Goal: Task Accomplishment & Management: Manage account settings

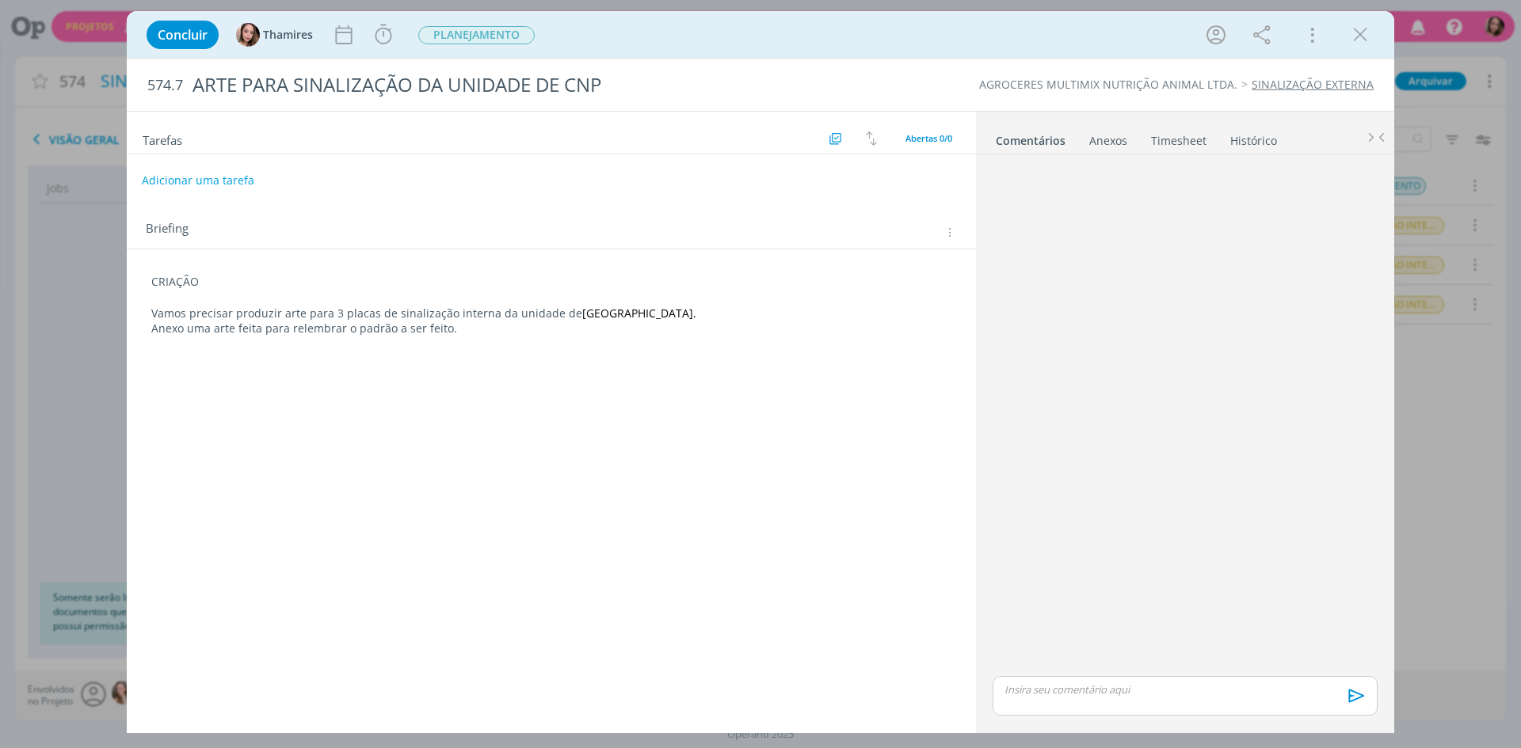
click at [160, 181] on button "Adicionar uma tarefa" at bounding box center [198, 180] width 112 height 27
click at [160, 181] on input "dialog" at bounding box center [446, 180] width 584 height 22
type input "CRIAÇÃO"
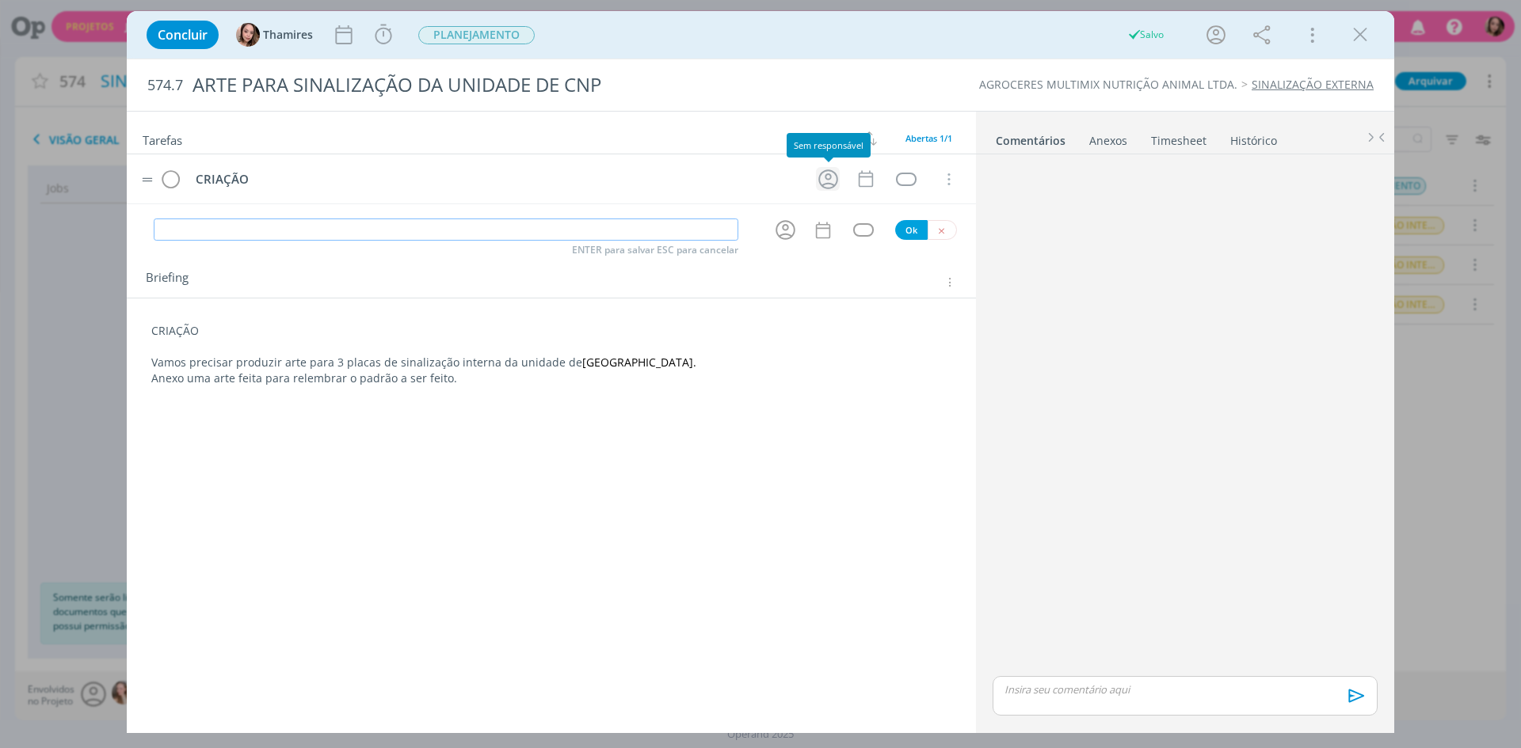
click at [826, 182] on icon "dialog" at bounding box center [828, 179] width 25 height 25
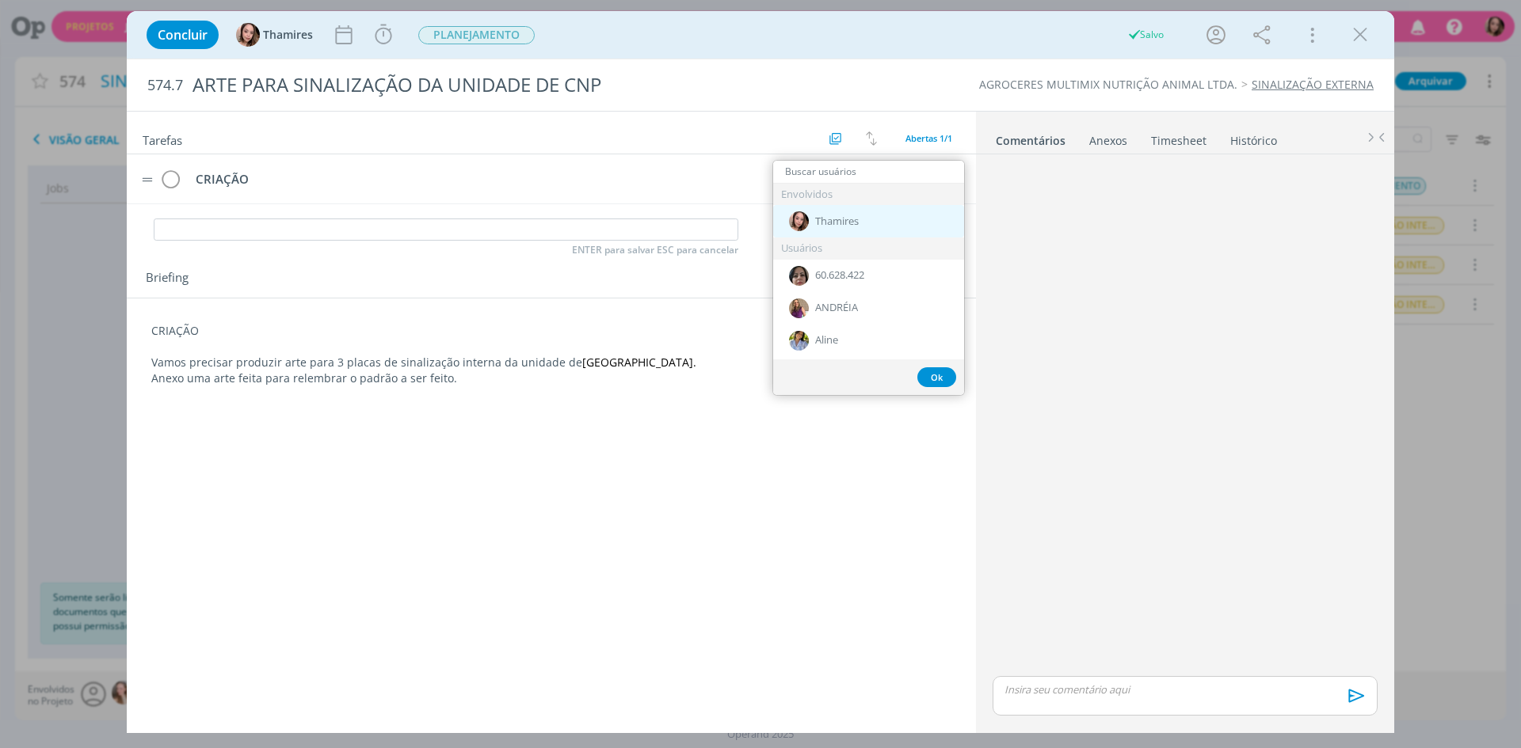
click at [841, 230] on div "Thamires" at bounding box center [868, 221] width 191 height 32
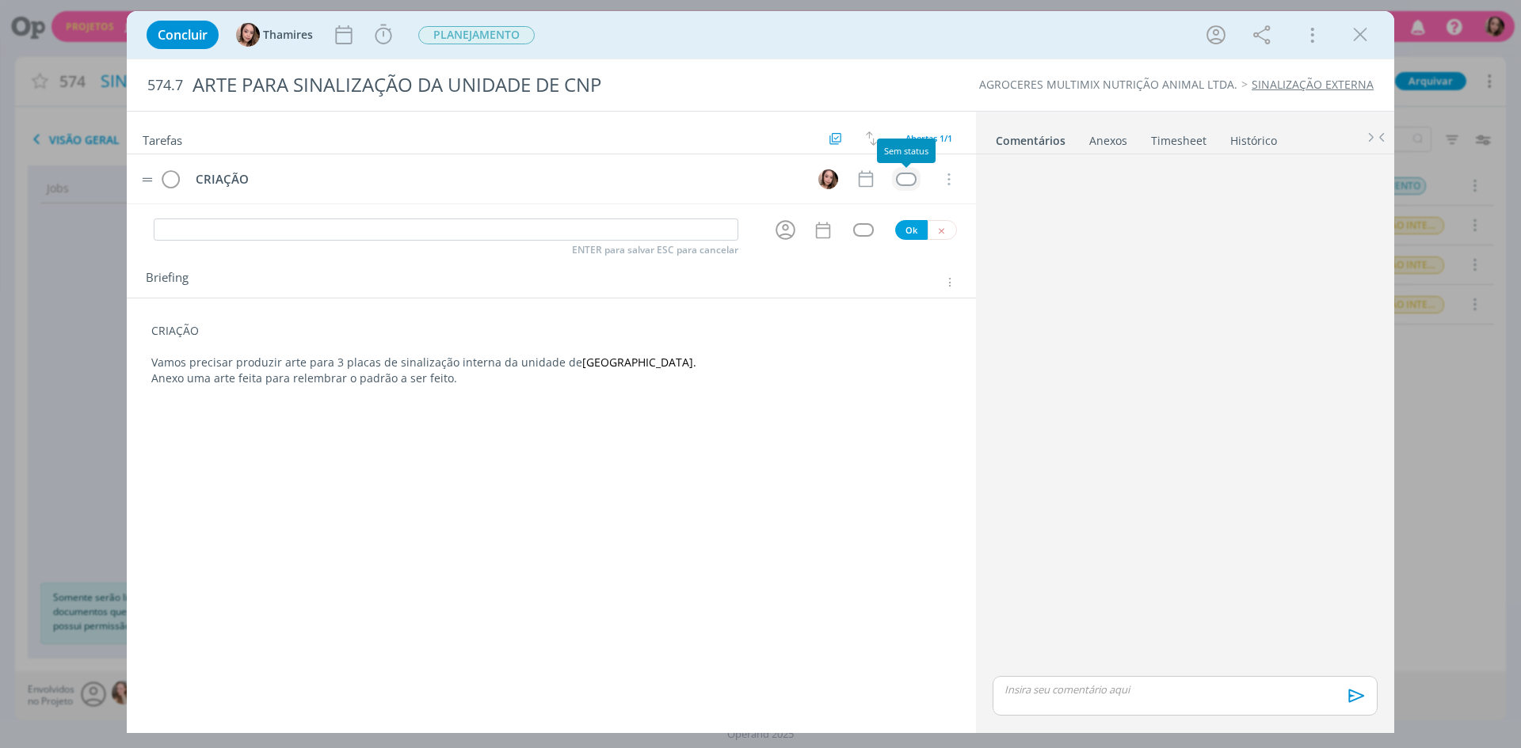
click at [907, 176] on div "dialog" at bounding box center [906, 179] width 20 height 13
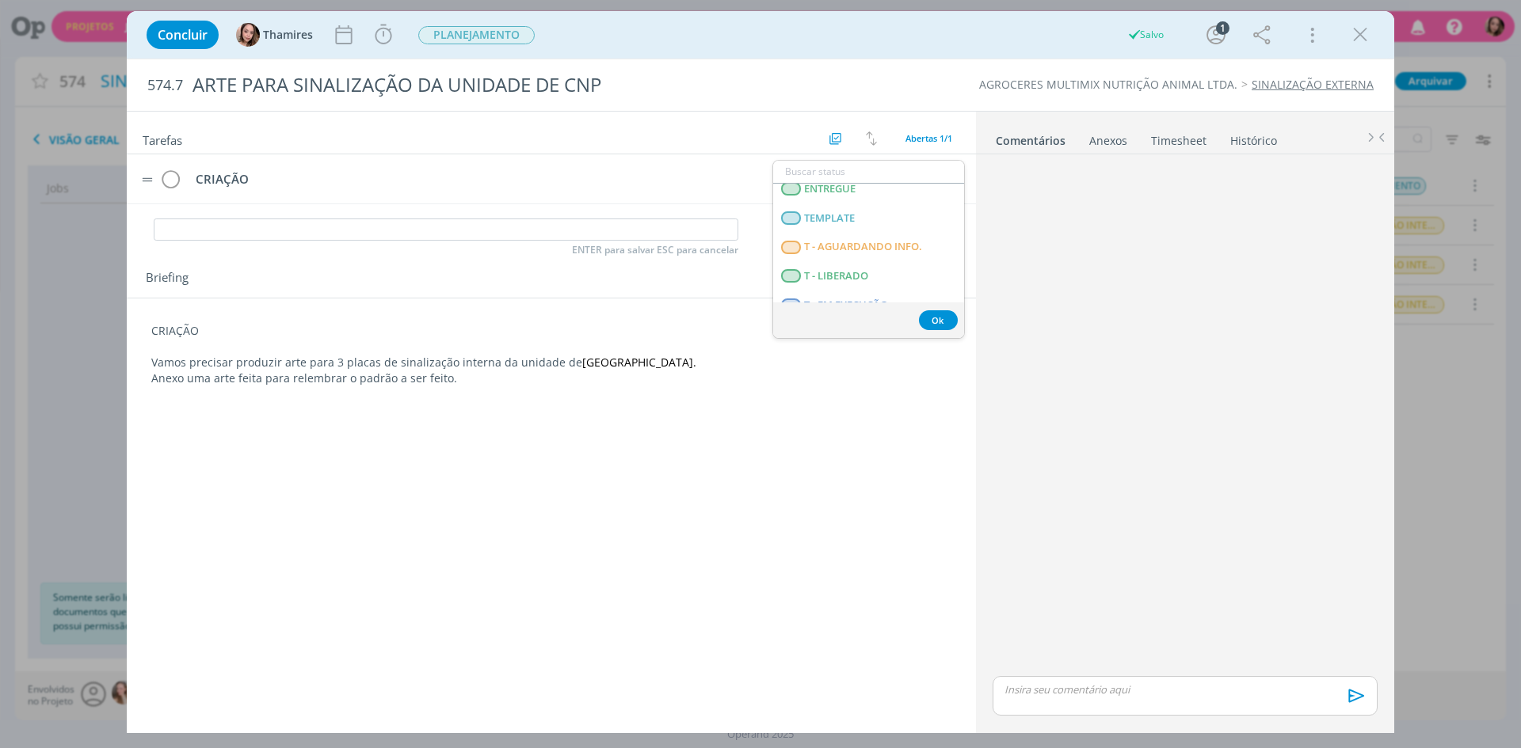
scroll to position [396, 0]
drag, startPoint x: 899, startPoint y: 240, endPoint x: 885, endPoint y: 173, distance: 67.9
click at [899, 239] on LIBERADO "T - LIBERADO" at bounding box center [868, 237] width 191 height 29
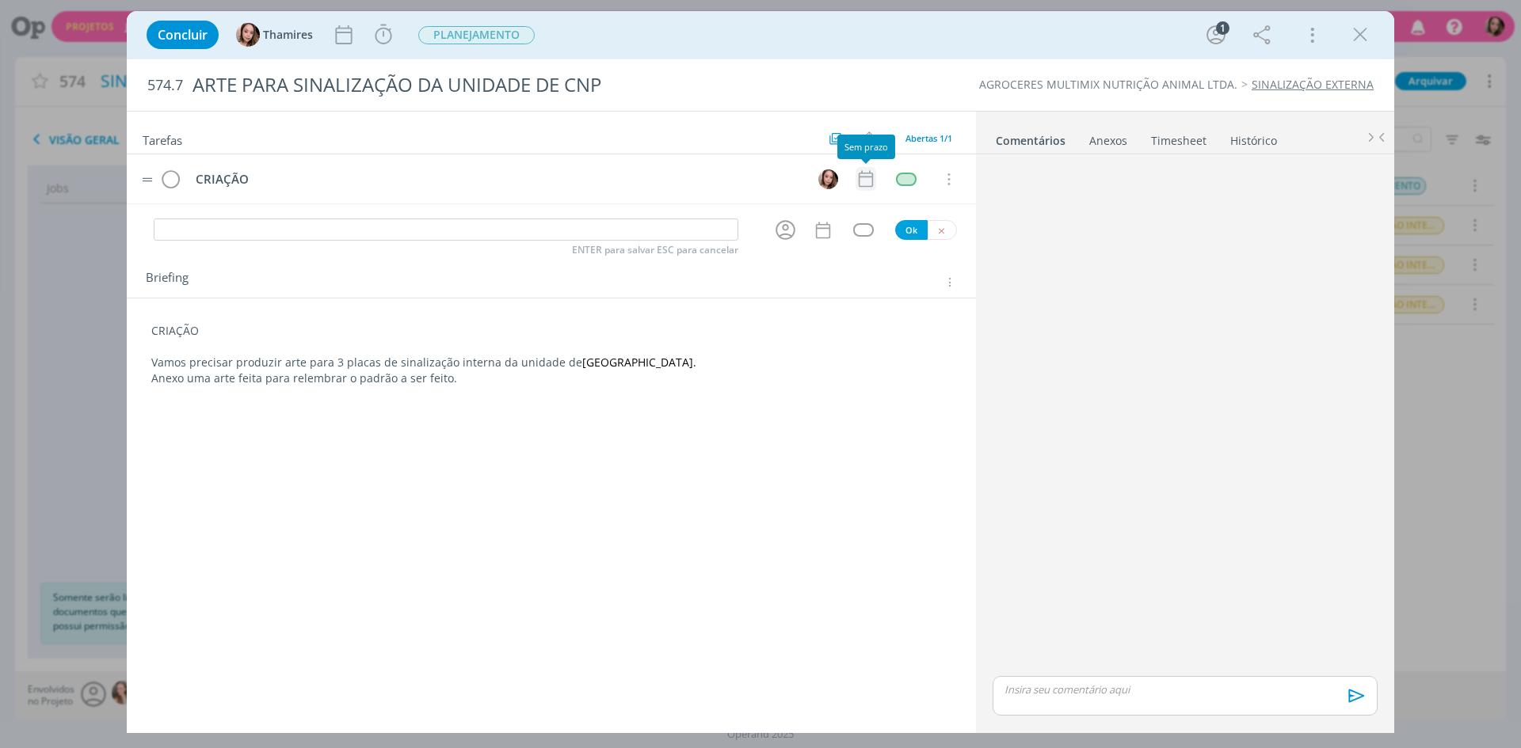
click at [867, 188] on icon "dialog" at bounding box center [865, 179] width 21 height 21
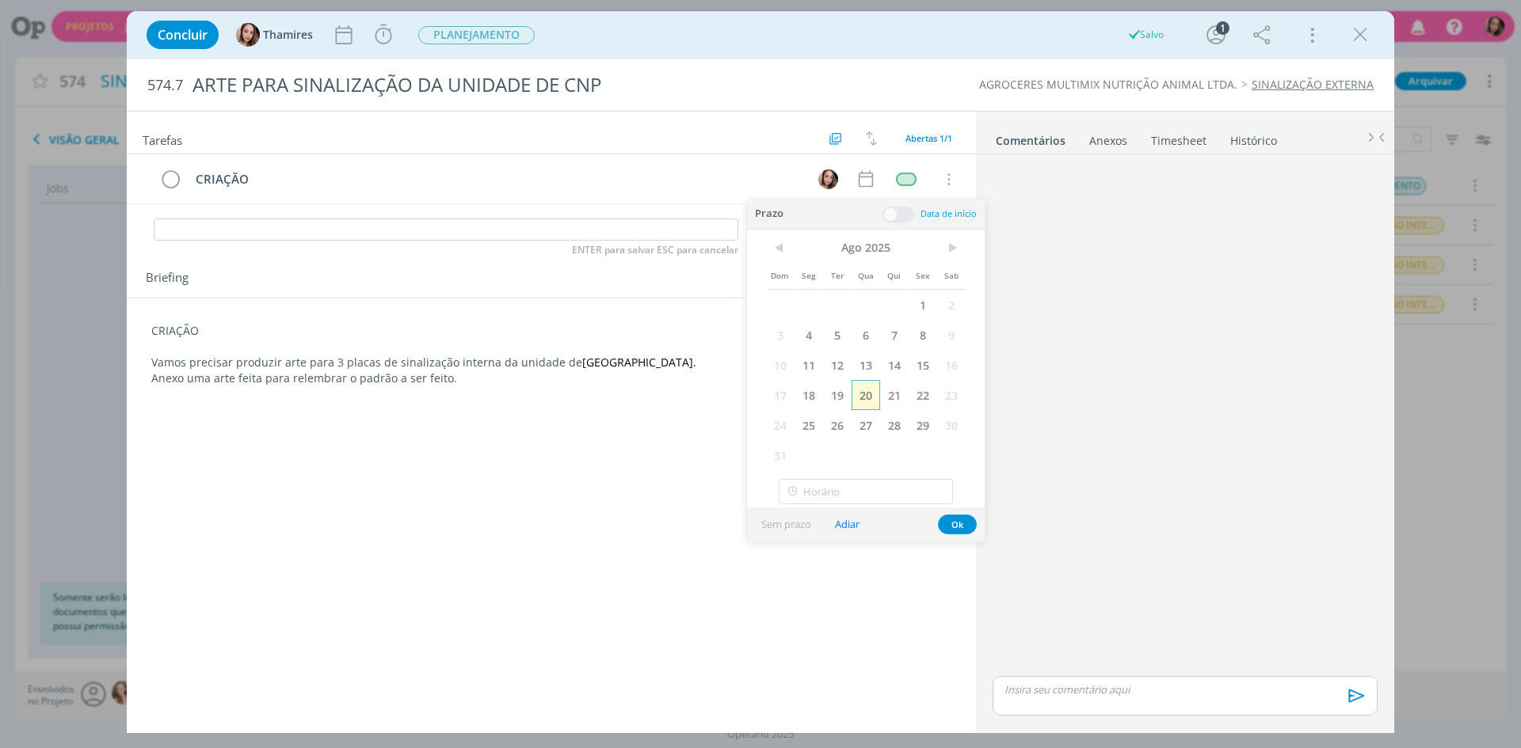
click at [862, 395] on span "20" at bounding box center [865, 395] width 29 height 30
click at [966, 520] on button "Ok" at bounding box center [957, 525] width 39 height 20
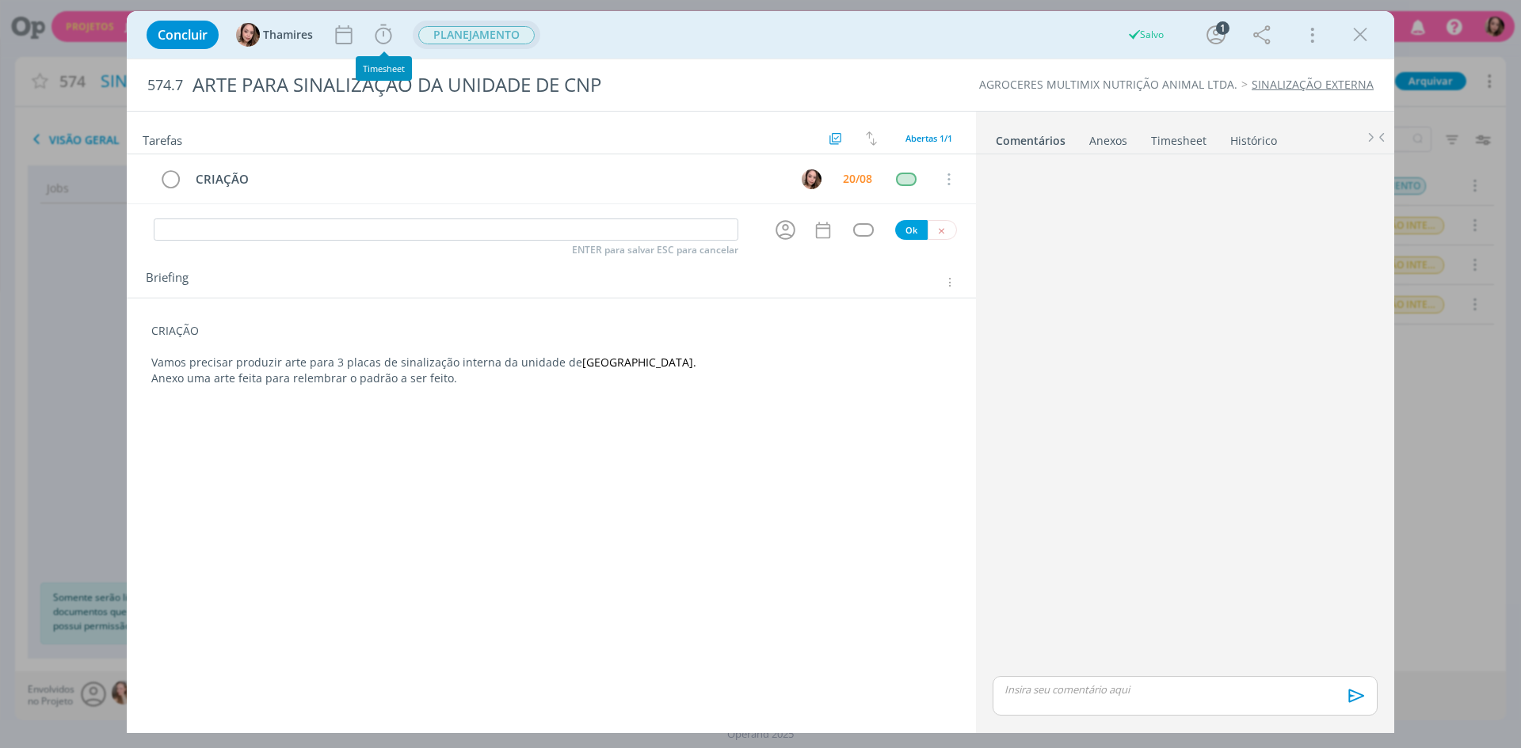
click at [448, 40] on span "PLANEJAMENTO" at bounding box center [476, 35] width 116 height 18
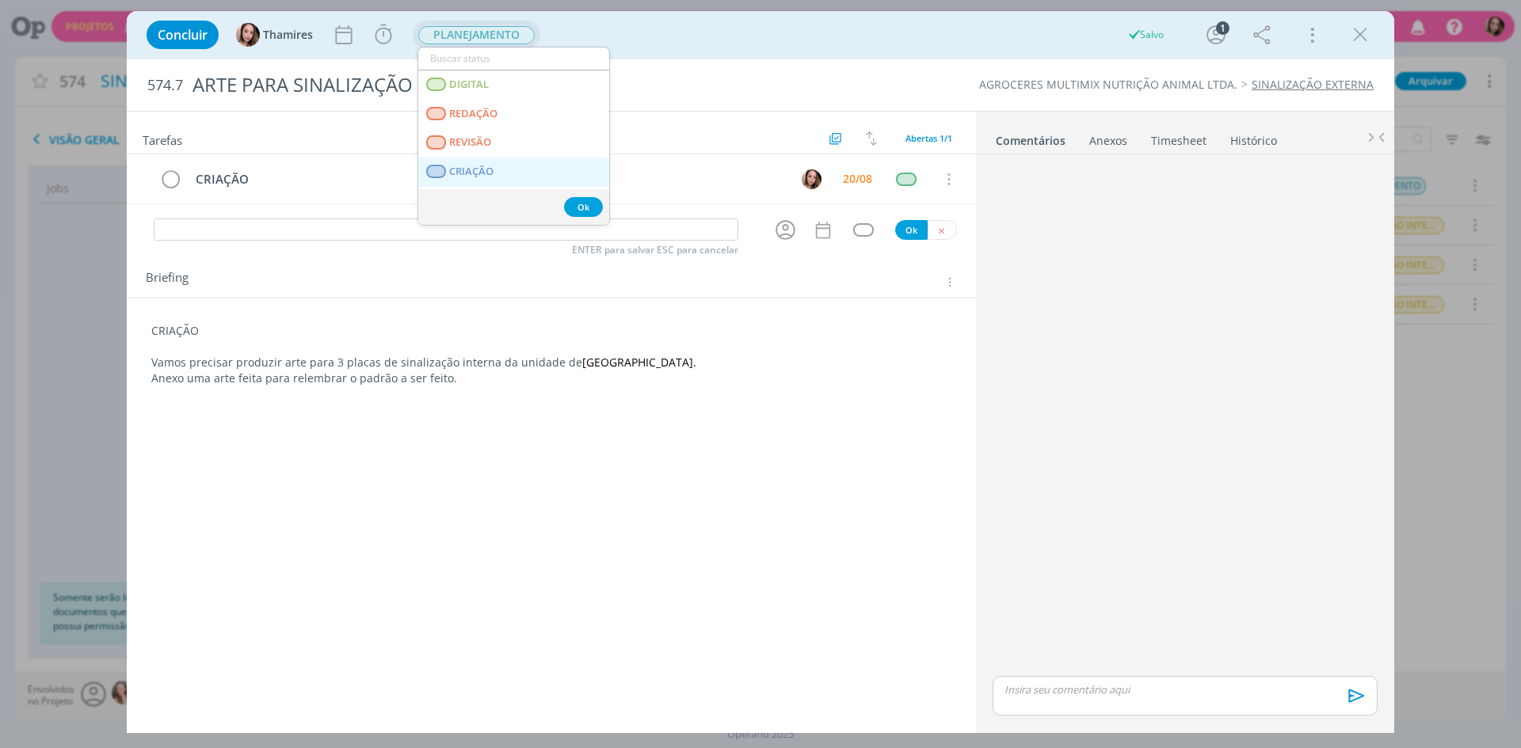
click at [468, 166] on span "CRIAÇÃO" at bounding box center [471, 172] width 44 height 13
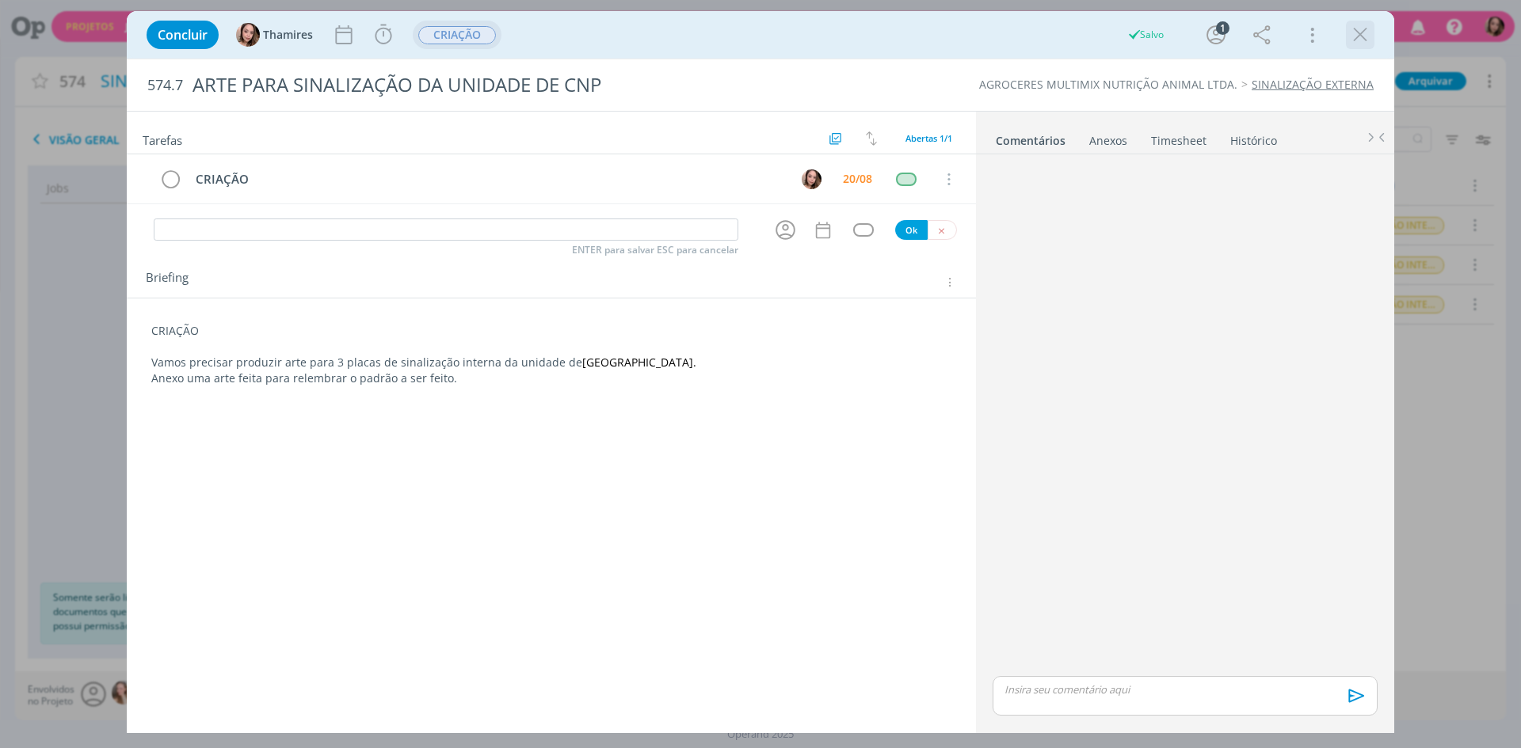
click at [1359, 36] on icon "dialog" at bounding box center [1360, 35] width 24 height 24
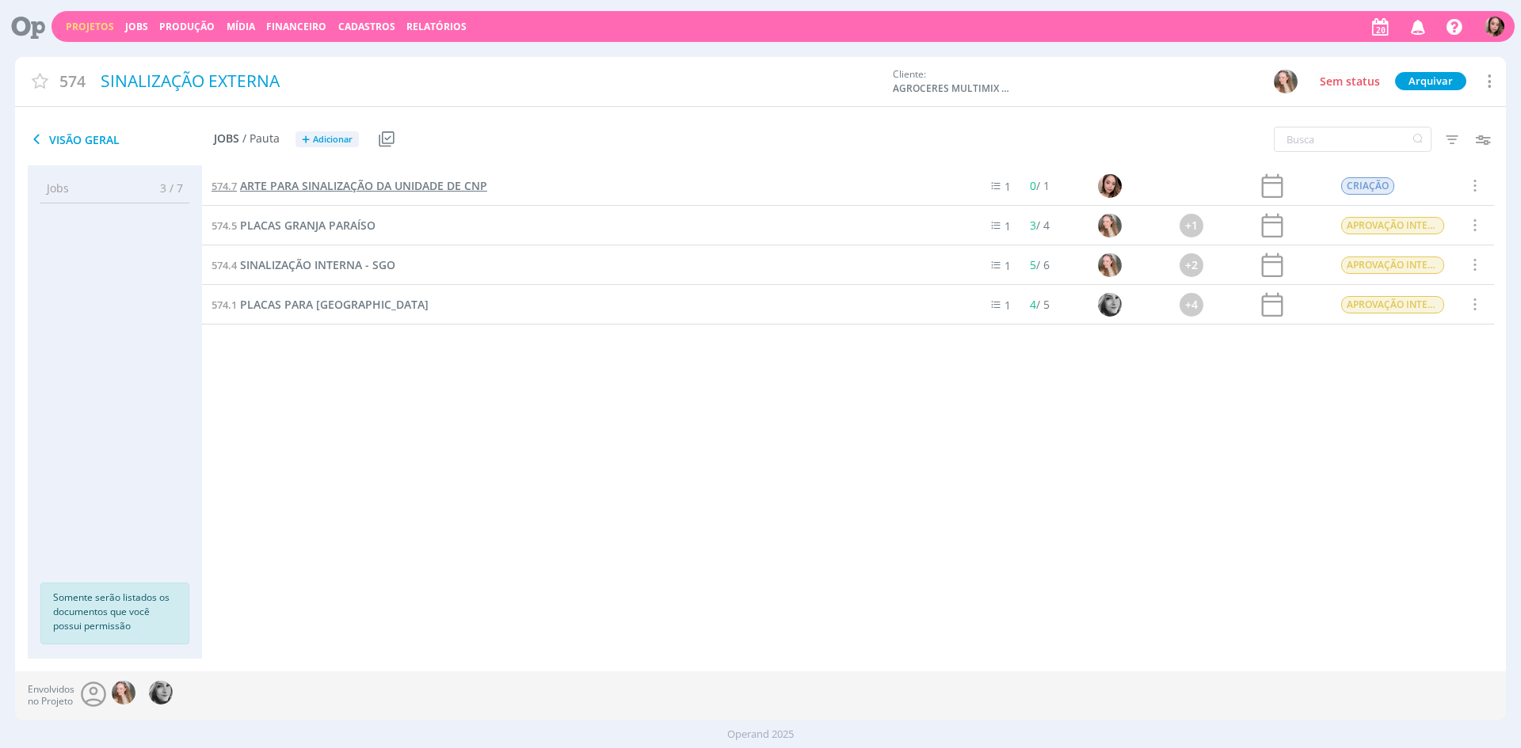
click at [403, 192] on span "ARTE PARA SINALIZAÇÃO DA UNIDADE DE CNP" at bounding box center [363, 185] width 247 height 15
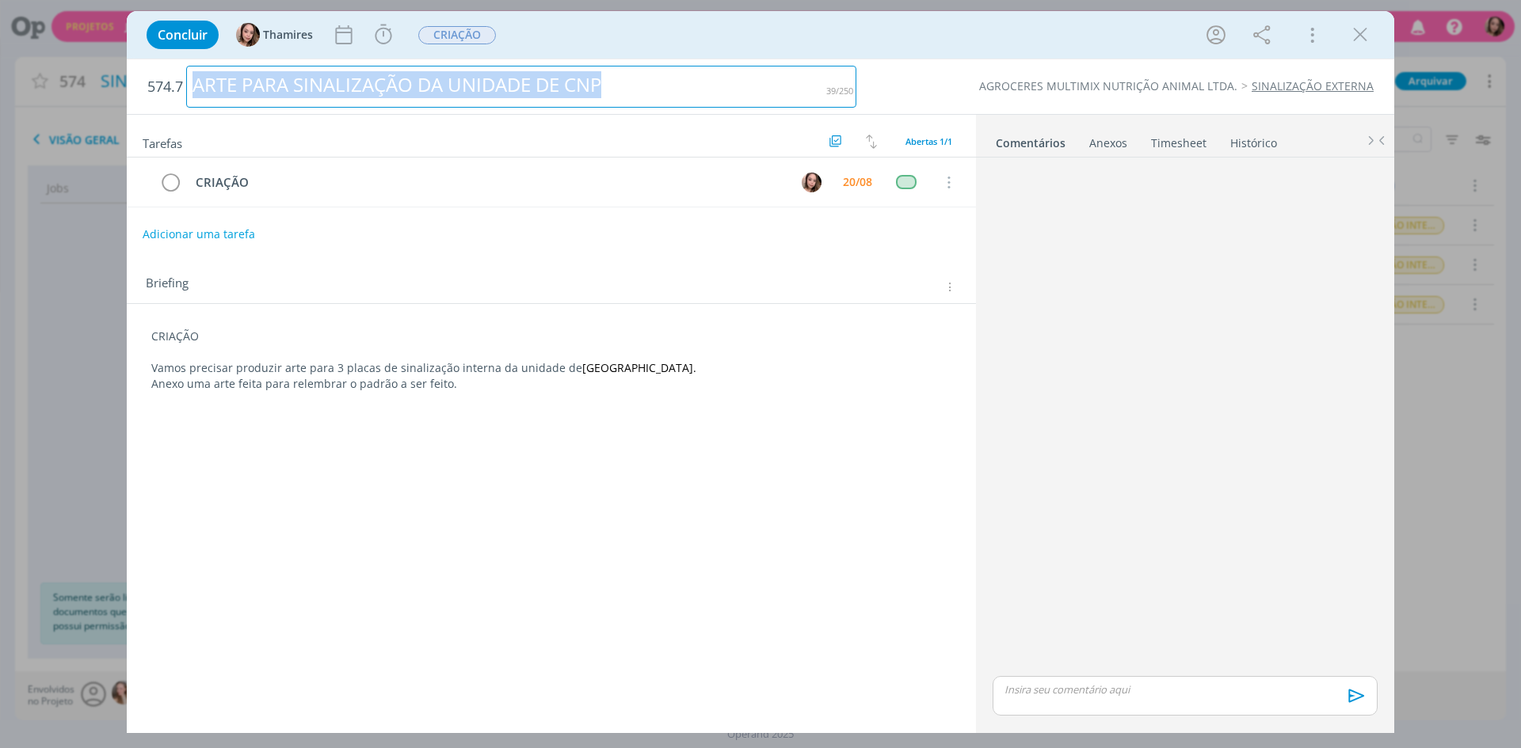
drag, startPoint x: 193, startPoint y: 86, endPoint x: 667, endPoint y: 86, distance: 473.6
click at [667, 86] on div "ARTE PARA SINALIZAÇÃO DA UNIDADE DE CNP" at bounding box center [521, 87] width 670 height 42
copy div "ARTE PARA SINALIZAÇÃO DA UNIDADE DE CNP"
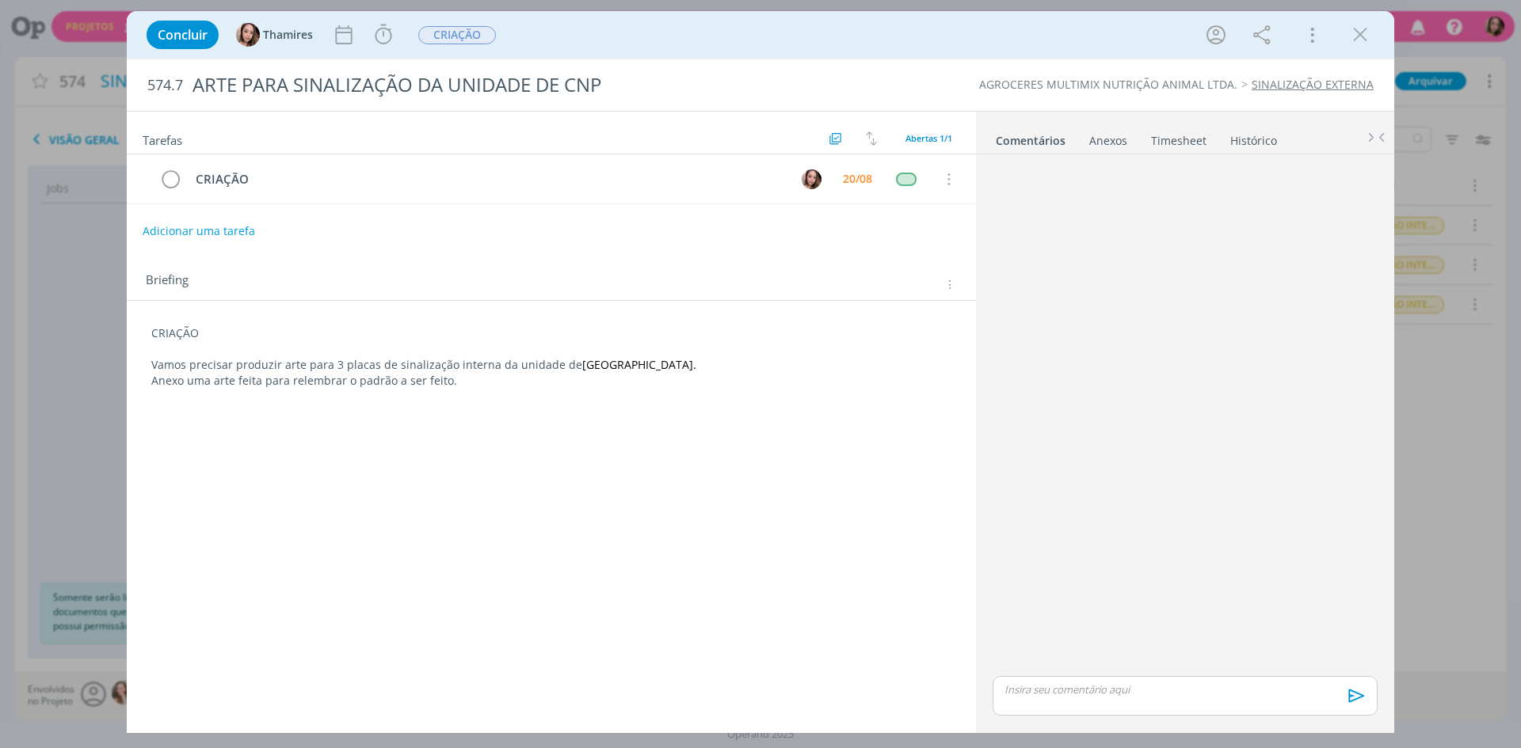
click at [600, 432] on div "Tarefas Usar Job de template Criar template a partir deste job Visualizar Templ…" at bounding box center [551, 416] width 849 height 609
click at [1105, 133] on div "Anexos 0" at bounding box center [1108, 141] width 38 height 16
click at [1255, 184] on span "procure em seu computador" at bounding box center [1253, 187] width 135 height 14
click at [1255, 172] on input "Arraste seus arquivos ou procure em seu computador" at bounding box center [1185, 169] width 398 height 5
type input "C:\fakepath\SINALIZAÇÃO CNP.xlsx"
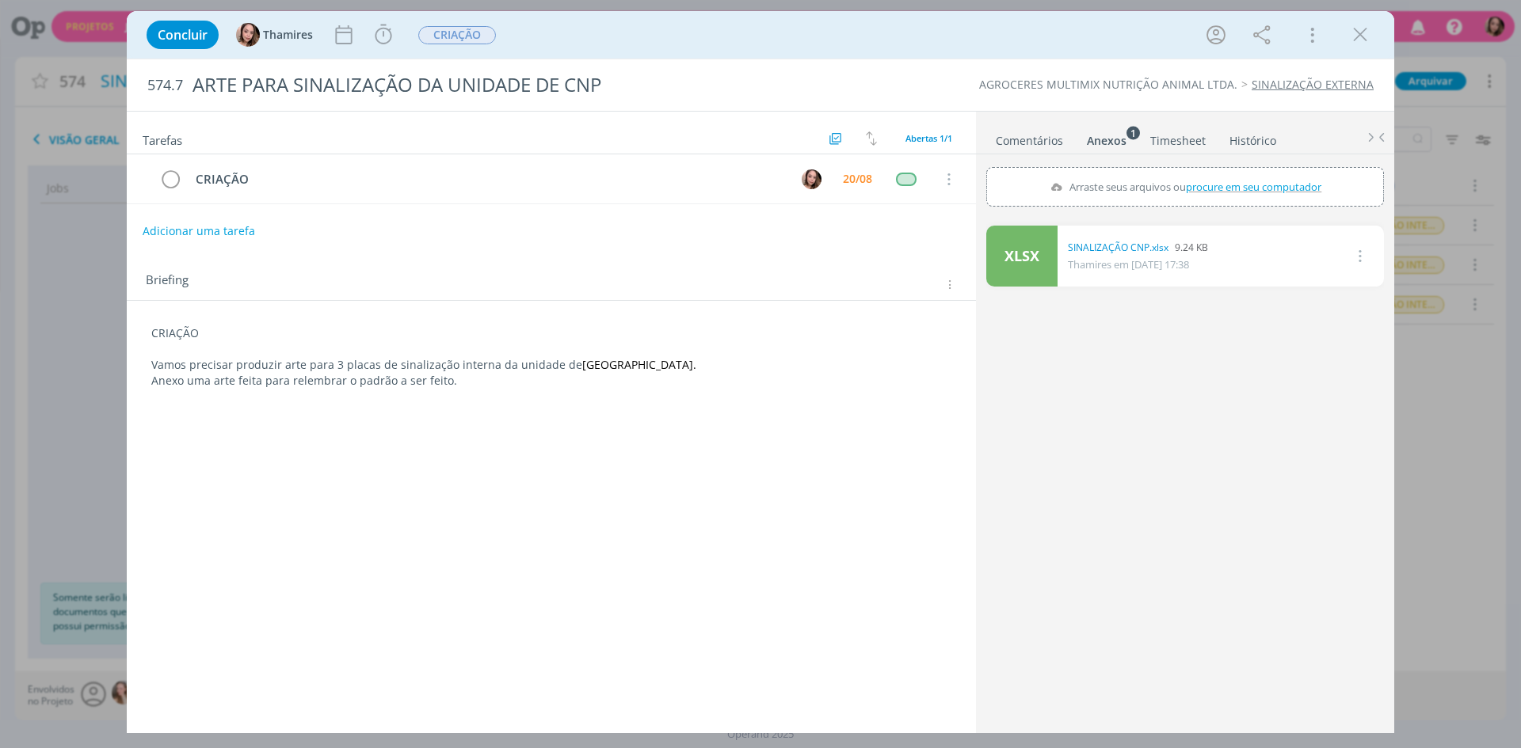
click at [1239, 182] on span "procure em seu computador" at bounding box center [1253, 187] width 135 height 14
click at [1239, 172] on input "Arraste seus arquivos ou procure em seu computador" at bounding box center [1185, 169] width 398 height 5
type input "C:\fakepath\04 - LIMPEZA DE LINHA 50X30.pdf"
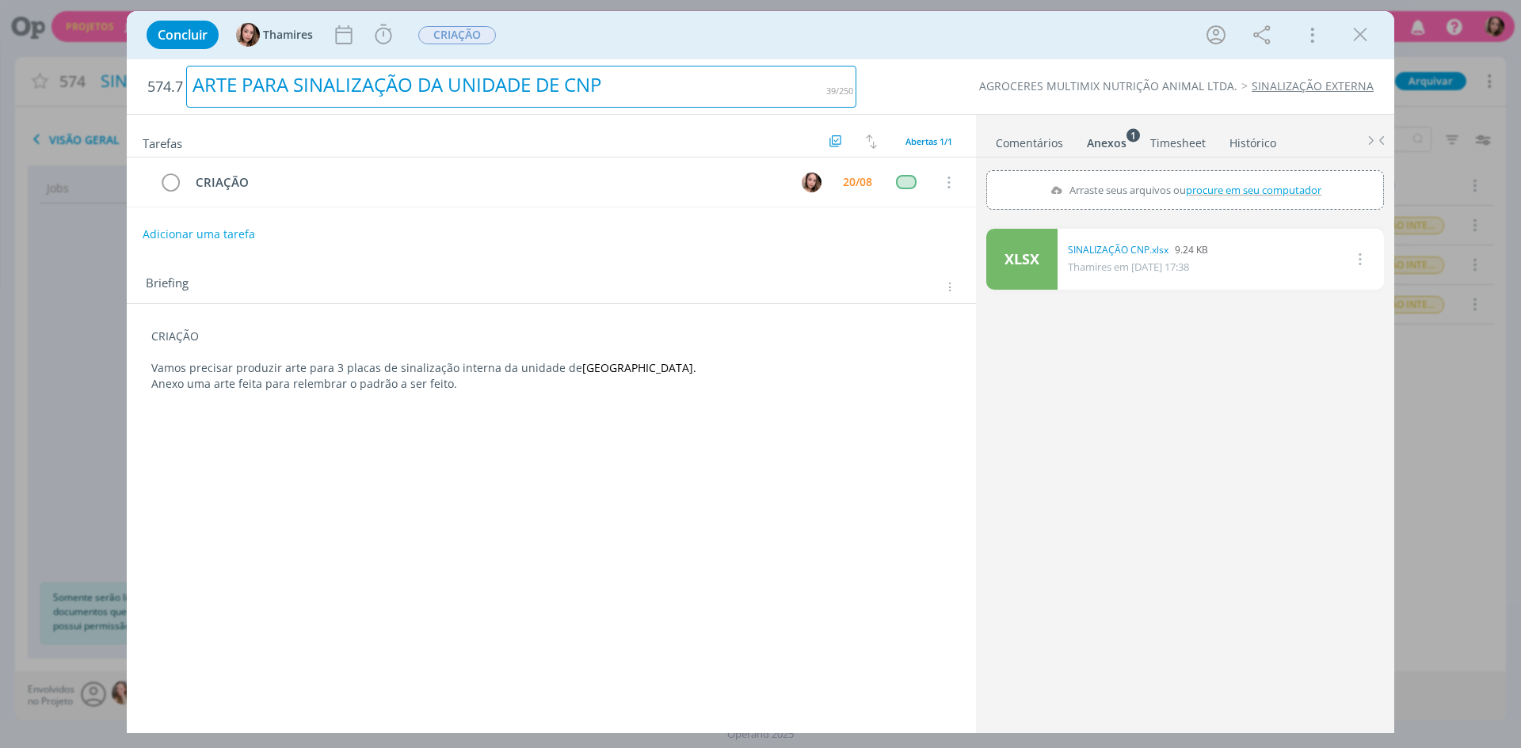
click at [331, 83] on div "ARTE PARA SINALIZAÇÃO DA UNIDADE DE CNP" at bounding box center [521, 87] width 670 height 42
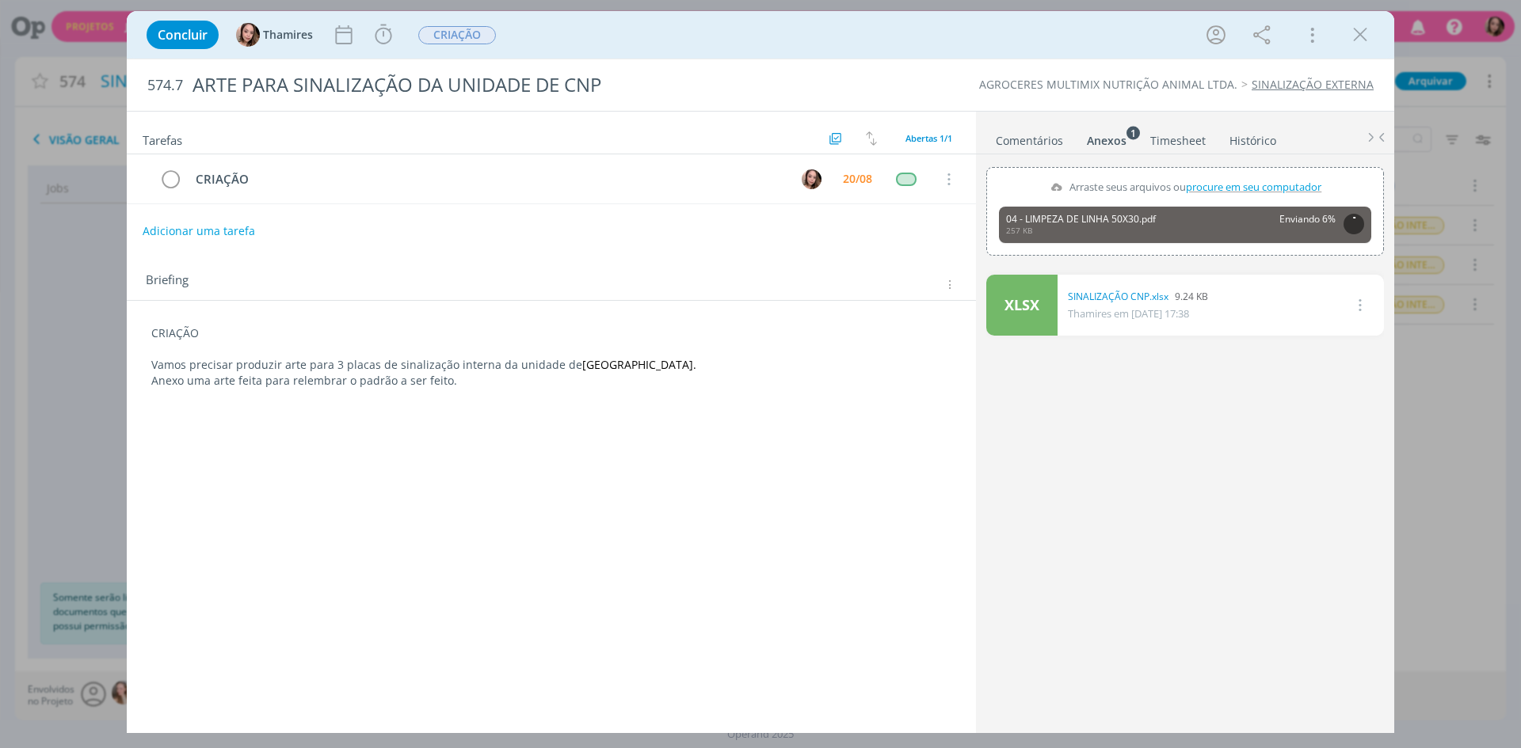
click at [1087, 448] on div "XLSX SINALIZAÇÃO CNP.xlsx 9.24 KB [PERSON_NAME] em [DATE] 17:38 Excluir" at bounding box center [1185, 499] width 398 height 462
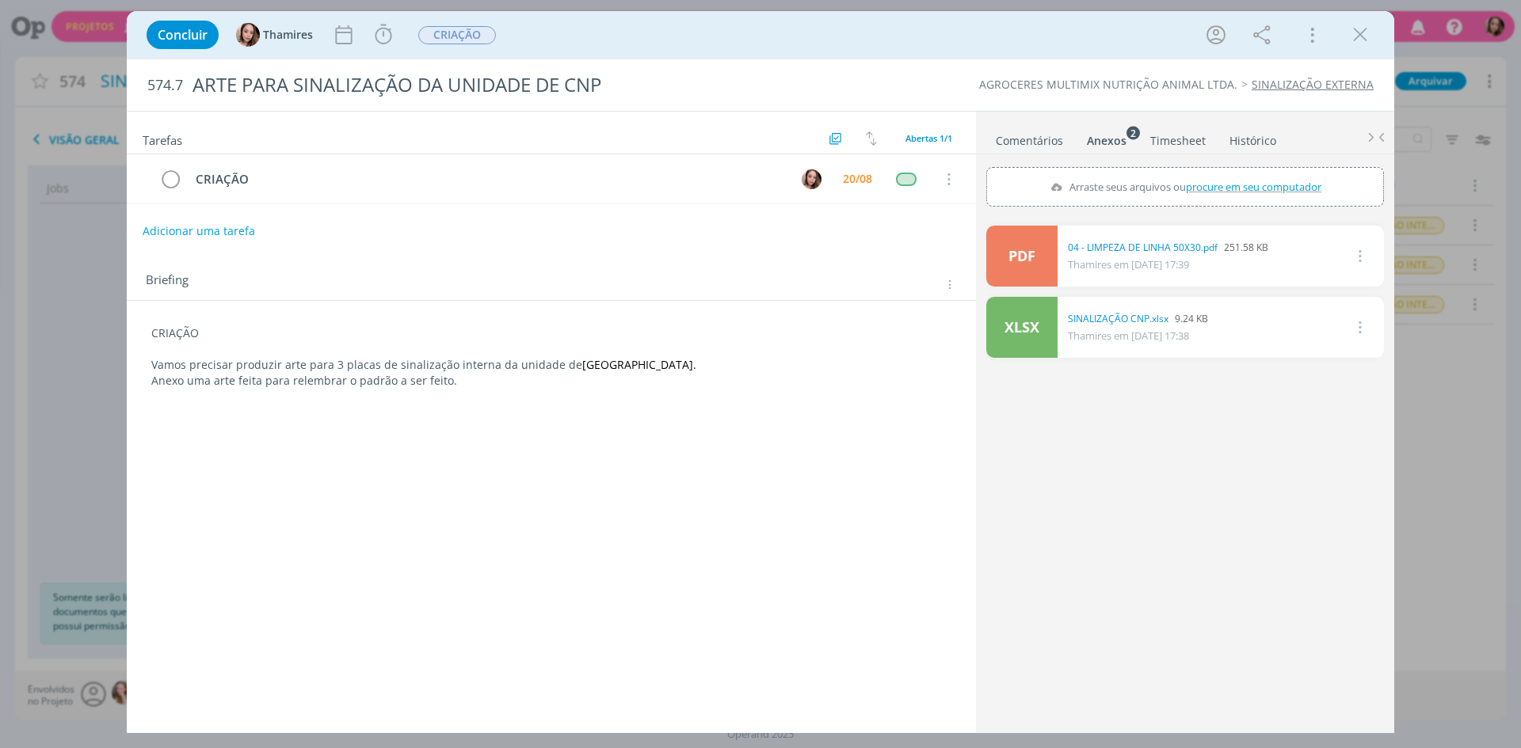
drag, startPoint x: 1354, startPoint y: 36, endPoint x: 1148, endPoint y: 1, distance: 209.8
click at [1354, 36] on icon "dialog" at bounding box center [1360, 35] width 24 height 24
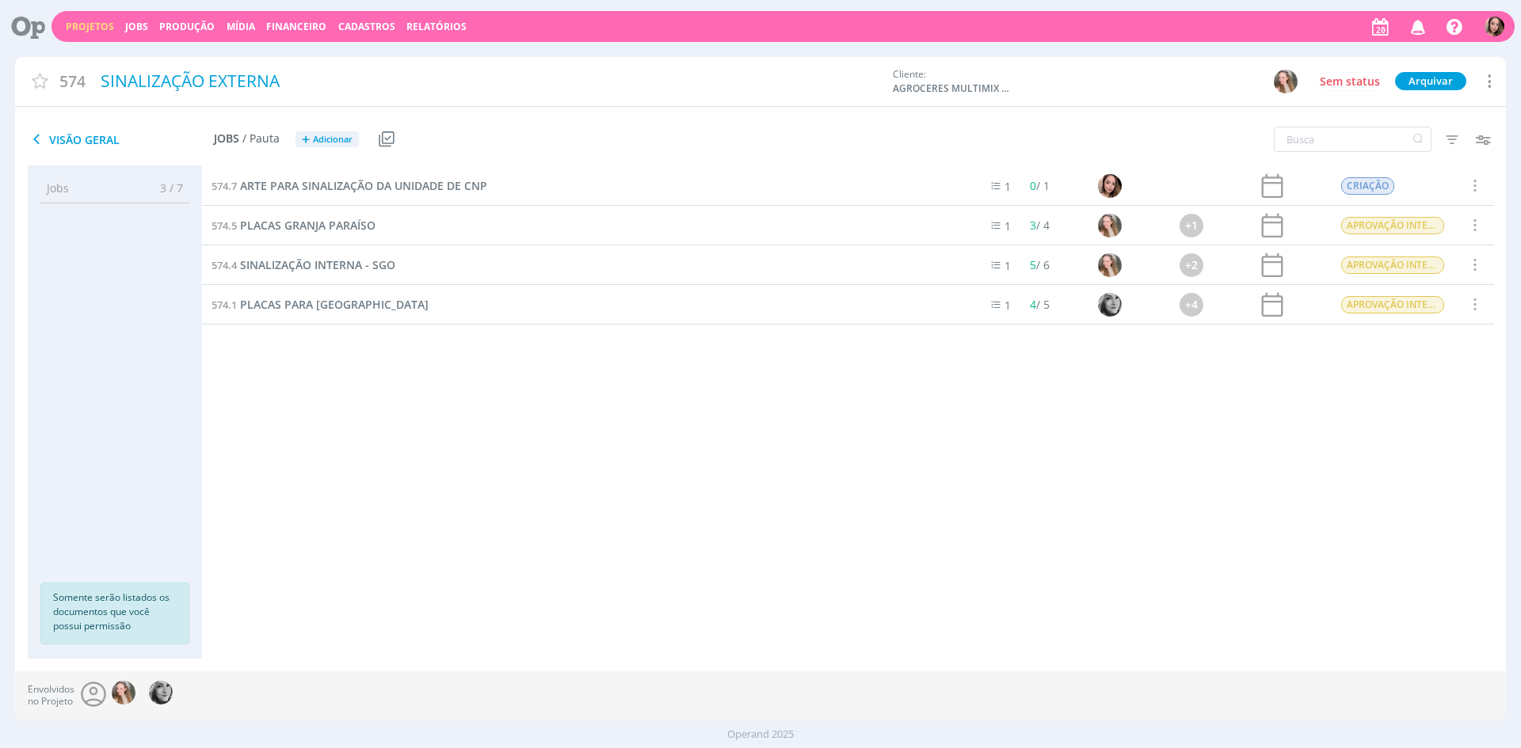
click at [510, 512] on div "574.7 ARTE PARA SINALIZAÇÃO DA UNIDADE DE CNP 1 0 / 1 CRIAÇÃO Selecionar Conclu…" at bounding box center [848, 396] width 1292 height 461
click at [86, 23] on link "Projetos" at bounding box center [90, 26] width 48 height 13
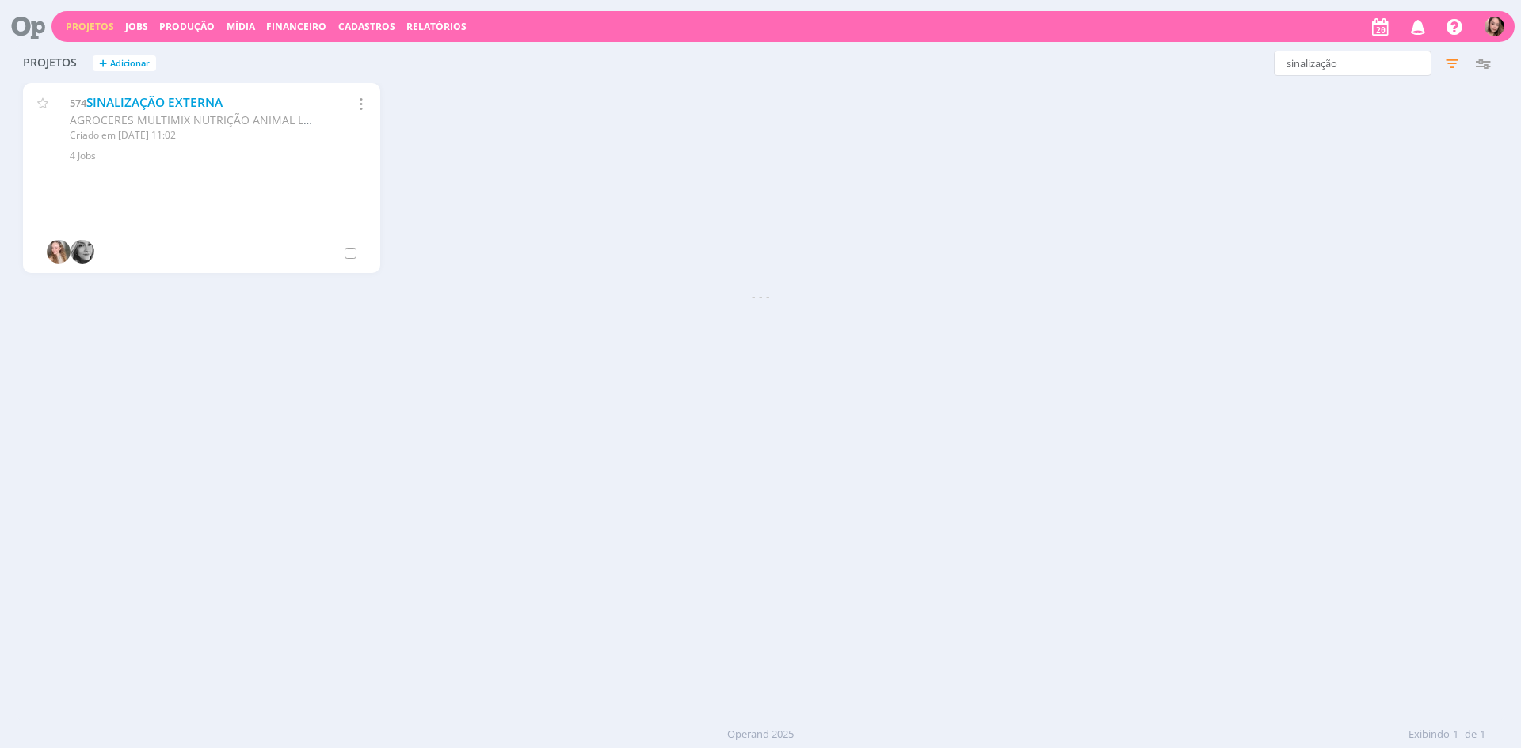
click at [86, 23] on link "Projetos" at bounding box center [90, 26] width 48 height 13
click at [1314, 54] on input "sinalização" at bounding box center [1353, 63] width 158 height 25
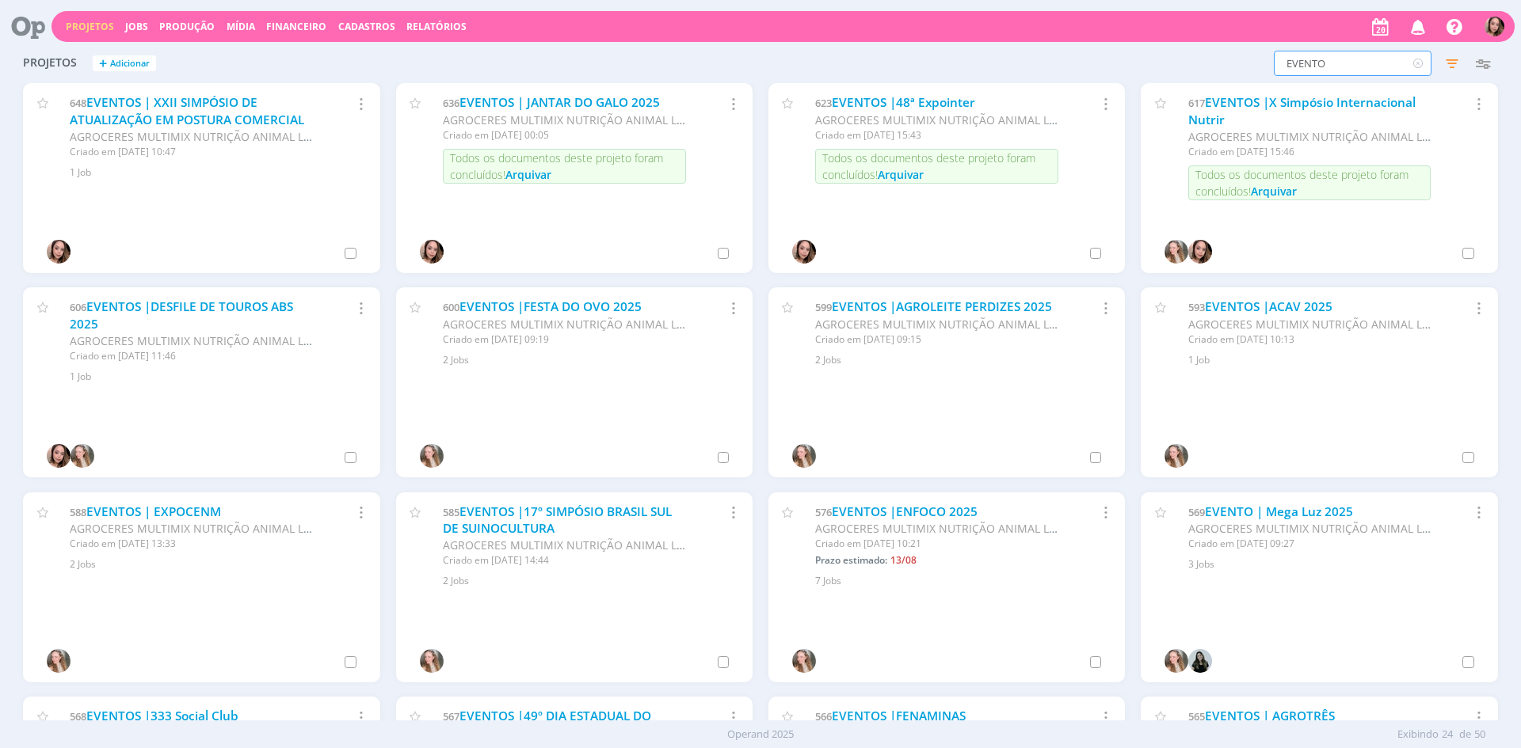
click at [1326, 62] on input "EVENTO" at bounding box center [1353, 63] width 158 height 25
type input "ENFOCO"
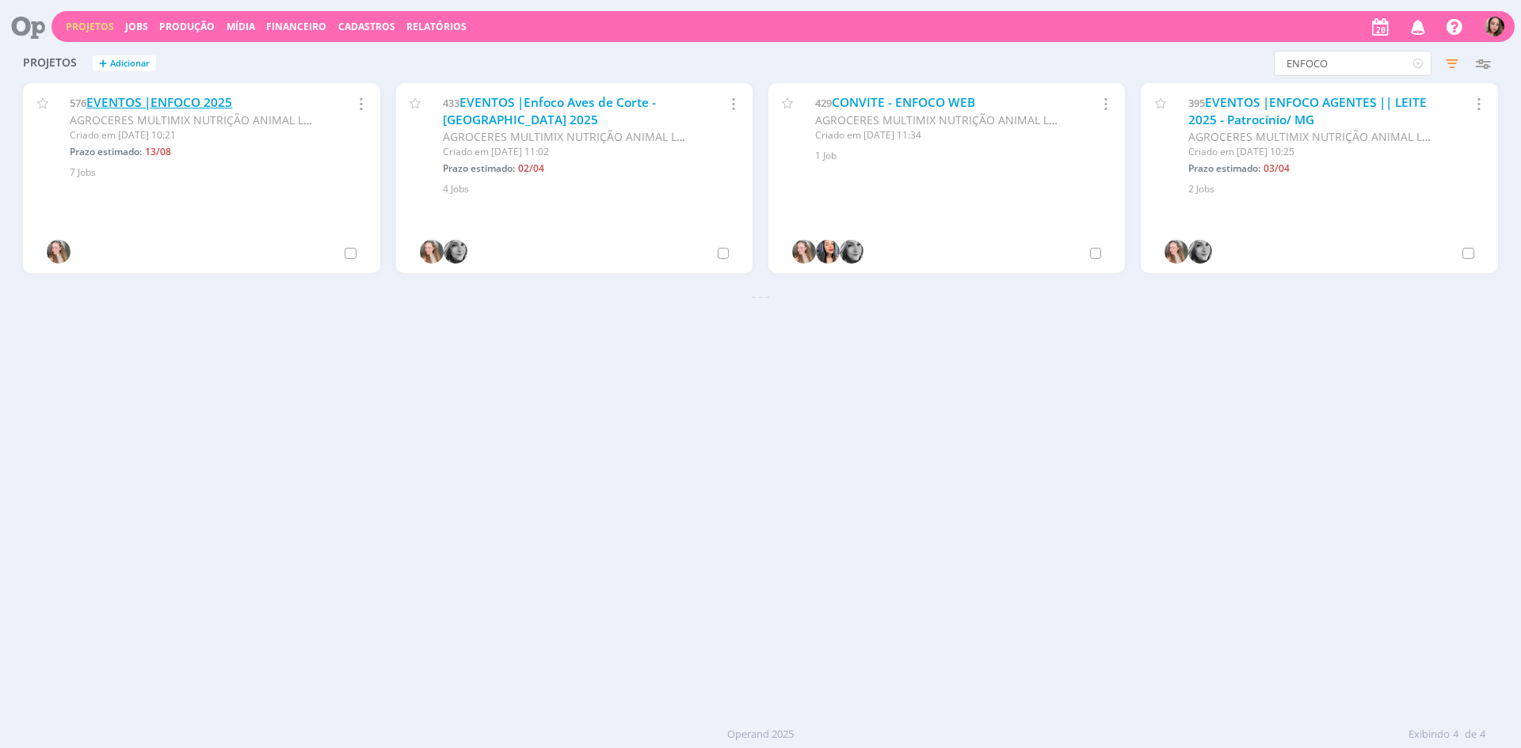
click at [112, 105] on link "EVENTOS |ENFOCO 2025" at bounding box center [159, 102] width 146 height 17
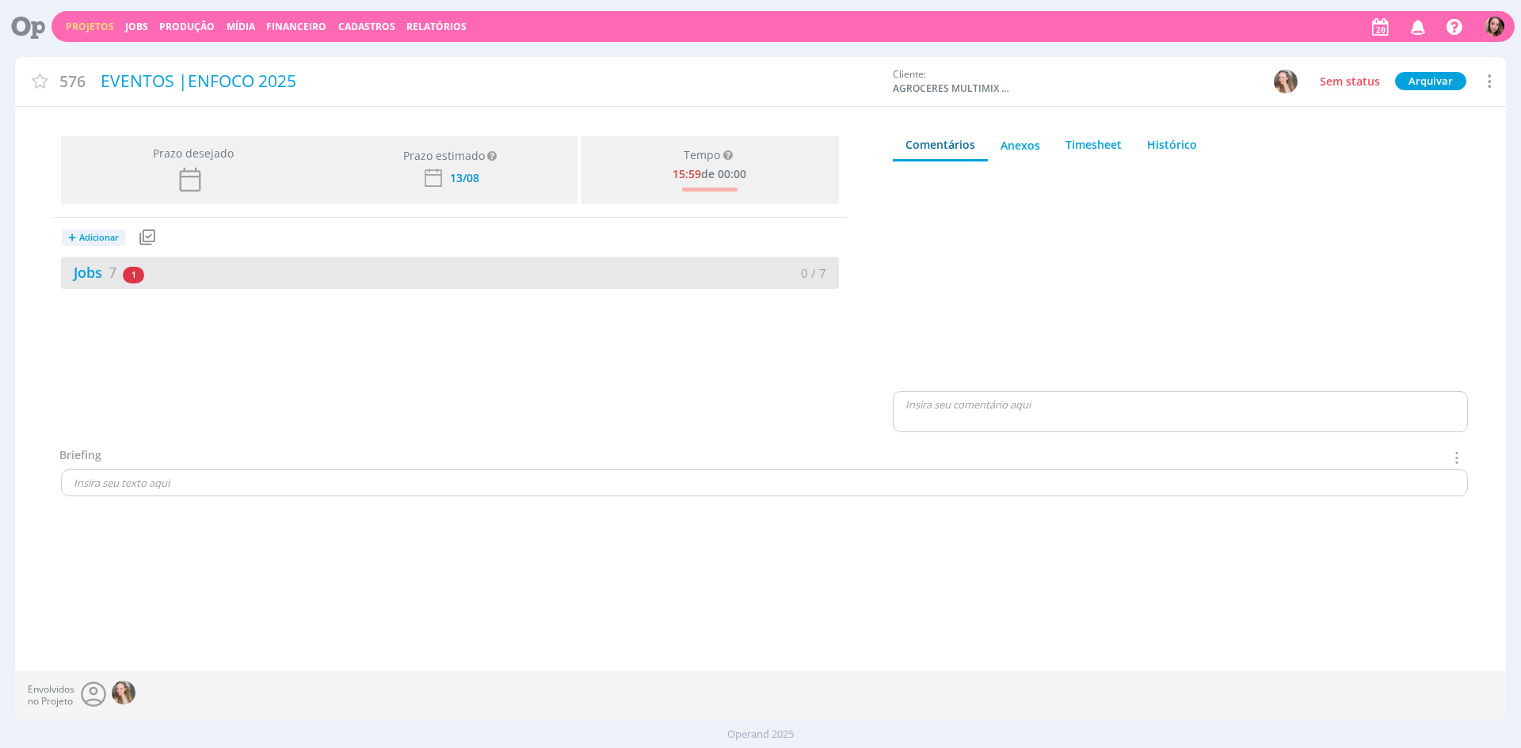
click at [326, 279] on div "Jobs 7 1 atrasado" at bounding box center [255, 272] width 389 height 21
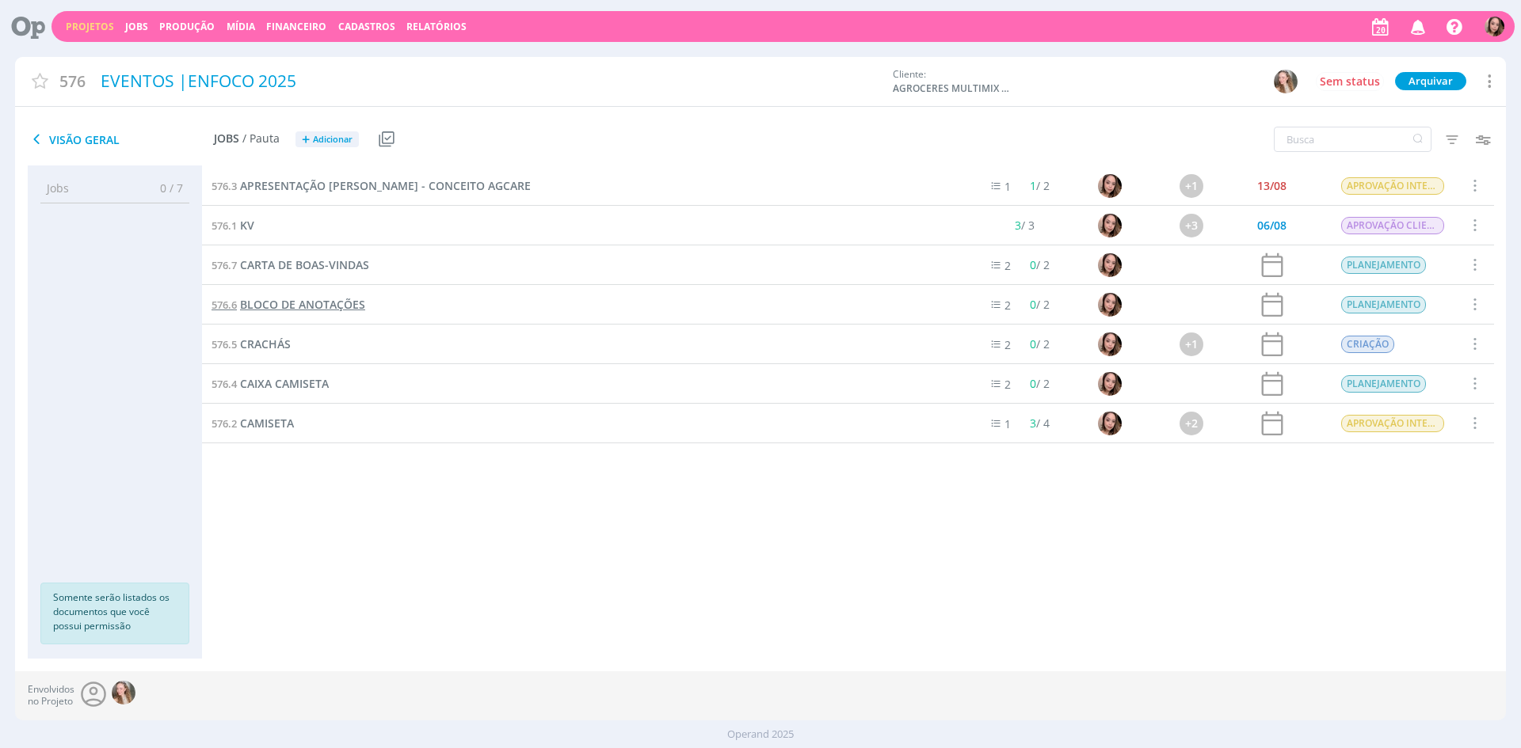
click at [267, 303] on span "BLOCO DE ANOTAÇÕES" at bounding box center [302, 304] width 125 height 15
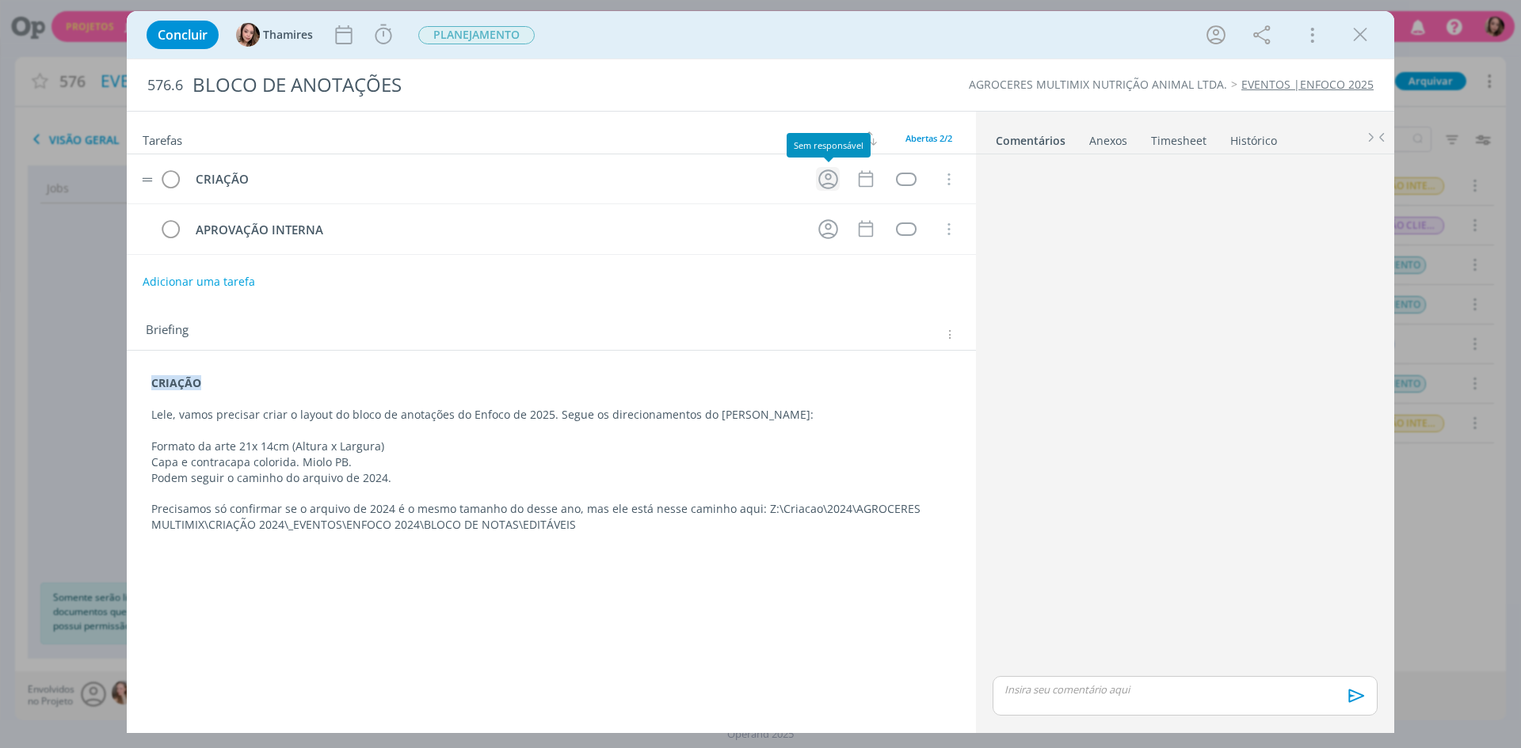
click at [838, 178] on icon "dialog" at bounding box center [828, 179] width 25 height 25
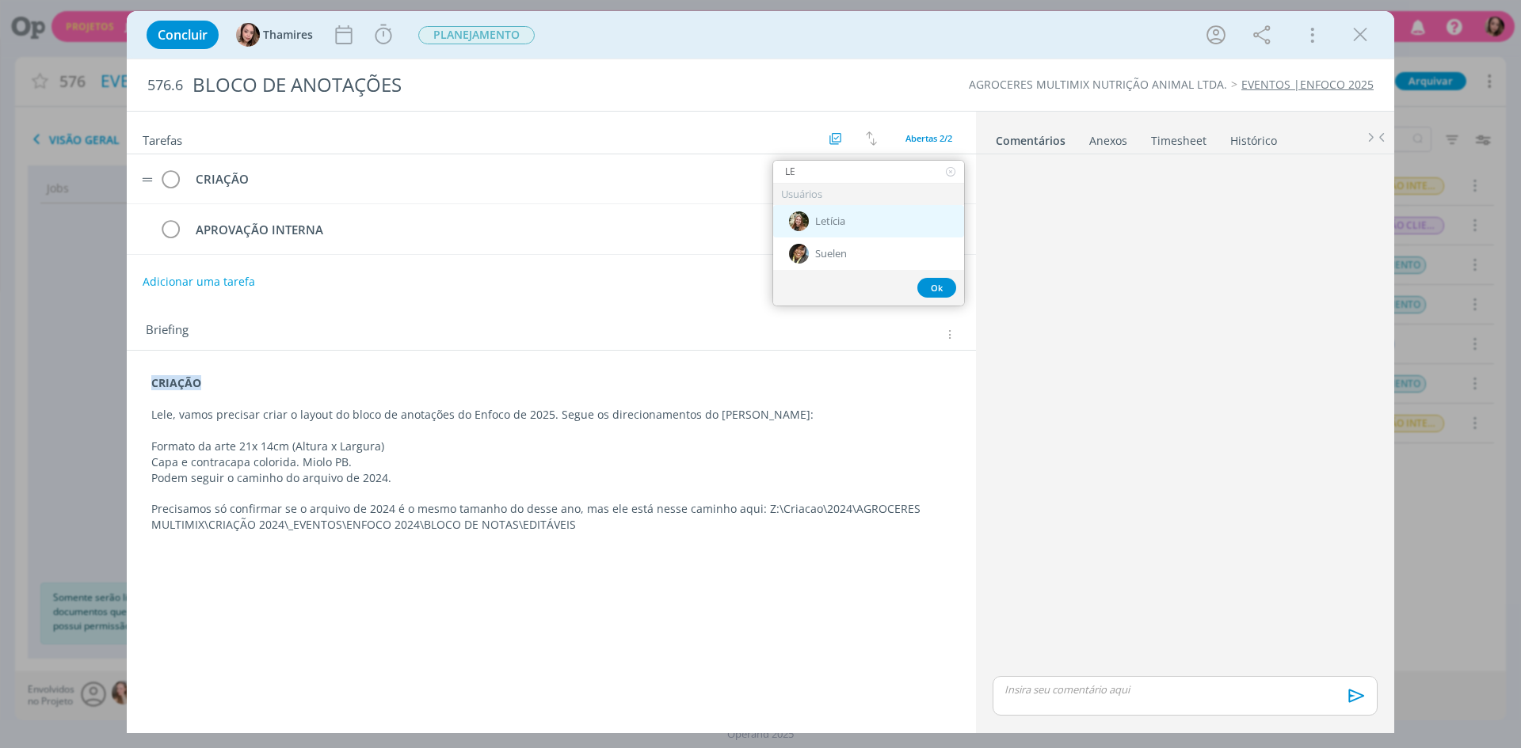
type input "LE"
click at [833, 218] on span "Letícia" at bounding box center [830, 221] width 30 height 13
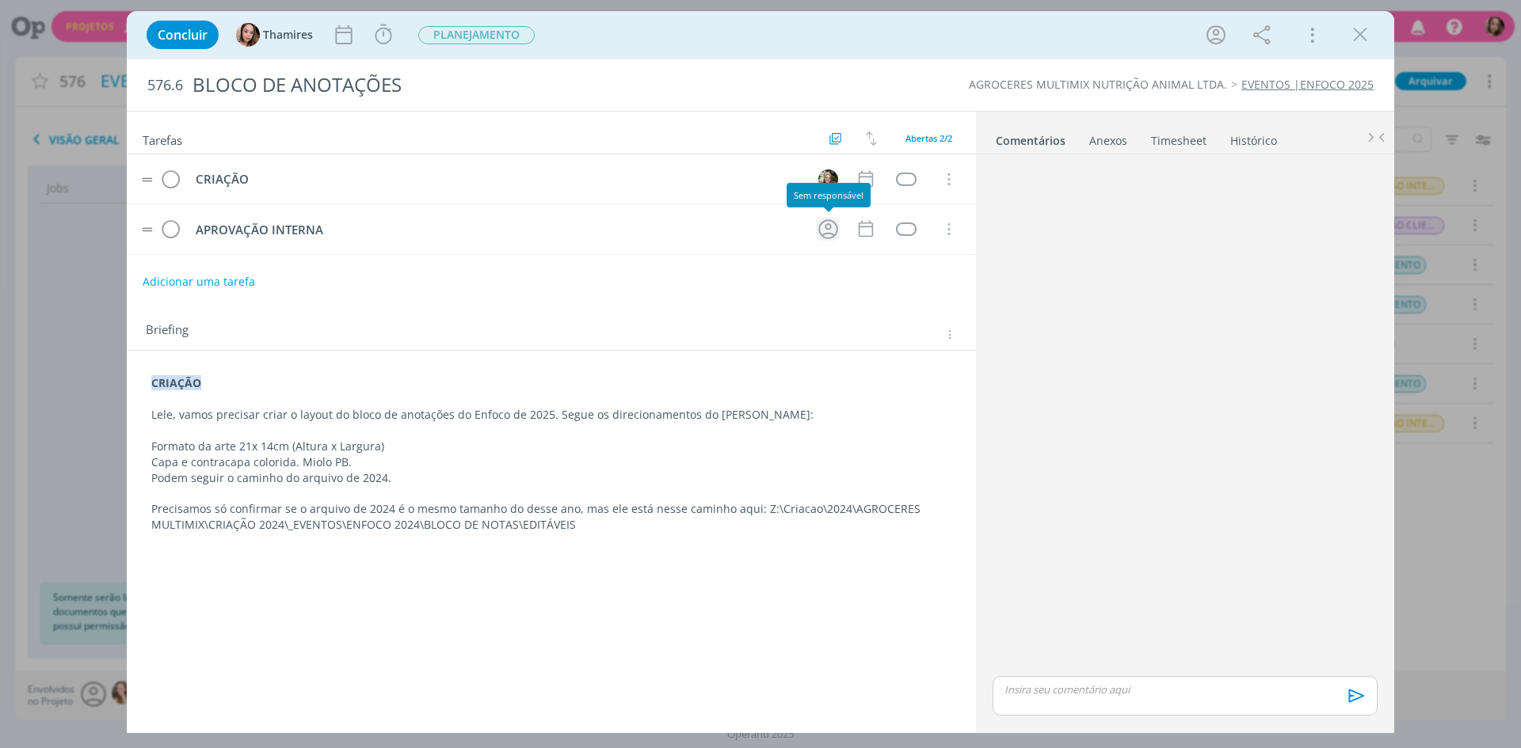
click at [836, 236] on icon "dialog" at bounding box center [828, 229] width 25 height 25
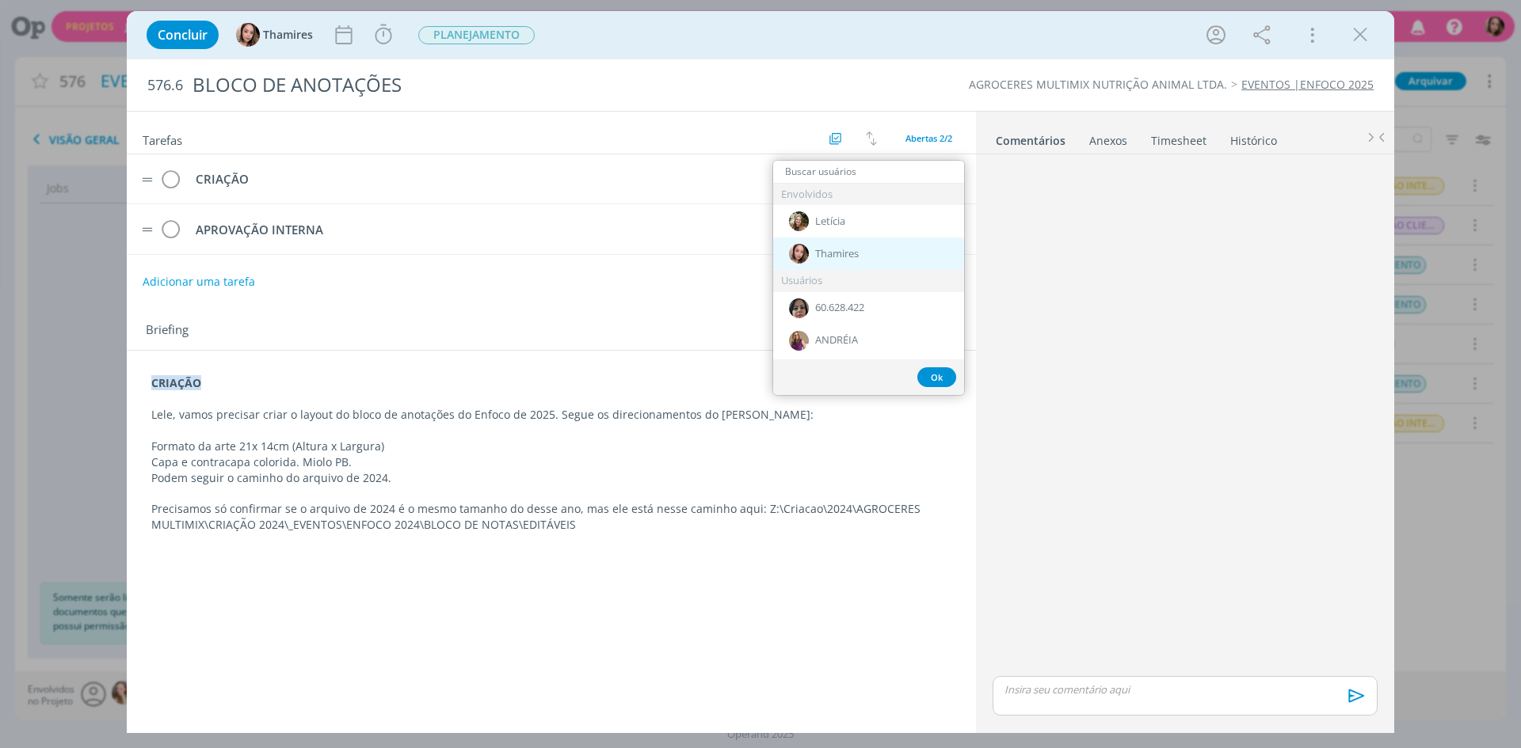
click at [839, 249] on span "Thamires" at bounding box center [837, 254] width 44 height 13
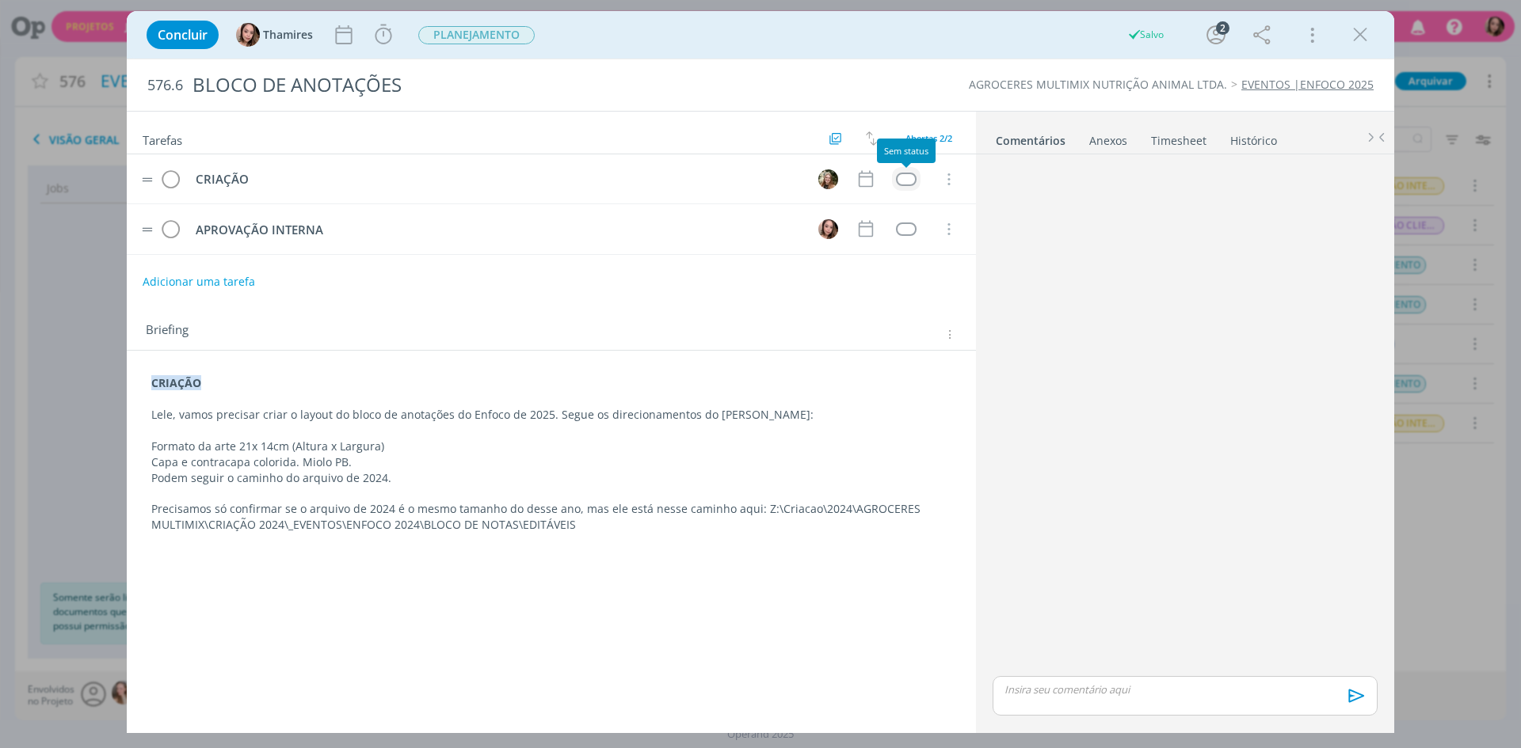
click at [911, 183] on div "dialog" at bounding box center [906, 179] width 20 height 13
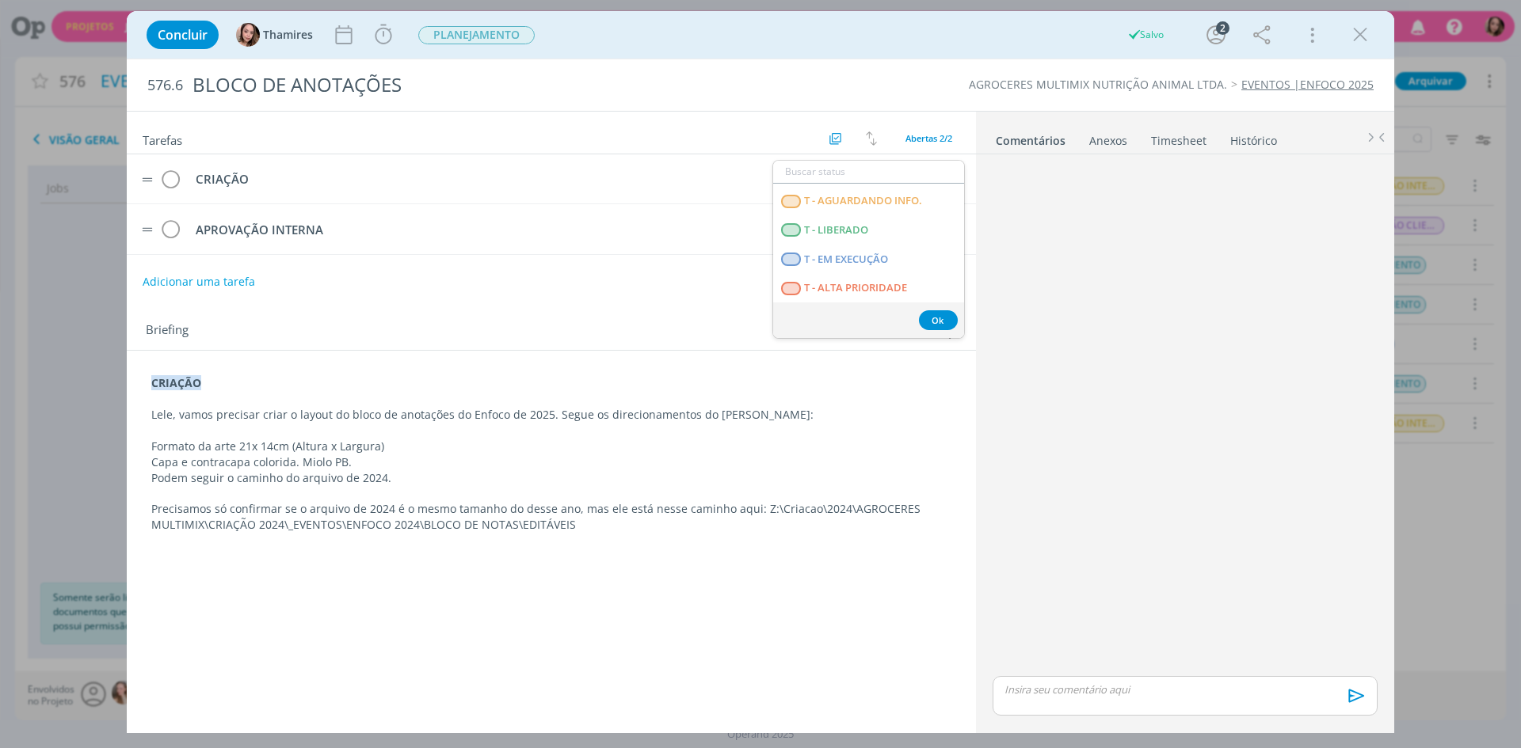
scroll to position [404, 0]
click at [870, 230] on LIBERADO "T - LIBERADO" at bounding box center [868, 229] width 191 height 29
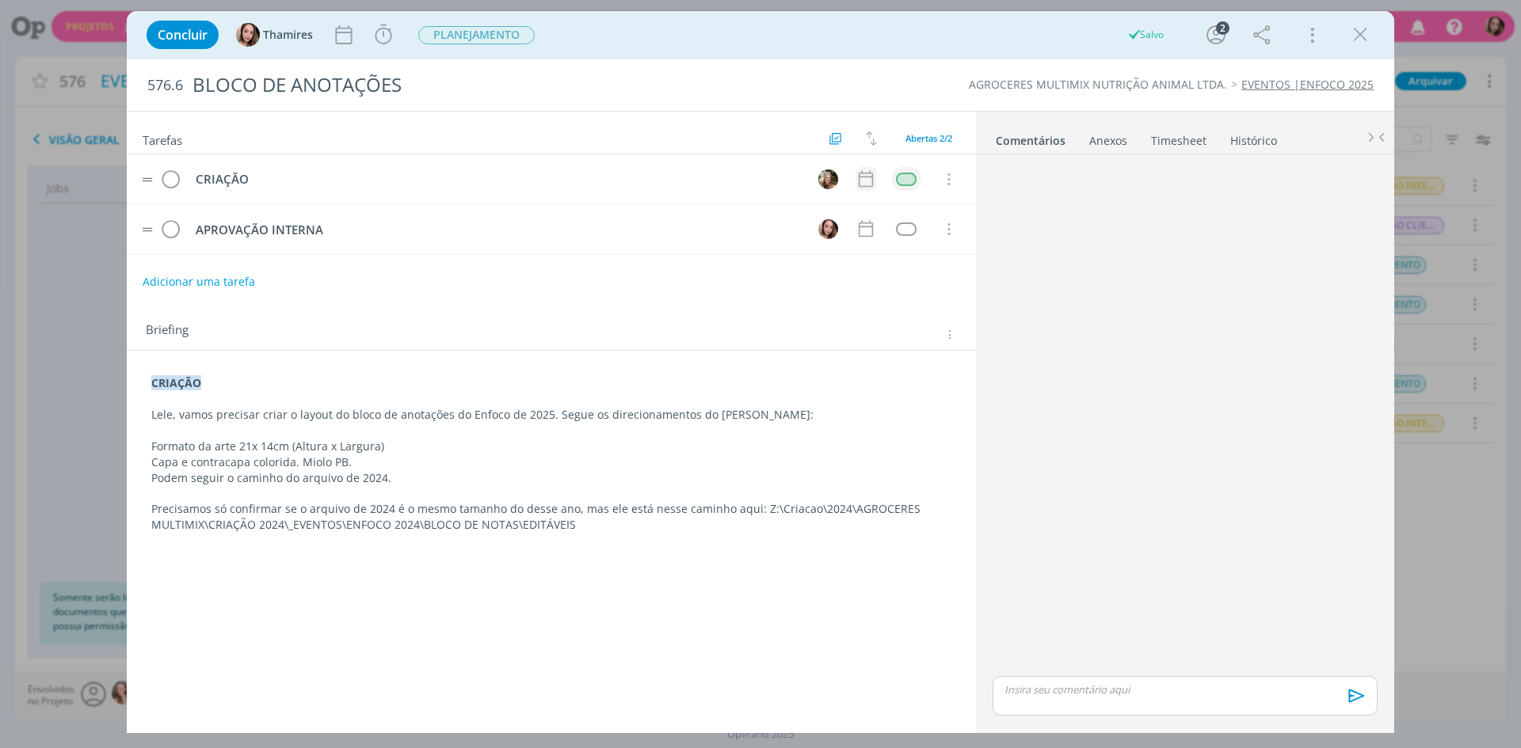
click at [862, 178] on icon "dialog" at bounding box center [865, 179] width 21 height 21
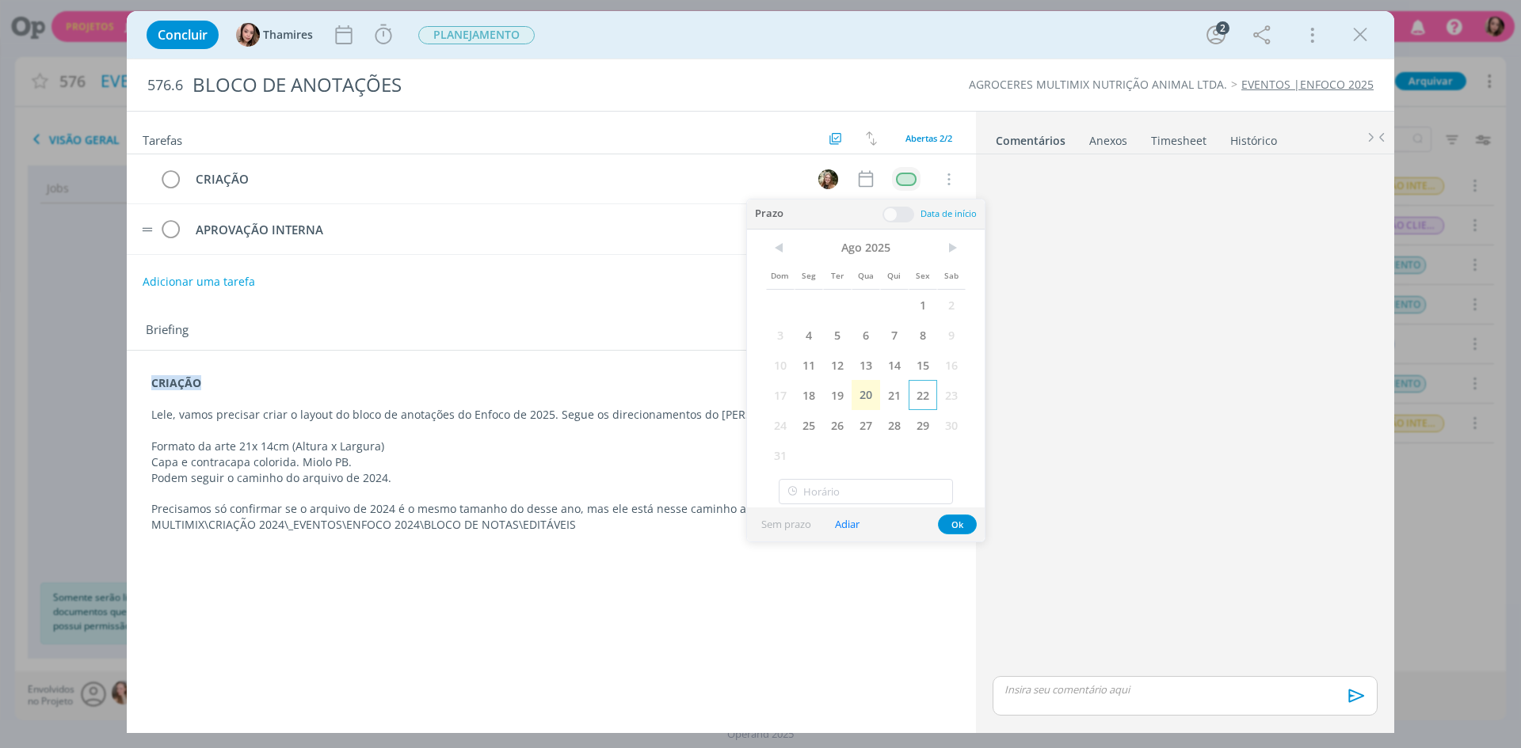
click at [928, 392] on span "22" at bounding box center [922, 395] width 29 height 30
click at [961, 527] on button "Ok" at bounding box center [957, 525] width 39 height 20
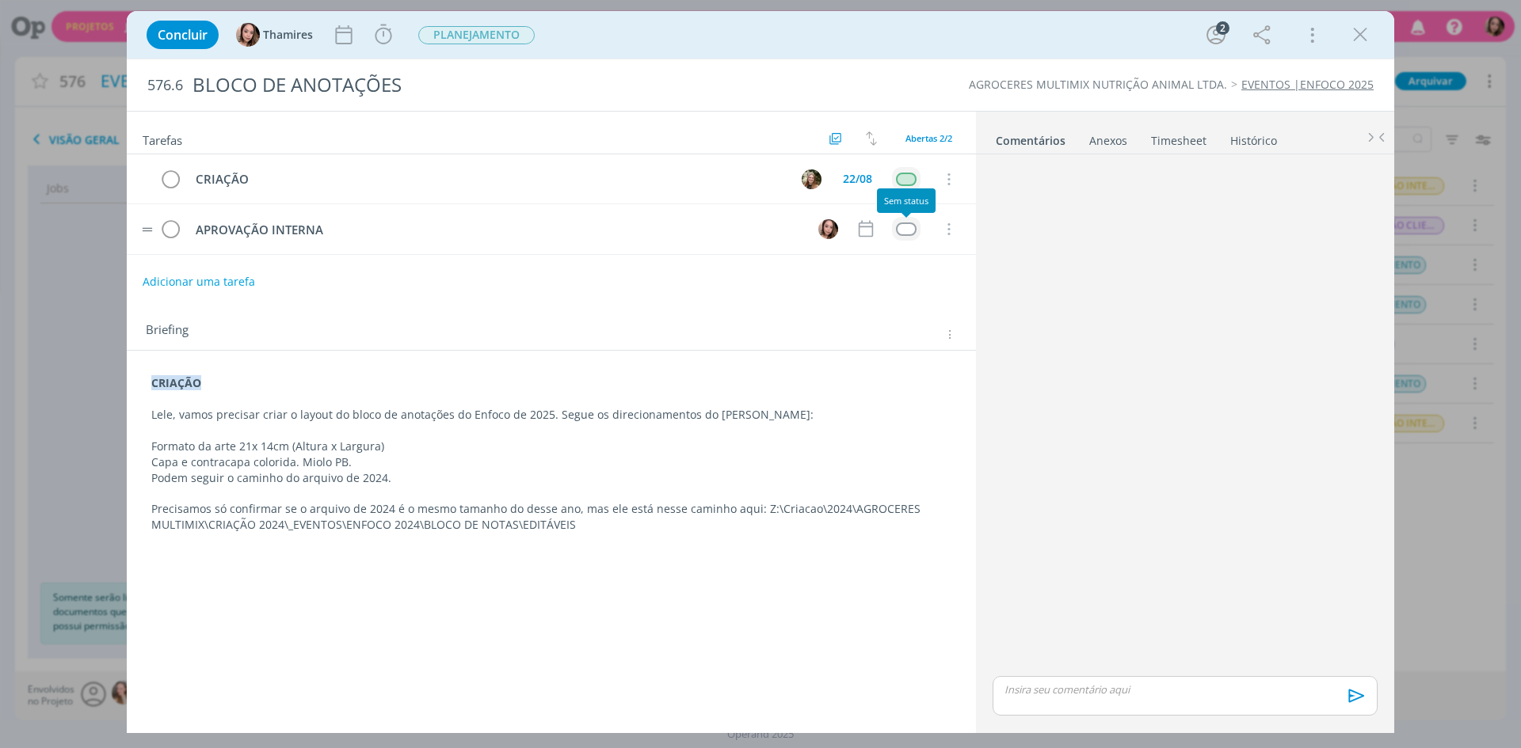
click at [902, 234] on div "dialog" at bounding box center [906, 229] width 20 height 13
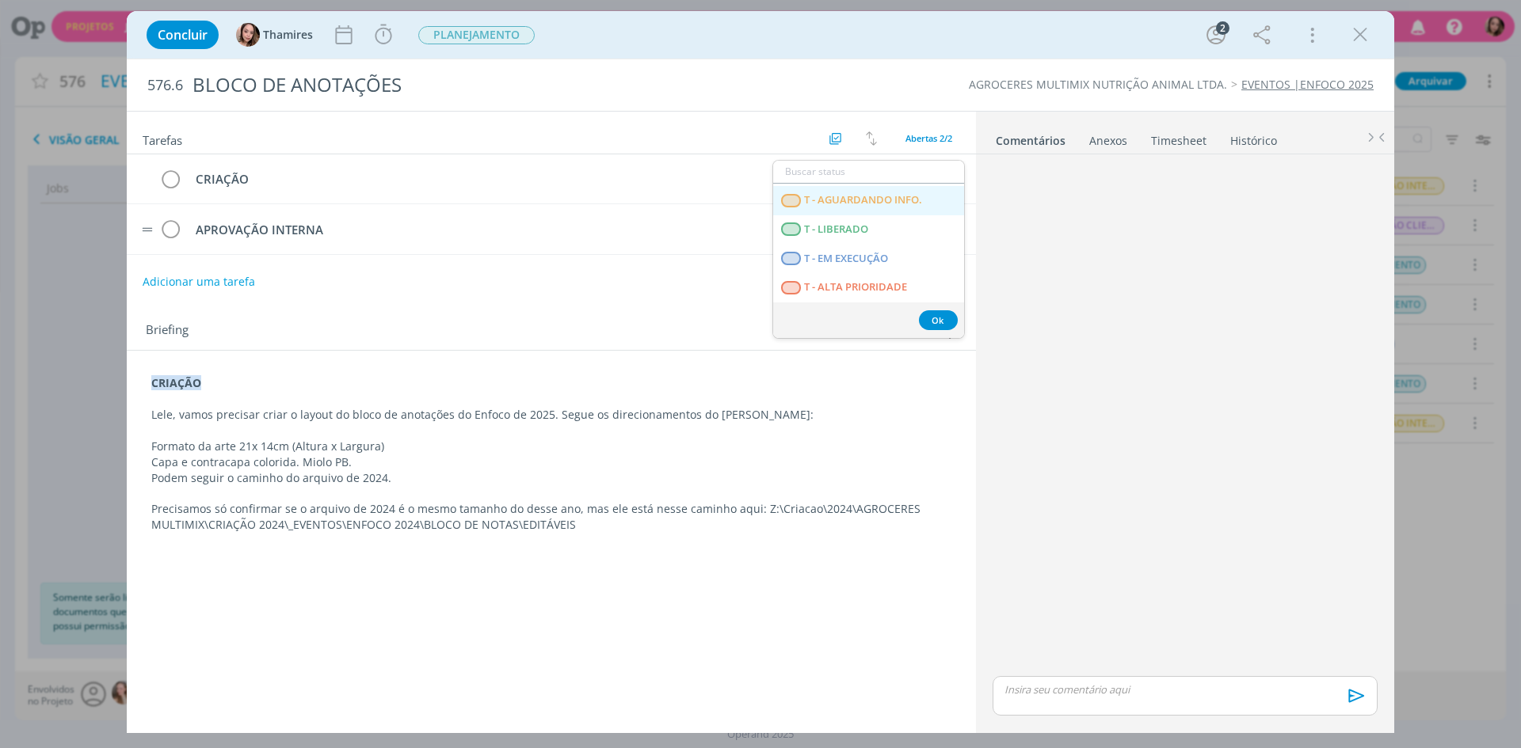
click at [901, 201] on span "T - AGUARDANDO INFO." at bounding box center [863, 200] width 118 height 13
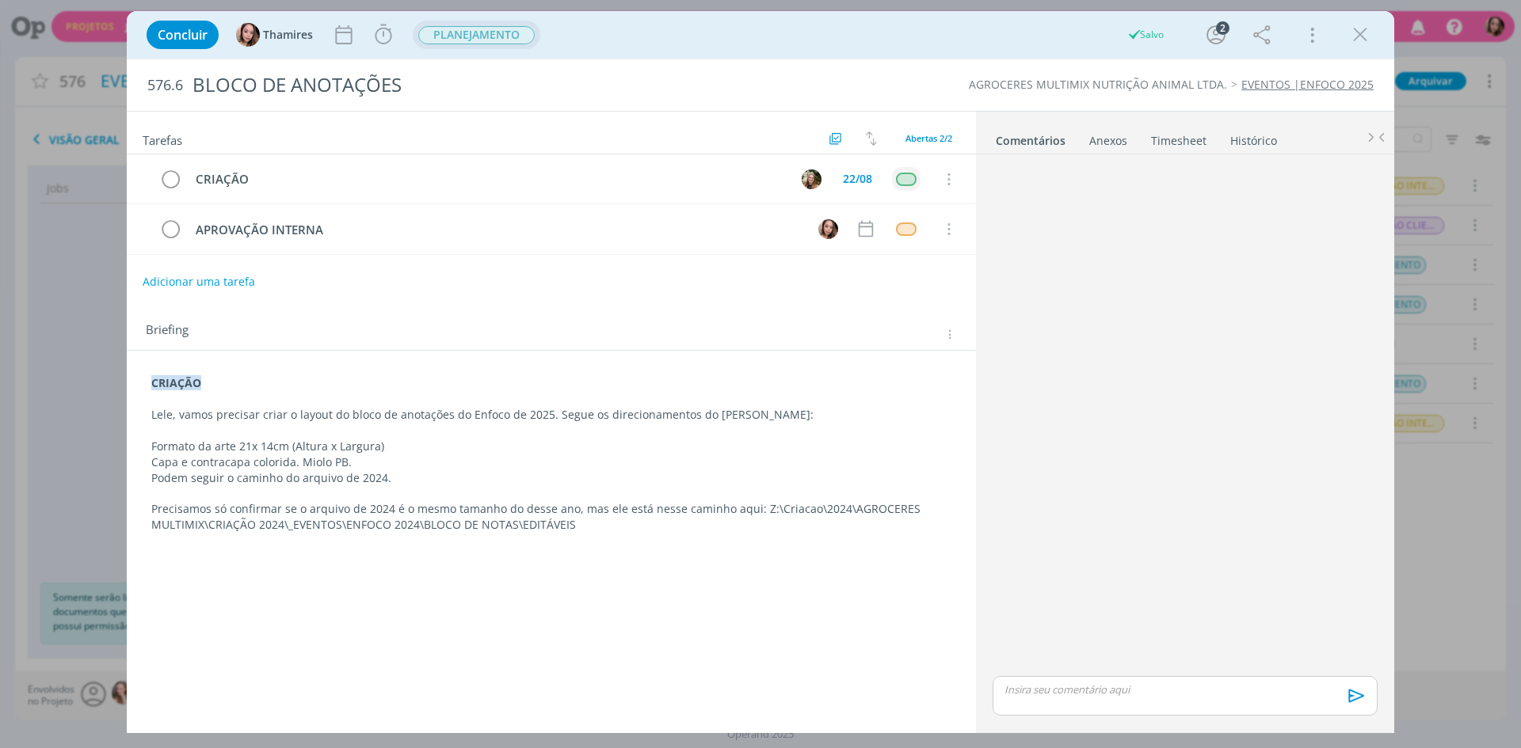
click at [493, 33] on span "PLANEJAMENTO" at bounding box center [476, 35] width 116 height 18
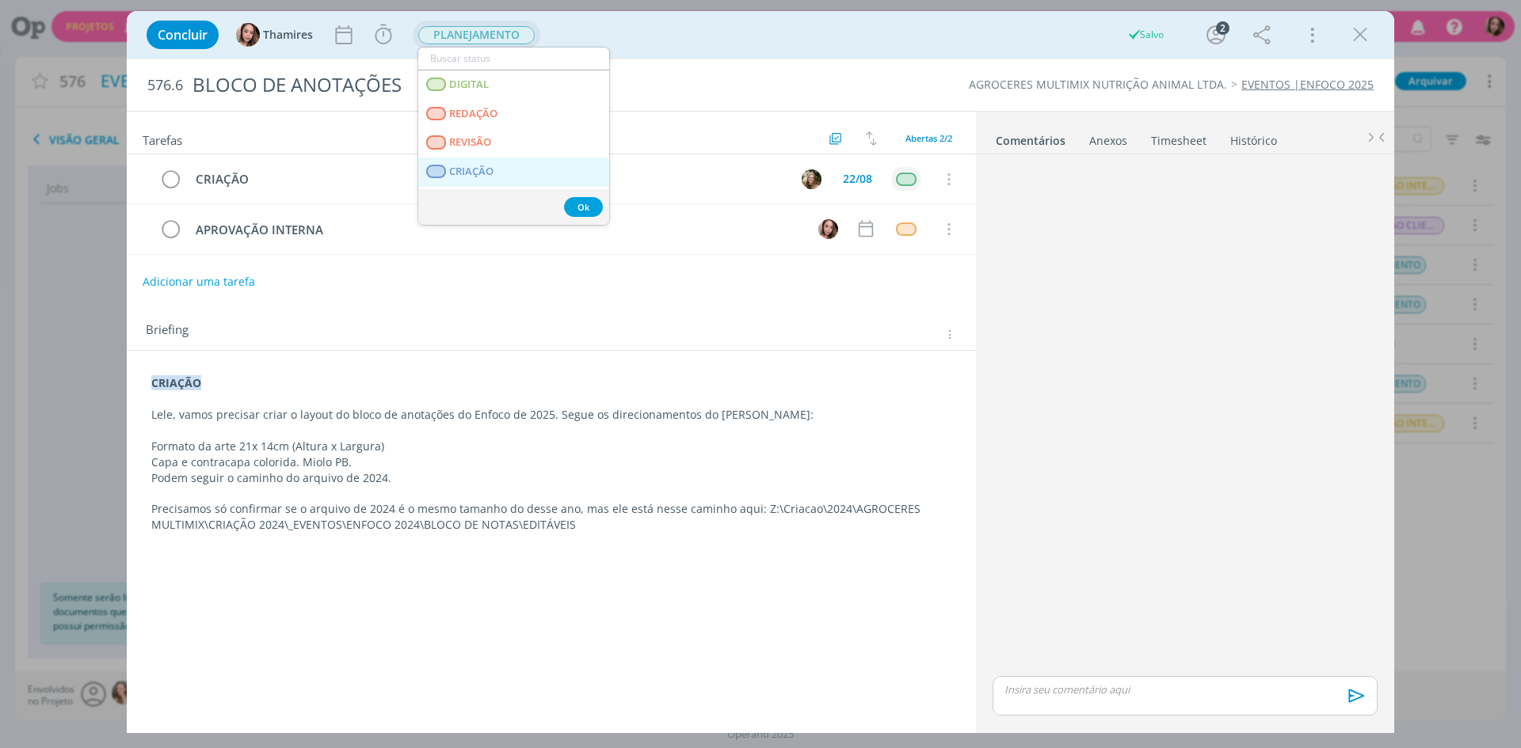
click at [493, 166] on span "CRIAÇÃO" at bounding box center [471, 172] width 44 height 13
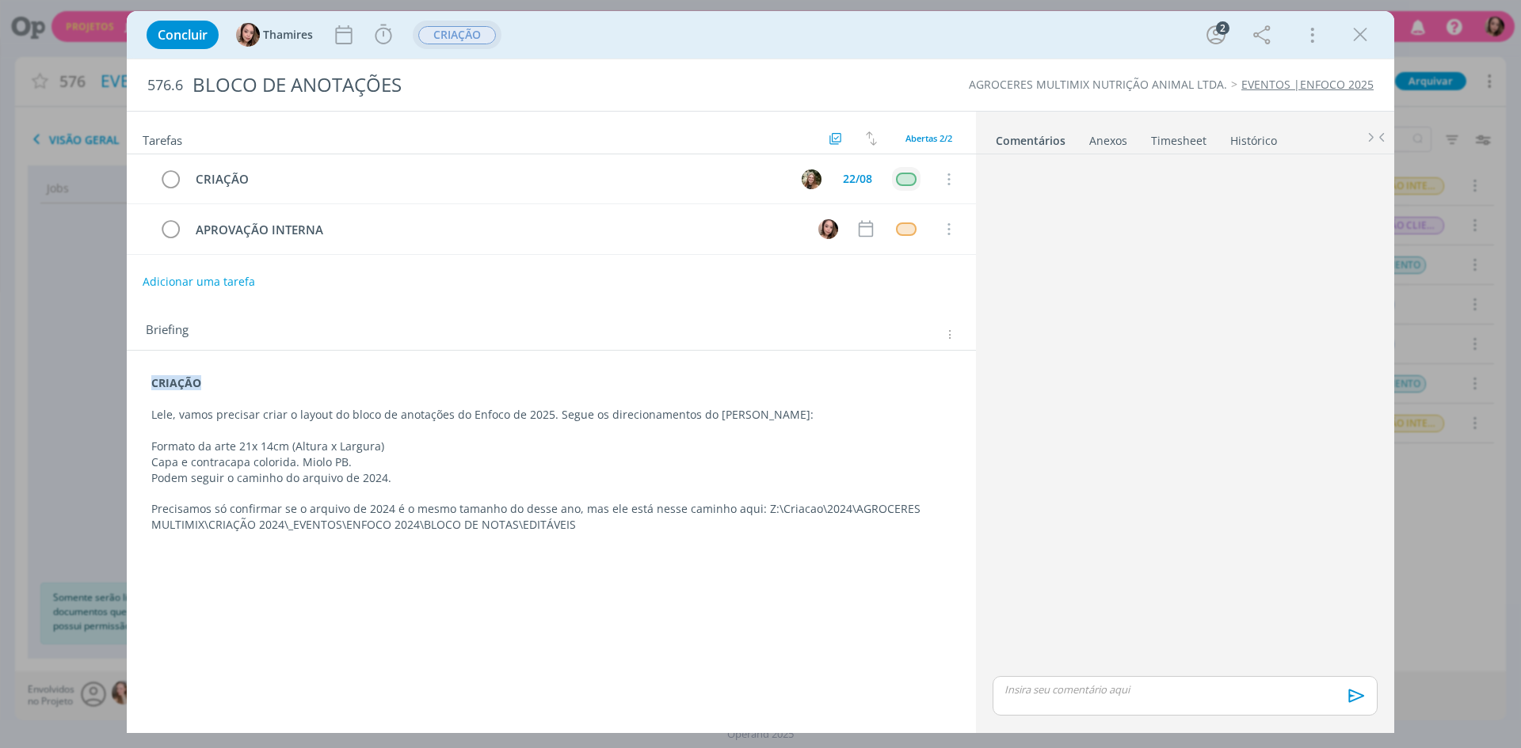
click at [1359, 40] on icon "dialog" at bounding box center [1360, 35] width 24 height 24
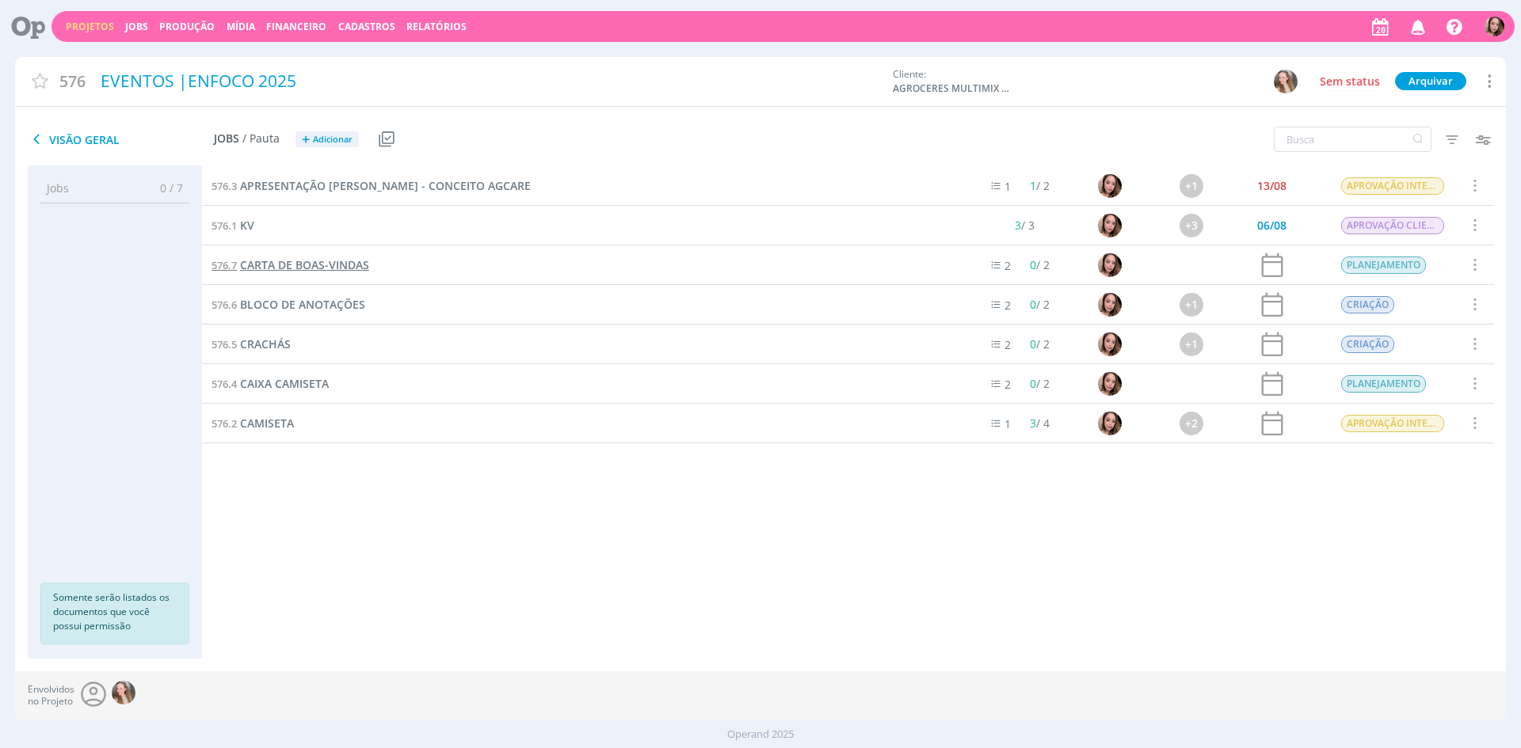
click at [318, 265] on span "CARTA DE BOAS-VINDAS" at bounding box center [304, 264] width 129 height 15
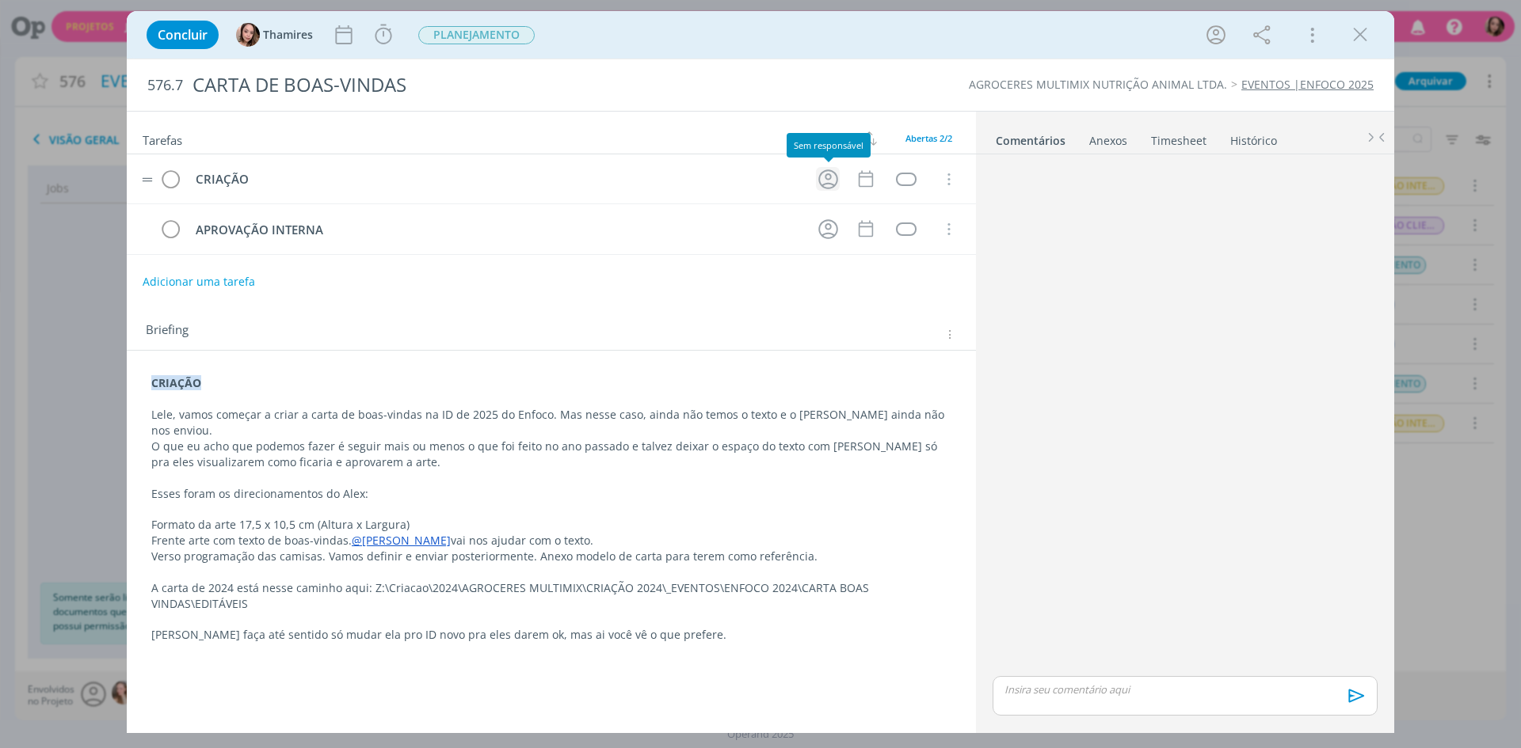
click at [836, 177] on icon "dialog" at bounding box center [828, 179] width 20 height 20
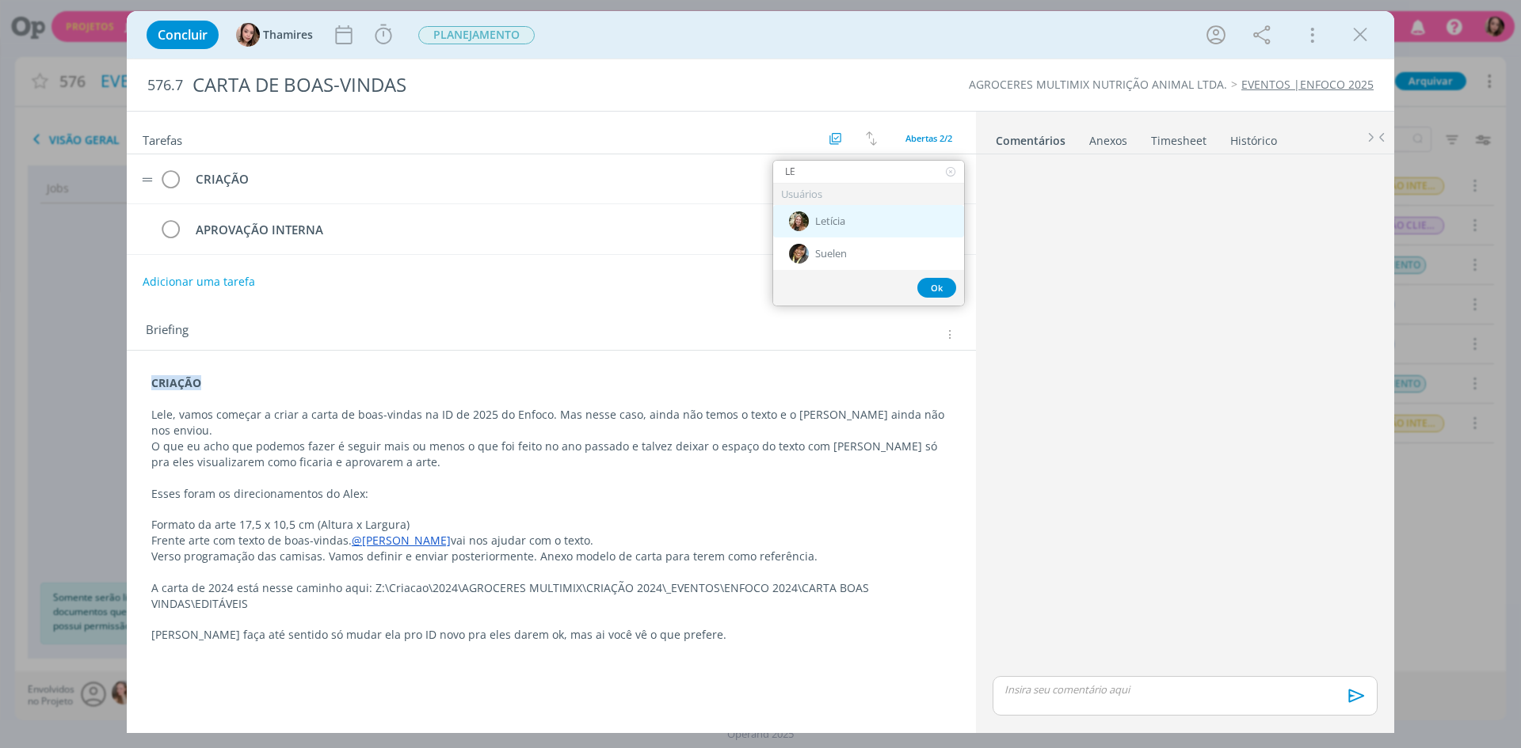
type input "LE"
click at [835, 232] on div "Letícia" at bounding box center [868, 221] width 191 height 32
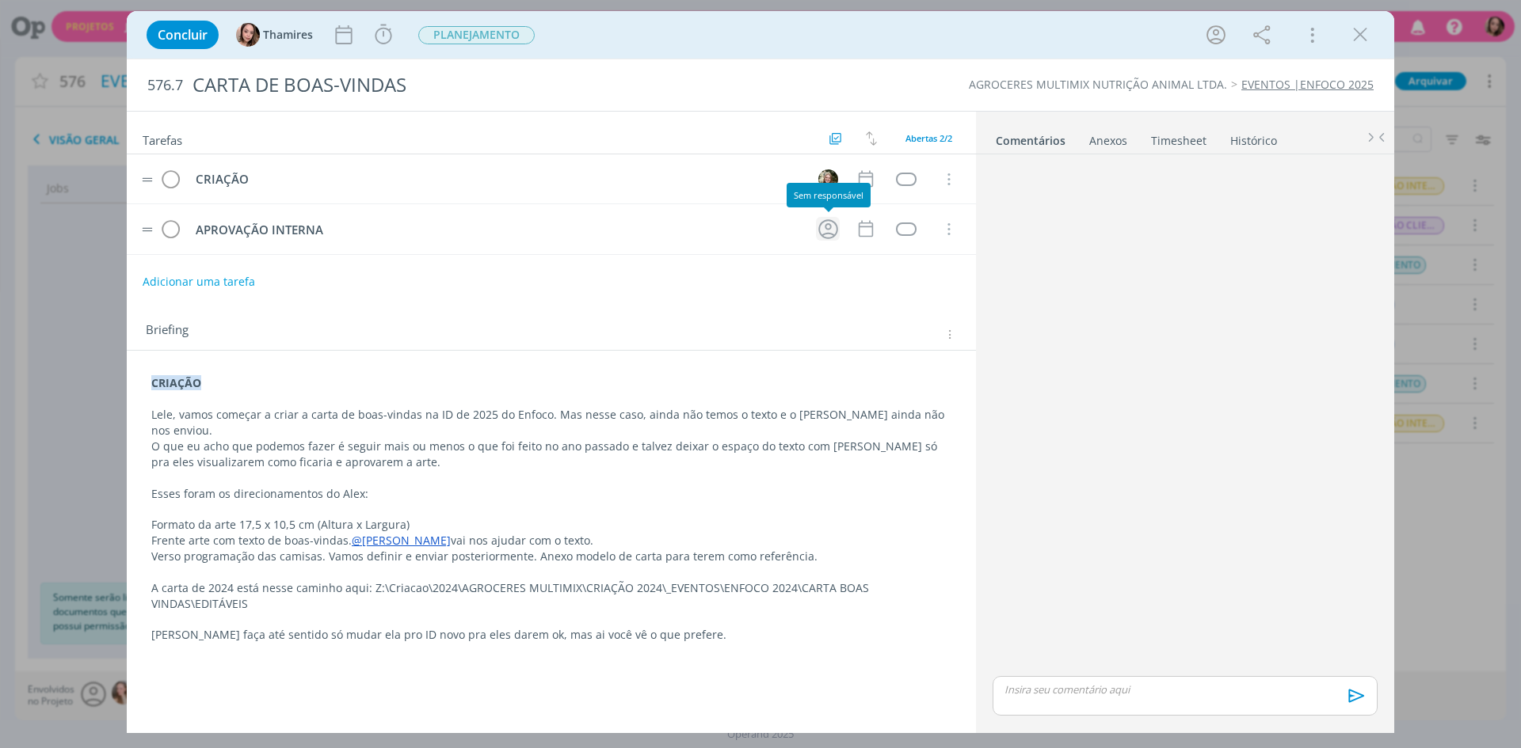
click at [830, 231] on icon "dialog" at bounding box center [828, 229] width 25 height 25
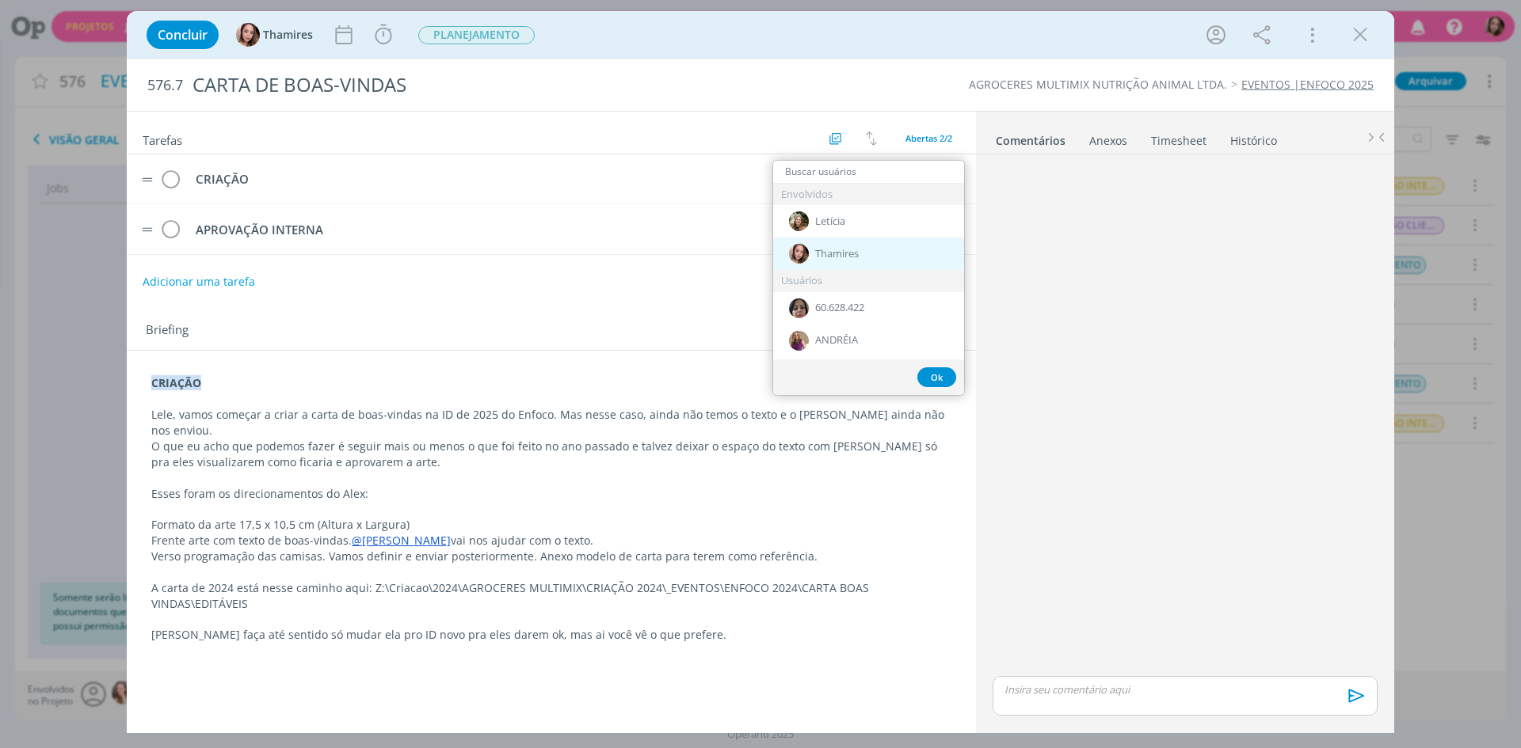
click at [830, 249] on span "Thamires" at bounding box center [837, 254] width 44 height 13
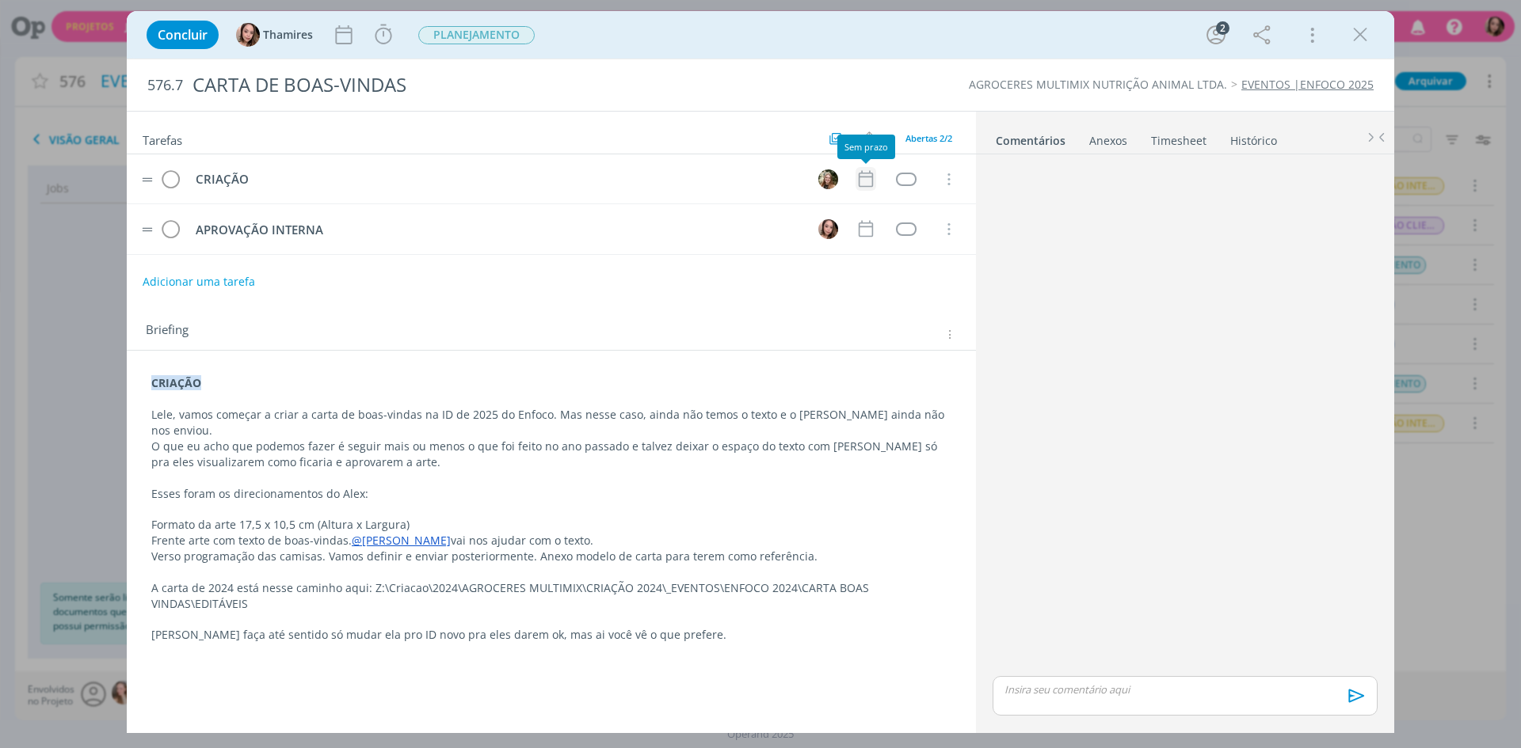
click at [870, 175] on icon "dialog" at bounding box center [865, 179] width 21 height 21
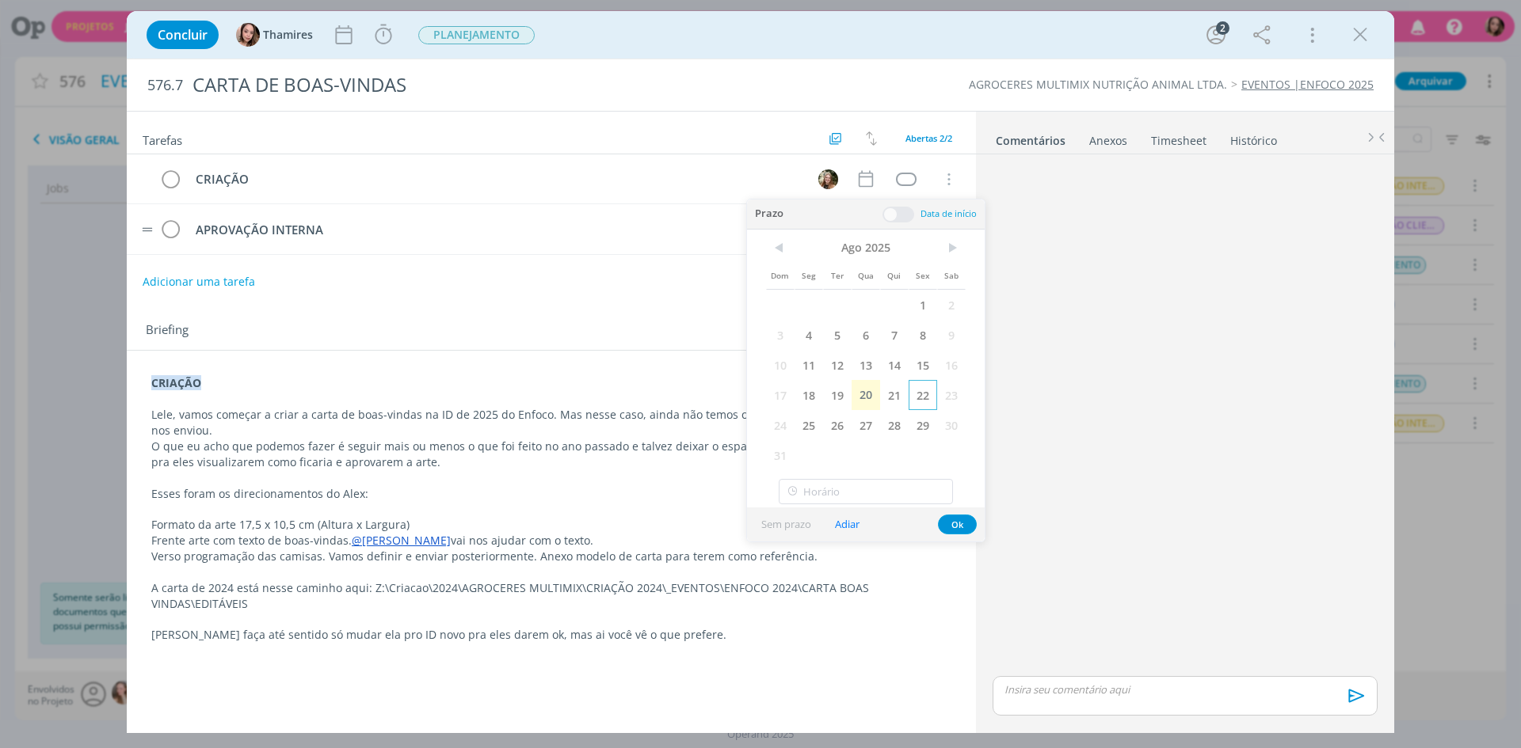
click at [912, 396] on span "22" at bounding box center [922, 395] width 29 height 30
click at [964, 521] on button "Ok" at bounding box center [957, 525] width 39 height 20
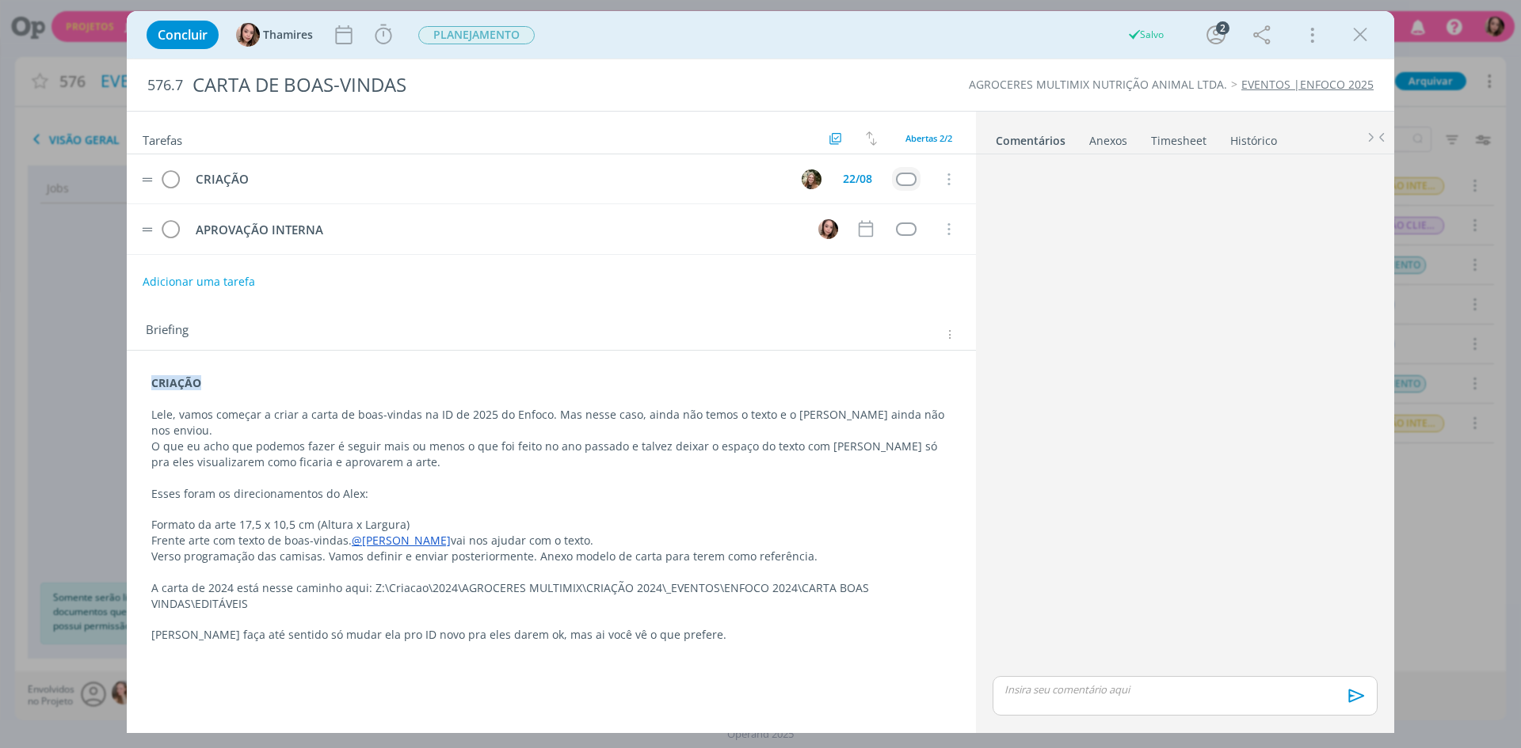
click at [901, 175] on div "dialog" at bounding box center [906, 179] width 20 height 13
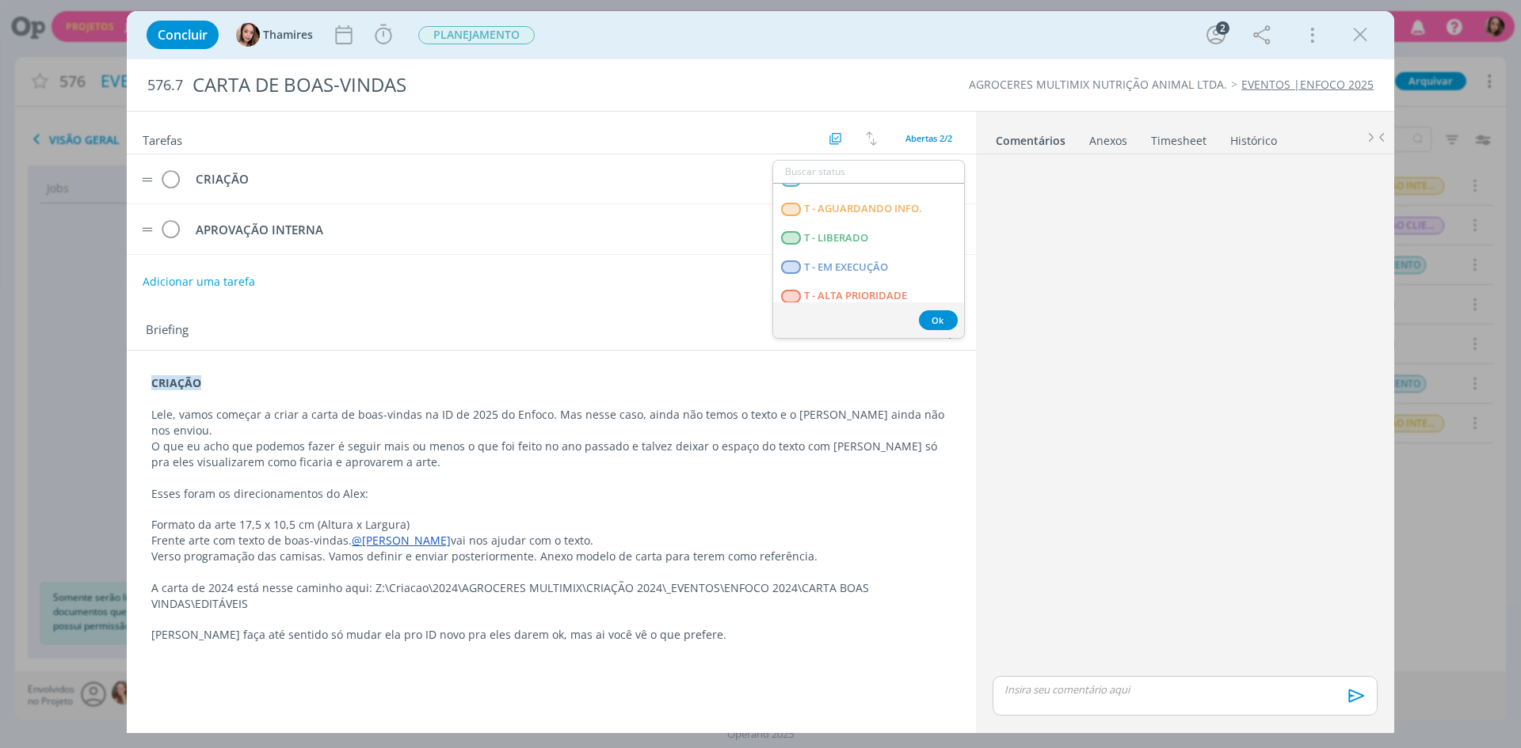
scroll to position [396, 0]
click at [927, 227] on LIBERADO "T - LIBERADO" at bounding box center [868, 237] width 191 height 29
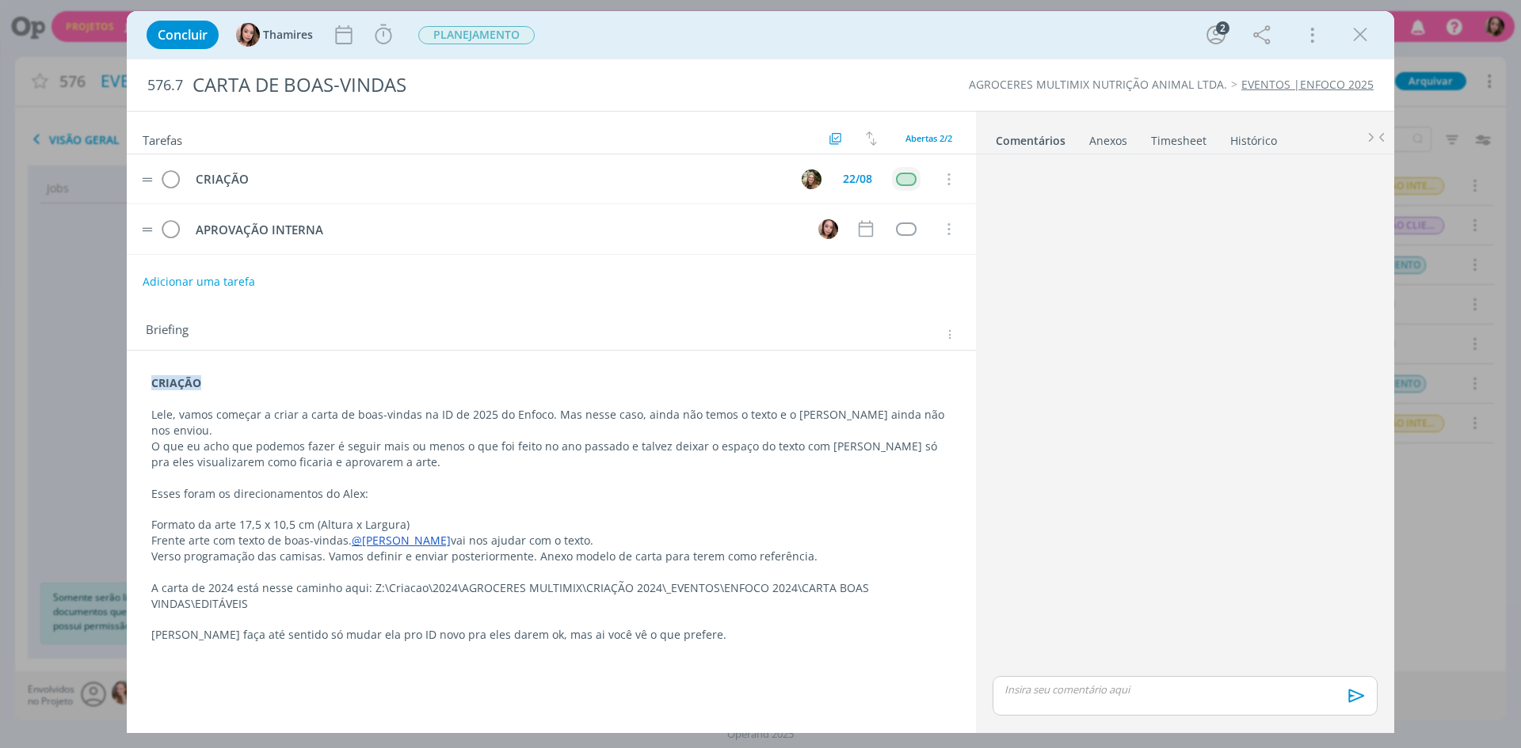
click at [518, 413] on p "Lele, vamos começar a criar a carta de boas-vindas na ID de 2025 do Enfoco. Mas…" at bounding box center [551, 423] width 800 height 32
click at [638, 474] on p "dialog" at bounding box center [551, 479] width 798 height 16
click at [915, 231] on div "dialog" at bounding box center [906, 229] width 20 height 13
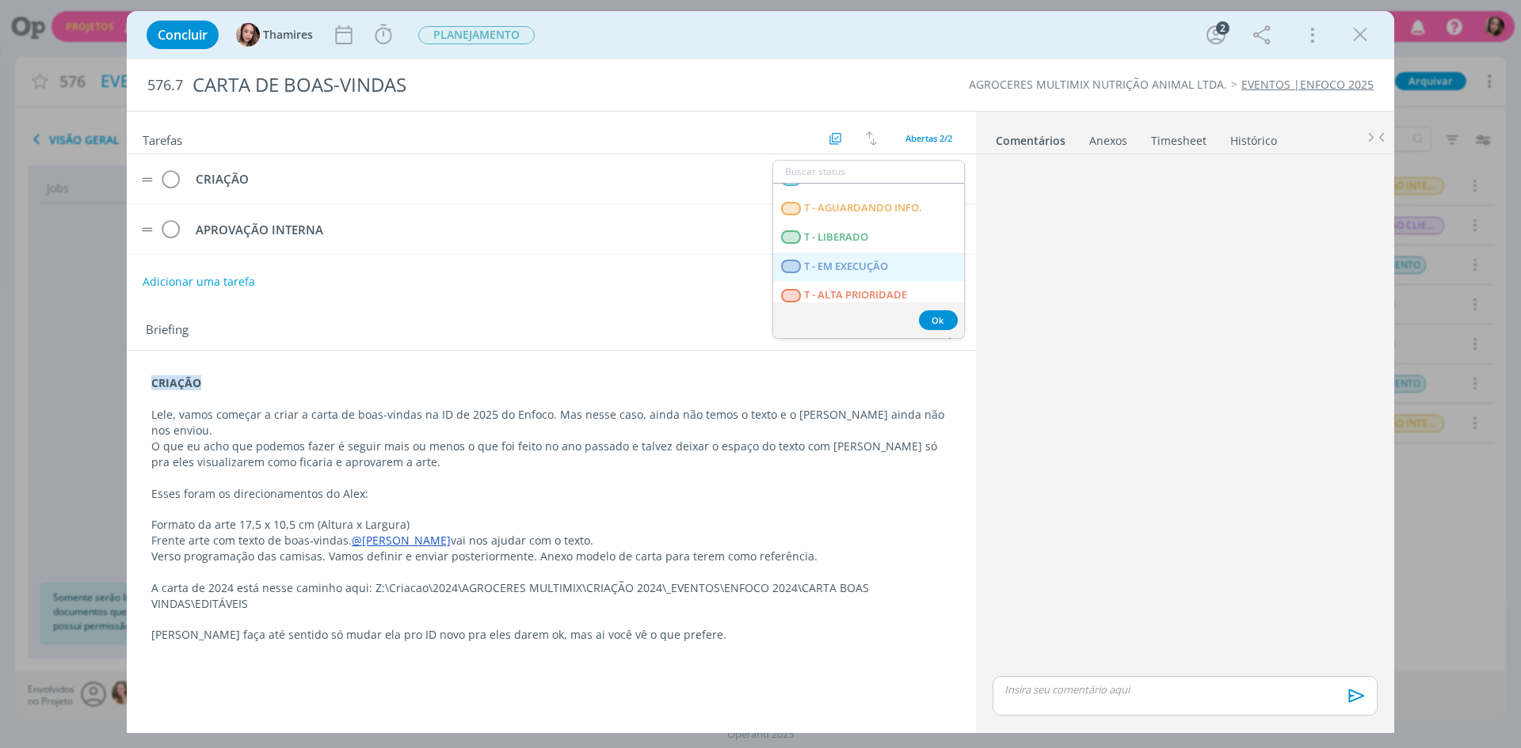
scroll to position [404, 0]
click at [866, 238] on LIBERADO "T - LIBERADO" at bounding box center [868, 229] width 191 height 29
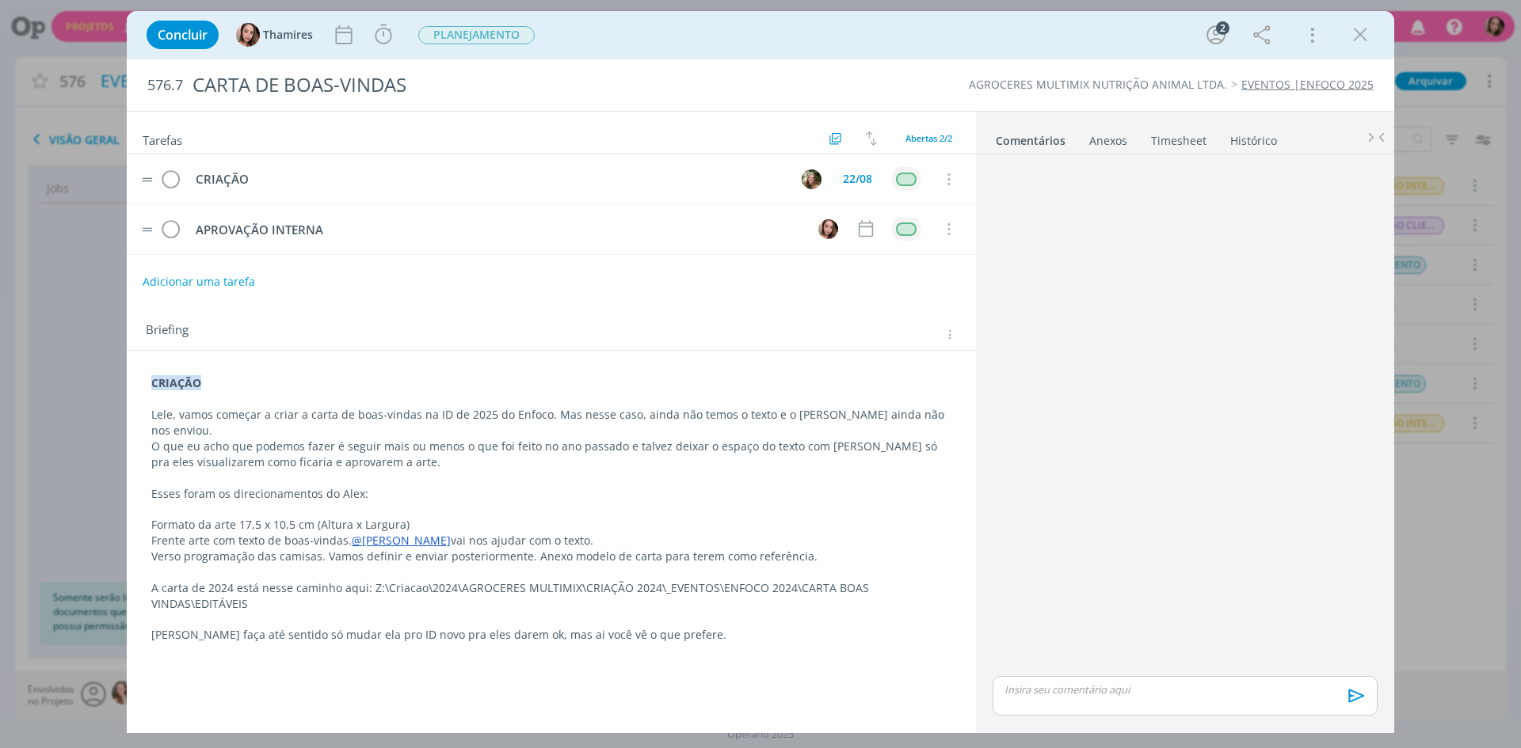
click at [898, 229] on div "dialog" at bounding box center [906, 229] width 20 height 13
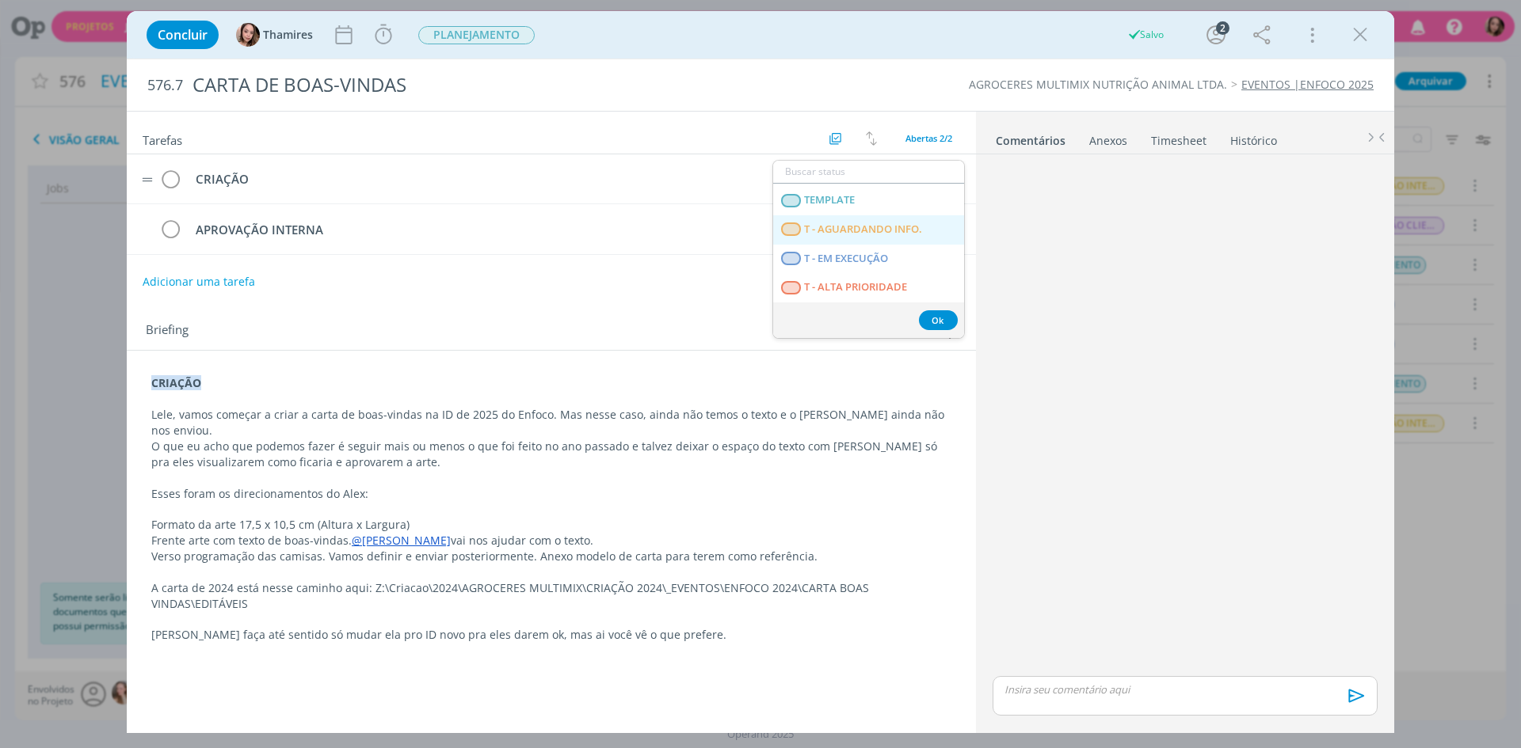
click at [907, 236] on INFO\ "T - AGUARDANDO INFO." at bounding box center [868, 229] width 191 height 29
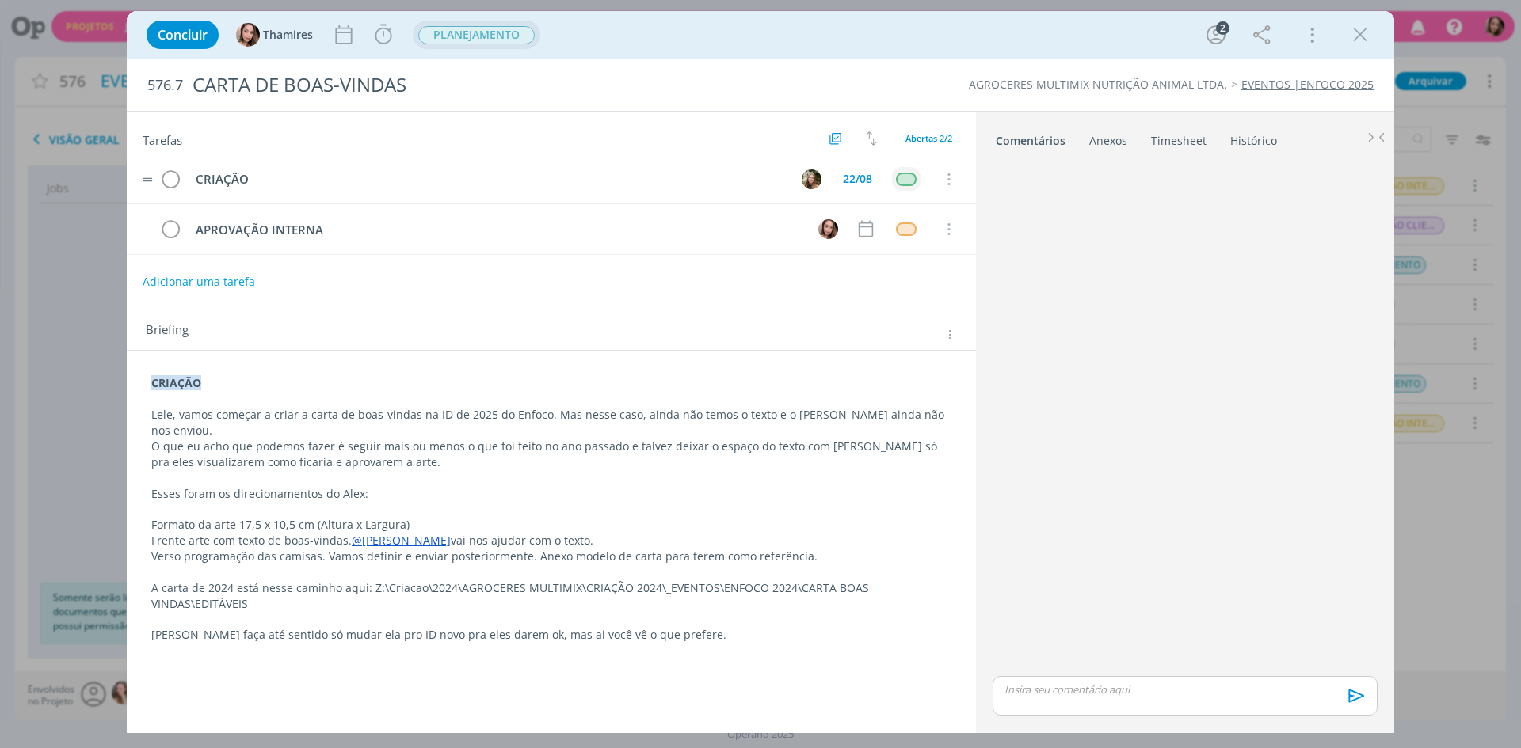
click at [507, 34] on span "PLANEJAMENTO" at bounding box center [476, 35] width 116 height 18
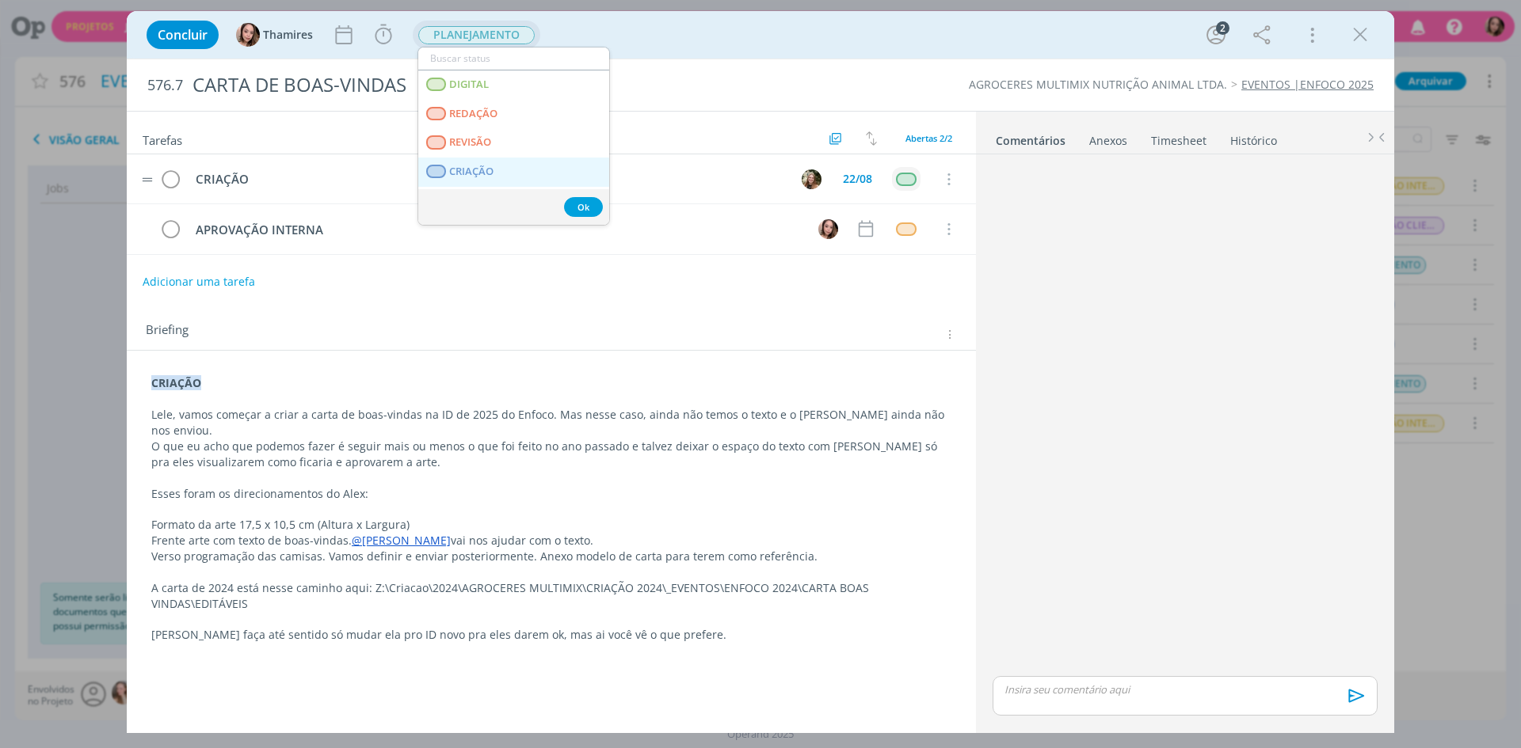
click at [460, 178] on link "CRIAÇÃO" at bounding box center [513, 172] width 191 height 29
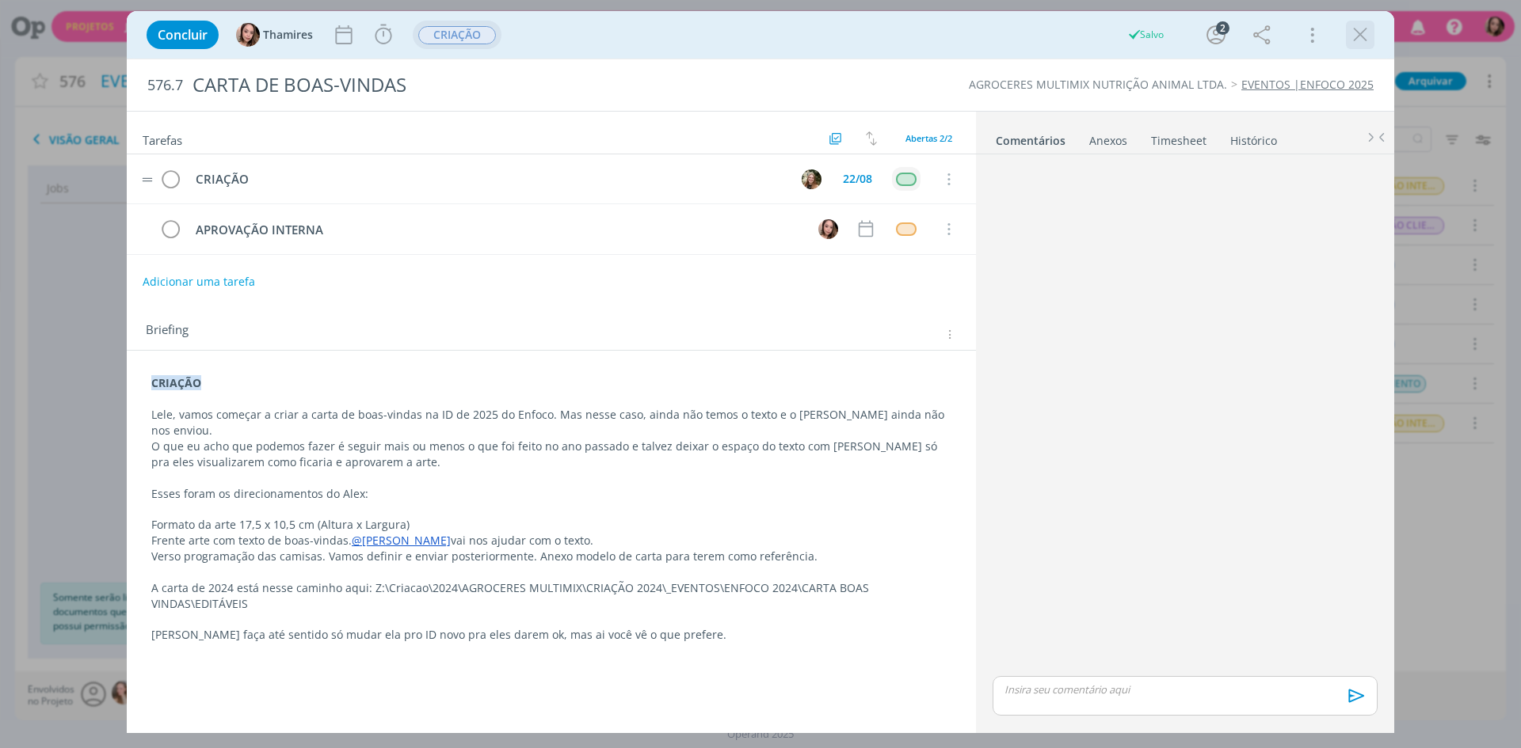
click at [1348, 31] on icon "dialog" at bounding box center [1360, 35] width 24 height 24
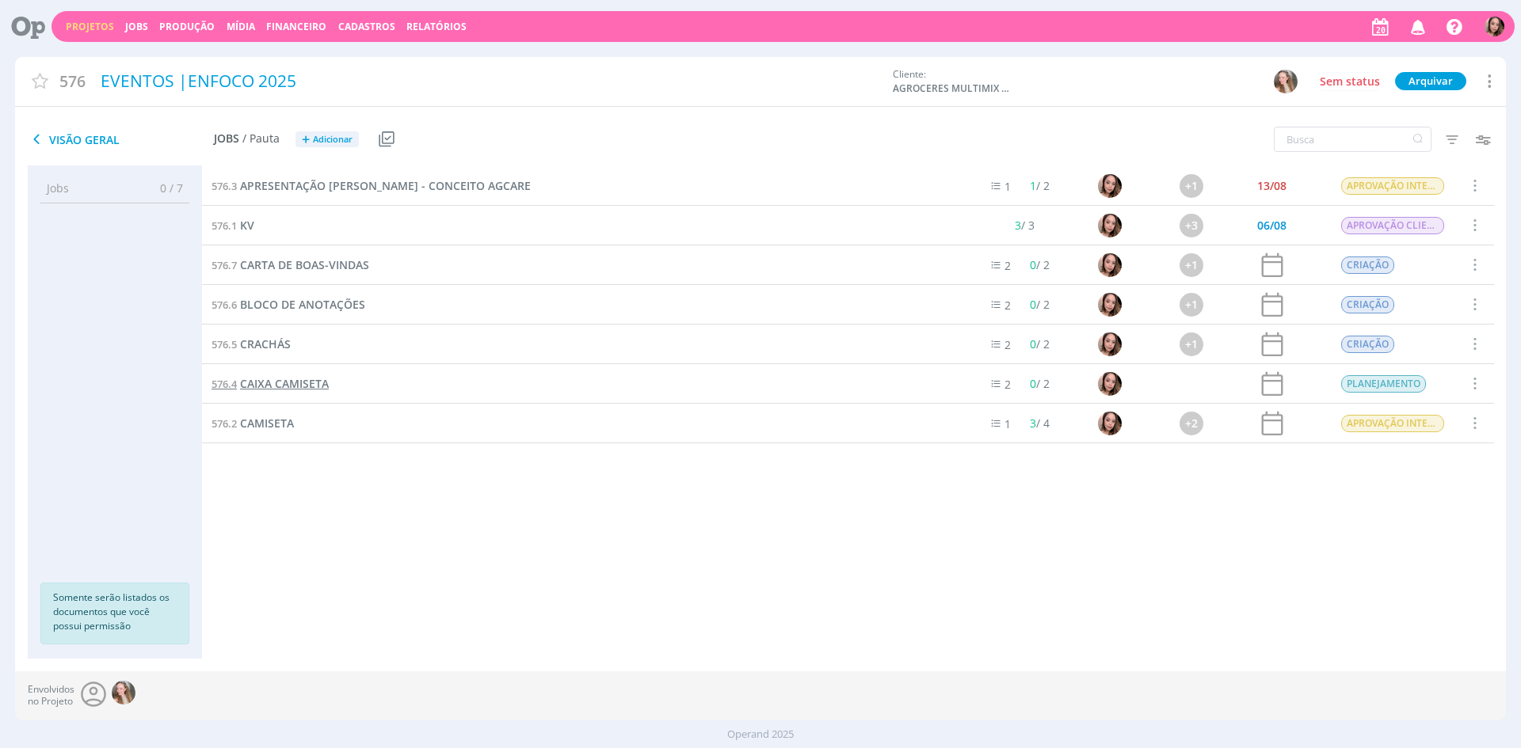
click at [287, 385] on span "CAIXA CAMISETA" at bounding box center [284, 383] width 89 height 15
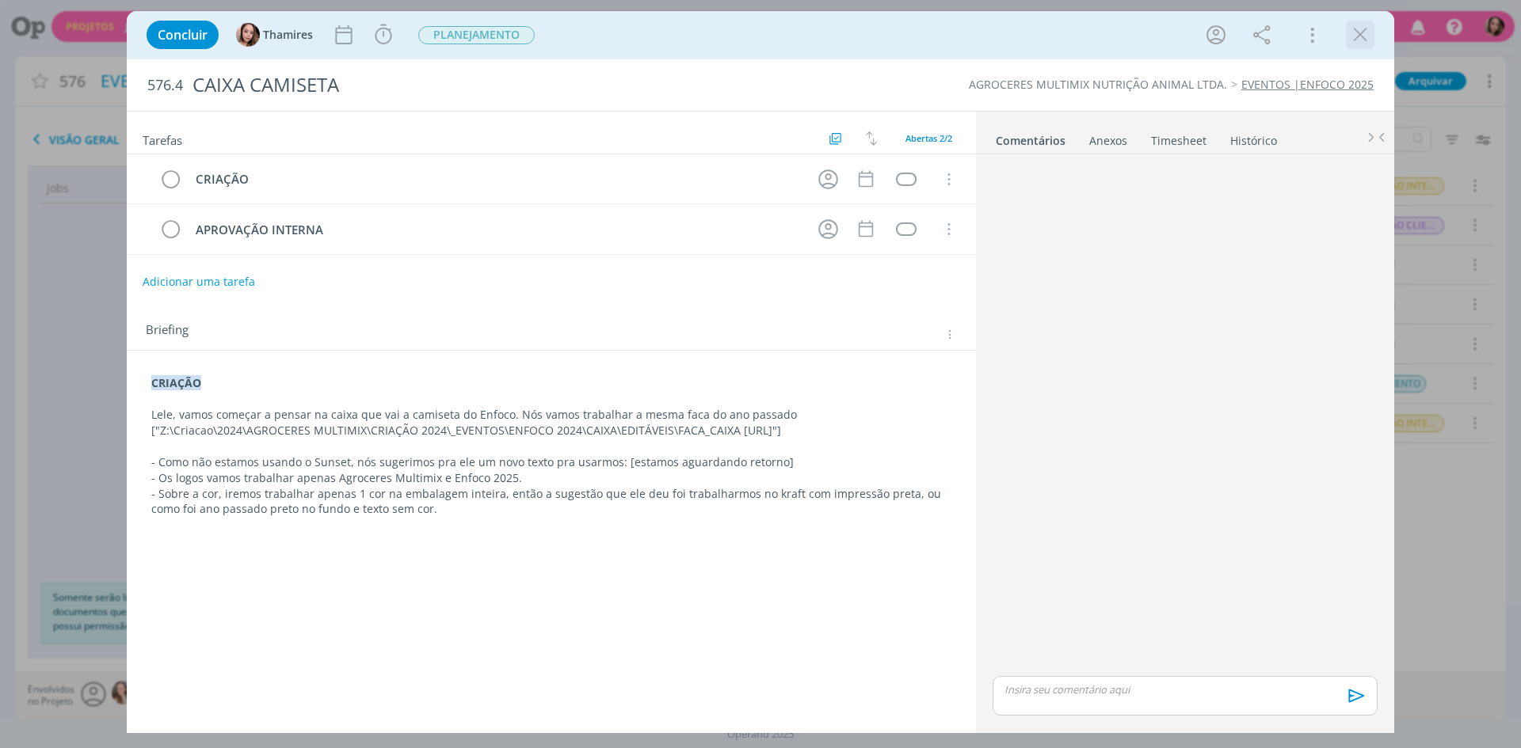
click at [1355, 40] on icon "dialog" at bounding box center [1360, 35] width 24 height 24
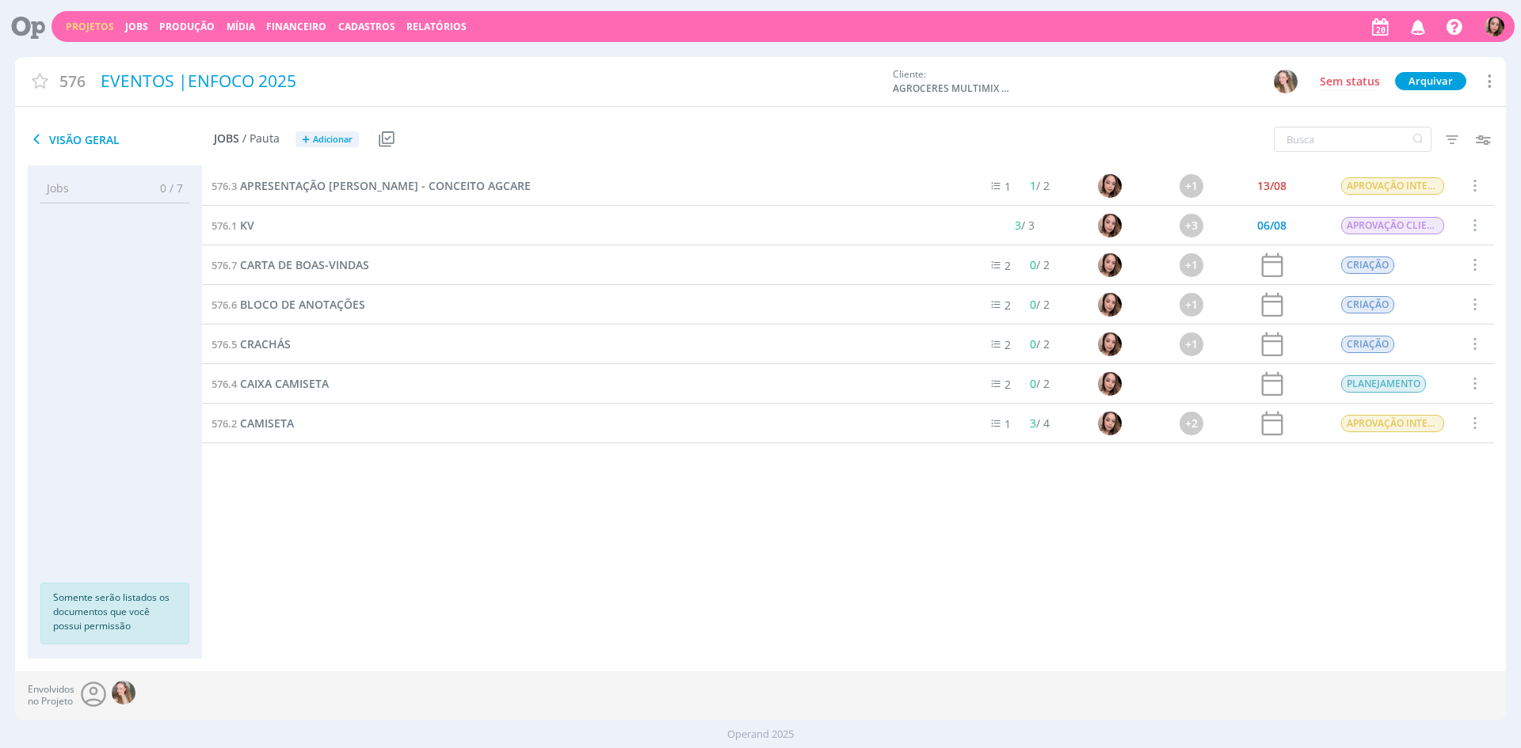
click at [91, 27] on link "Projetos" at bounding box center [90, 26] width 48 height 13
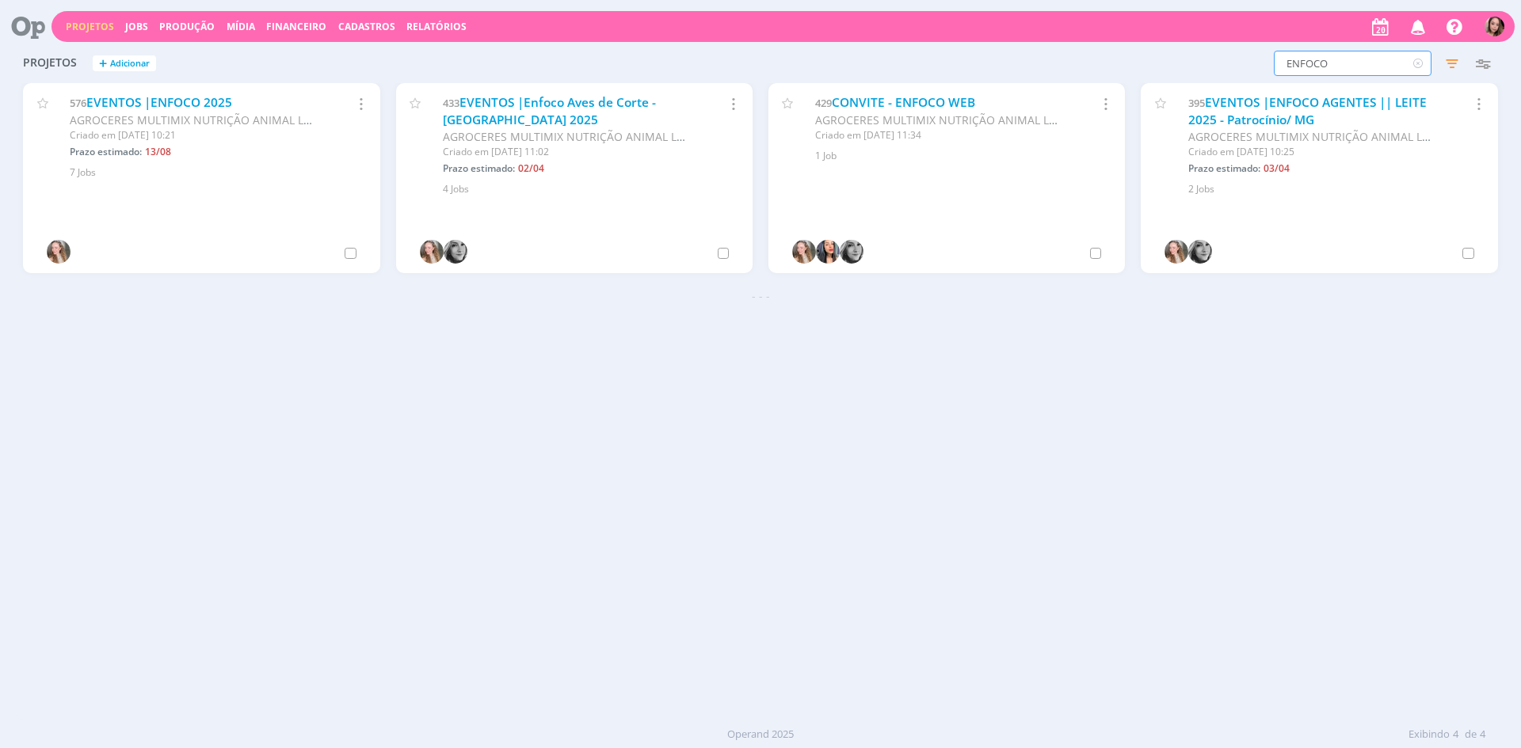
drag, startPoint x: 1335, startPoint y: 66, endPoint x: 1224, endPoint y: 63, distance: 110.9
click at [1224, 63] on div "ENFOCO Filtros Filtrar Limpar ENFOCO Status Clientes 1 selecionado Data de cria…" at bounding box center [1225, 63] width 543 height 25
type input "e"
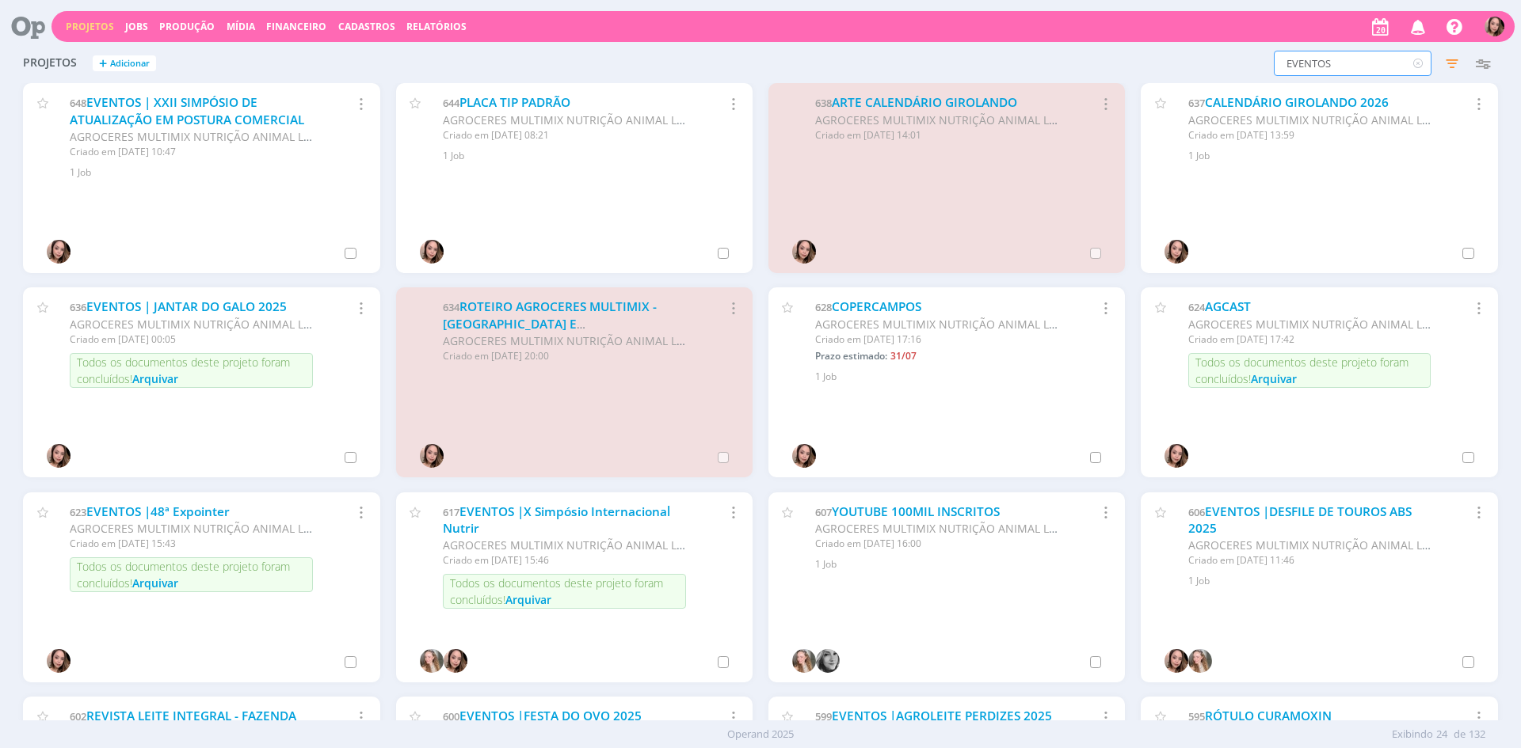
type input "EVENTOS"
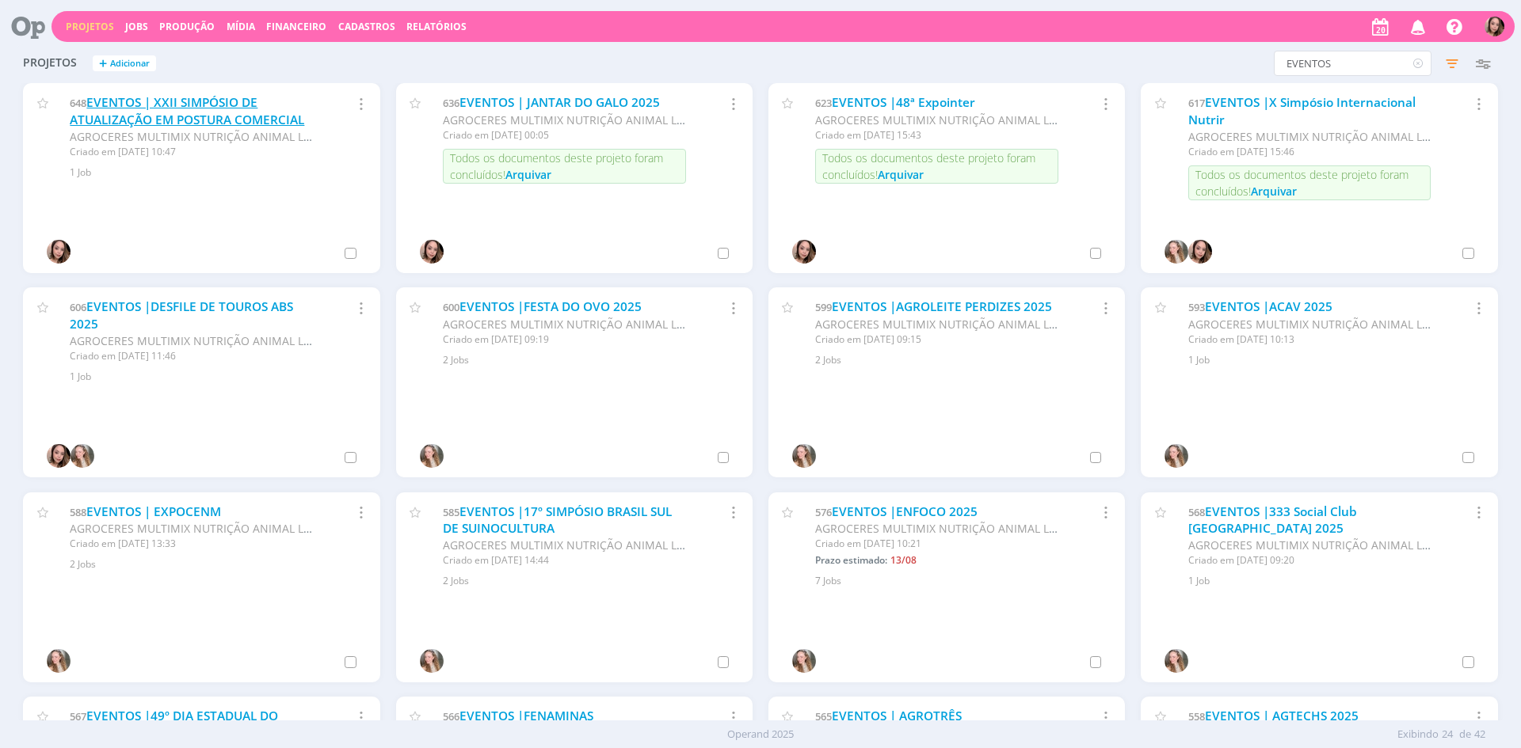
click at [231, 123] on link "EVENTOS | XXII SIMPÓSIO DE ATUALIZAÇÃO EM POSTURA COMERCIAL" at bounding box center [187, 111] width 234 height 34
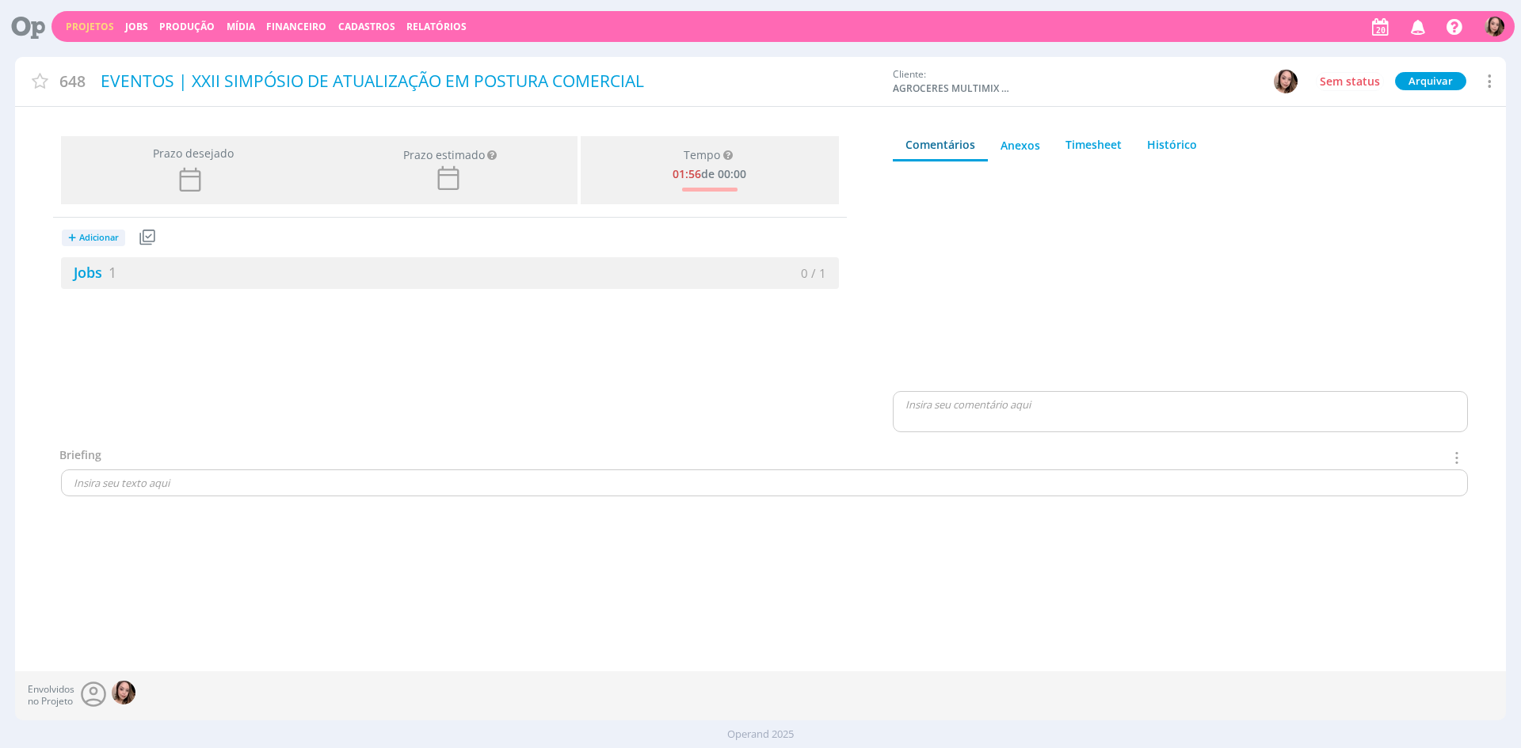
click at [1497, 82] on icon at bounding box center [1488, 80] width 19 height 21
click at [1265, 169] on div "Duplicar" at bounding box center [1371, 167] width 252 height 27
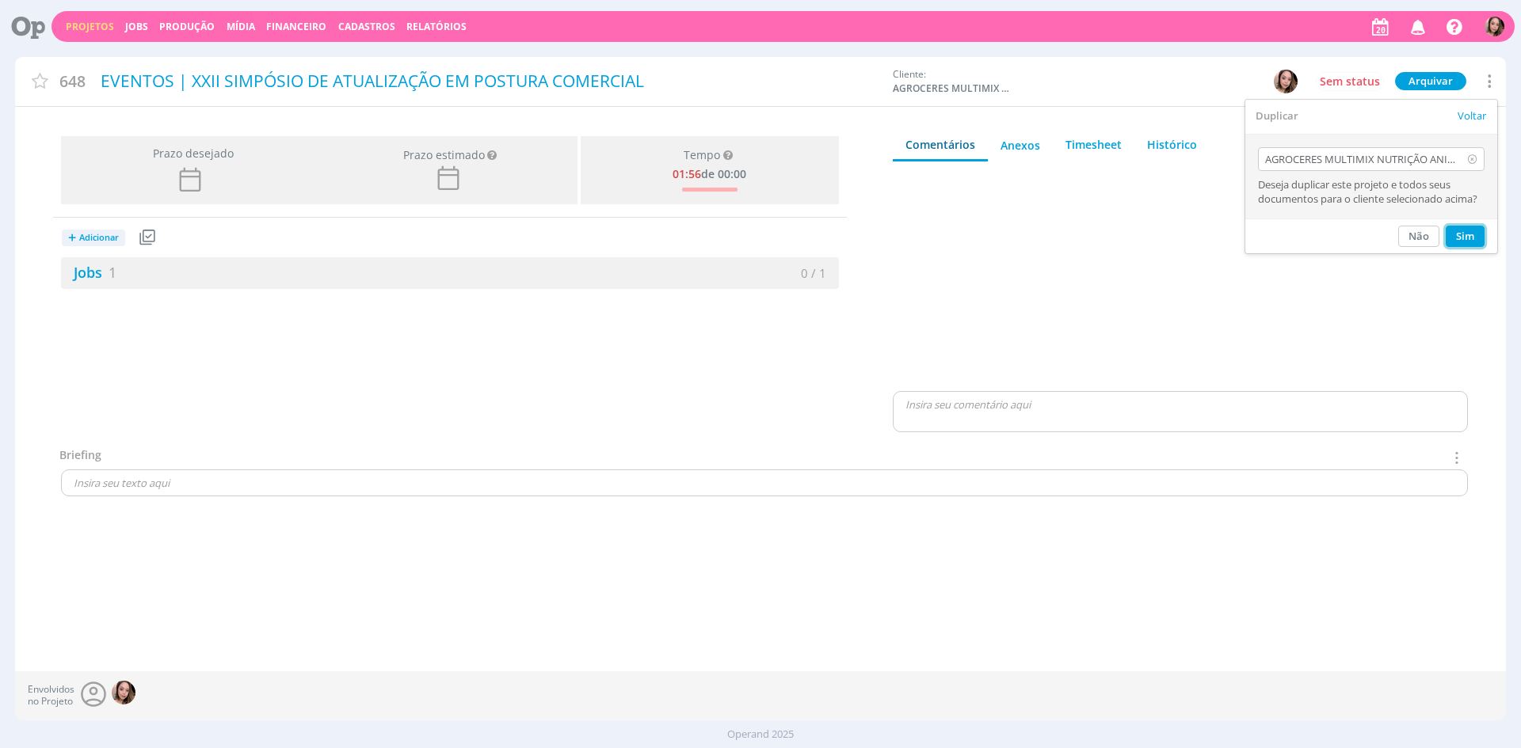
click at [1471, 242] on button "Sim" at bounding box center [1464, 236] width 39 height 21
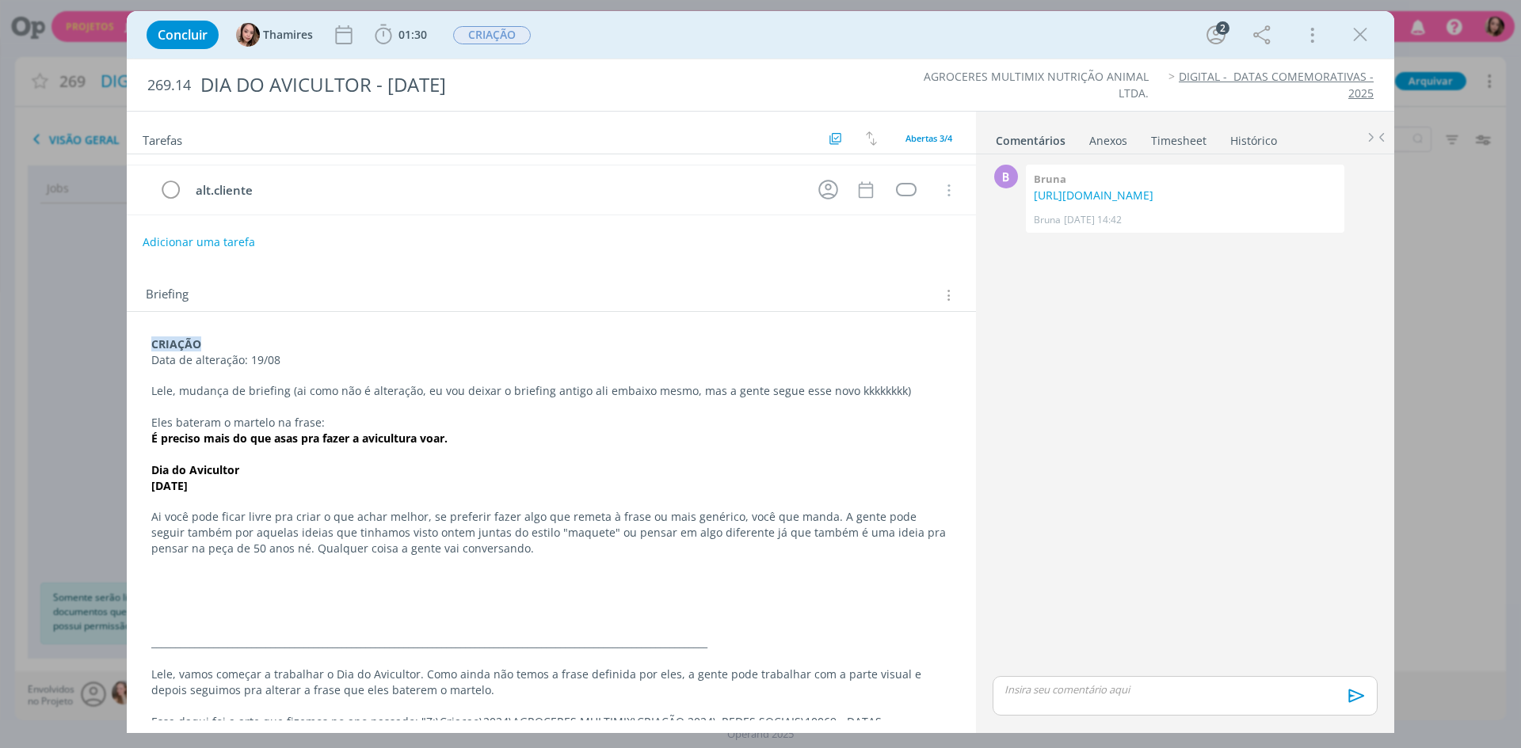
scroll to position [79, 0]
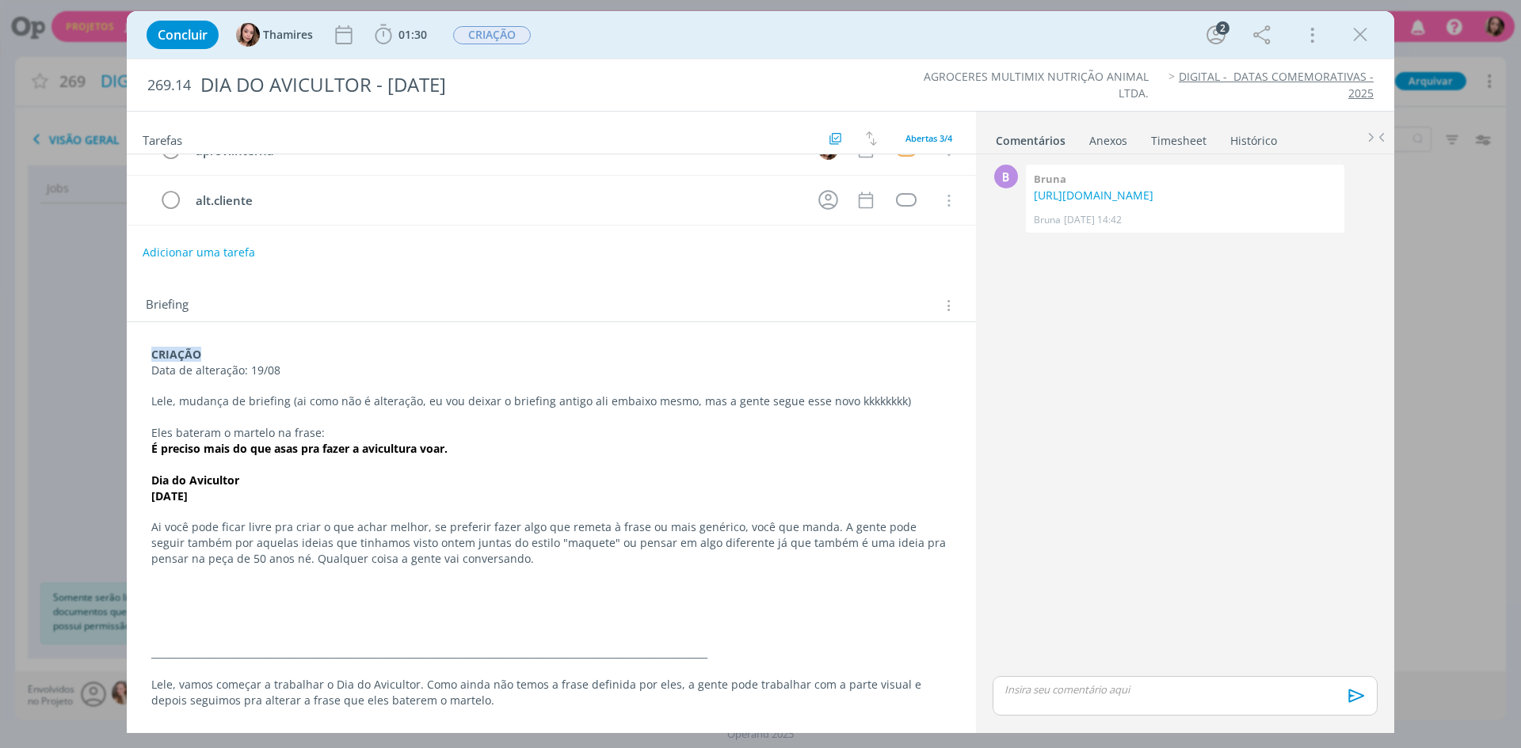
drag, startPoint x: 1354, startPoint y: 24, endPoint x: 1146, endPoint y: 2, distance: 209.4
click at [1354, 24] on icon "dialog" at bounding box center [1360, 35] width 24 height 24
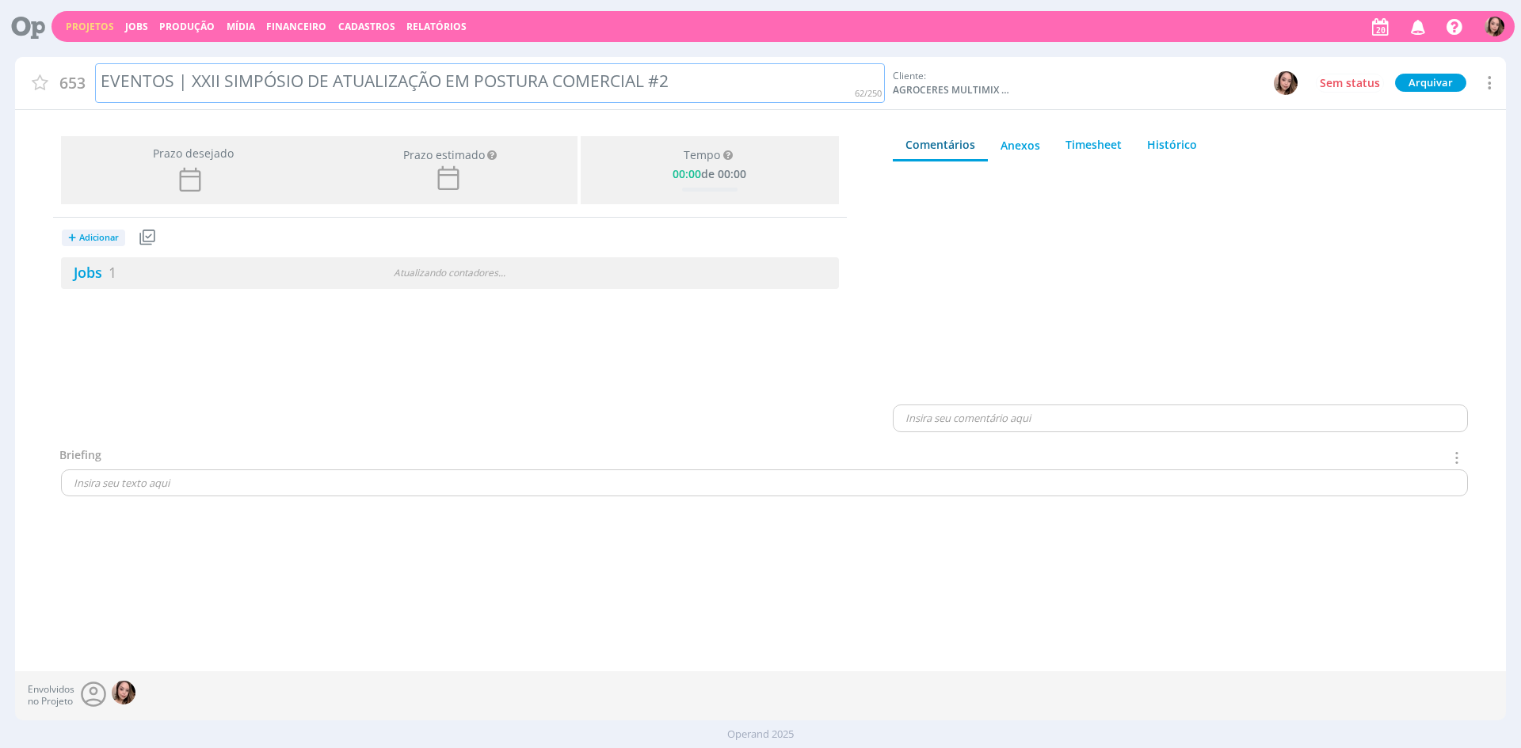
drag, startPoint x: 257, startPoint y: 83, endPoint x: 242, endPoint y: 82, distance: 15.1
click at [257, 83] on div "EVENTOS | XXII SIMPÓSIO DE ATUALIZAÇÃO EM POSTURA COMERCIAL #2" at bounding box center [490, 83] width 790 height 40
drag, startPoint x: 337, startPoint y: 81, endPoint x: 713, endPoint y: 79, distance: 375.4
click at [713, 79] on div "EVENTOS | XXII SIMPÓSIO DE ATUALIZAÇÃO EM POSTURA COMERCIAL #2" at bounding box center [490, 83] width 790 height 40
click at [199, 87] on div "EVENTOS | 9ª Feira de Avicultura e Suinocultura do Nordeste 2025" at bounding box center [490, 83] width 790 height 40
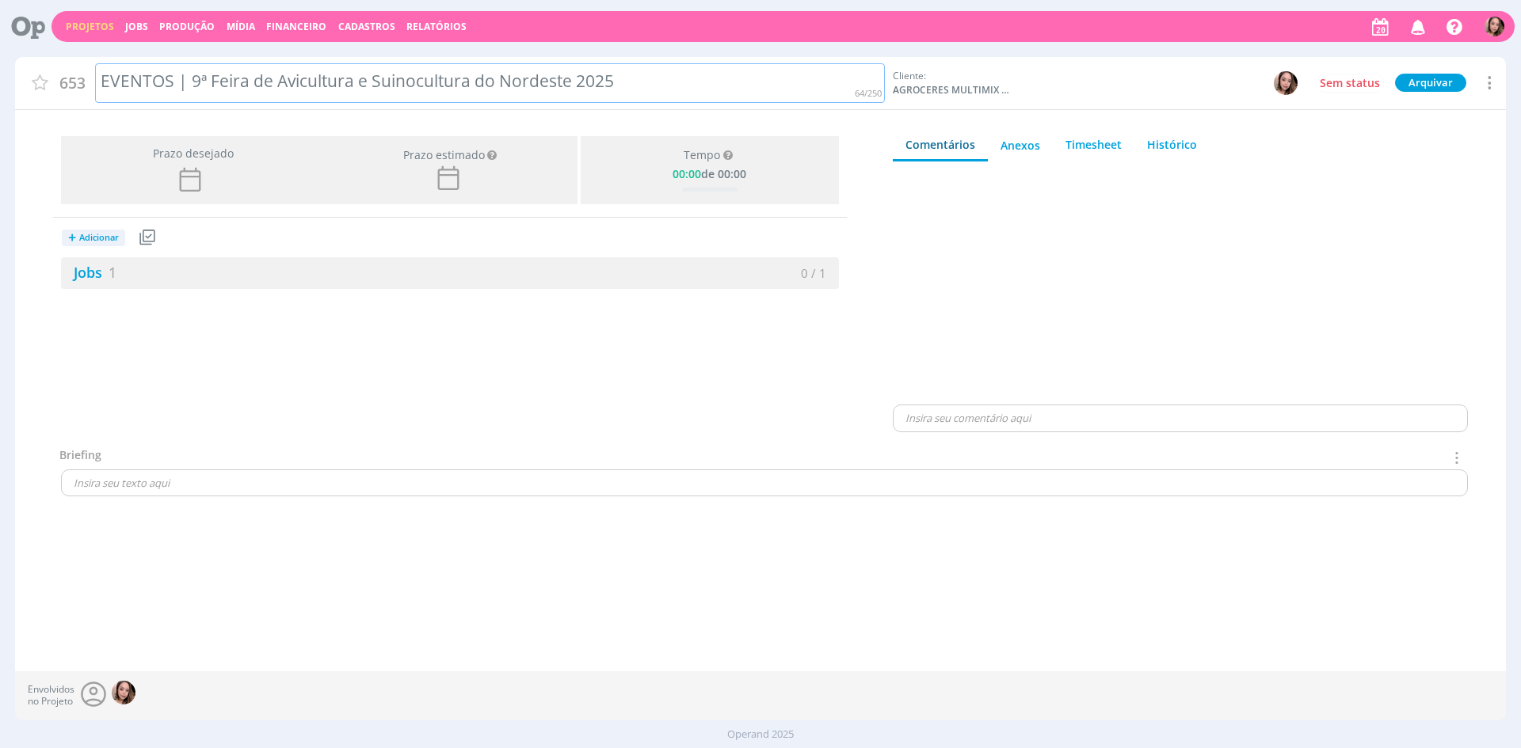
click at [220, 79] on div "EVENTOS | 9ª Feira de Avicultura e Suinocultura do Nordeste 2025" at bounding box center [490, 83] width 790 height 40
click at [207, 87] on div "EVENTOS | 9ª Feira de Avicultura e Suinocultura do Nordeste 2025" at bounding box center [490, 83] width 790 height 40
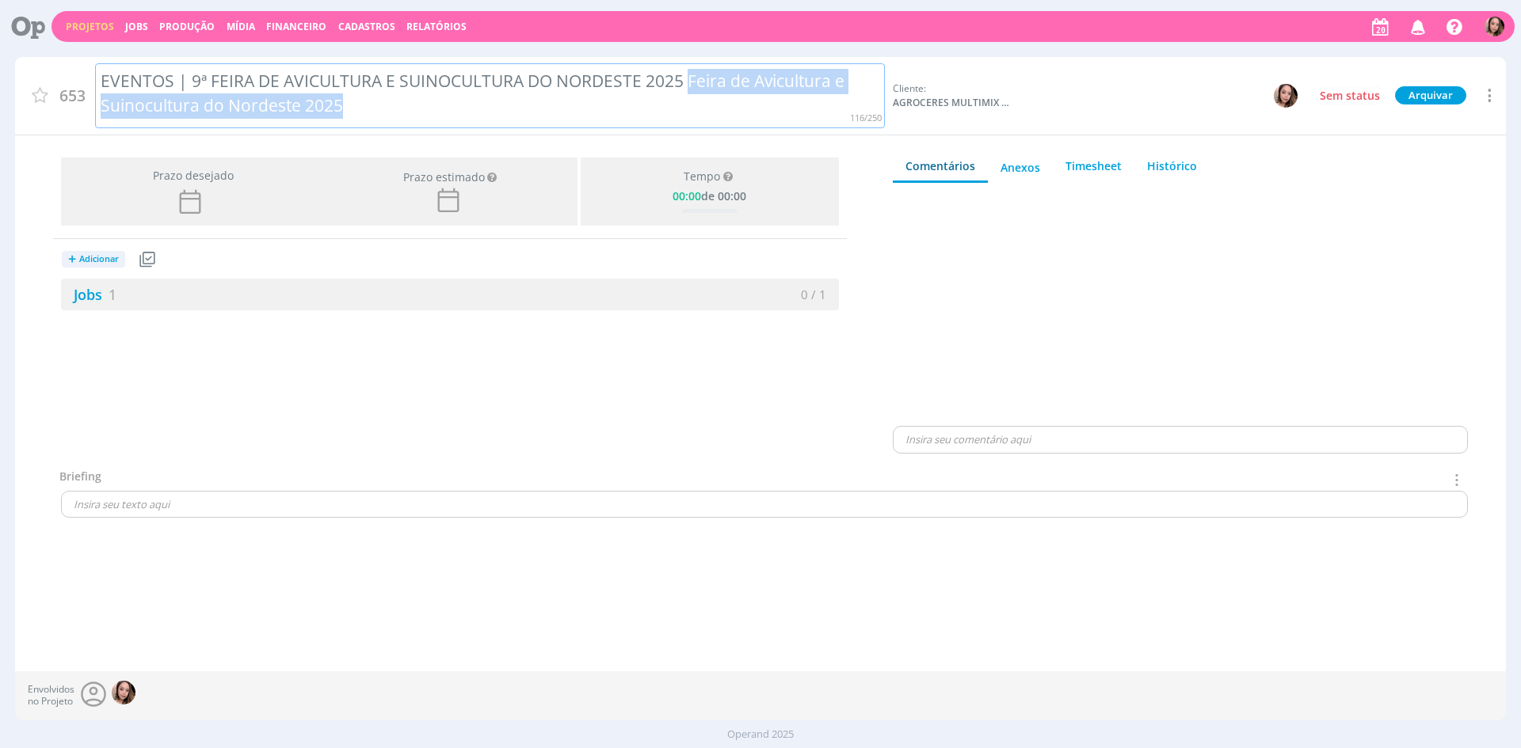
drag, startPoint x: 688, startPoint y: 75, endPoint x: 716, endPoint y: 112, distance: 45.8
click at [716, 112] on div "EVENTOS | 9ª FEIRA DE AVICULTURA E SUINOCULTURA DO NORDESTE 2025 Feira de Avicu…" at bounding box center [490, 95] width 790 height 65
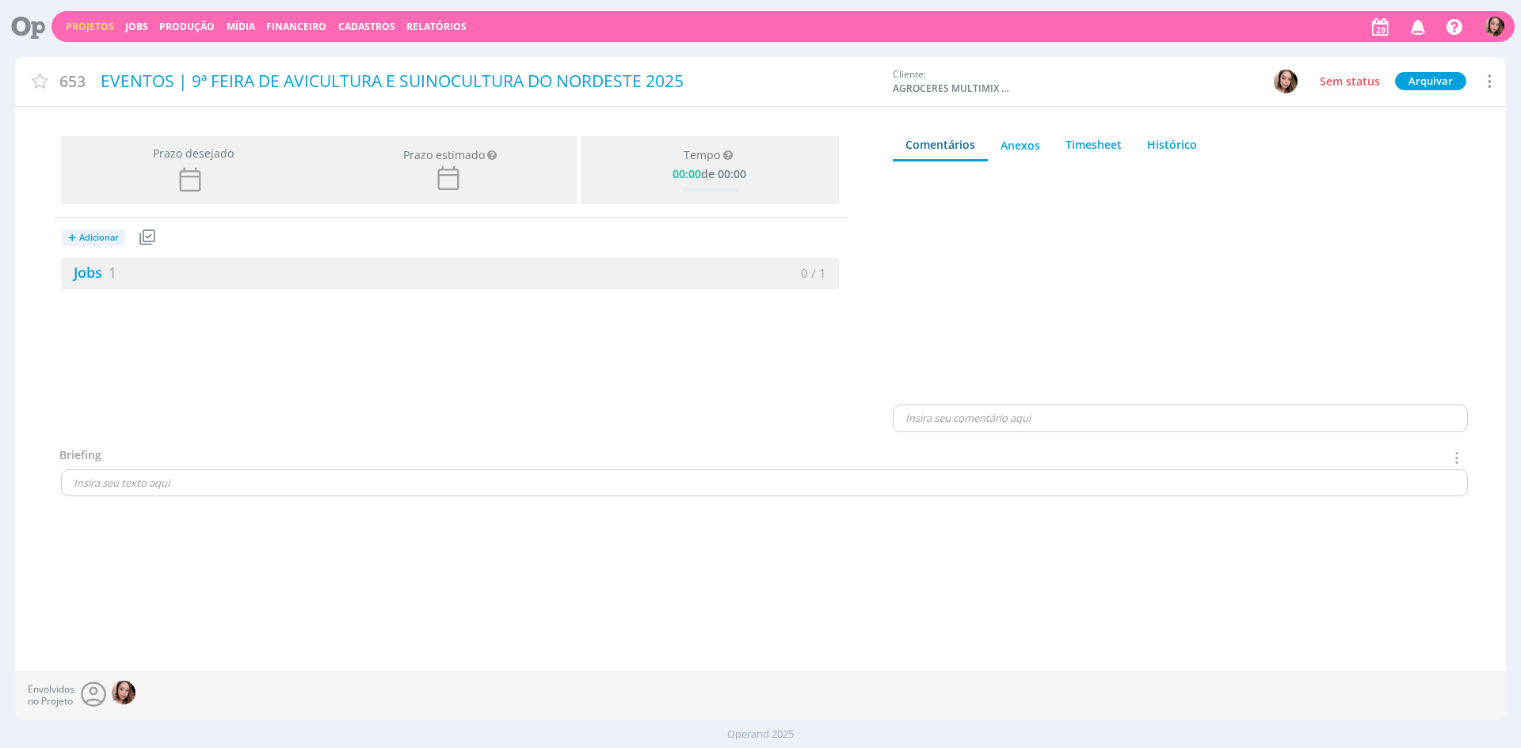
drag, startPoint x: 786, startPoint y: 405, endPoint x: 764, endPoint y: 409, distance: 22.5
click at [786, 405] on div "Prazo desejado Prazo estimado Prazo estimado é a maior data dentre todos os job…" at bounding box center [450, 288] width 870 height 317
click at [140, 277] on div "Jobs 1" at bounding box center [255, 272] width 389 height 21
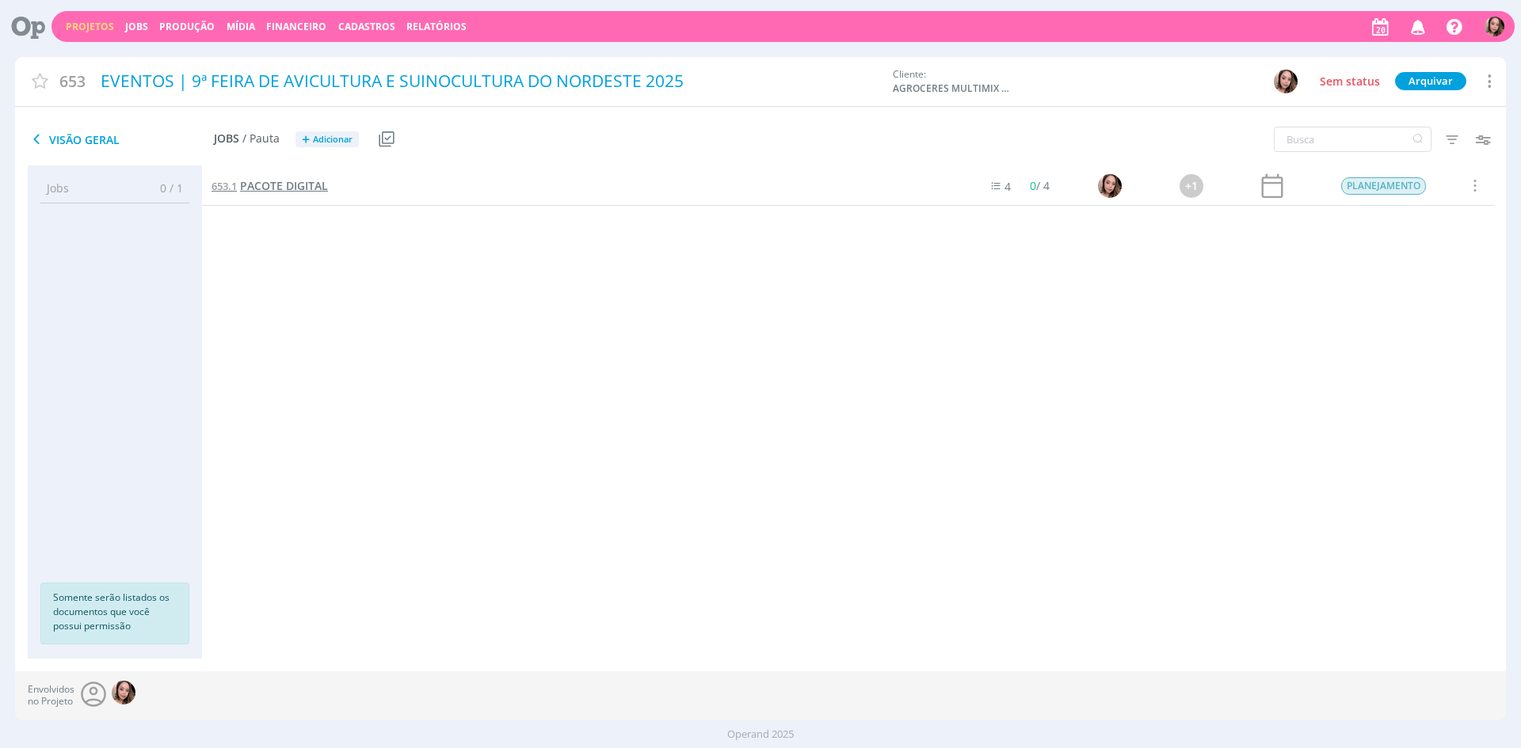
click at [279, 191] on span "PACOTE DIGITAL" at bounding box center [284, 185] width 88 height 15
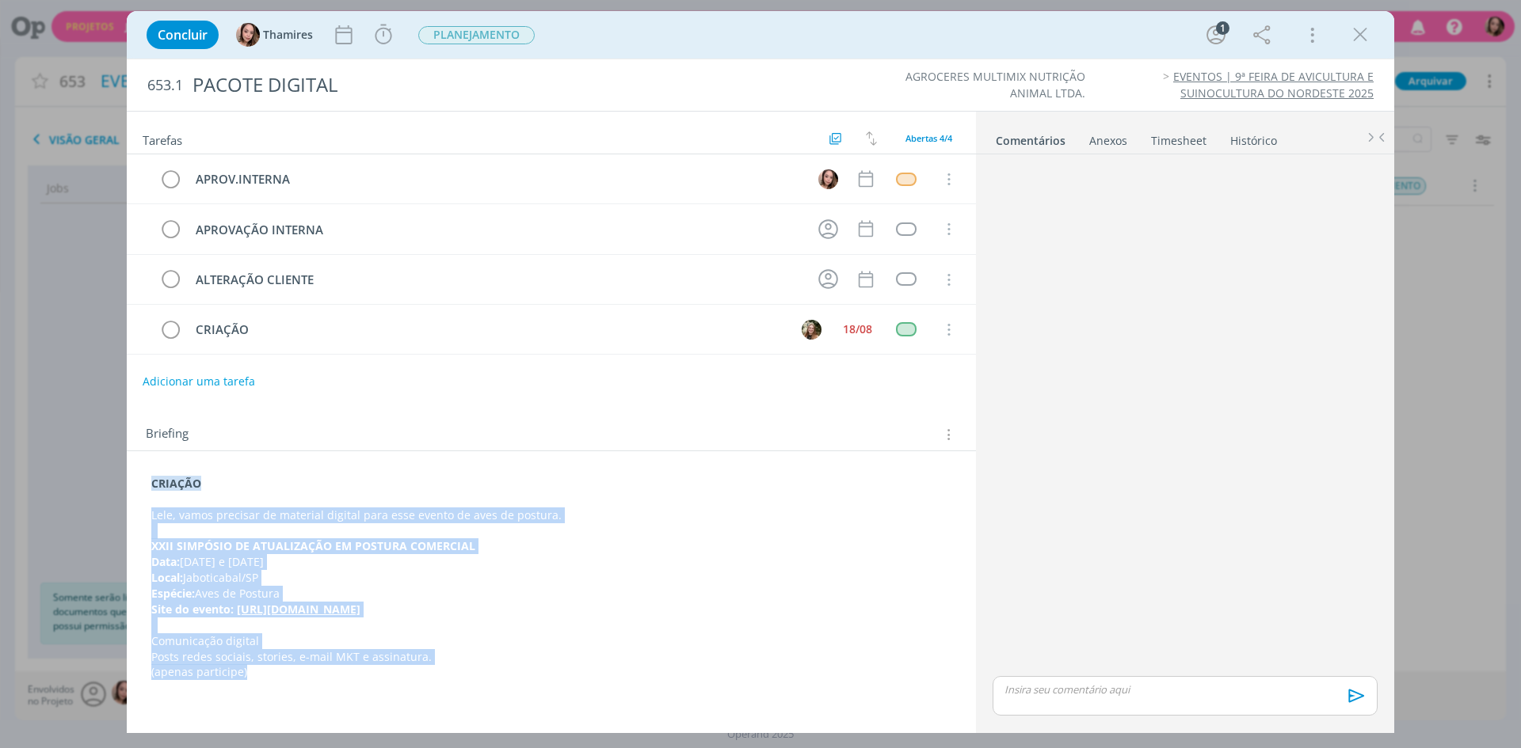
drag, startPoint x: 147, startPoint y: 516, endPoint x: 735, endPoint y: 701, distance: 616.0
click at [735, 701] on div "Tarefas Usar Job de template Criar template a partir deste job Visualizar Templ…" at bounding box center [551, 416] width 849 height 609
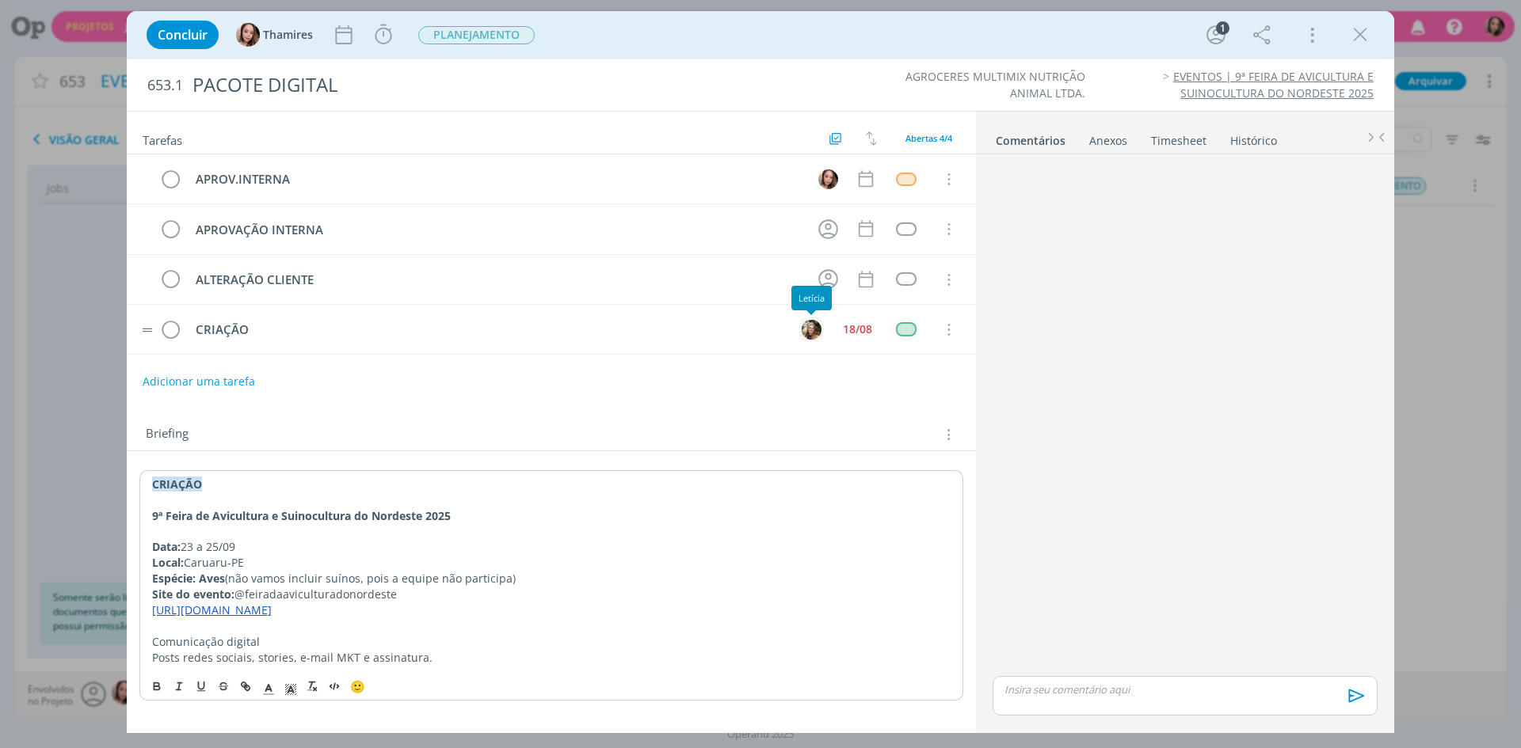
click at [810, 333] on img "dialog" at bounding box center [811, 330] width 20 height 20
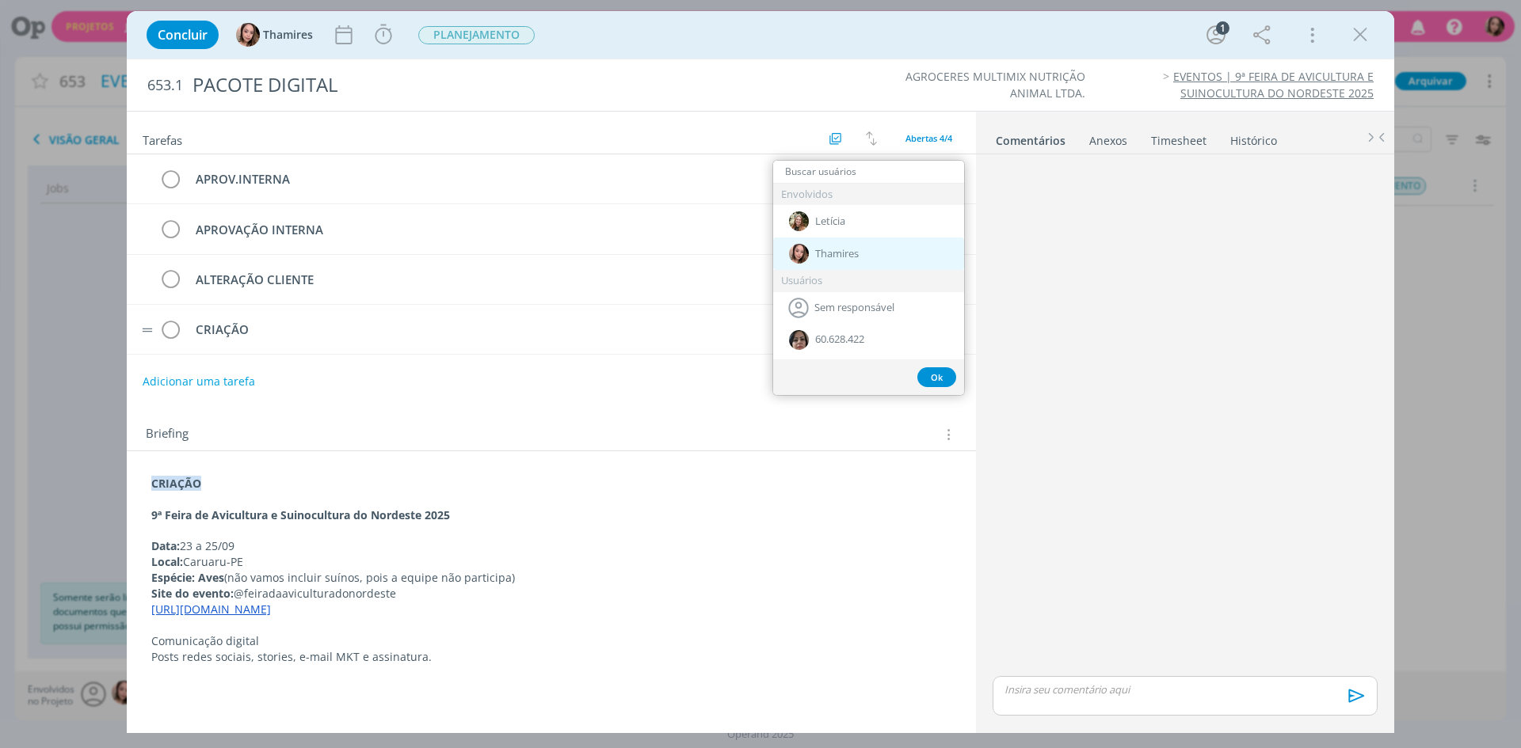
click at [826, 244] on div "Thamires" at bounding box center [868, 254] width 191 height 32
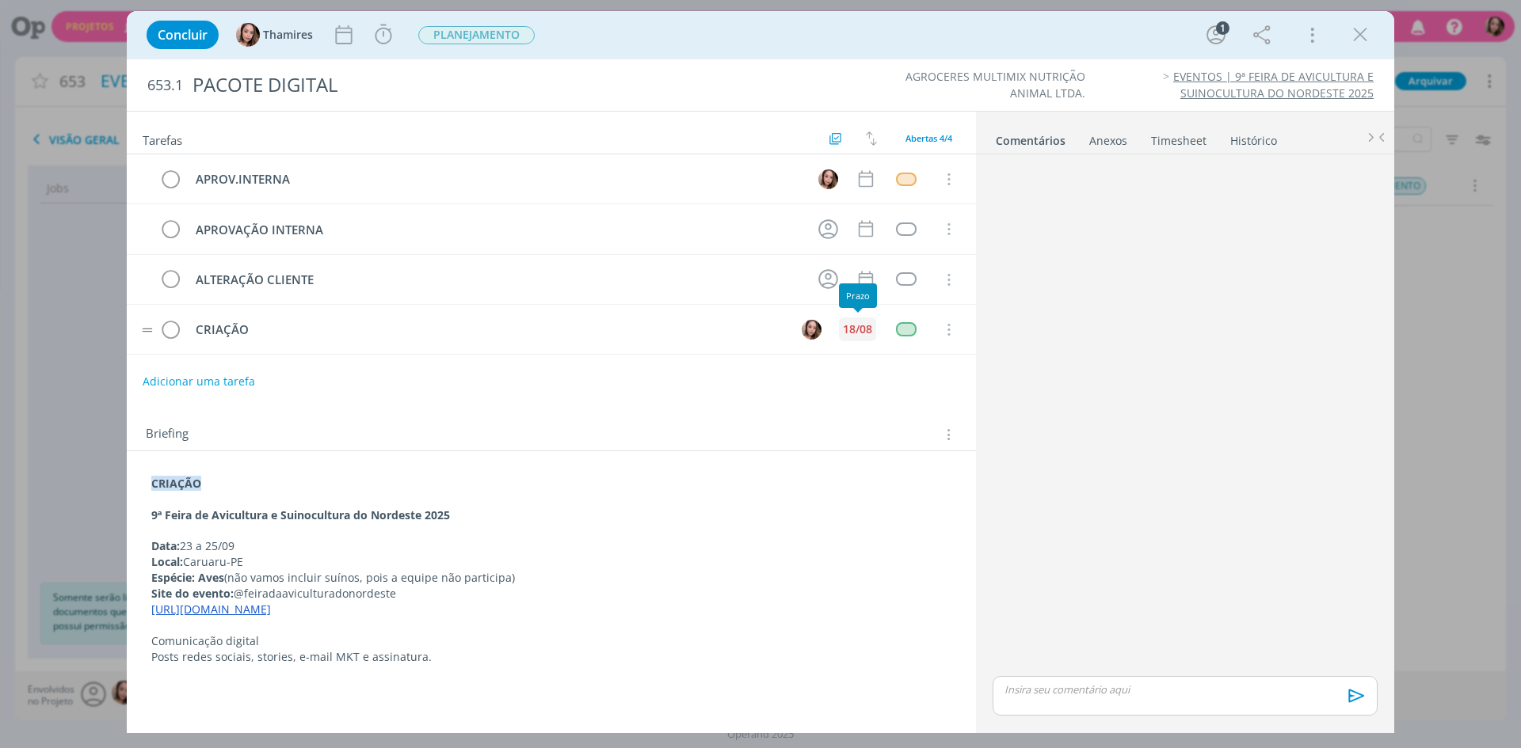
click at [866, 341] on div "18/08" at bounding box center [857, 330] width 37 height 24
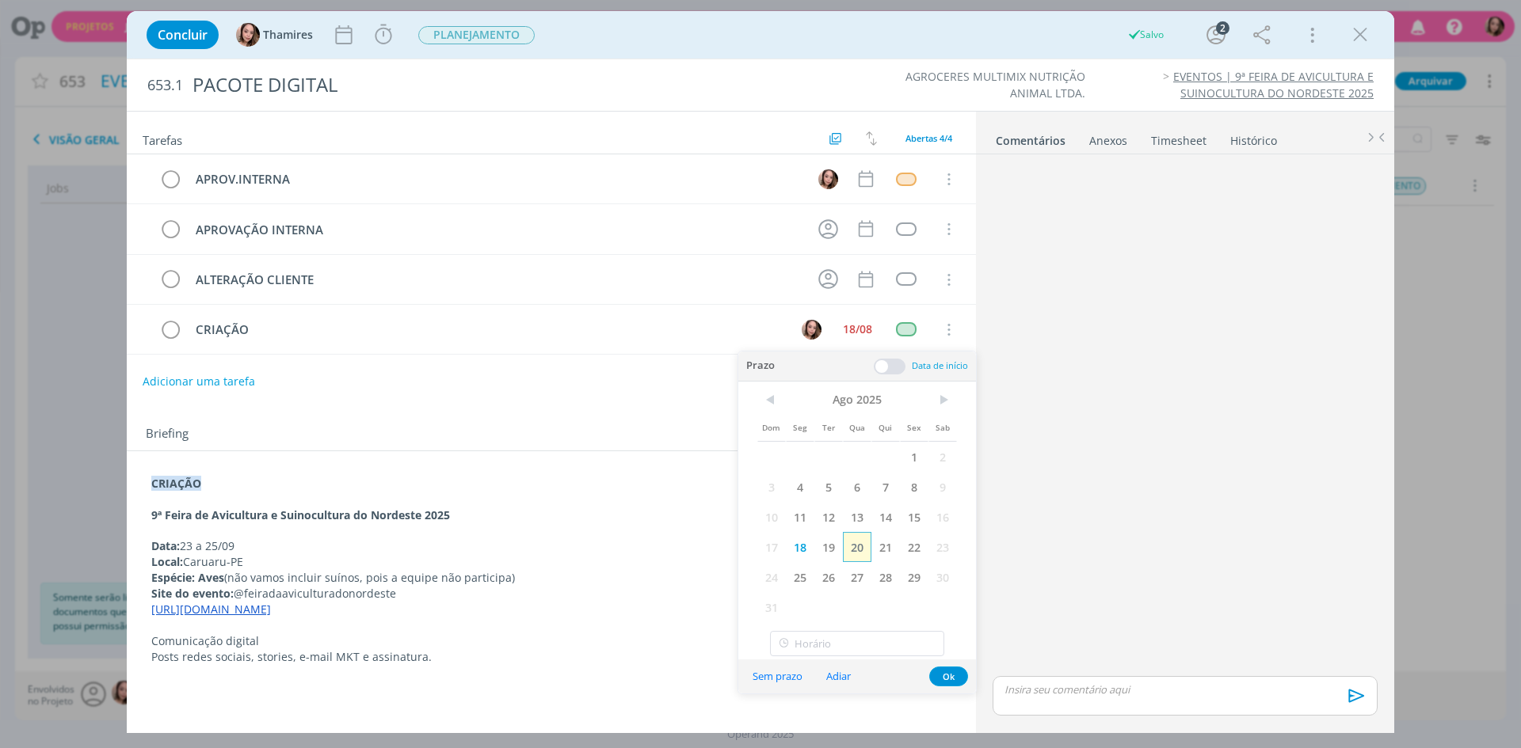
click at [852, 554] on span "20" at bounding box center [857, 547] width 29 height 30
click at [944, 676] on button "Ok" at bounding box center [948, 677] width 39 height 20
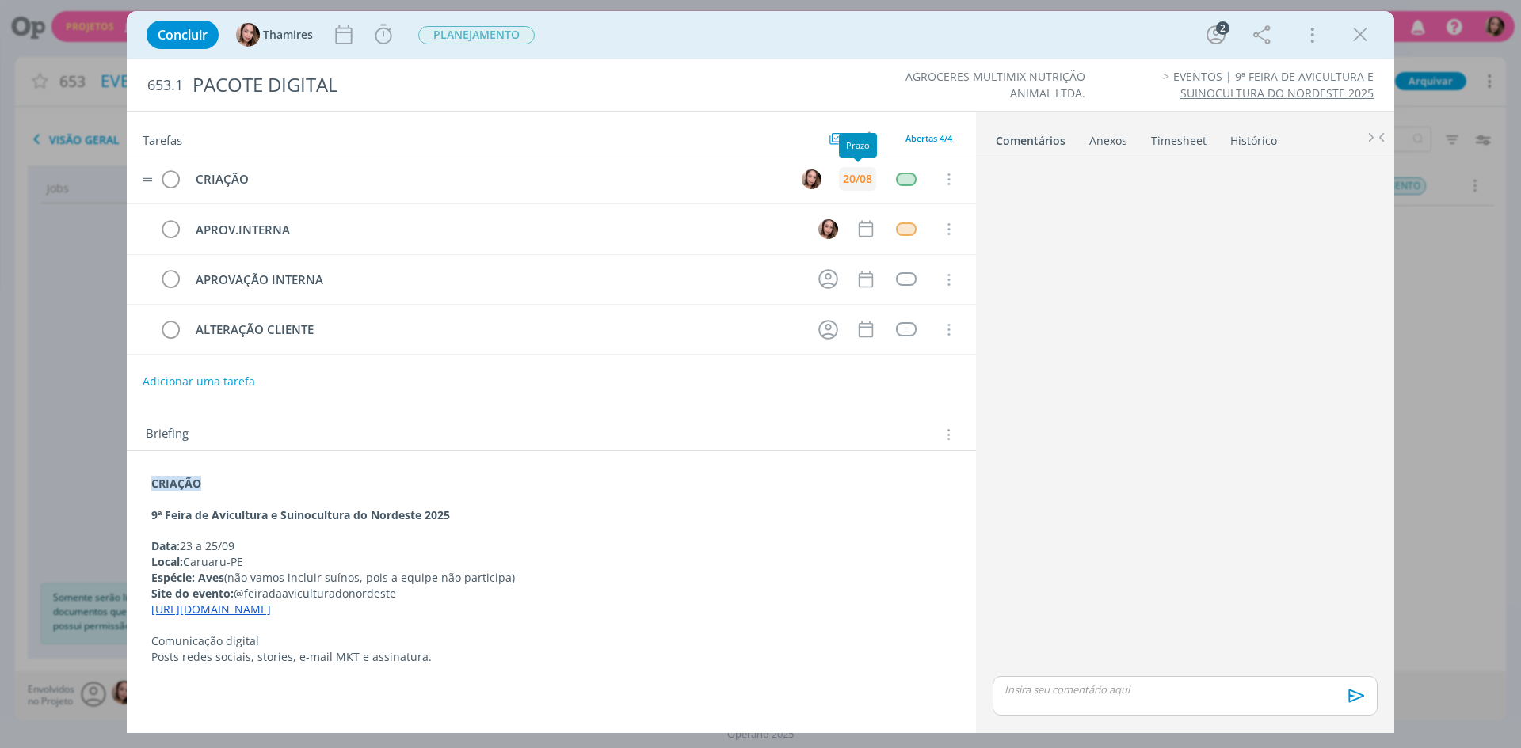
click at [860, 181] on div "20/08" at bounding box center [857, 178] width 29 height 11
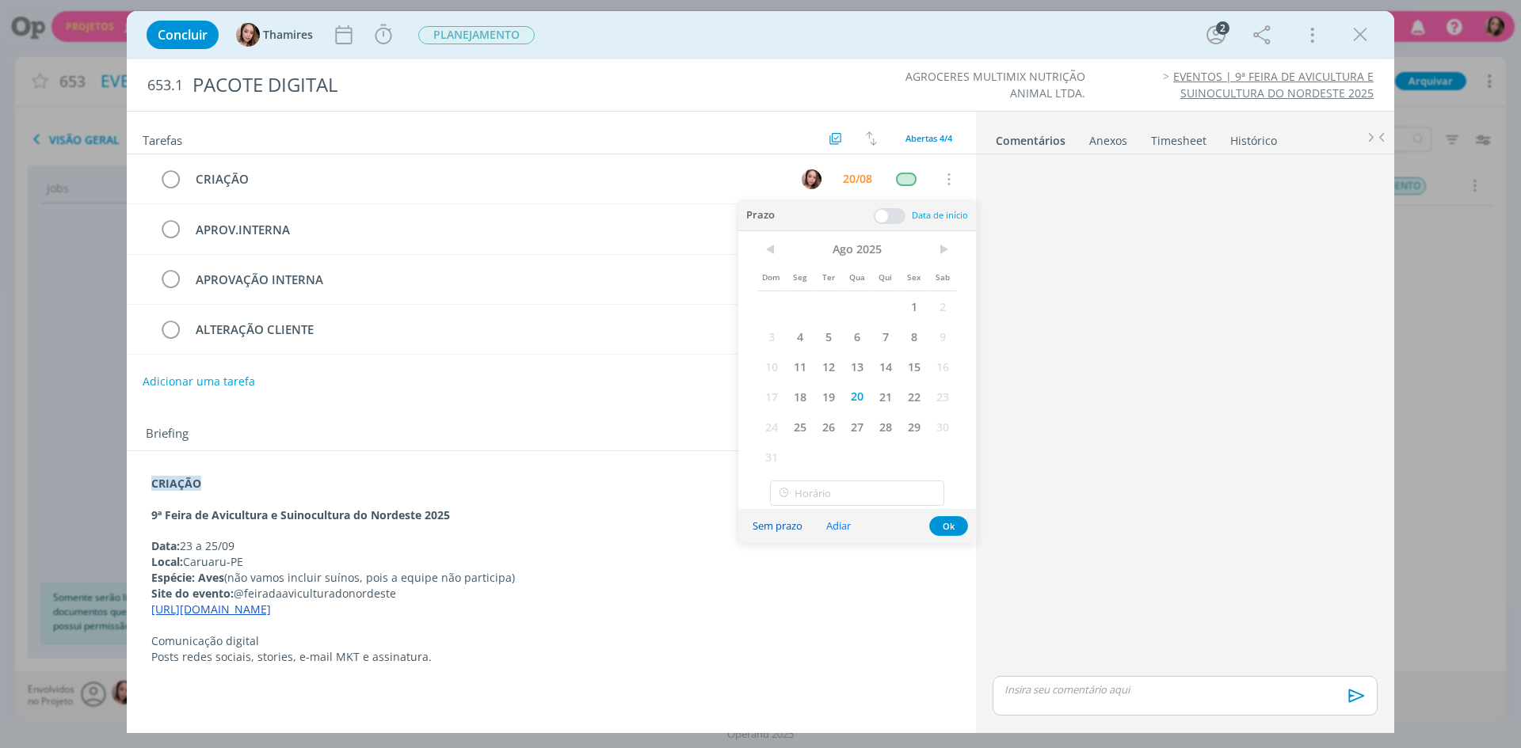
click at [777, 531] on button "Sem prazo" at bounding box center [777, 526] width 70 height 21
click at [1101, 286] on div "dialog" at bounding box center [1185, 417] width 398 height 512
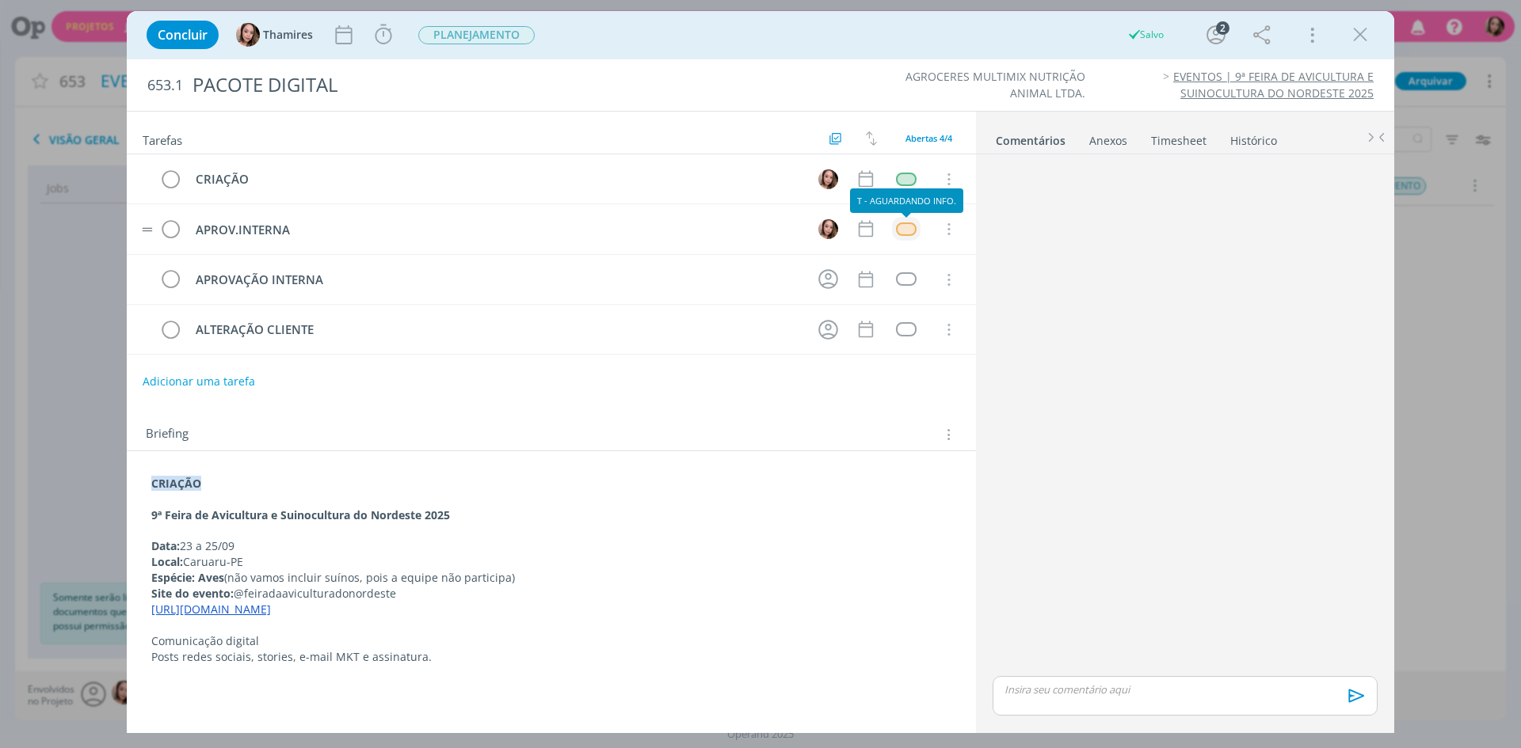
click at [904, 234] on div "dialog" at bounding box center [906, 229] width 20 height 13
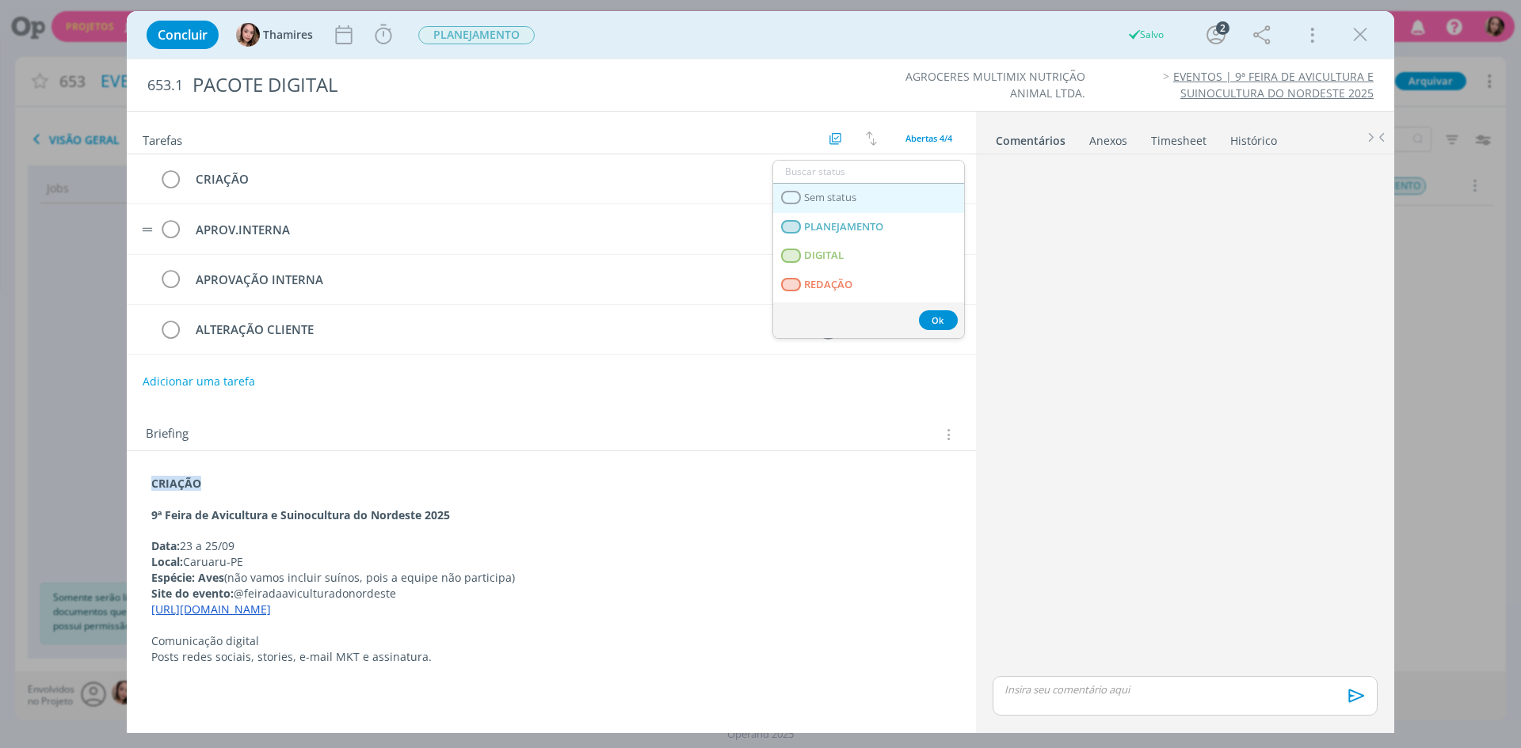
click at [900, 184] on link "Sem status" at bounding box center [868, 198] width 191 height 29
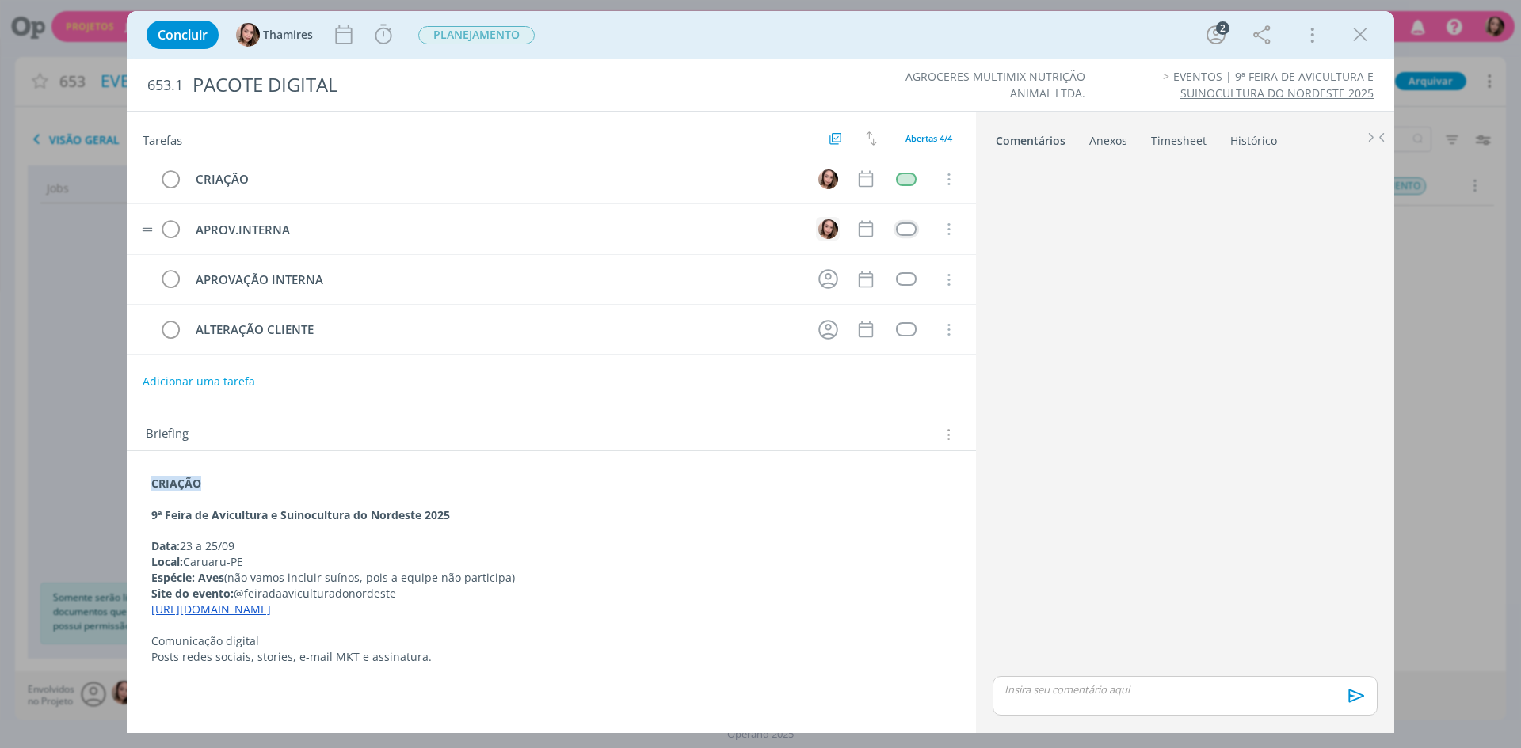
click at [830, 230] on img "dialog" at bounding box center [828, 229] width 20 height 20
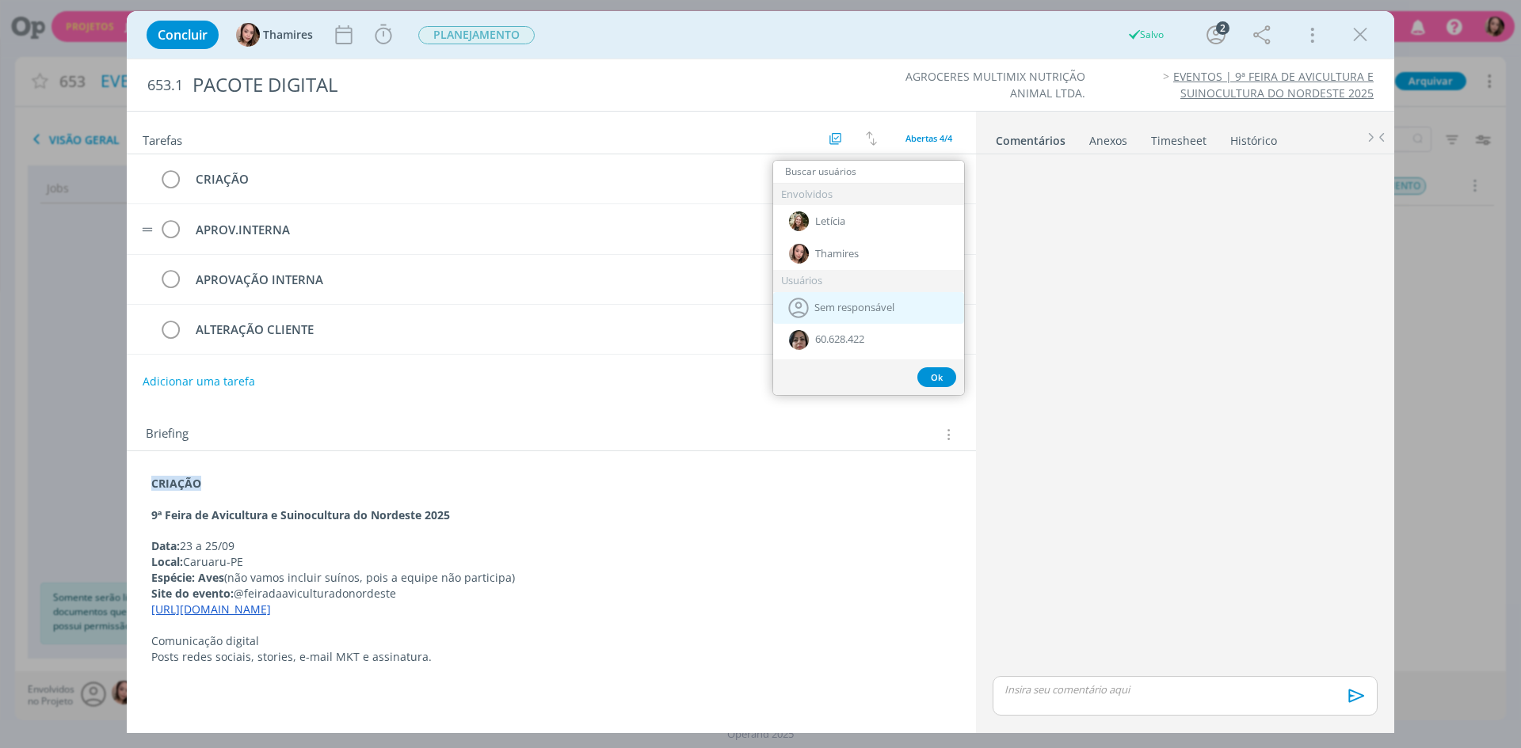
click at [833, 304] on span "Sem responsável" at bounding box center [854, 308] width 80 height 13
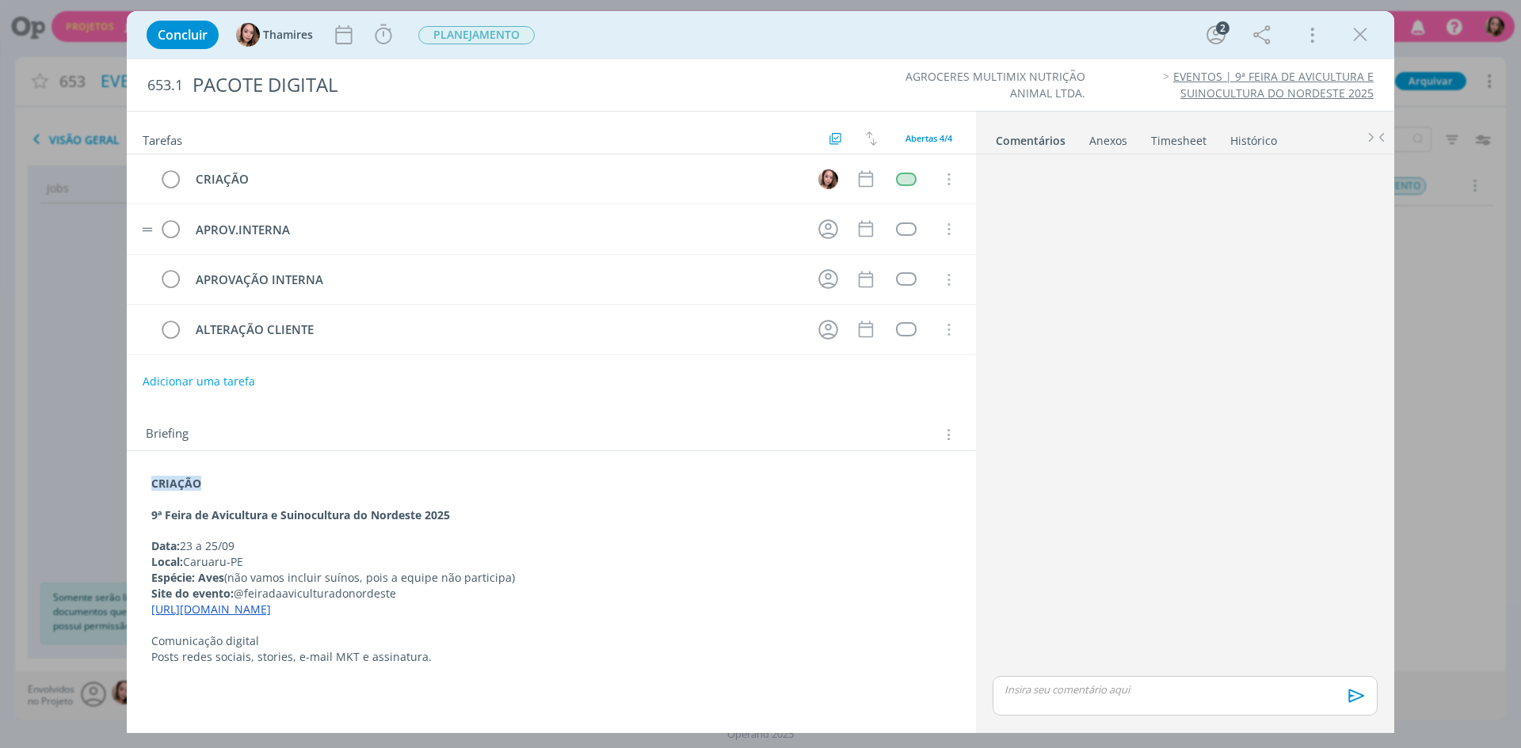
click at [1228, 305] on div "dialog" at bounding box center [1185, 417] width 398 height 512
click at [520, 49] on div "Concluir Thamires Iniciar Apontar Data * 20/08/2025 Horas * 00:00 Tarefa Seleci…" at bounding box center [760, 35] width 1243 height 38
click at [516, 44] on span "PLANEJAMENTO" at bounding box center [476, 35] width 116 height 18
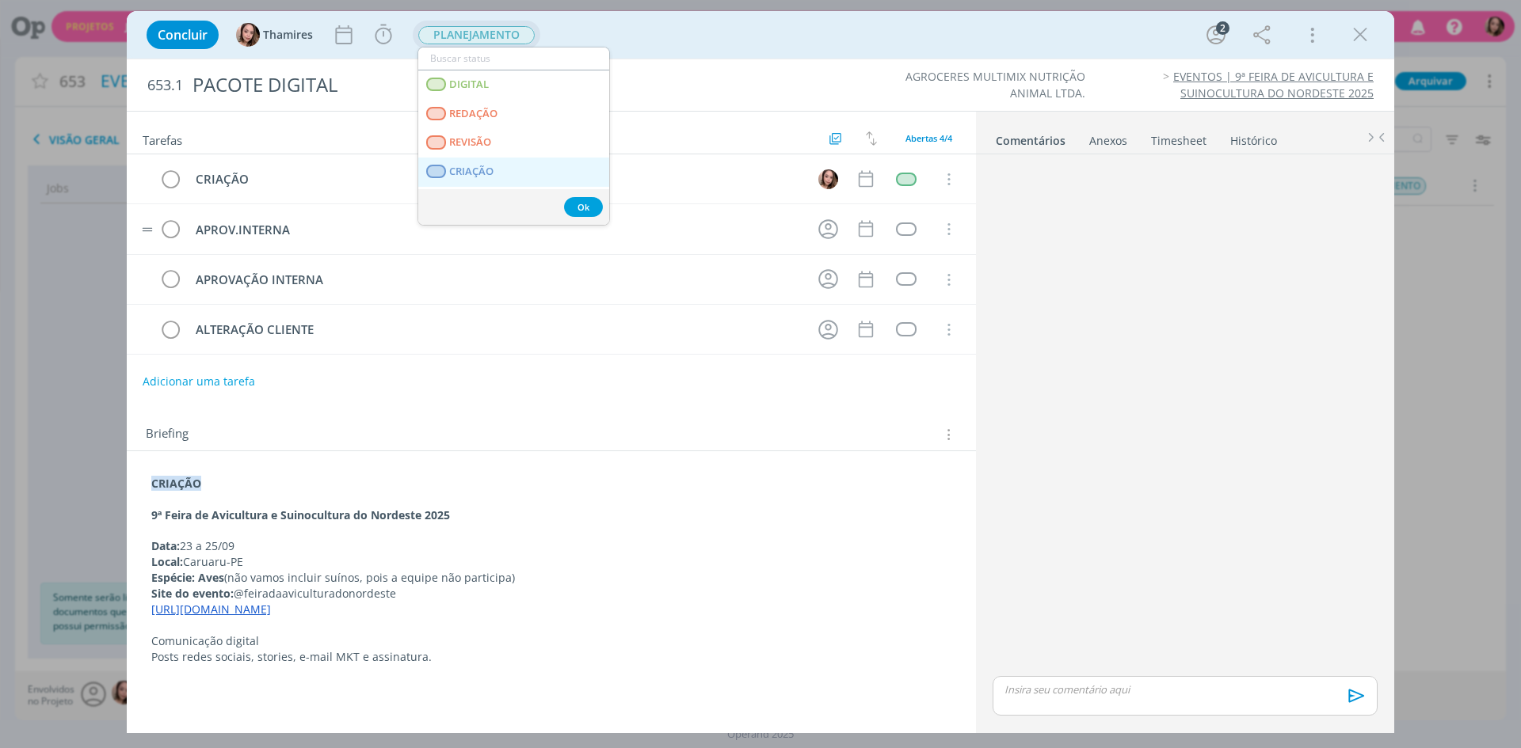
click at [453, 170] on span "CRIAÇÃO" at bounding box center [471, 172] width 44 height 13
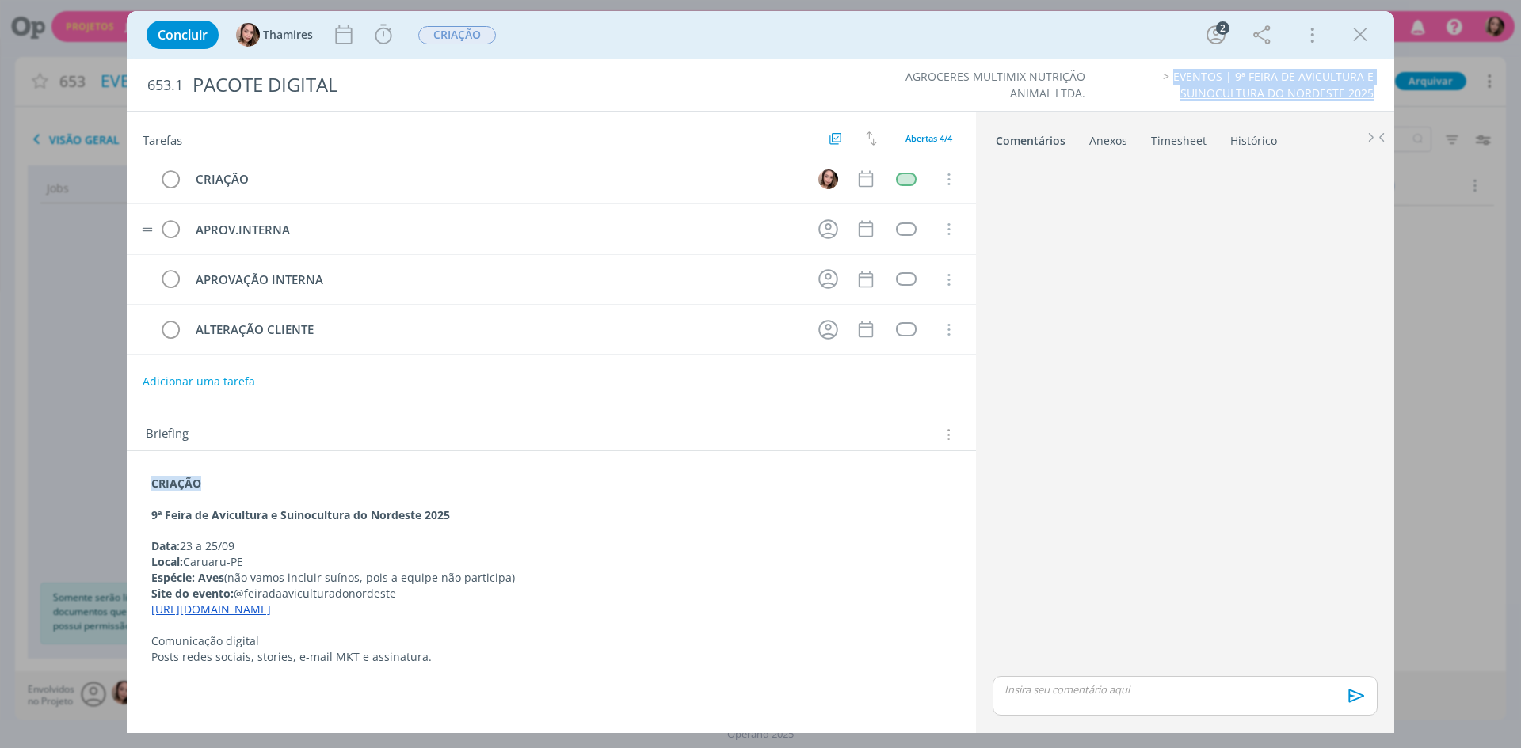
drag, startPoint x: 1114, startPoint y: 81, endPoint x: 1382, endPoint y: 103, distance: 268.6
click at [1382, 103] on div "653.1 PACOTE DIGITAL AGROCERES MULTIMIX NUTRIÇÃO ANIMAL LTDA. EVENTOS | 9ª FEIR…" at bounding box center [760, 84] width 1267 height 51
copy link "EVENTOS | 9ª FEIRA DE AVICULTURA E SUINOCULTURA DO NORDESTE 2025"
click at [1363, 38] on icon "dialog" at bounding box center [1360, 35] width 24 height 24
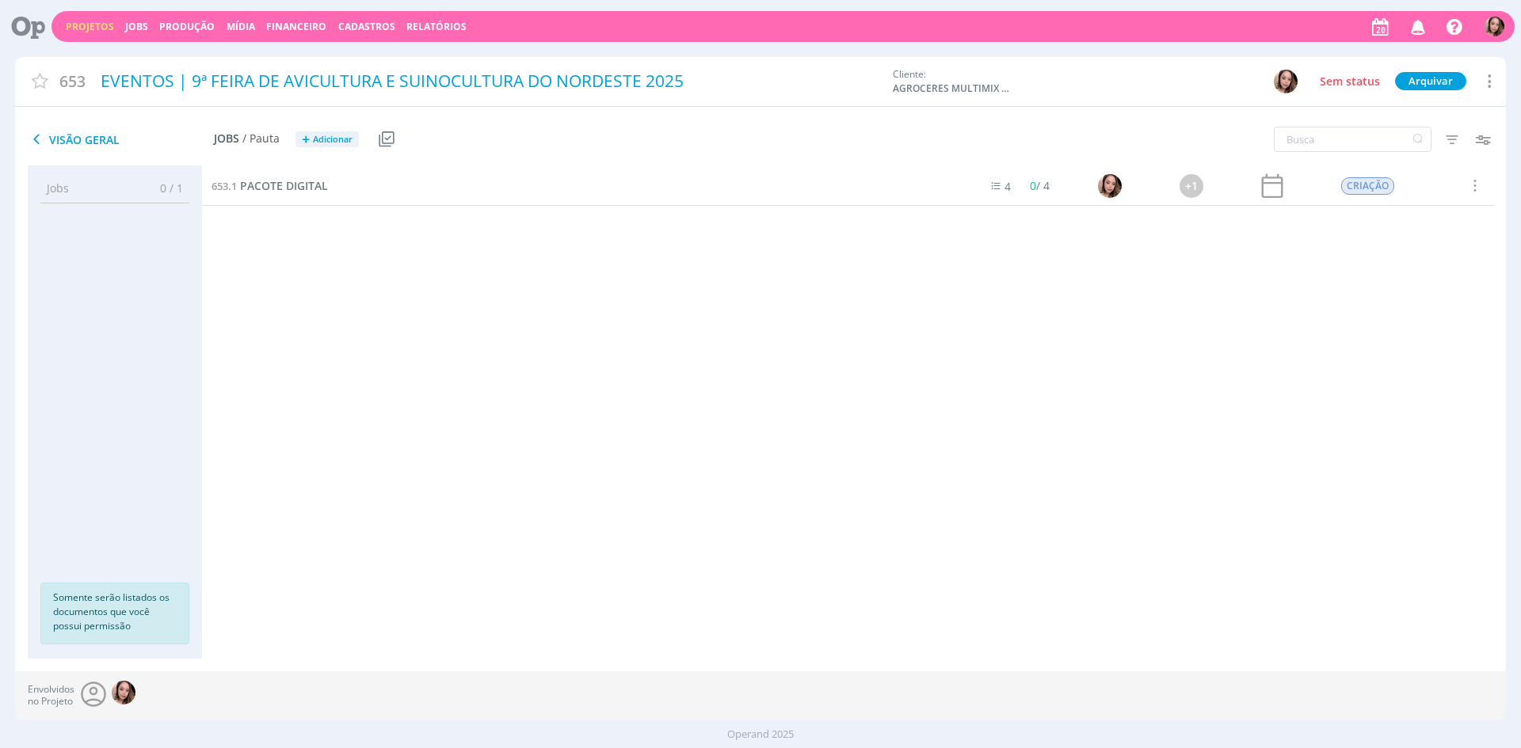
click at [1481, 78] on icon at bounding box center [1488, 80] width 19 height 21
click at [1261, 169] on div "Duplicar" at bounding box center [1371, 167] width 252 height 27
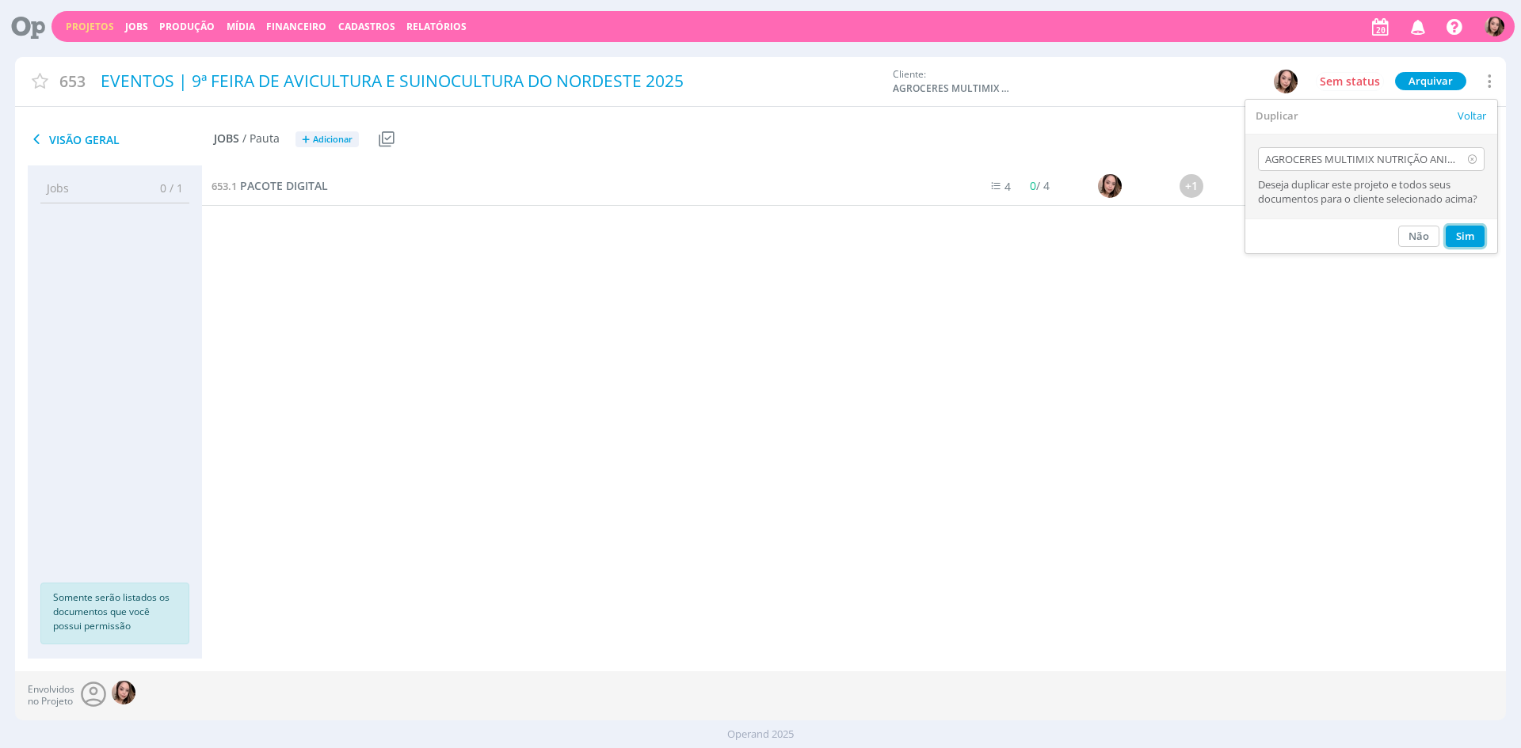
click at [1463, 234] on button "Sim" at bounding box center [1464, 236] width 39 height 21
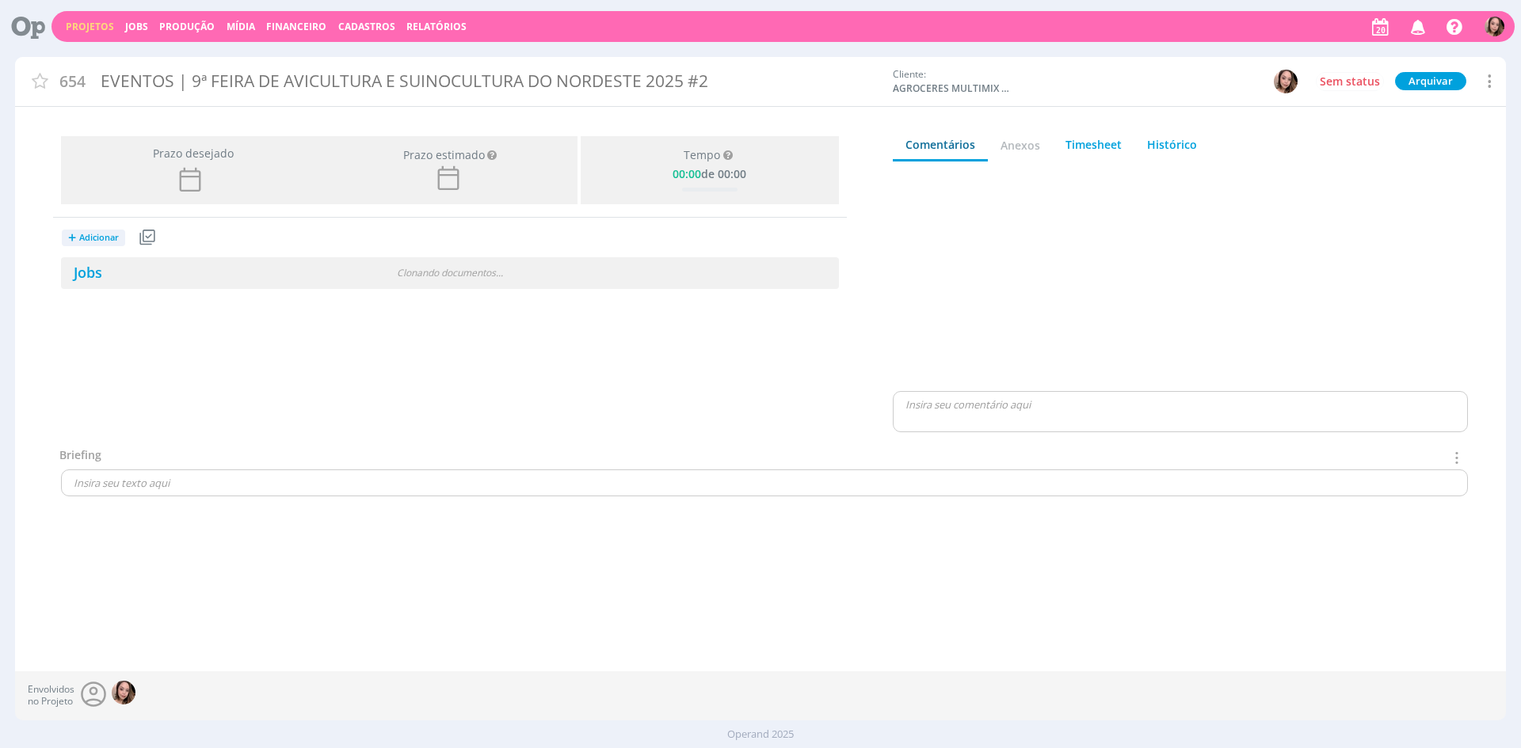
click at [279, 84] on div "EVENTOS | 9ª FEIRA DE AVICULTURA E SUINOCULTURA DO NORDESTE 2025 #2" at bounding box center [490, 81] width 790 height 36
click at [208, 85] on div "EVENTOS | 9ª FEIRA DE AVICULTURA E SUINOCULTURA DO NORDESTE 2025 #2" at bounding box center [490, 81] width 790 height 36
click at [616, 78] on div "EVENTOS | 9ª FEIRA DE AVICULTURA E SUINOCULTURA DO NORDESTE 2025 #2" at bounding box center [490, 81] width 790 height 36
click at [305, 74] on div "EVENTOS | 9ª FEIRA DE AVICULTURA E SUINOCULTURA DO NORDESTE 2025 #2" at bounding box center [490, 83] width 790 height 40
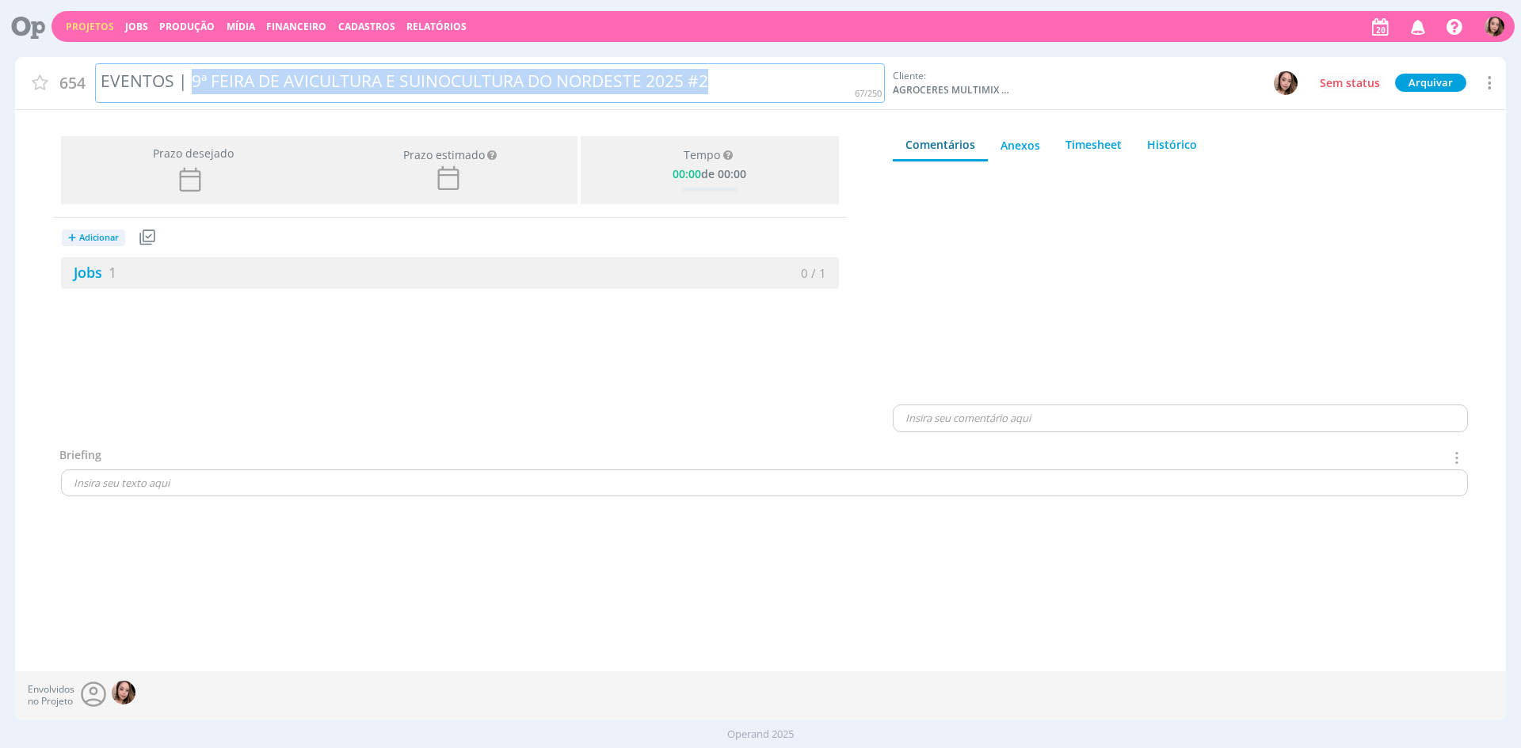
drag, startPoint x: 192, startPoint y: 83, endPoint x: 744, endPoint y: 83, distance: 551.2
click at [744, 83] on div "EVENTOS | 9ª FEIRA DE AVICULTURA E SUINOCULTURA DO NORDESTE 2025 #2" at bounding box center [490, 83] width 790 height 40
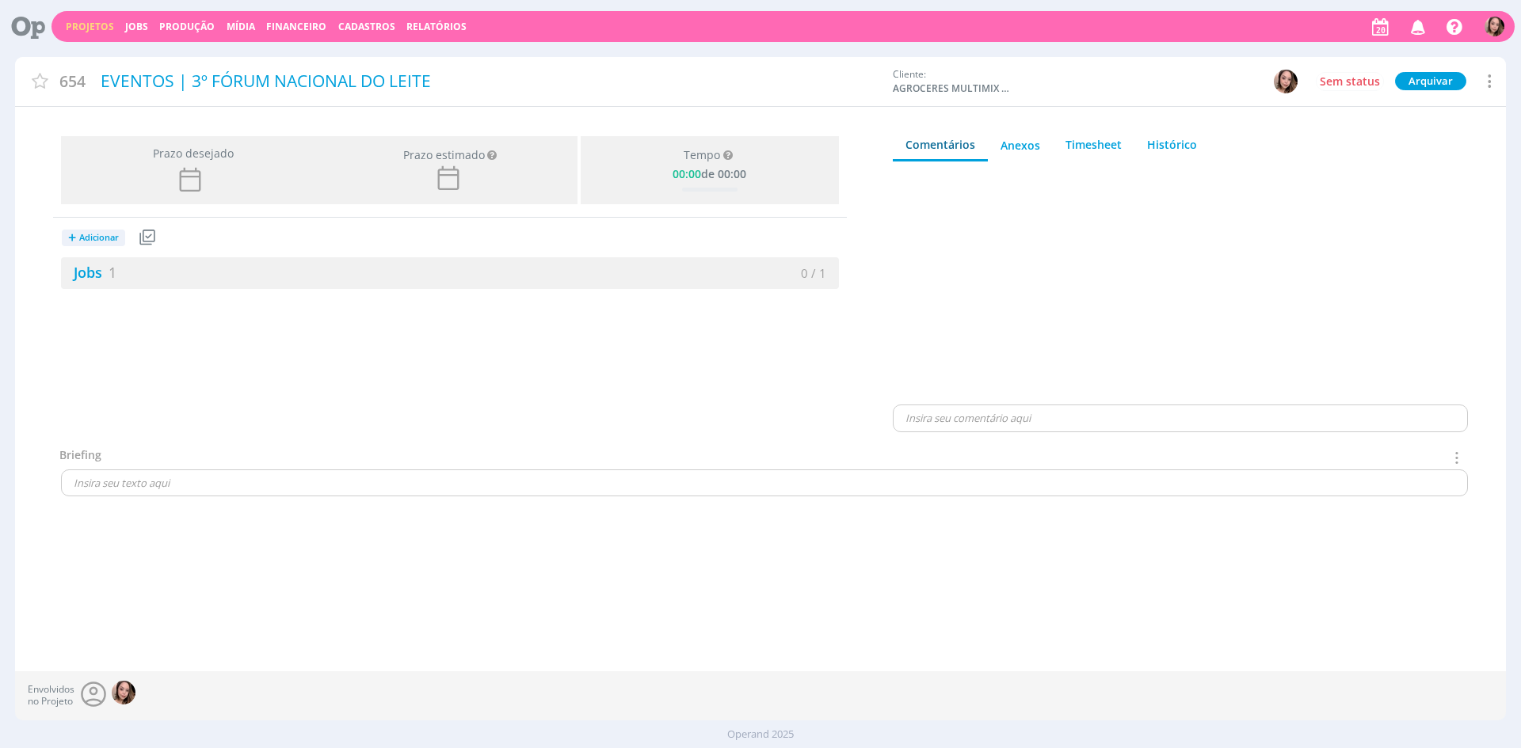
drag, startPoint x: 371, startPoint y: 280, endPoint x: 347, endPoint y: 318, distance: 45.3
click at [371, 280] on div "Jobs 1" at bounding box center [255, 272] width 389 height 21
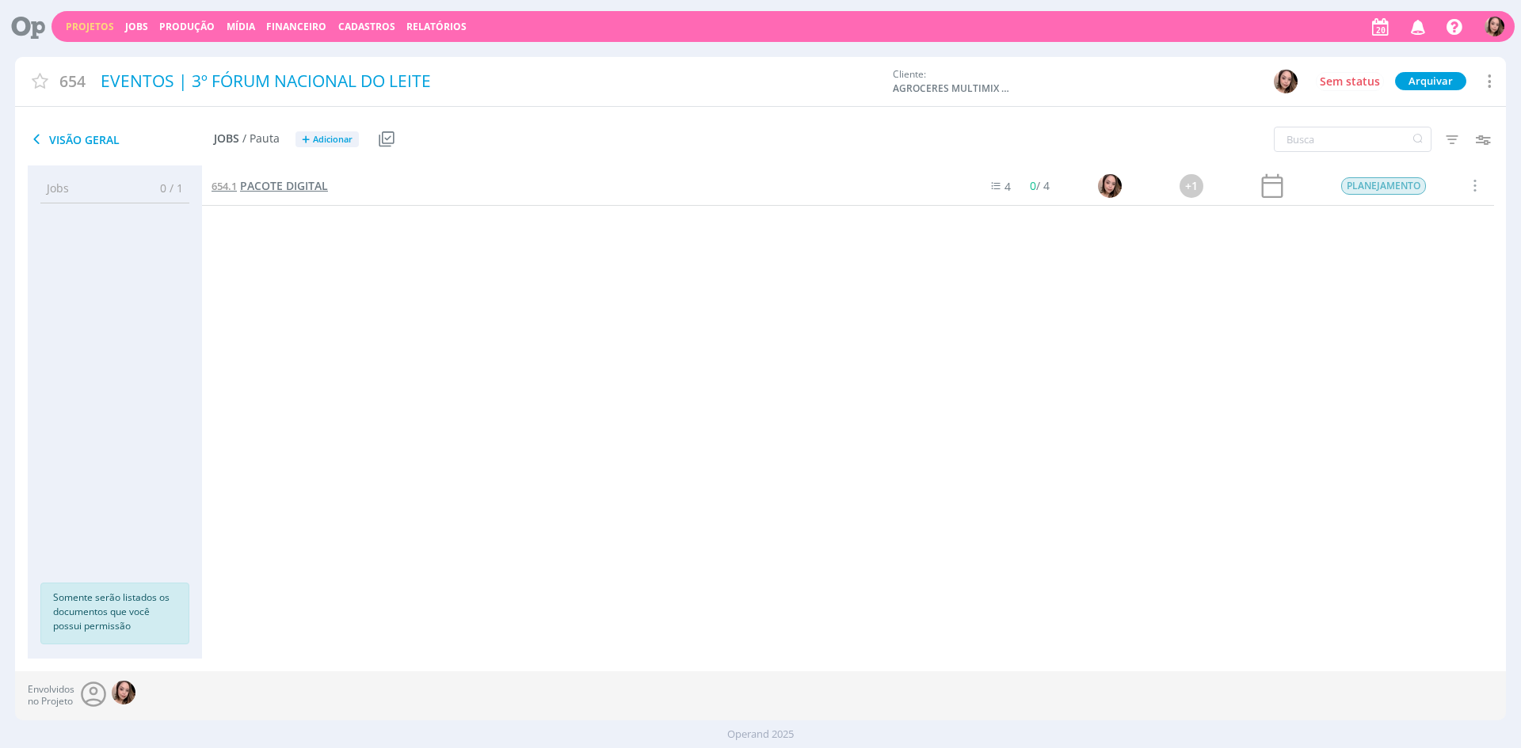
click at [302, 191] on span "PACOTE DIGITAL" at bounding box center [284, 185] width 88 height 15
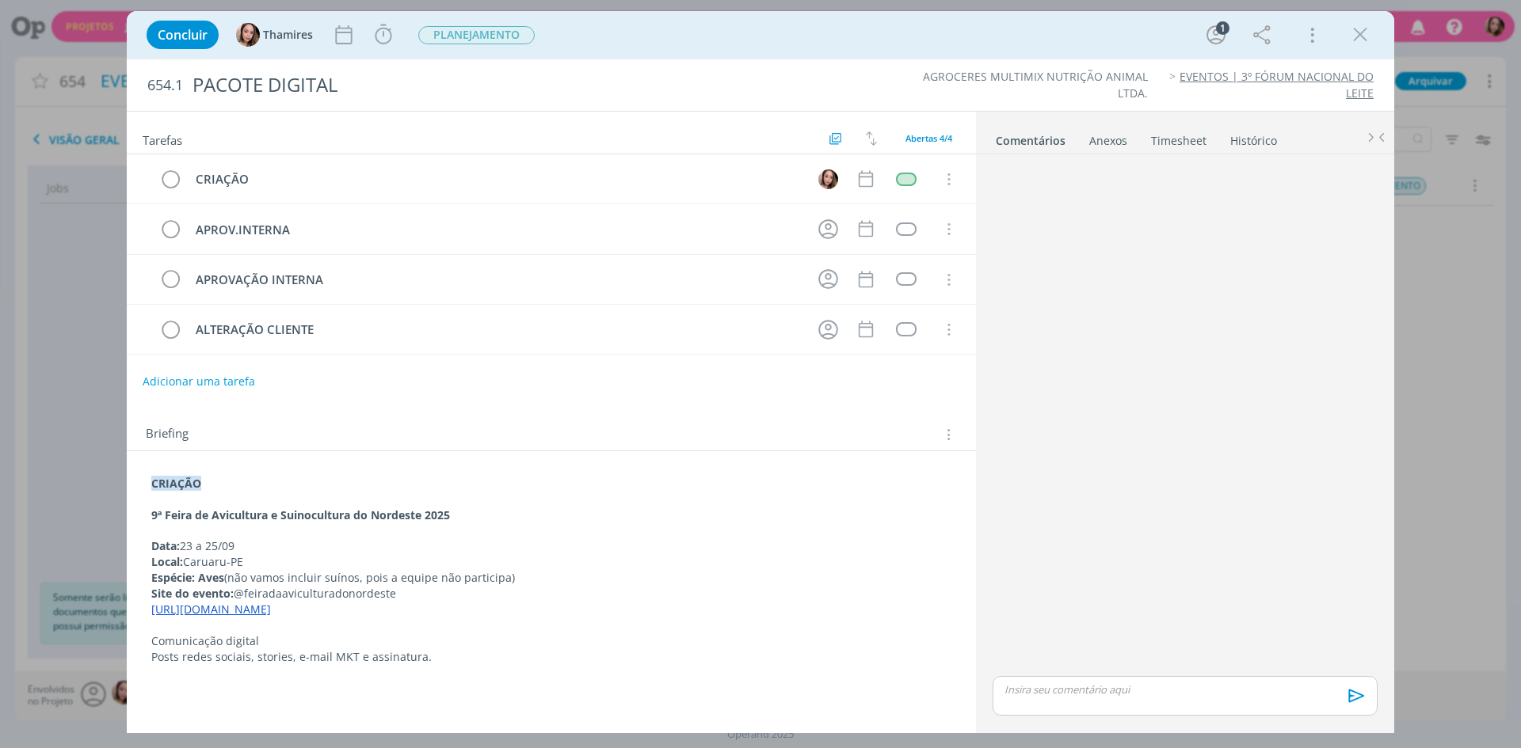
drag, startPoint x: 144, startPoint y: 516, endPoint x: 563, endPoint y: 660, distance: 442.8
click at [563, 660] on div "CRIAÇÃO 9ª Feira de Avicultura e Suinocultura do Nordeste 2025 Data: 23 a 25/09…" at bounding box center [551, 570] width 824 height 200
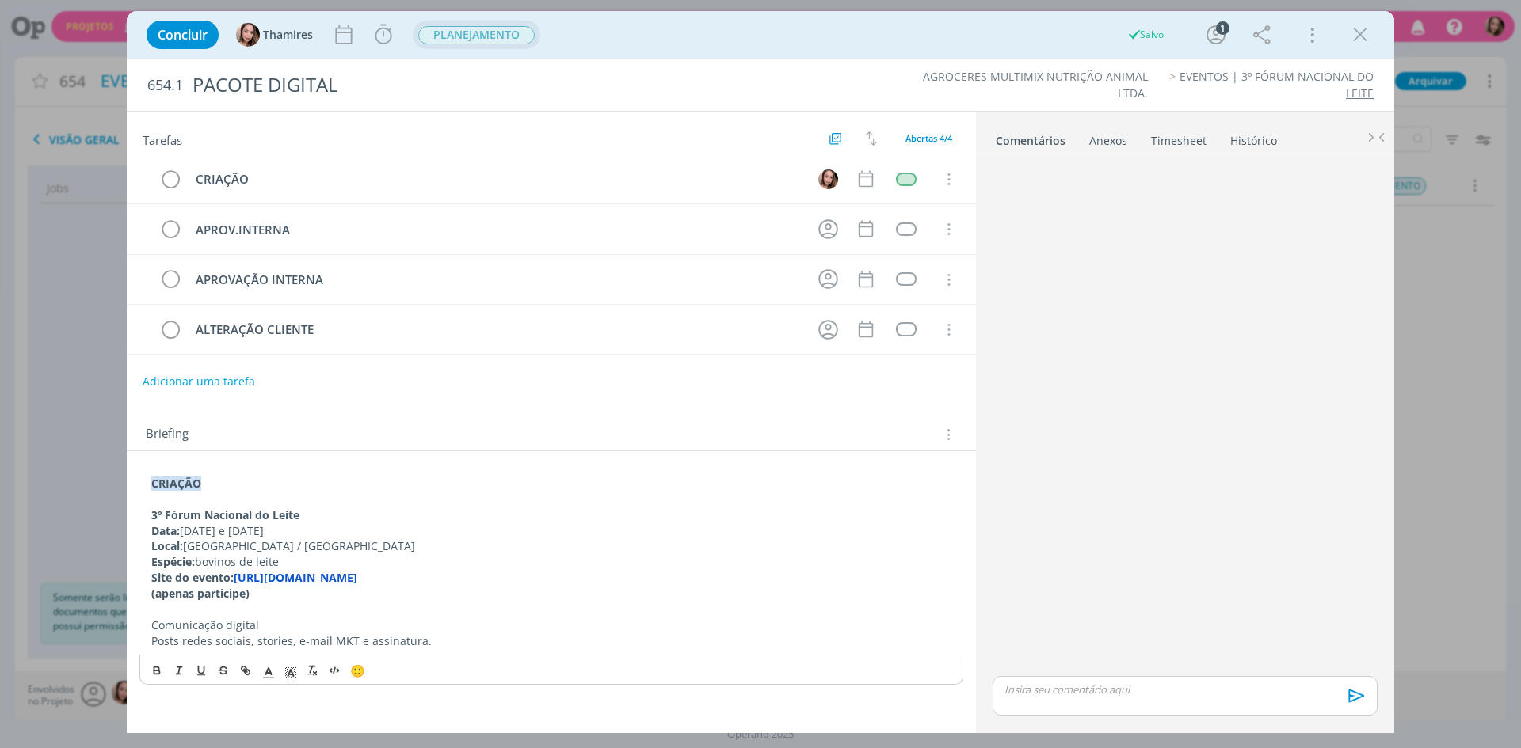
click at [490, 39] on span "PLANEJAMENTO" at bounding box center [476, 35] width 116 height 18
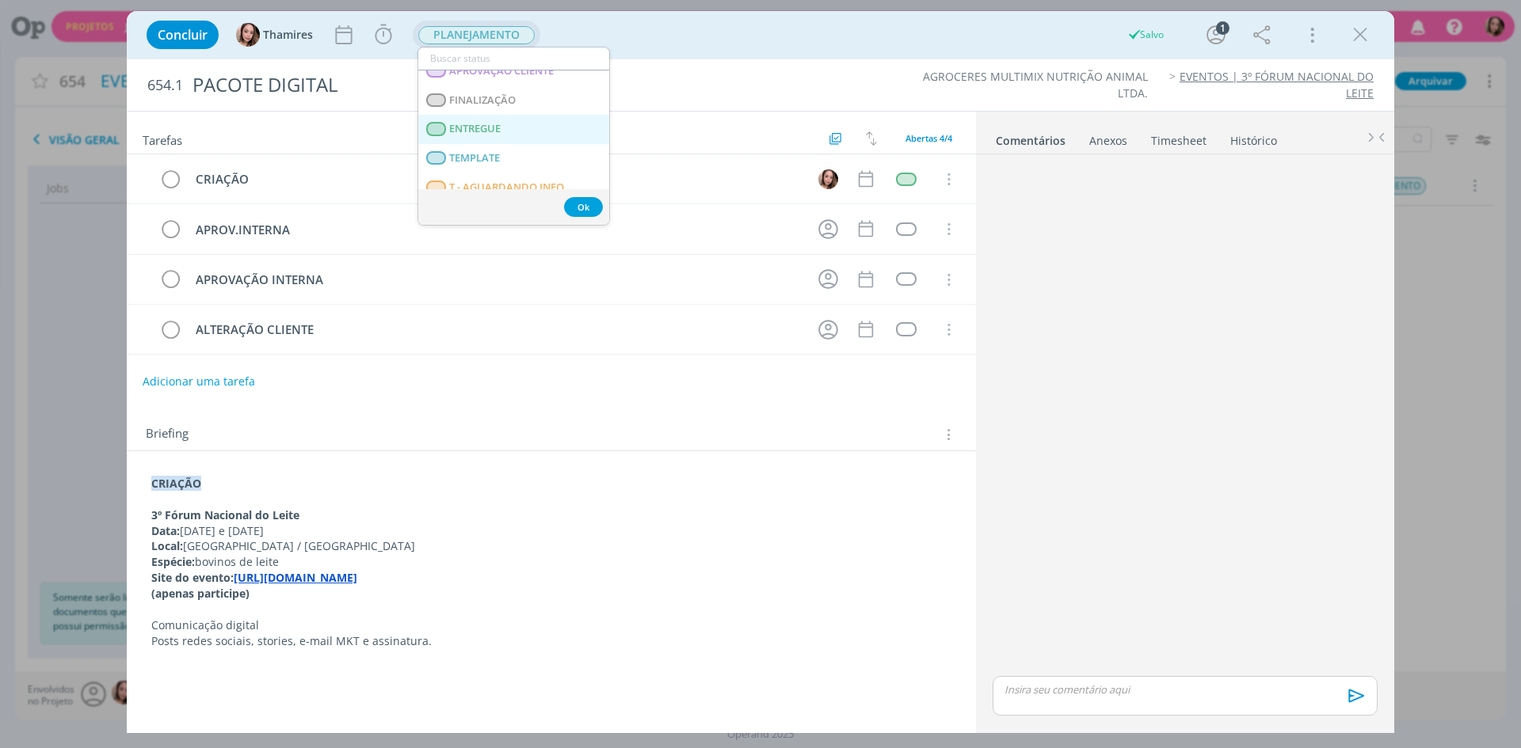
scroll to position [375, 0]
click at [485, 120] on span "T - LIBERADO" at bounding box center [481, 116] width 64 height 13
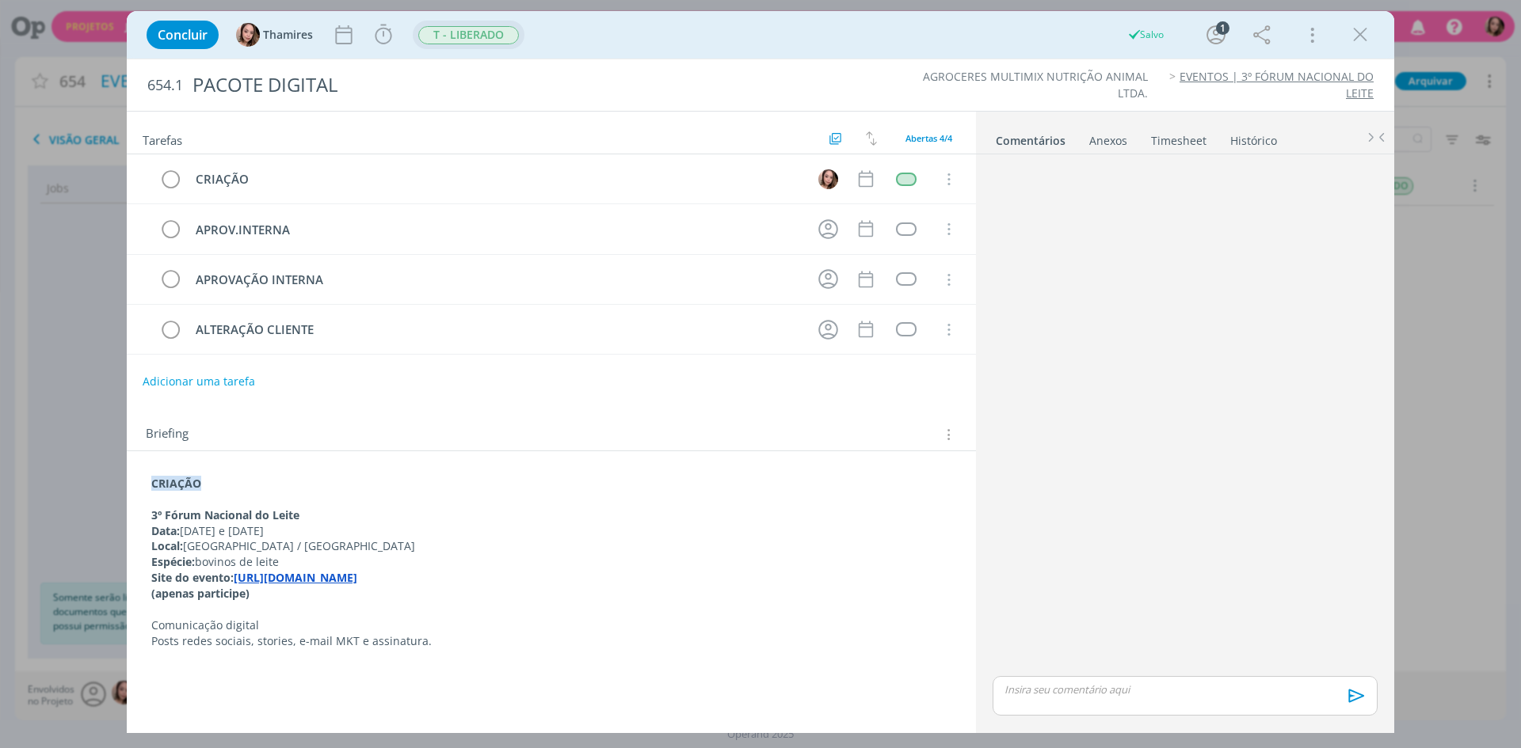
click at [492, 27] on span "T - LIBERADO" at bounding box center [468, 35] width 101 height 18
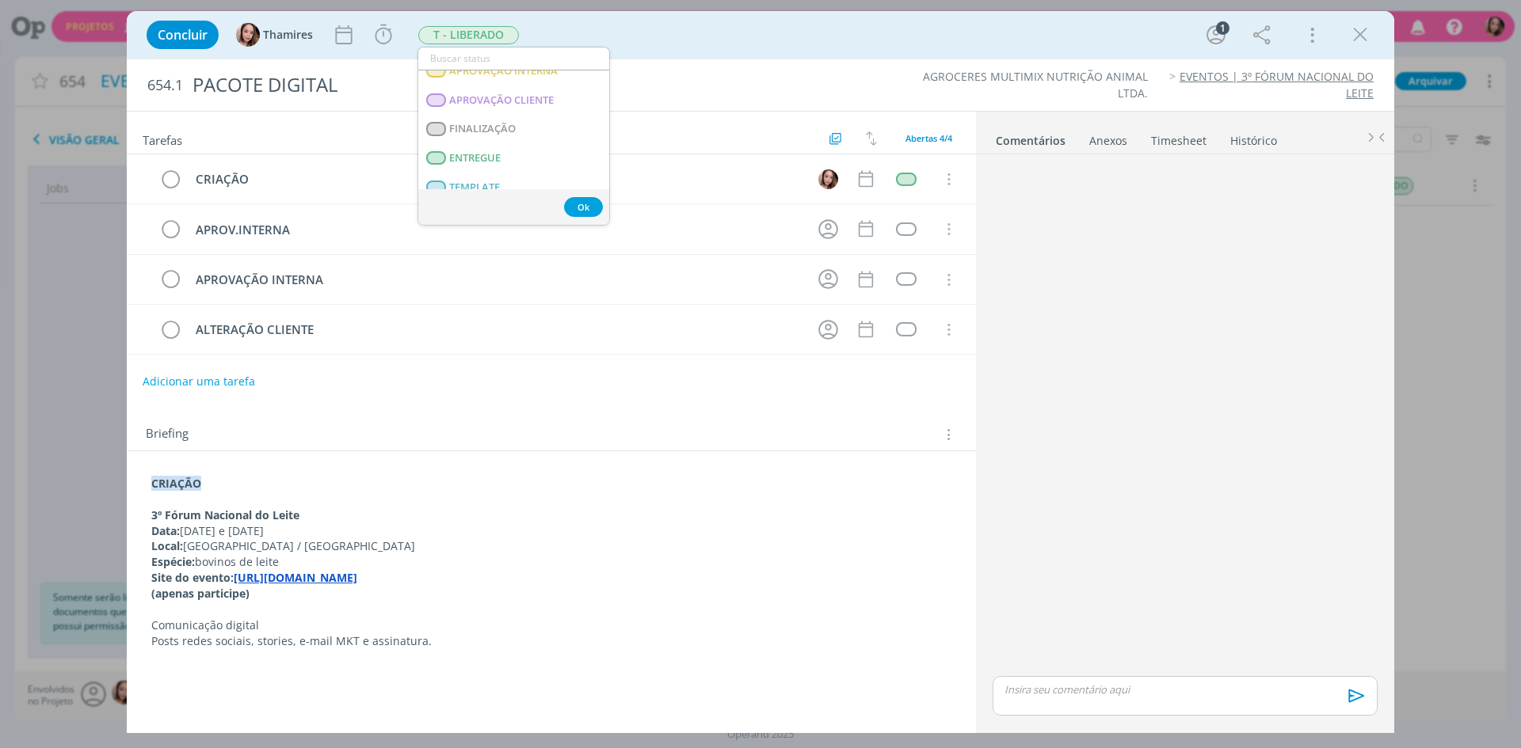
scroll to position [317, 0]
click at [510, 121] on link "ENTREGUE" at bounding box center [513, 116] width 191 height 29
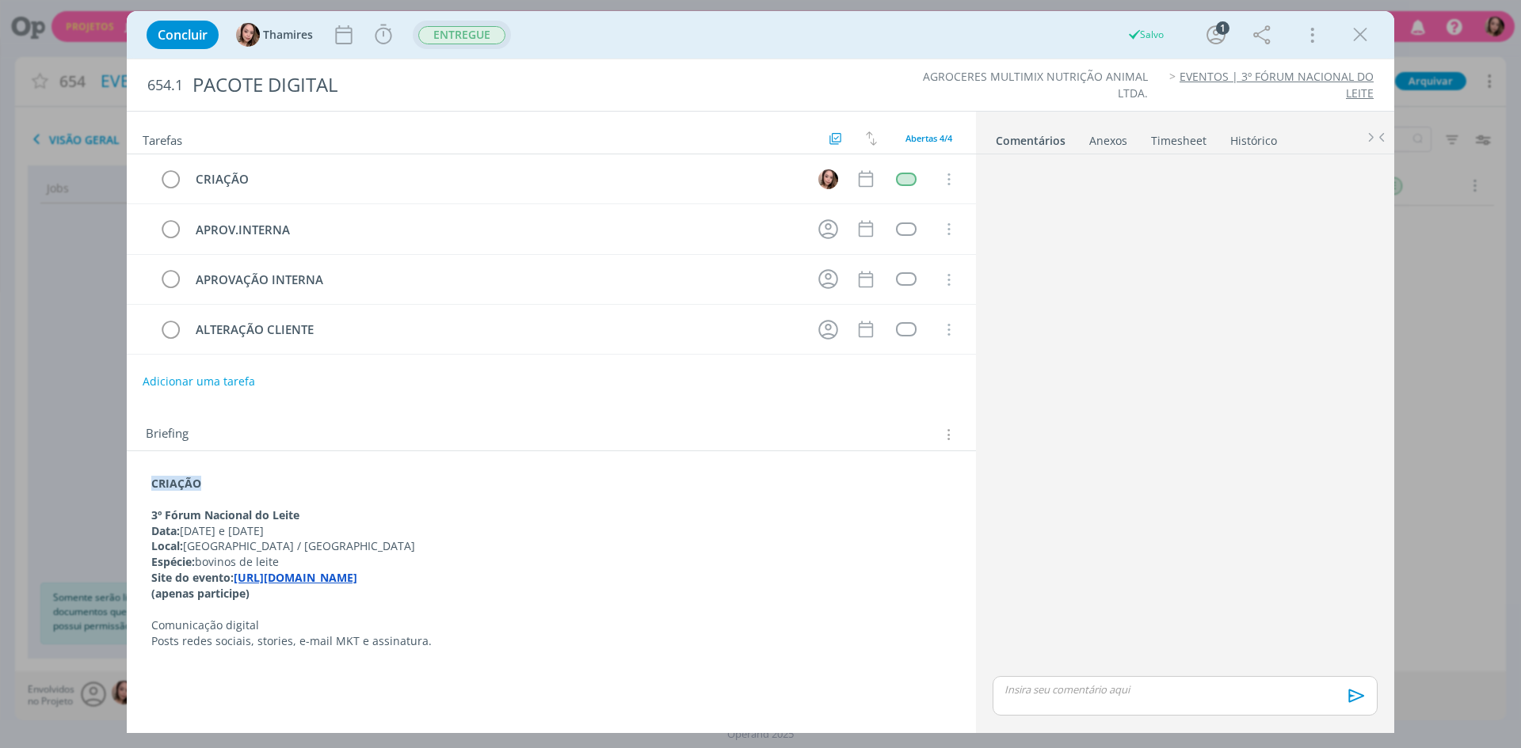
click at [478, 36] on span "ENTREGUE" at bounding box center [461, 35] width 87 height 18
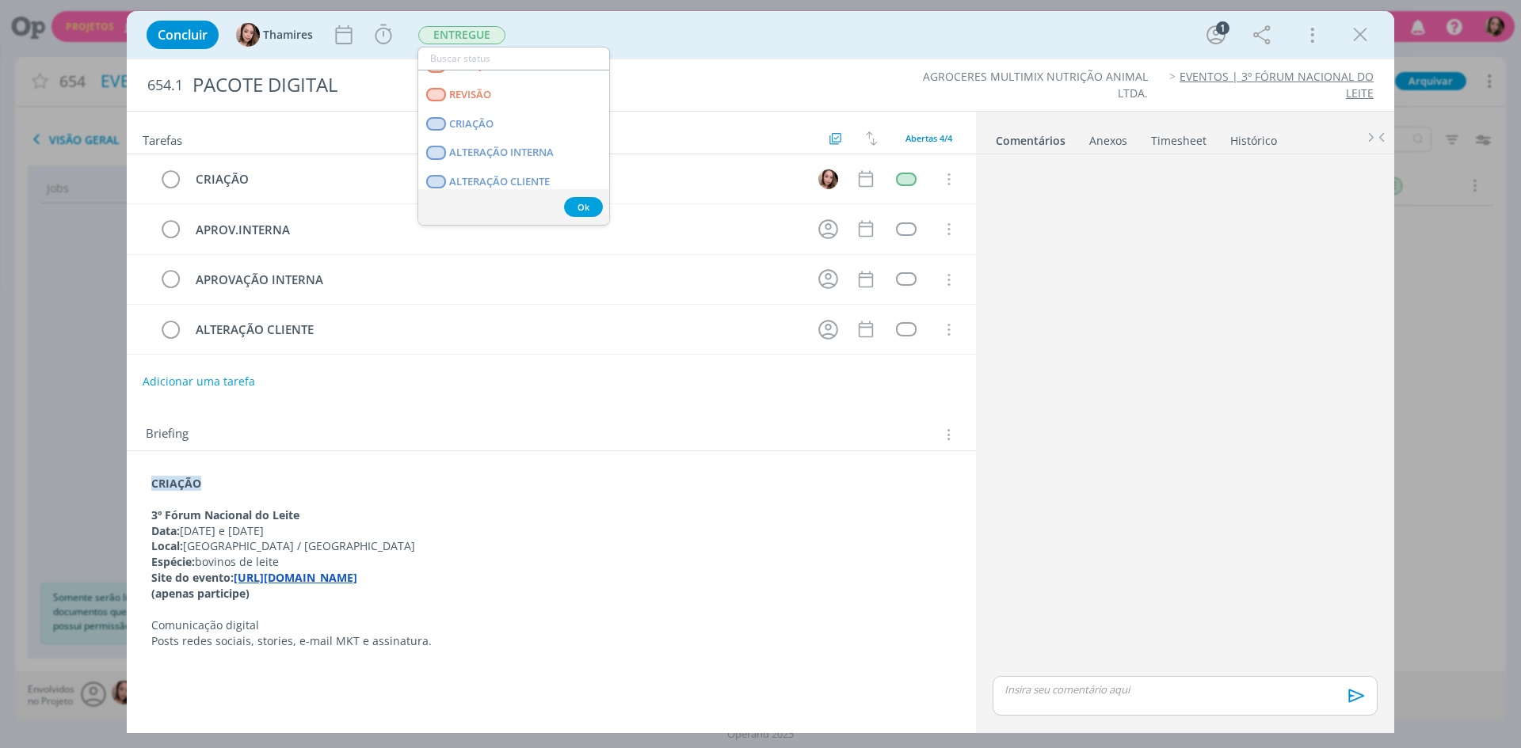
scroll to position [79, 0]
click at [459, 127] on span "CRIAÇÃO" at bounding box center [471, 122] width 44 height 13
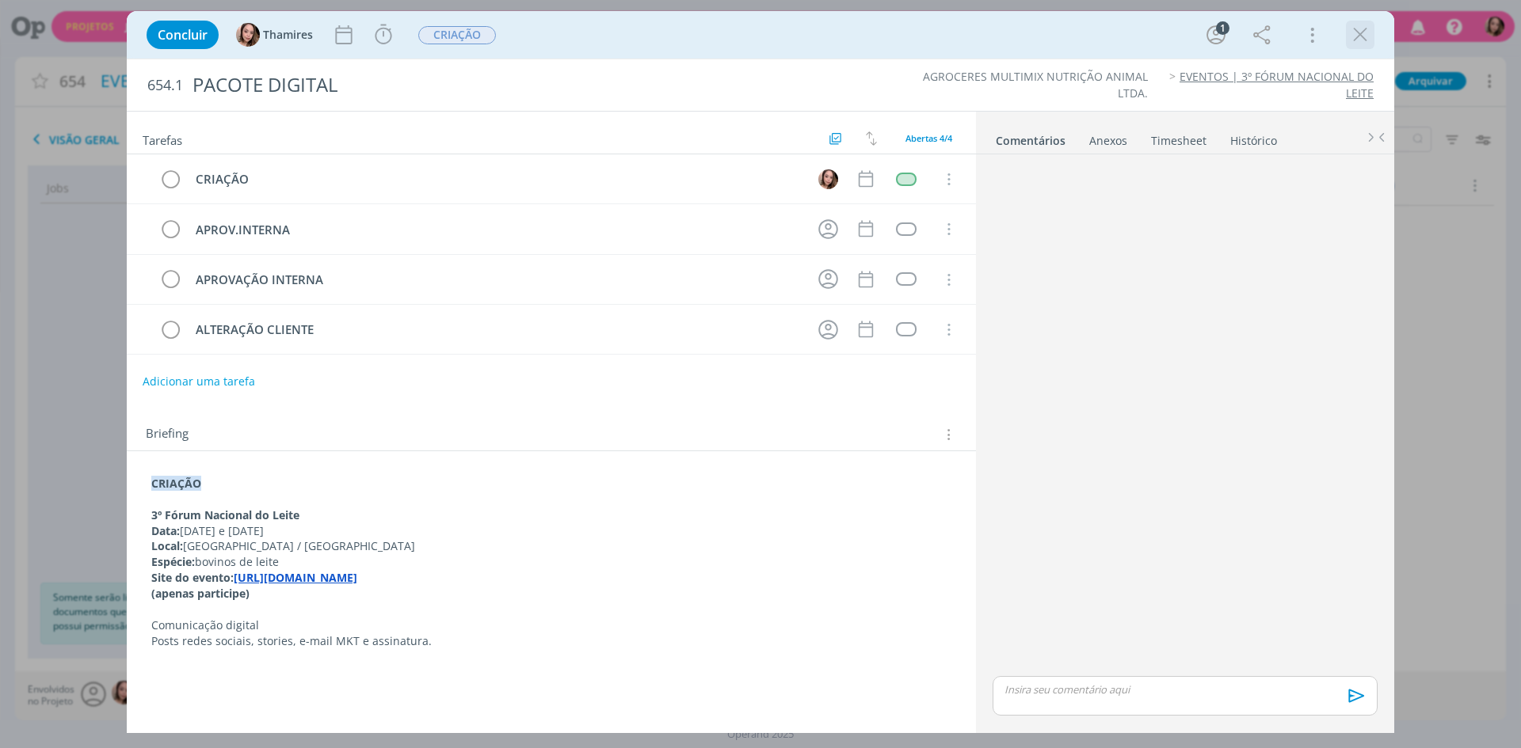
click at [1357, 39] on icon "dialog" at bounding box center [1360, 35] width 24 height 24
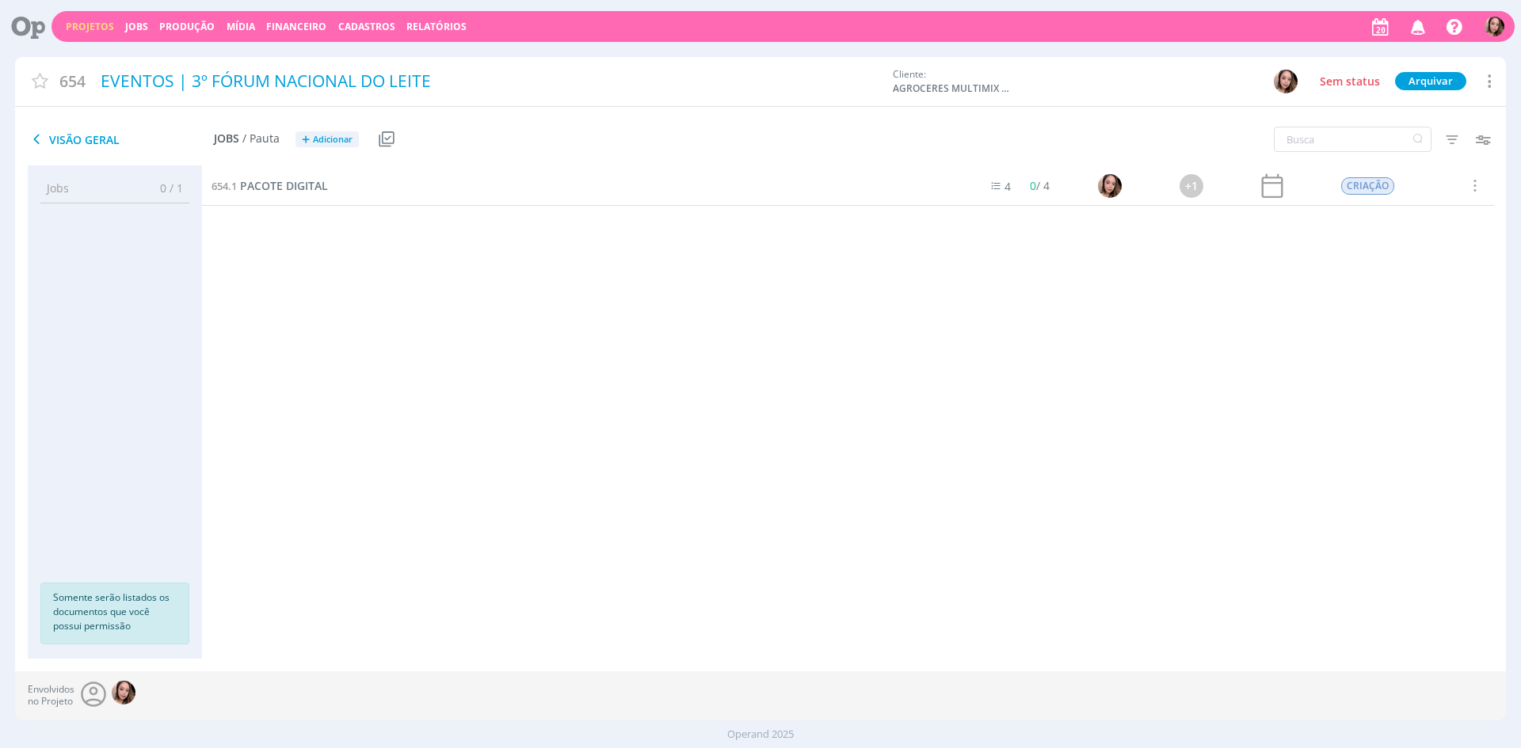
click at [93, 29] on link "Projetos" at bounding box center [90, 26] width 48 height 13
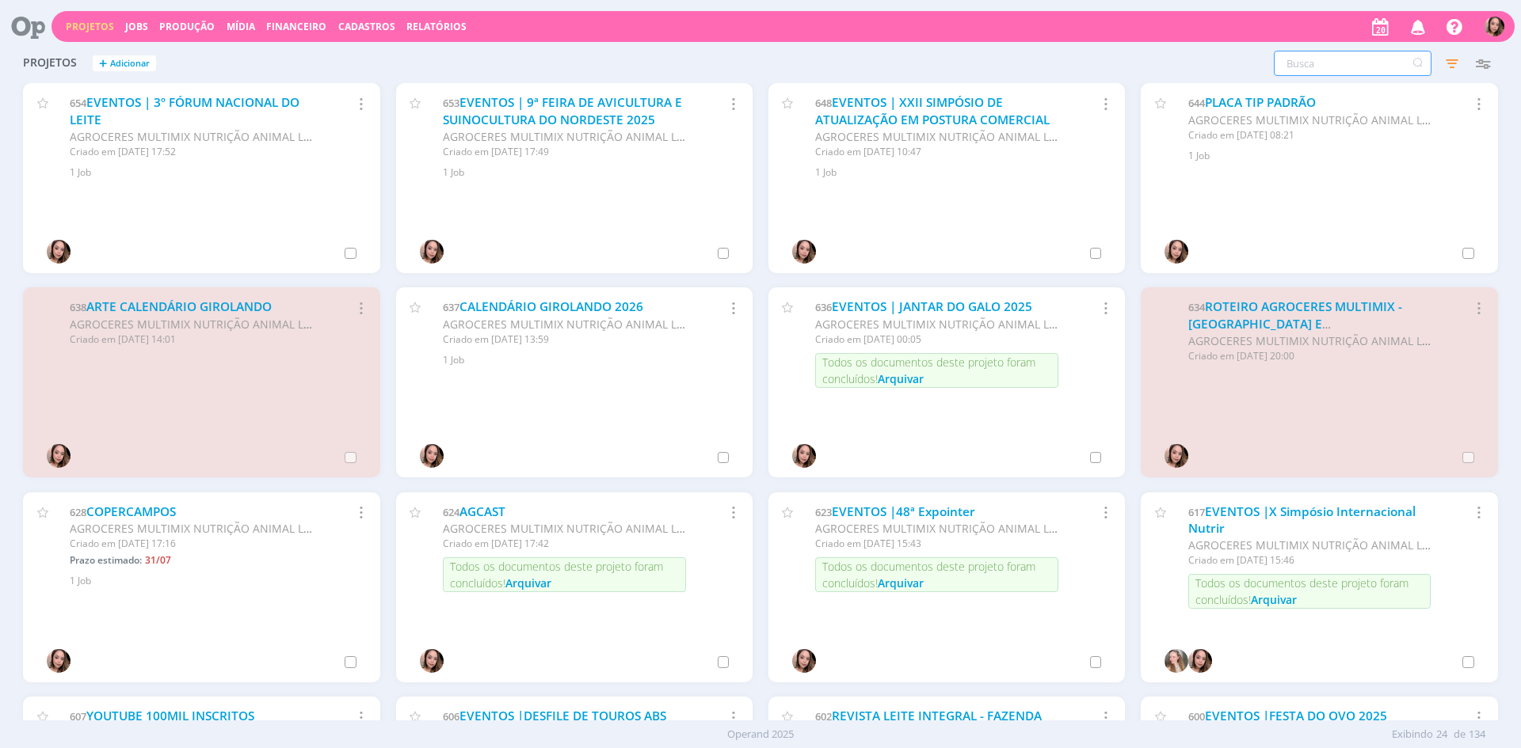
click at [1353, 74] on input "text" at bounding box center [1353, 63] width 158 height 25
type input "JANTAR"
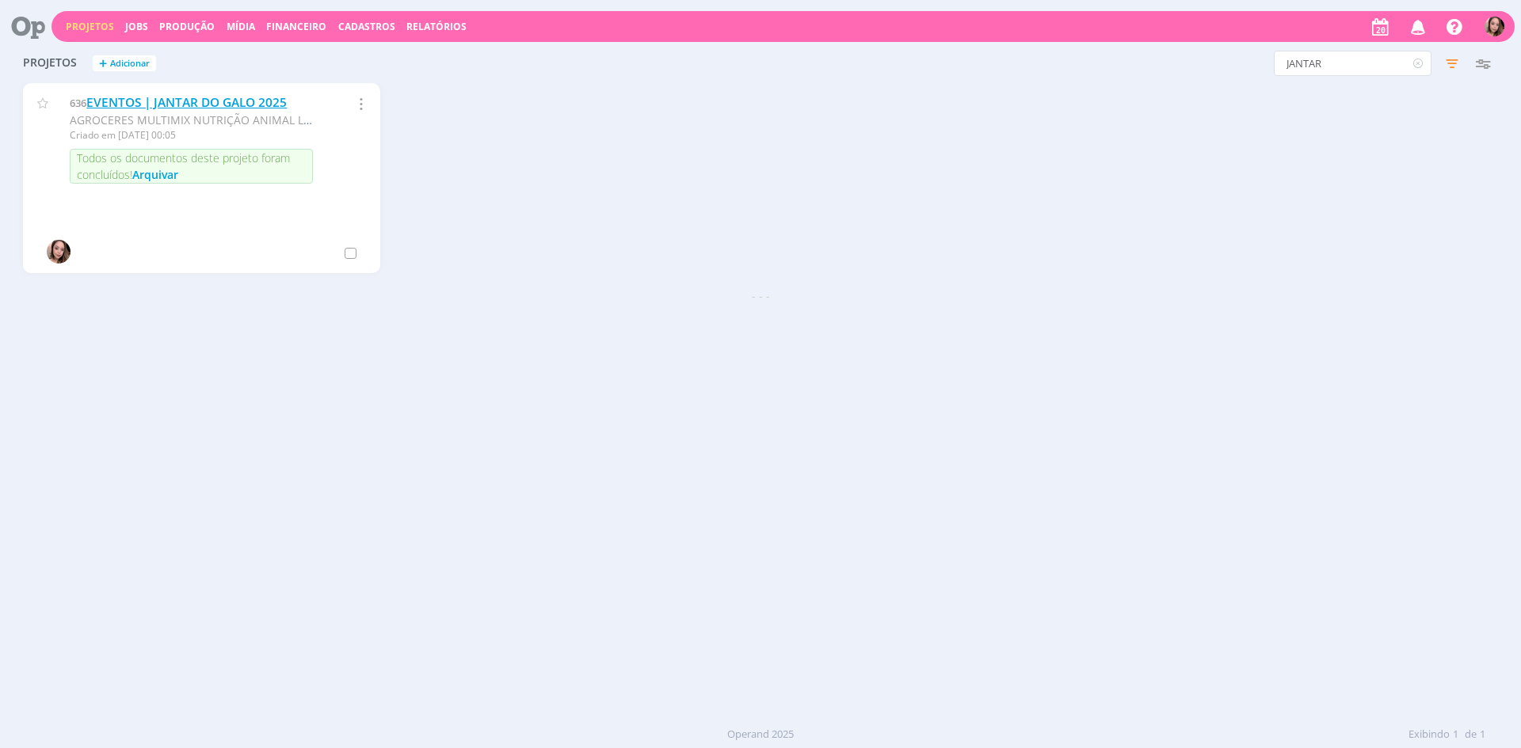
click at [227, 105] on link "EVENTOS | JANTAR DO GALO 2025" at bounding box center [186, 102] width 200 height 17
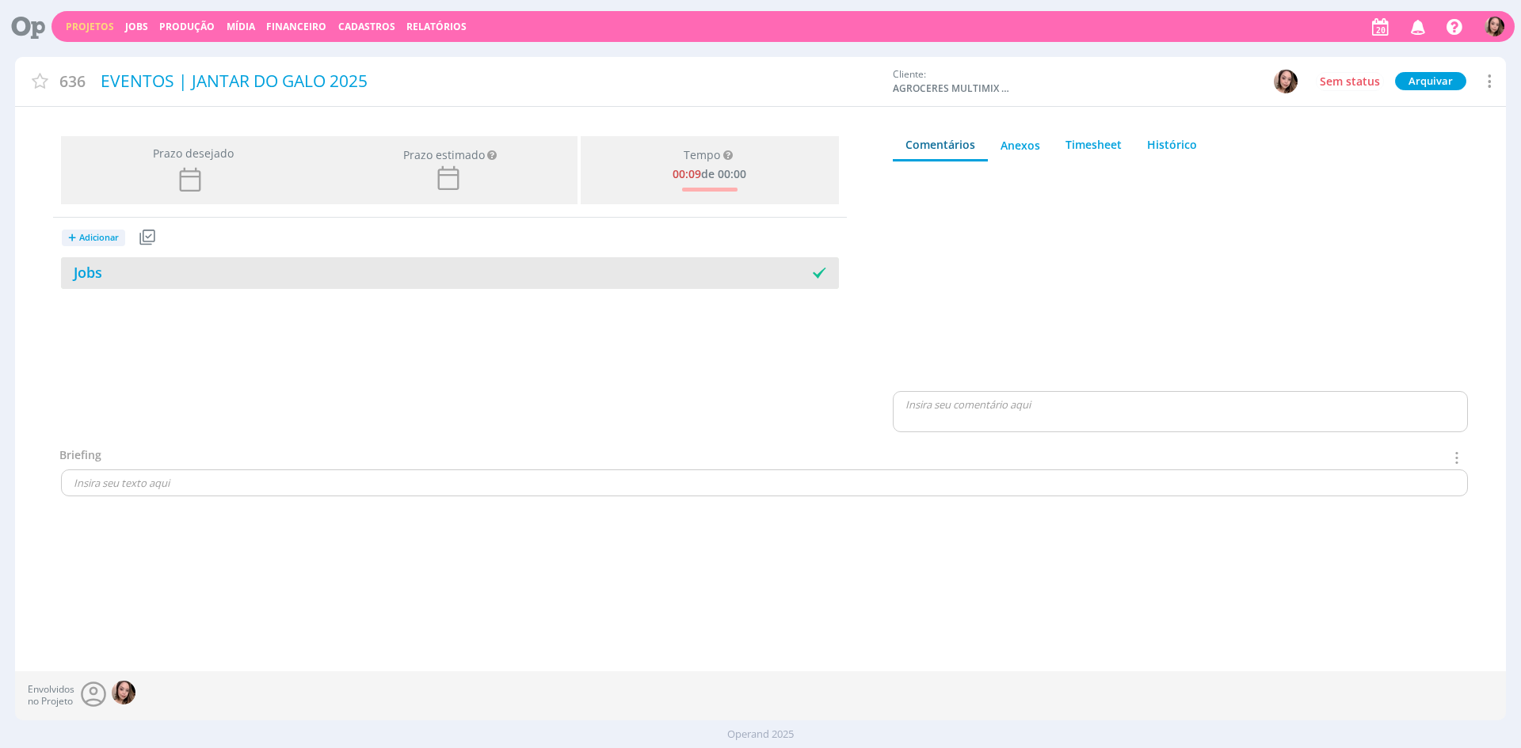
click at [599, 272] on div at bounding box center [644, 273] width 389 height 17
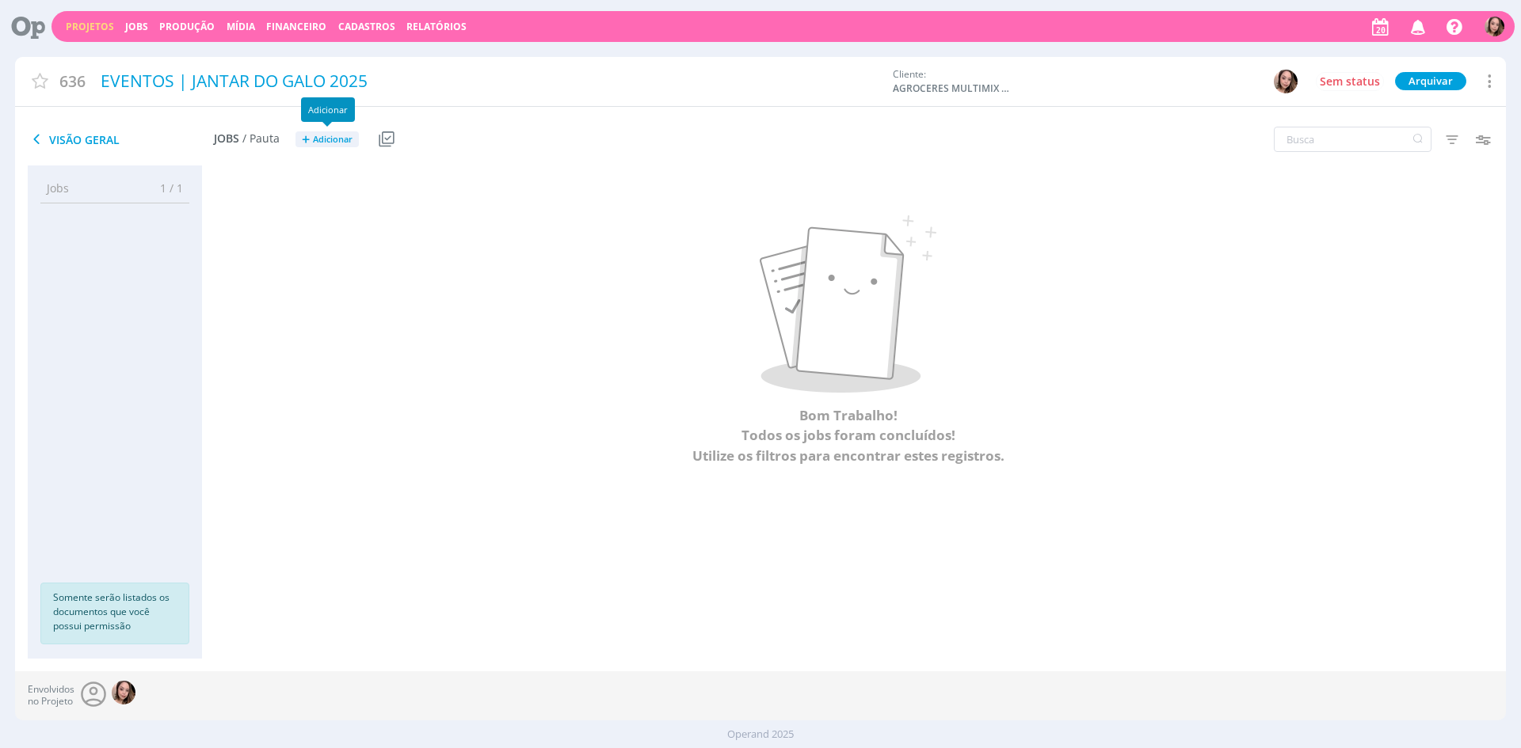
click at [325, 139] on span "Adicionar" at bounding box center [333, 140] width 40 height 10
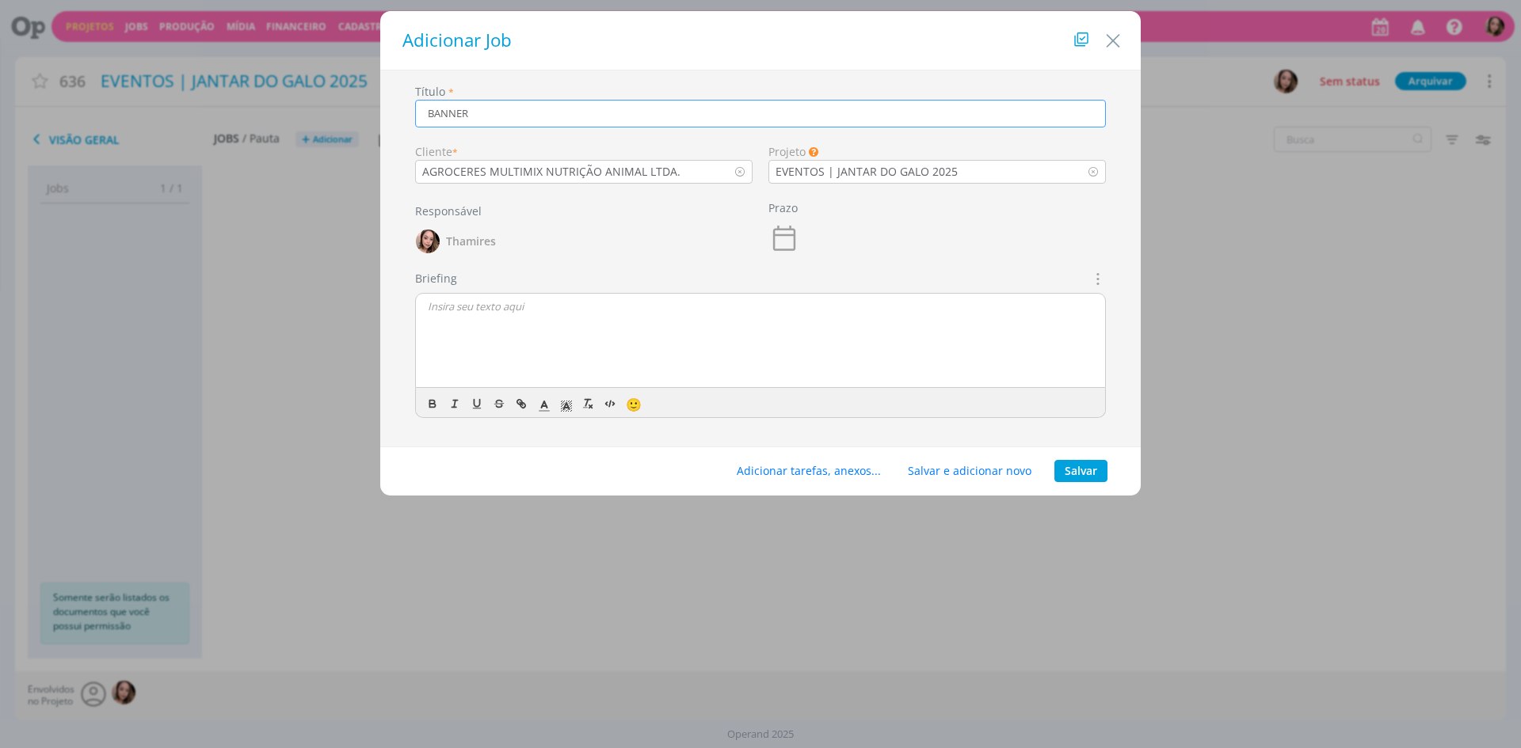
type input "BANNER"
click at [520, 316] on div "dialog" at bounding box center [760, 341] width 689 height 95
click at [445, 301] on p "CRIAÇÃO" at bounding box center [760, 306] width 665 height 14
click at [427, 398] on icon "dialog" at bounding box center [432, 404] width 13 height 13
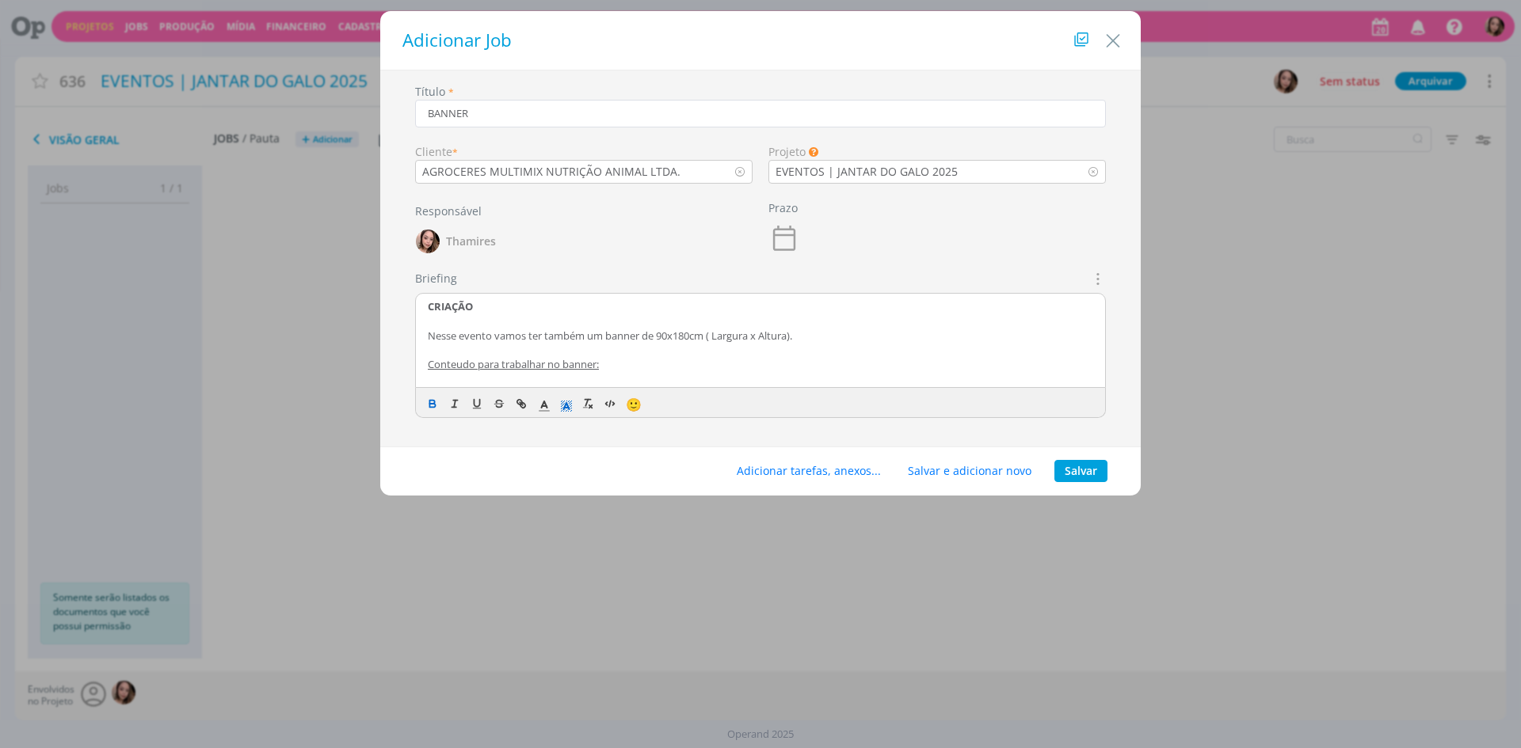
click at [571, 411] on rect "dialog" at bounding box center [570, 411] width 1 height 1
click at [649, 442] on span "dialog" at bounding box center [647, 439] width 13 height 13
click at [569, 351] on p "dialog" at bounding box center [760, 350] width 665 height 14
click at [816, 473] on button "Adicionar tarefas, anexos..." at bounding box center [808, 471] width 165 height 22
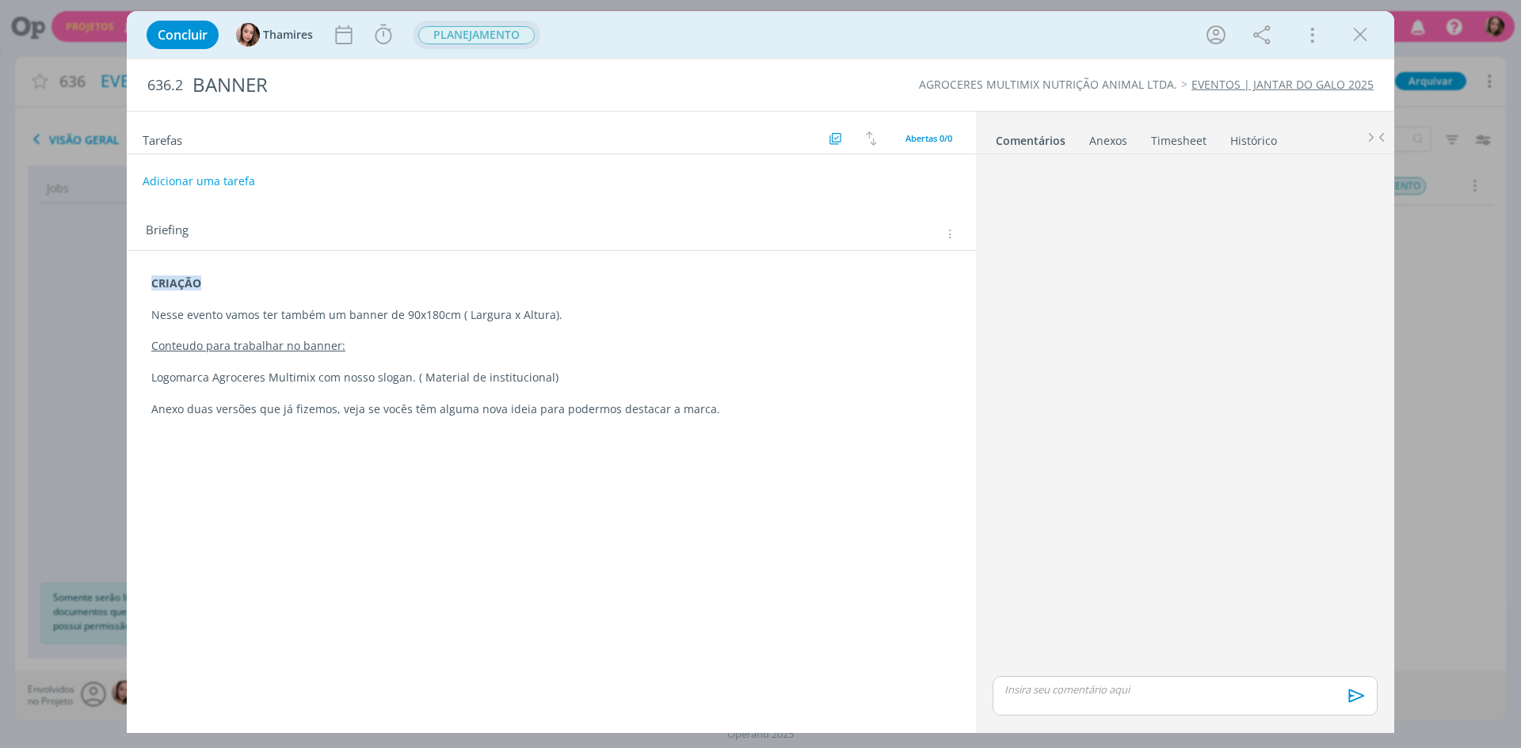
click at [518, 24] on span "PLANEJAMENTO" at bounding box center [477, 35] width 128 height 29
click at [512, 29] on span "PLANEJAMENTO" at bounding box center [476, 35] width 116 height 18
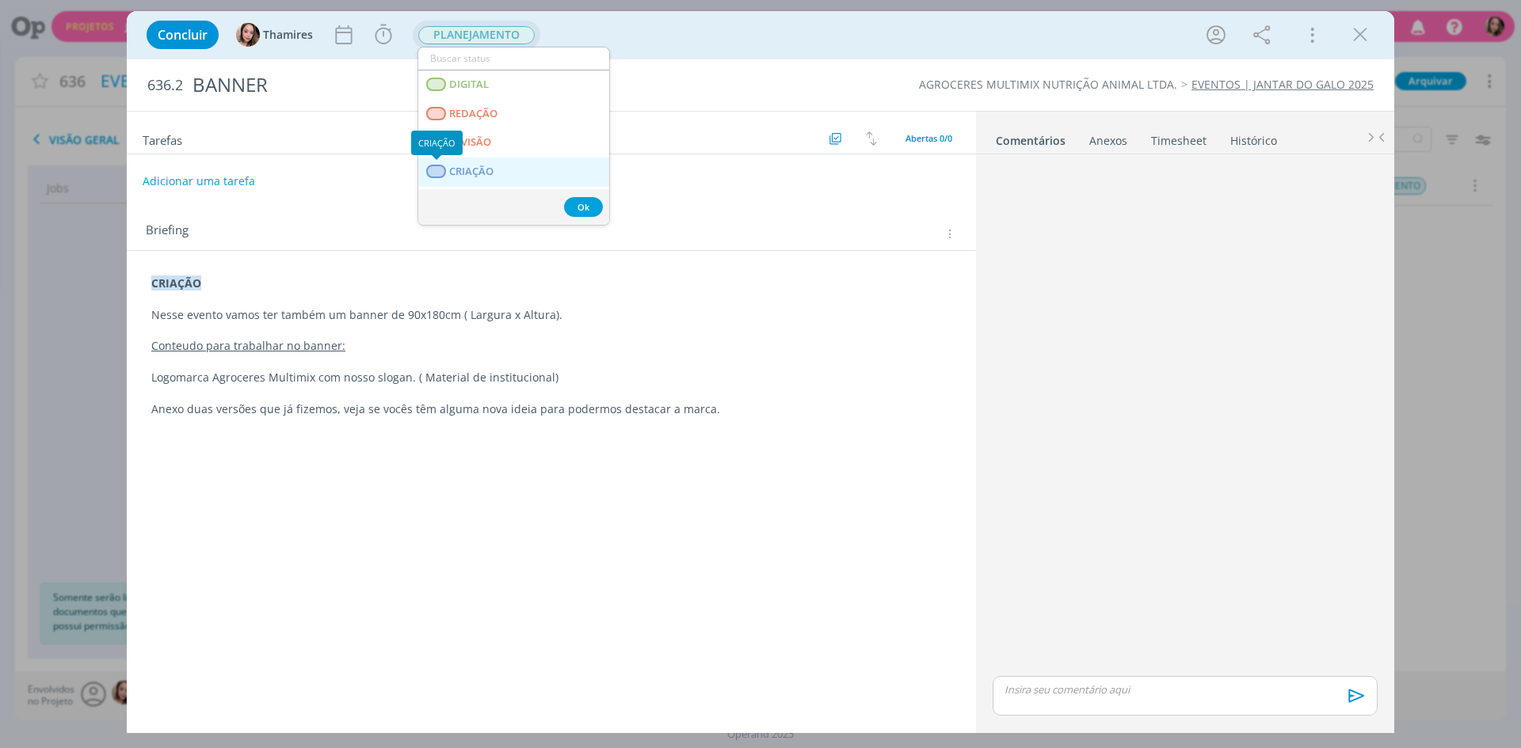
click at [434, 165] on div "dialog" at bounding box center [436, 171] width 20 height 13
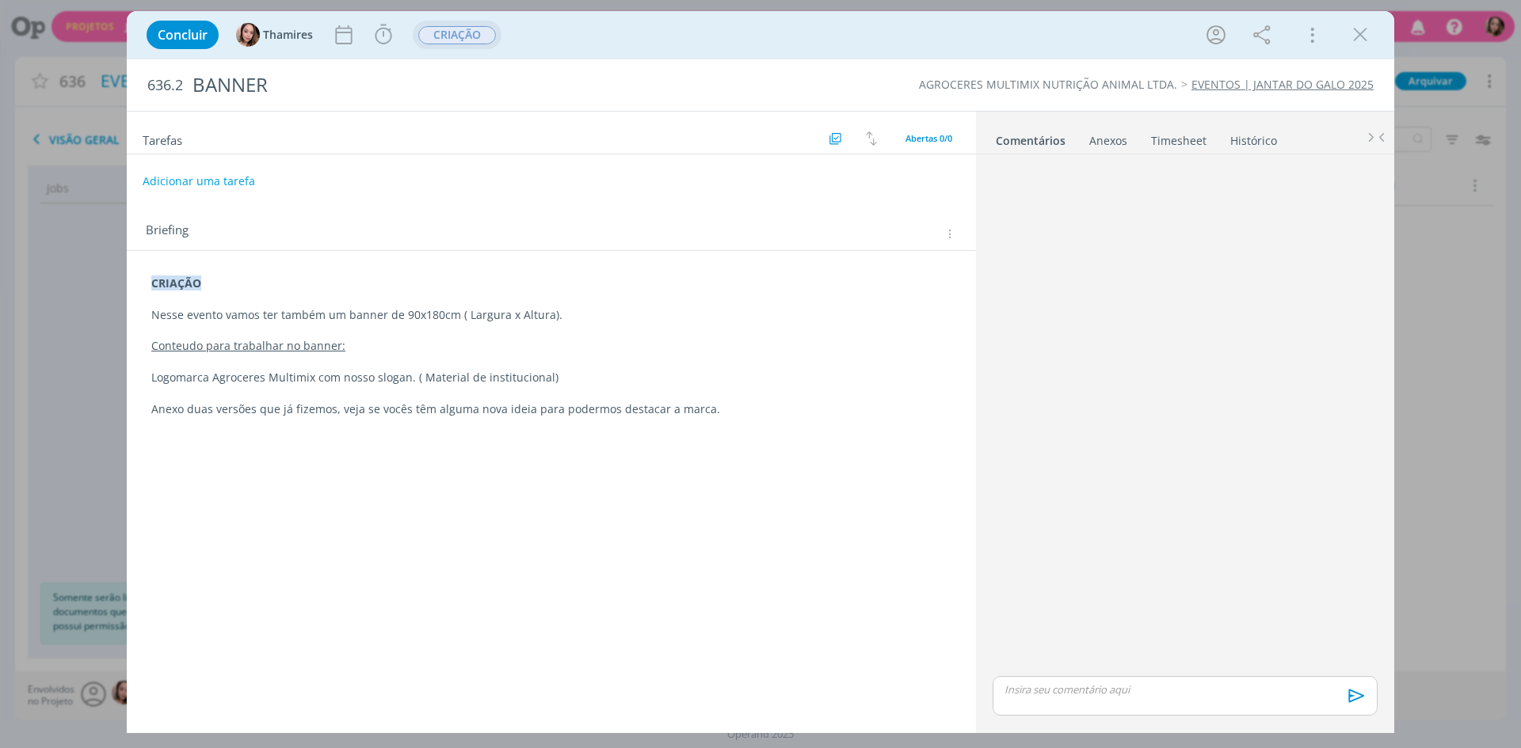
click at [520, 406] on p "Anexo duas versões que já fizemos, veja se vocês têm alguma nova ideia para pod…" at bounding box center [551, 410] width 800 height 16
click at [816, 519] on div "Tarefas Usar Job de template Criar template a partir deste job Visualizar Templ…" at bounding box center [551, 416] width 849 height 609
click at [395, 312] on p "Nesse evento vamos ter também um banner de 90x180cm ( Largura x Altura)." at bounding box center [551, 315] width 800 height 16
click at [235, 189] on button "Adicionar uma tarefa" at bounding box center [198, 180] width 112 height 27
click at [235, 191] on div "ENTER para salvar ESC para cancelar" at bounding box center [446, 181] width 584 height 24
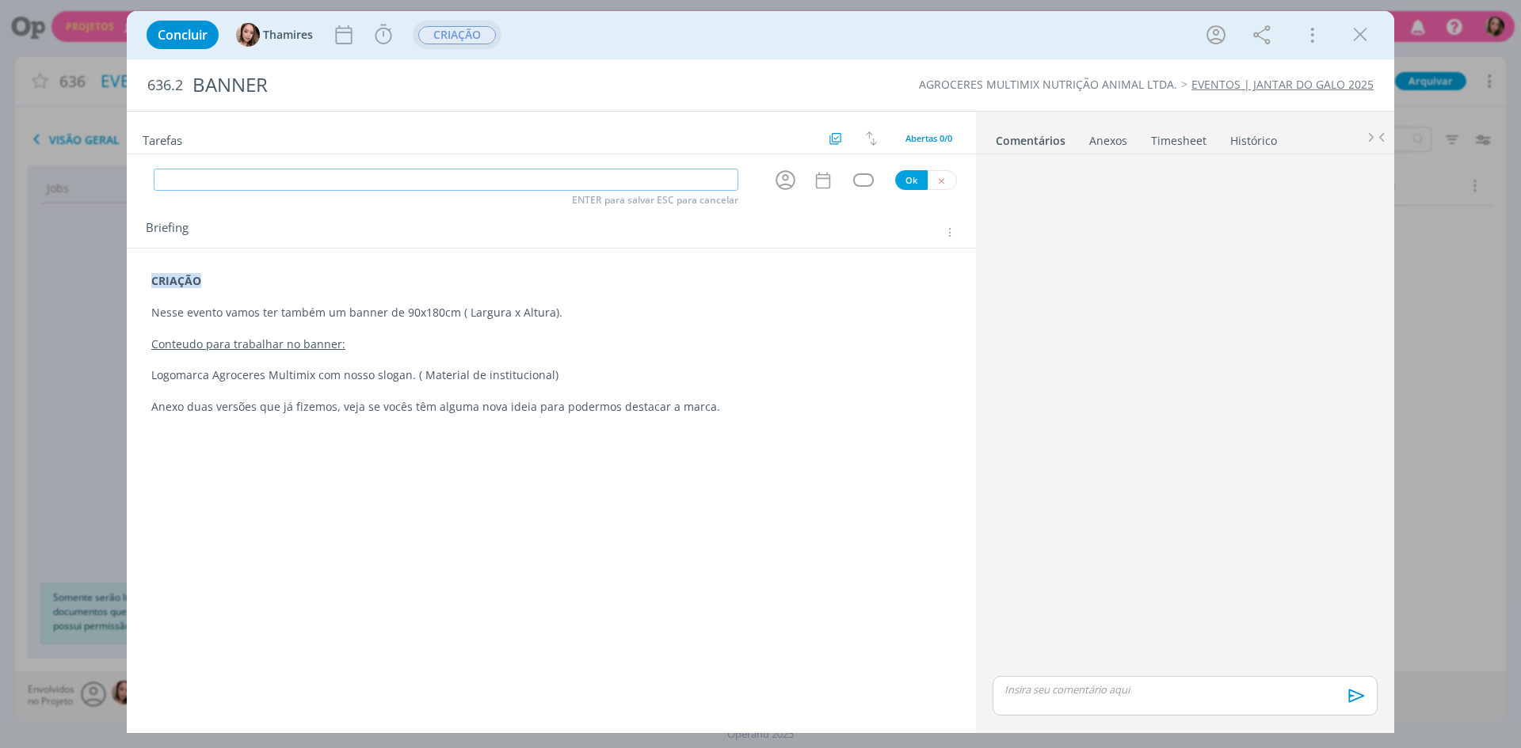
click at [246, 184] on input "dialog" at bounding box center [446, 180] width 584 height 22
type input "CRIAÇÃO"
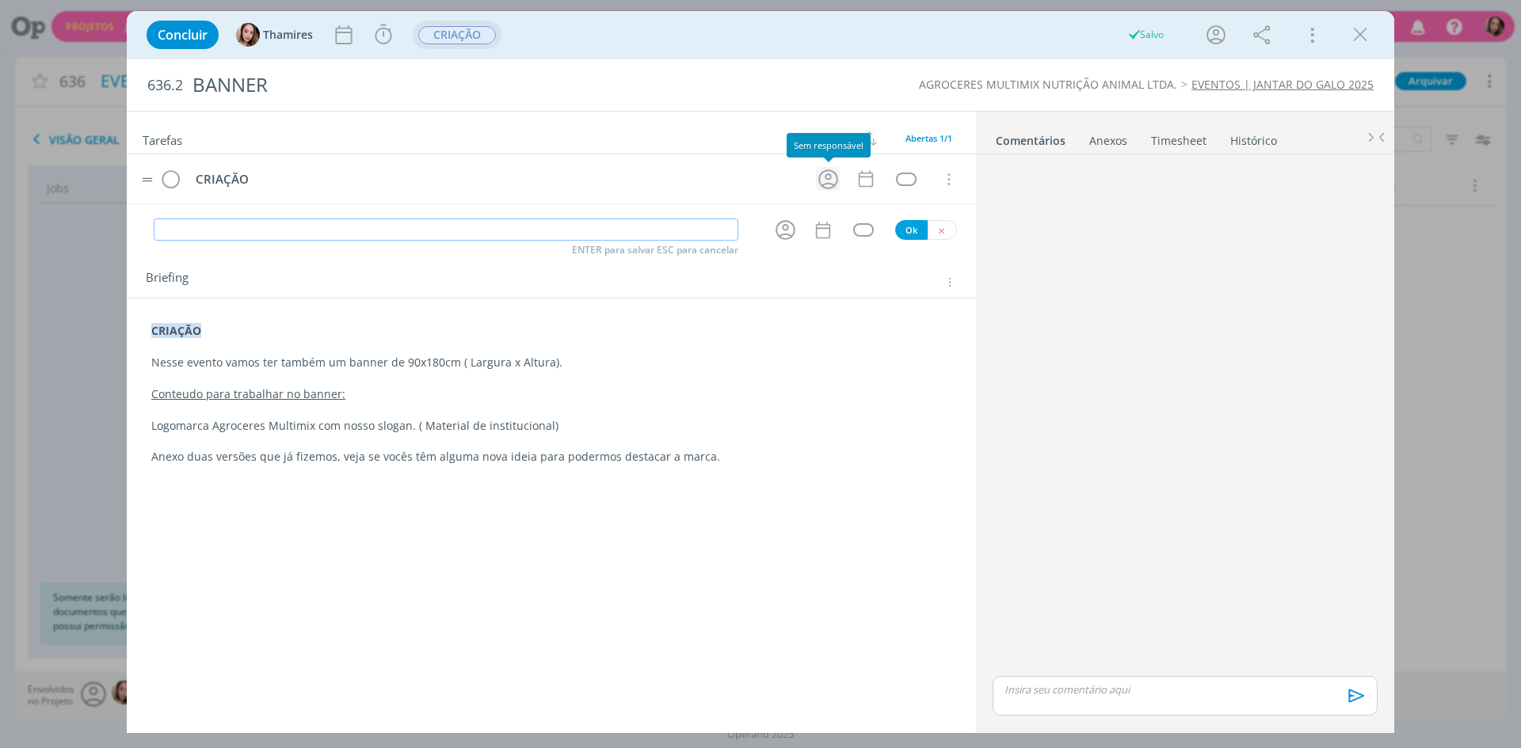
click at [821, 185] on icon "dialog" at bounding box center [828, 179] width 20 height 20
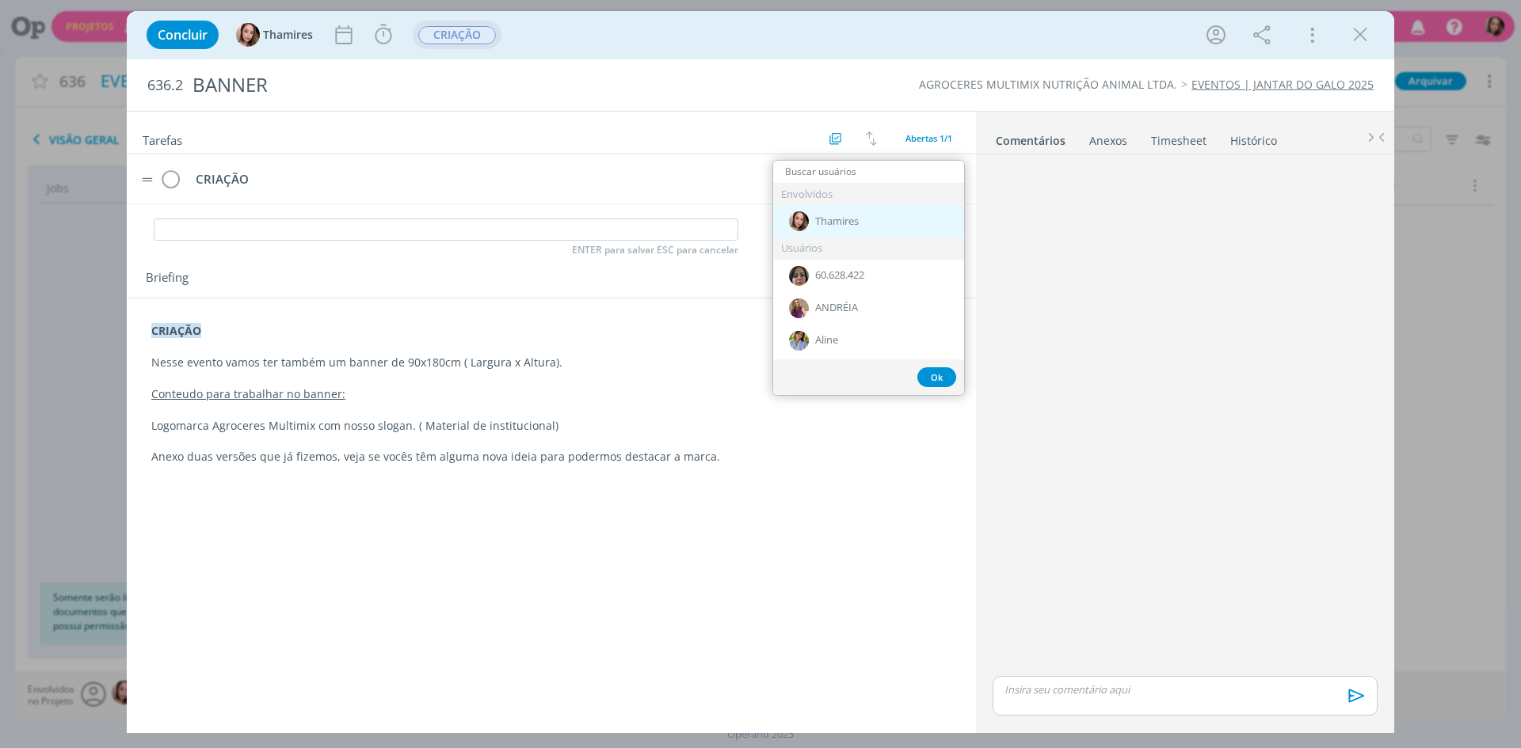
click at [858, 221] on span "Thamires" at bounding box center [837, 221] width 44 height 13
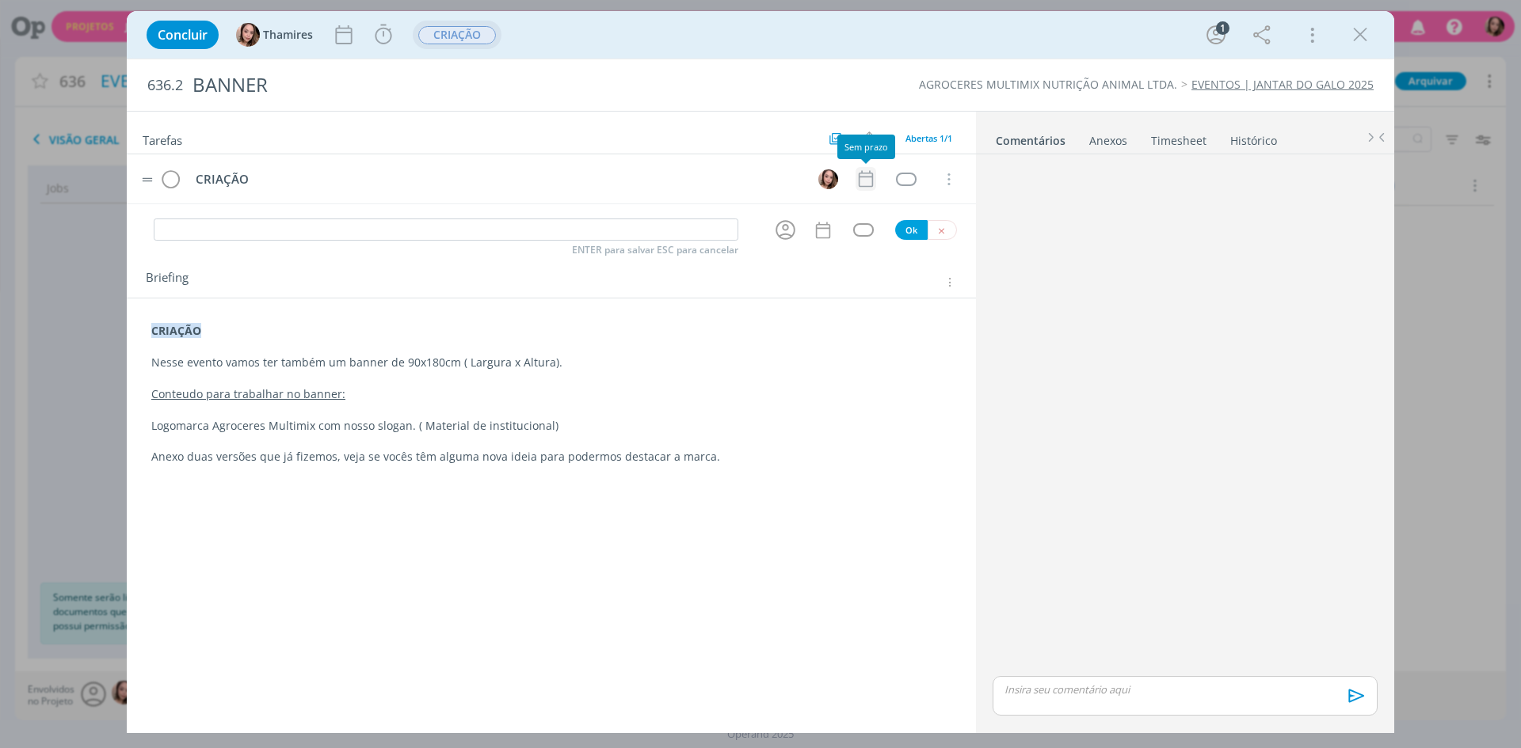
click at [873, 179] on icon "dialog" at bounding box center [866, 179] width 14 height 17
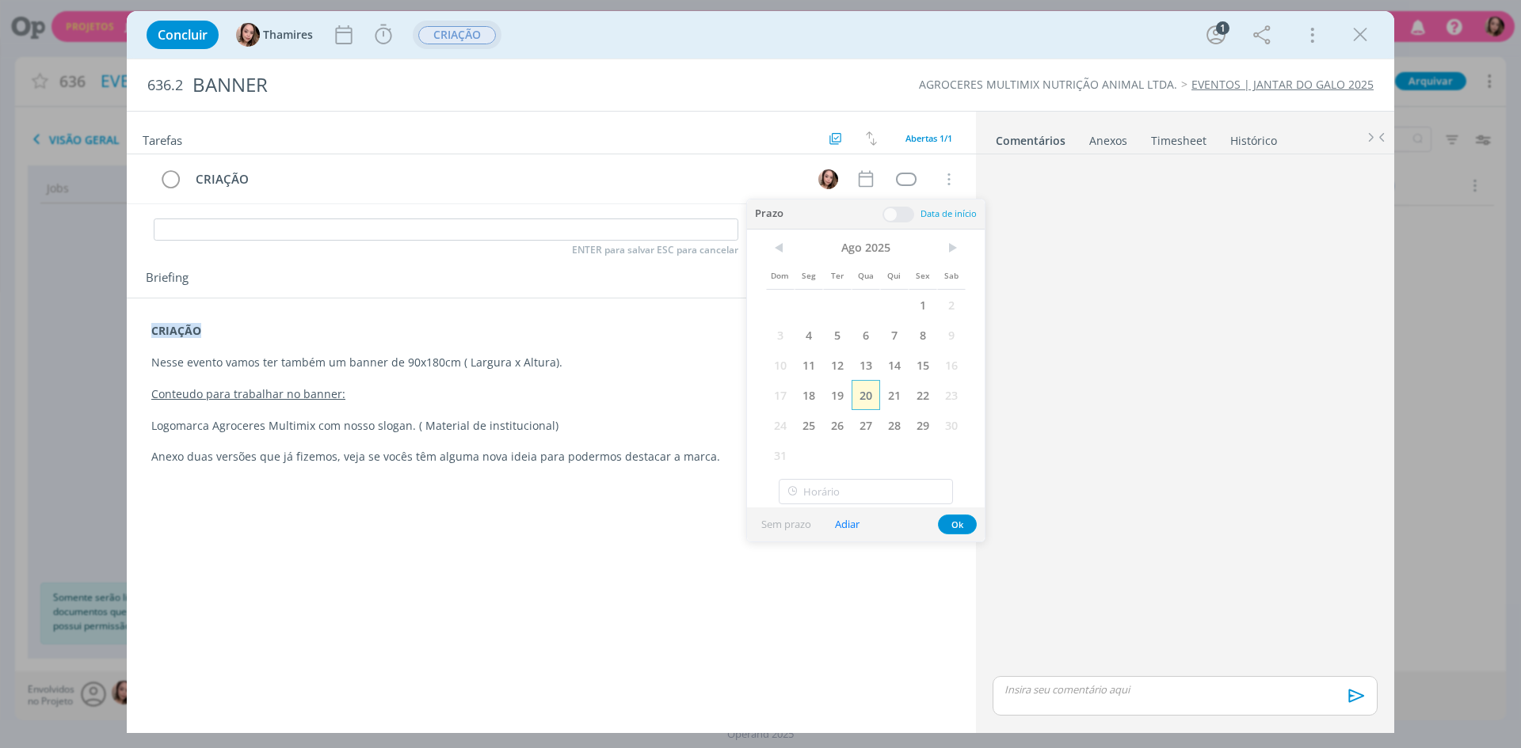
click at [876, 400] on span "20" at bounding box center [865, 395] width 29 height 30
click at [945, 525] on button "Ok" at bounding box center [957, 525] width 39 height 20
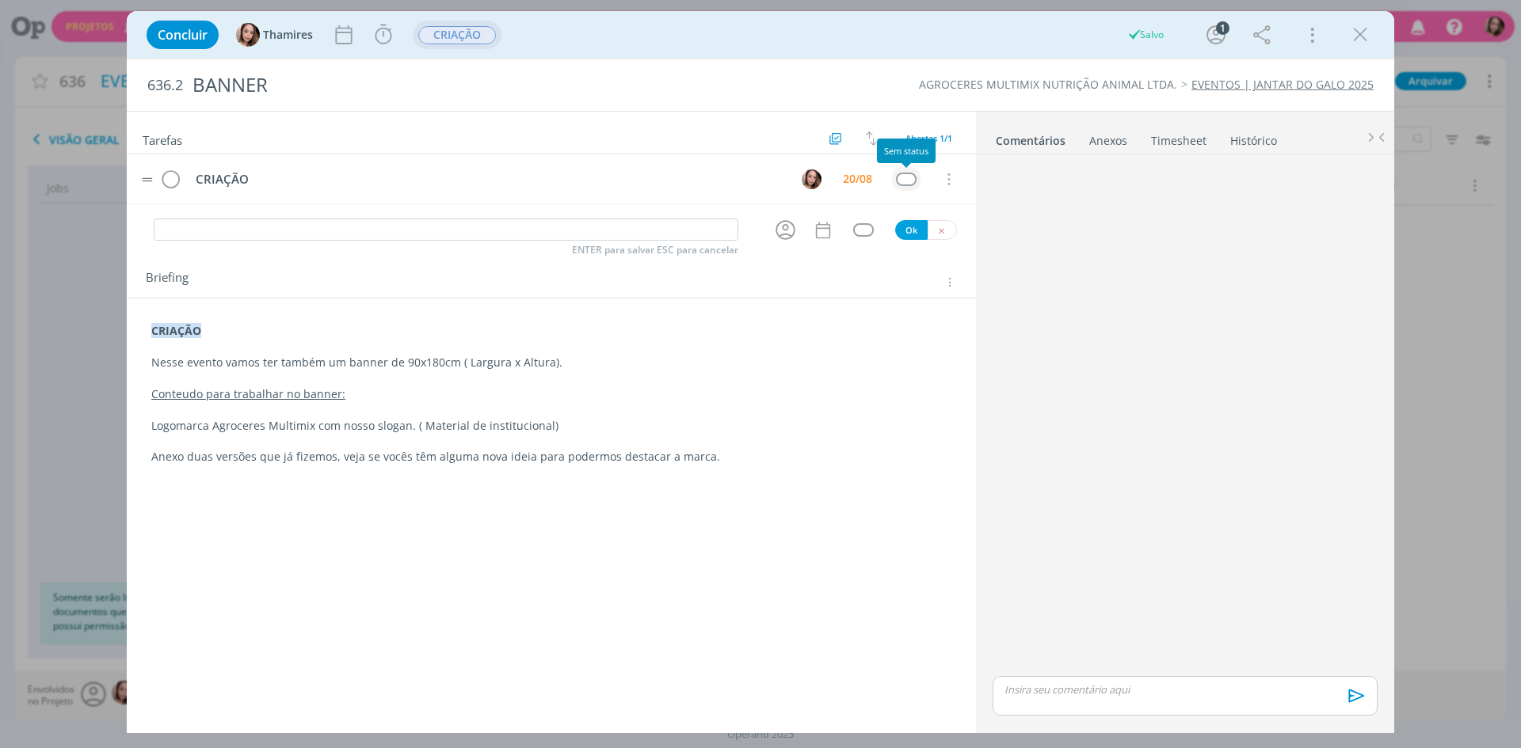
click at [913, 182] on div "dialog" at bounding box center [906, 179] width 20 height 13
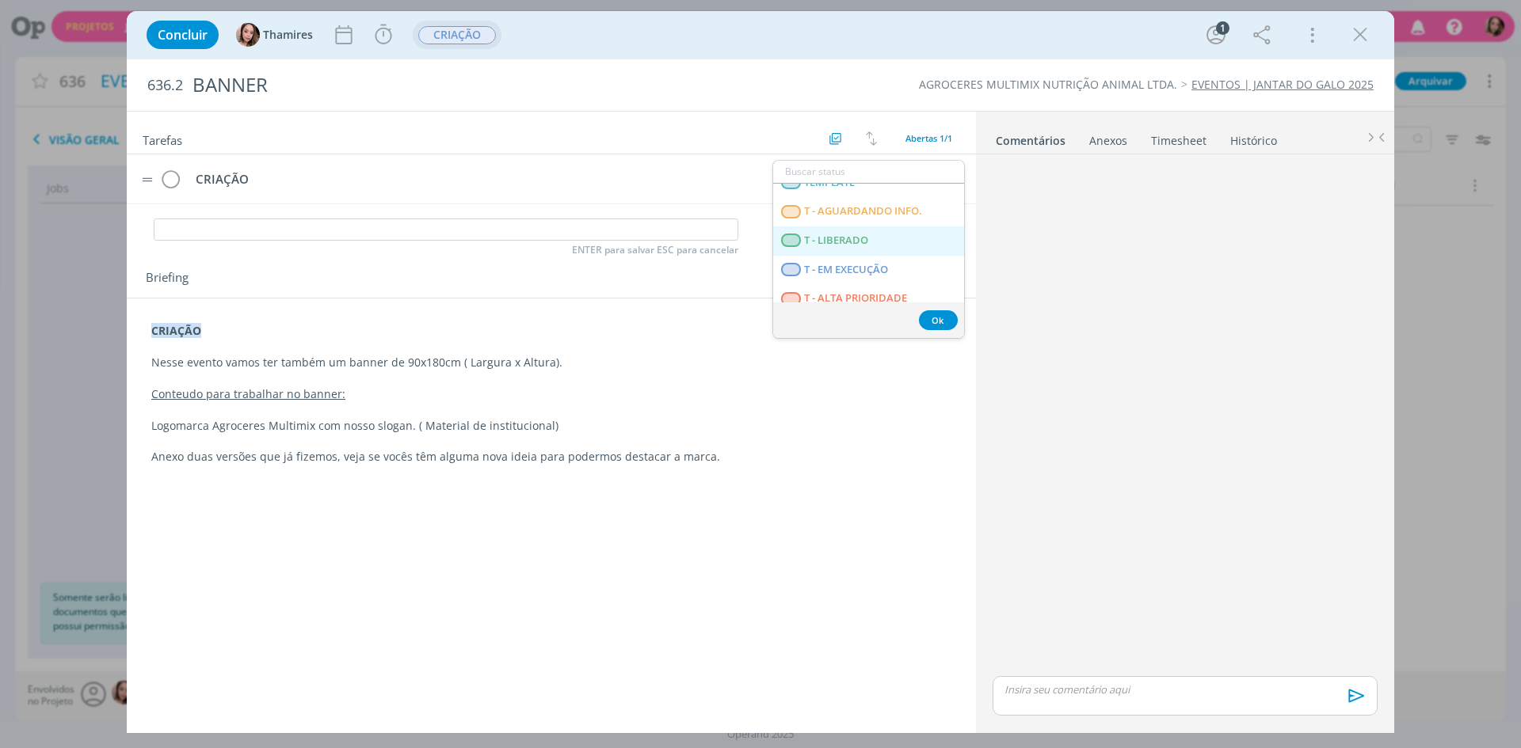
scroll to position [404, 0]
click at [928, 228] on LIBERADO "T - LIBERADO" at bounding box center [868, 229] width 191 height 29
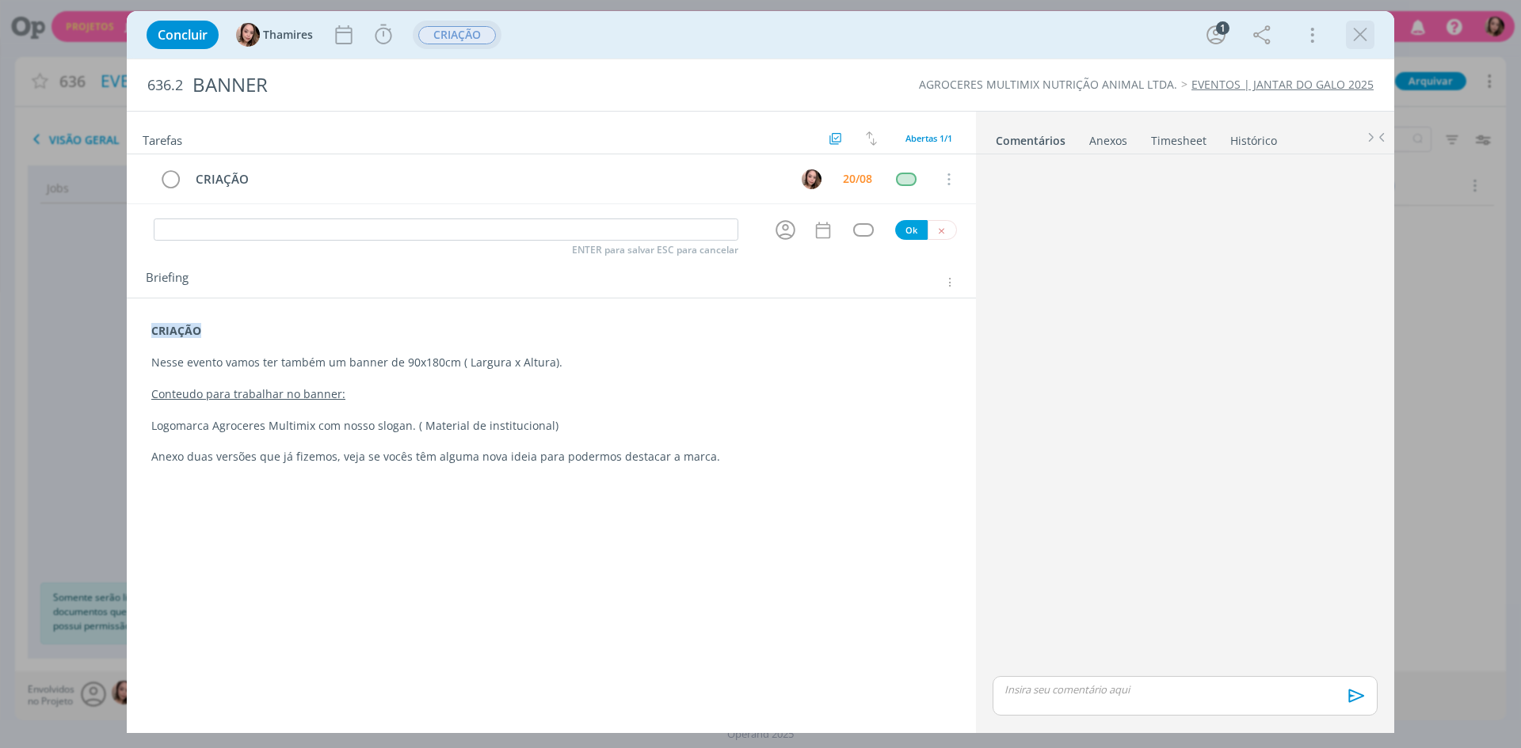
click at [1367, 35] on icon "dialog" at bounding box center [1360, 35] width 24 height 24
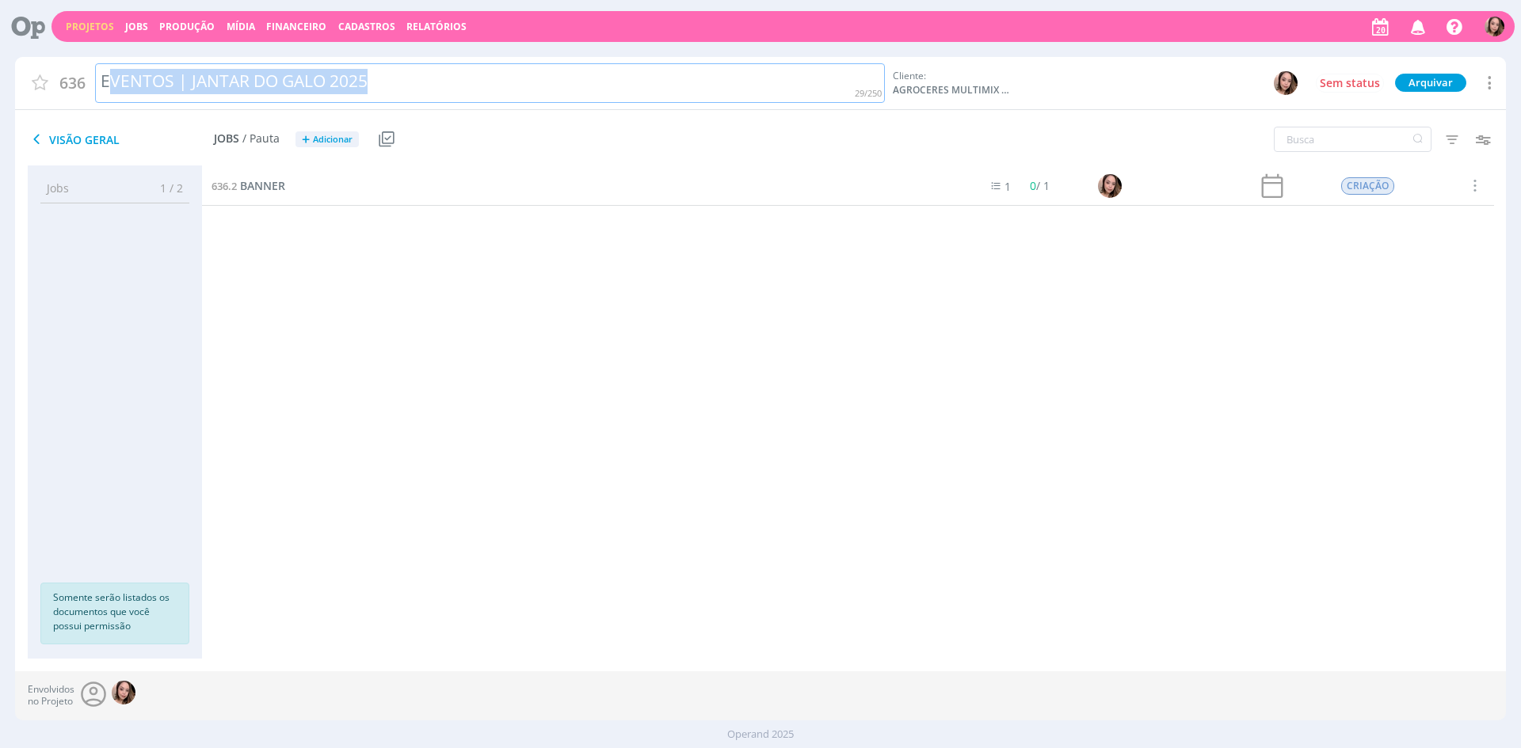
drag, startPoint x: 109, startPoint y: 77, endPoint x: 452, endPoint y: 62, distance: 343.3
click at [452, 62] on div "636 EVENTOS | JANTAR DO GALO 2025 Cliente: AGROCERES MULTIMIX NUTRIÇÃO ANIMAL L…" at bounding box center [760, 84] width 1491 height 54
click at [444, 67] on div "EVENTOS | JANTAR DO GALO 2025" at bounding box center [490, 83] width 790 height 40
click at [262, 183] on span "BANNER" at bounding box center [262, 185] width 45 height 15
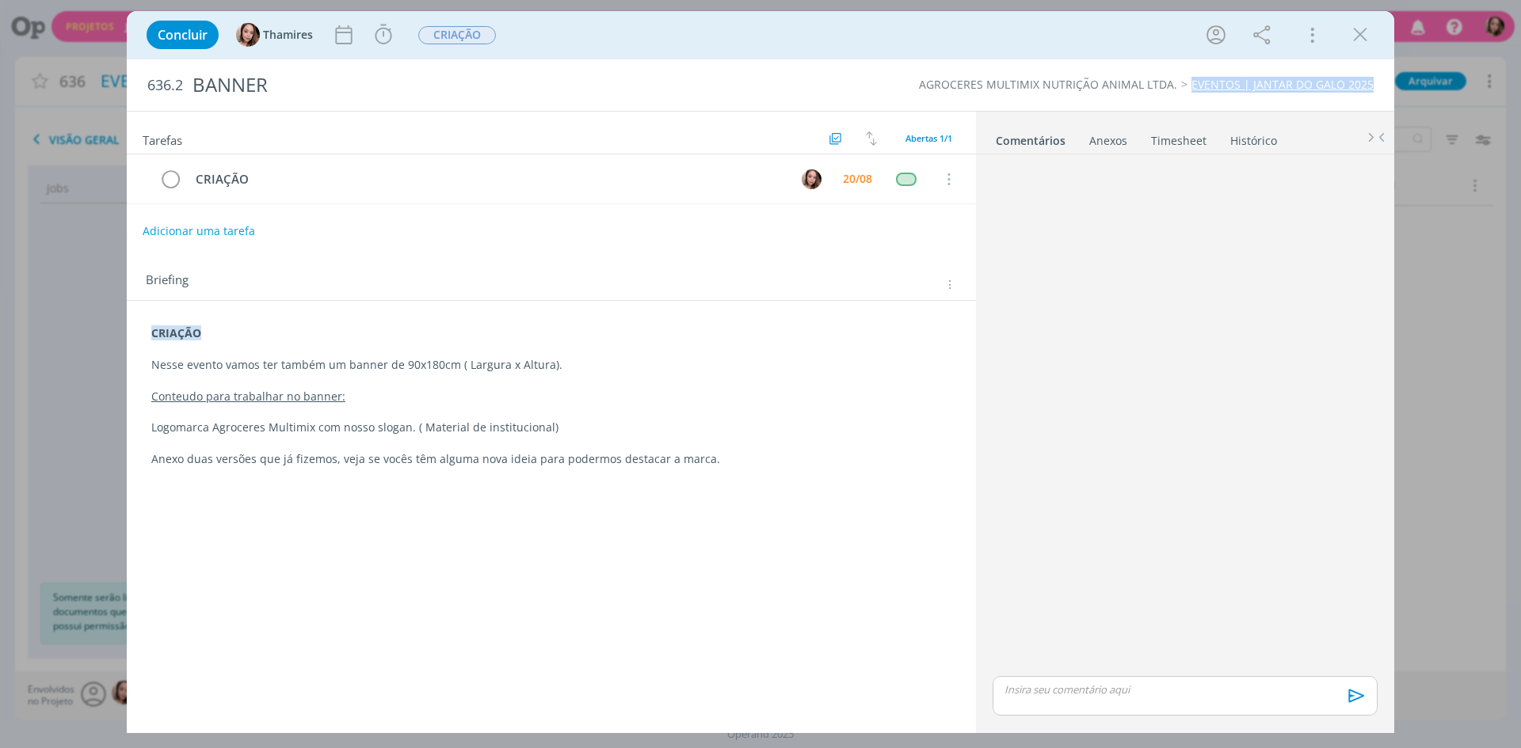
drag, startPoint x: 1190, startPoint y: 93, endPoint x: 1375, endPoint y: 94, distance: 184.5
click at [1375, 94] on div "636.2 BANNER AGROCERES MULTIMIX NUTRIÇÃO ANIMAL LTDA. EVENTOS | JANTAR DO GALO …" at bounding box center [760, 84] width 1267 height 51
copy link "EVENTOS | JANTAR DO GALO 2025"
click at [1360, 40] on icon "dialog" at bounding box center [1360, 35] width 24 height 24
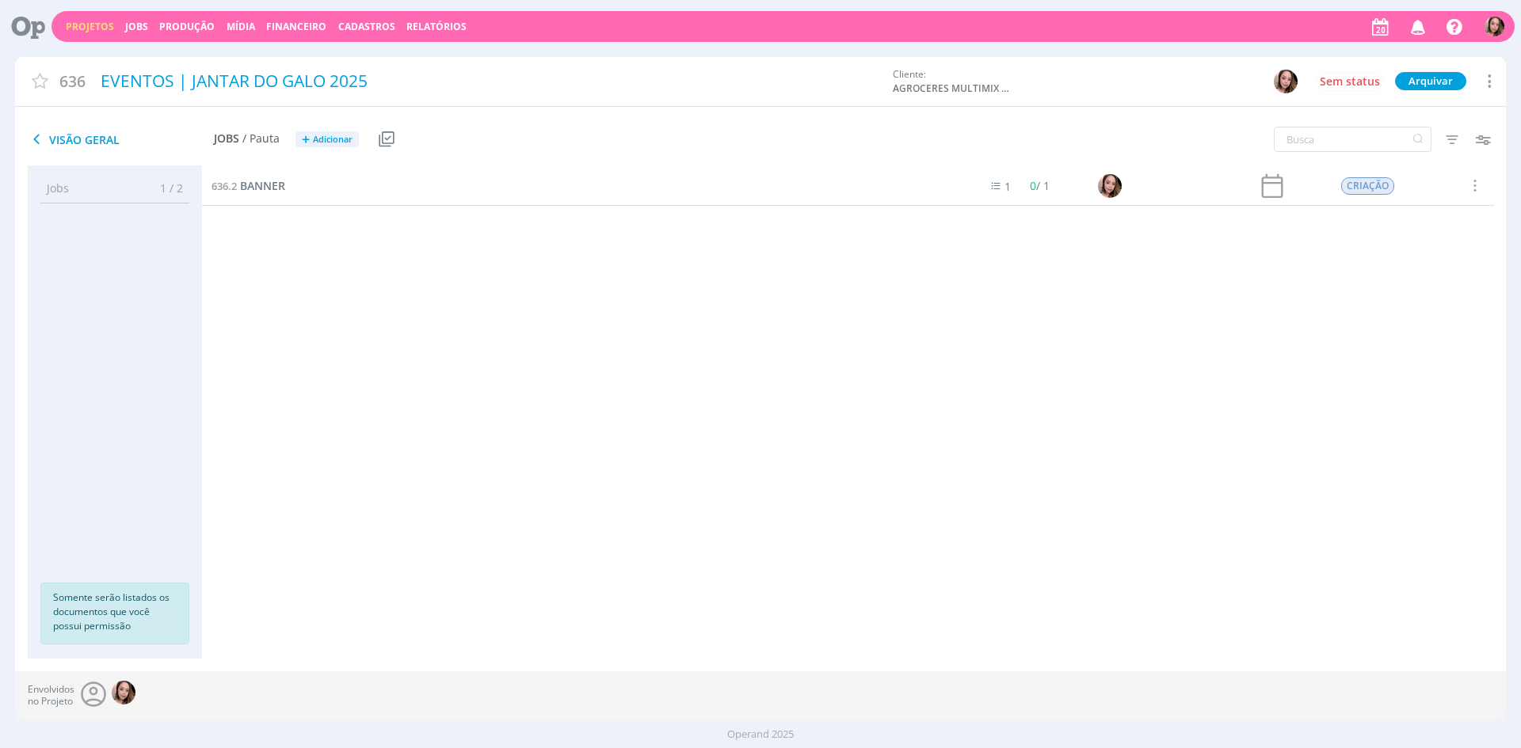
click at [81, 25] on link "Projetos" at bounding box center [90, 26] width 48 height 13
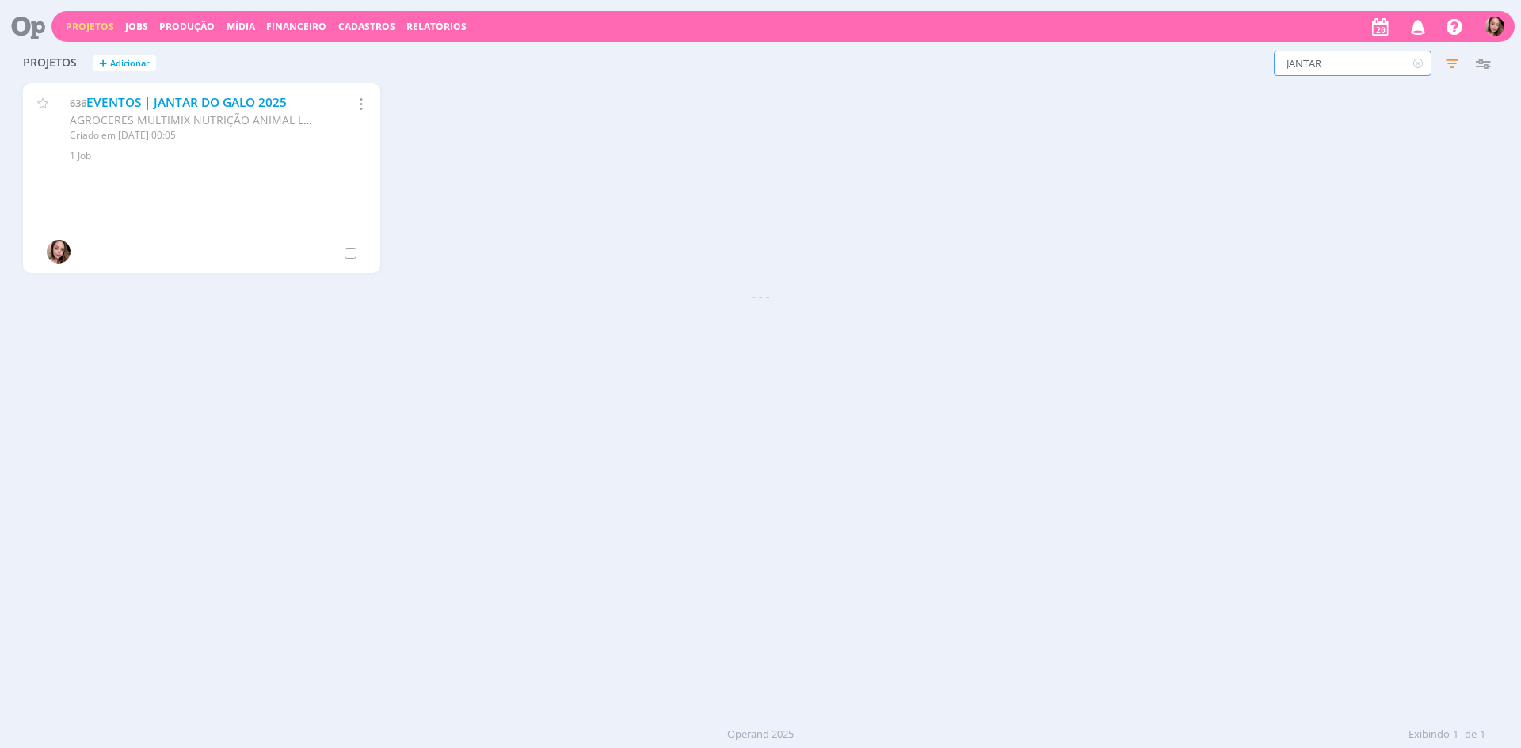
drag, startPoint x: 1330, startPoint y: 65, endPoint x: 1266, endPoint y: 66, distance: 63.4
click at [1266, 66] on div "JANTAR Filtros Filtrar Limpar JANTAR Status Clientes 1 selecionado Data de cria…" at bounding box center [1225, 63] width 543 height 25
type input "LEITE"
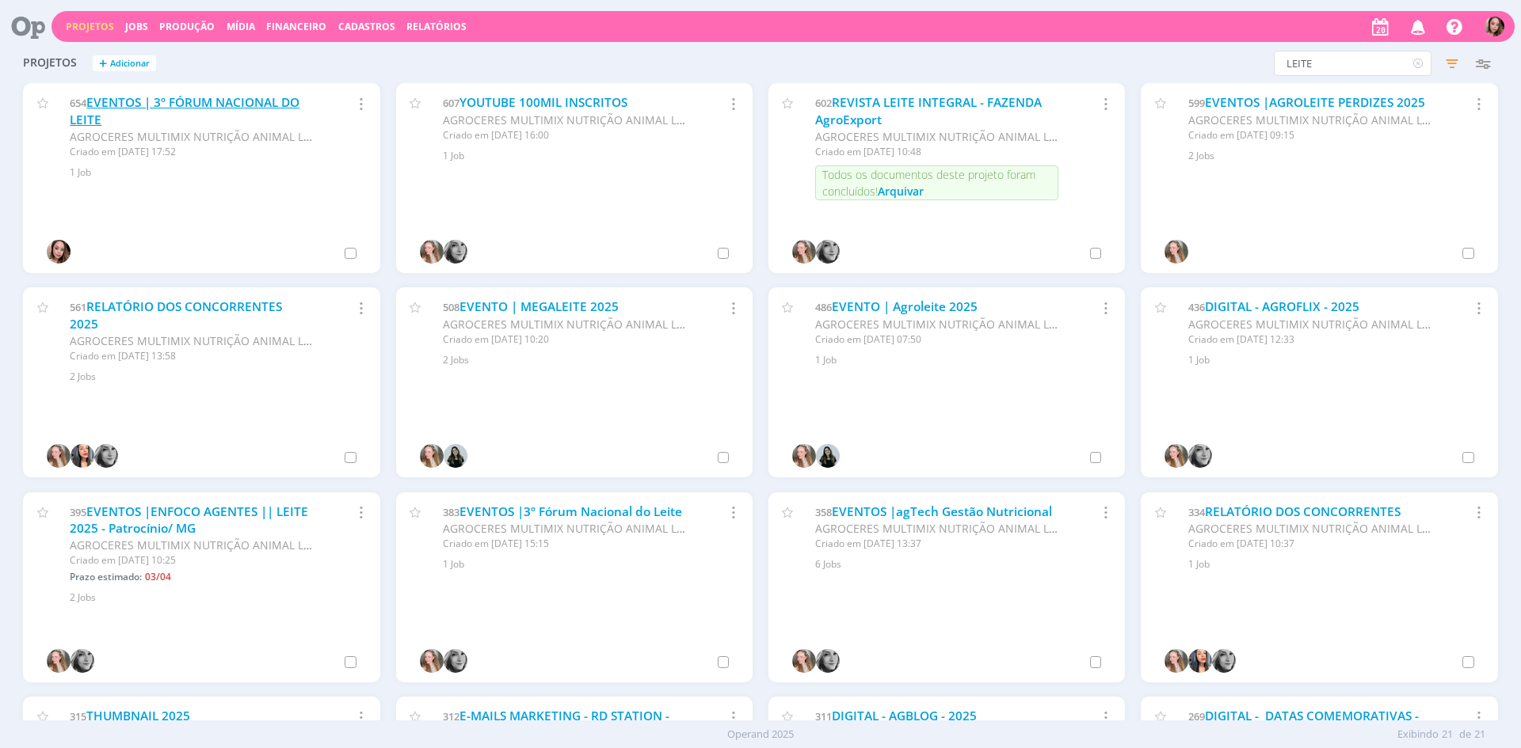
click at [141, 109] on link "EVENTOS | 3º FÓRUM NACIONAL DO LEITE" at bounding box center [185, 111] width 230 height 34
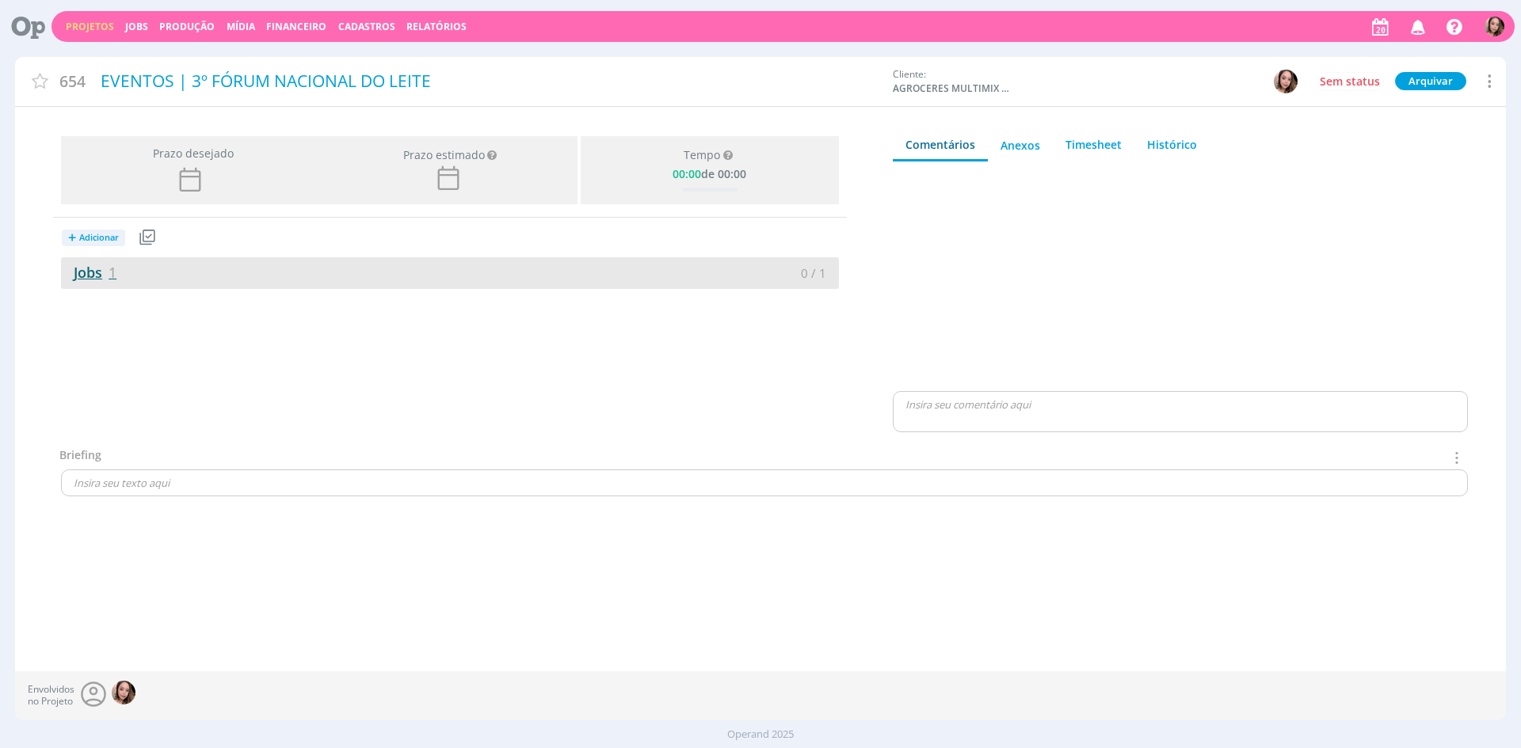
click at [86, 276] on link "Jobs 1" at bounding box center [88, 272] width 55 height 19
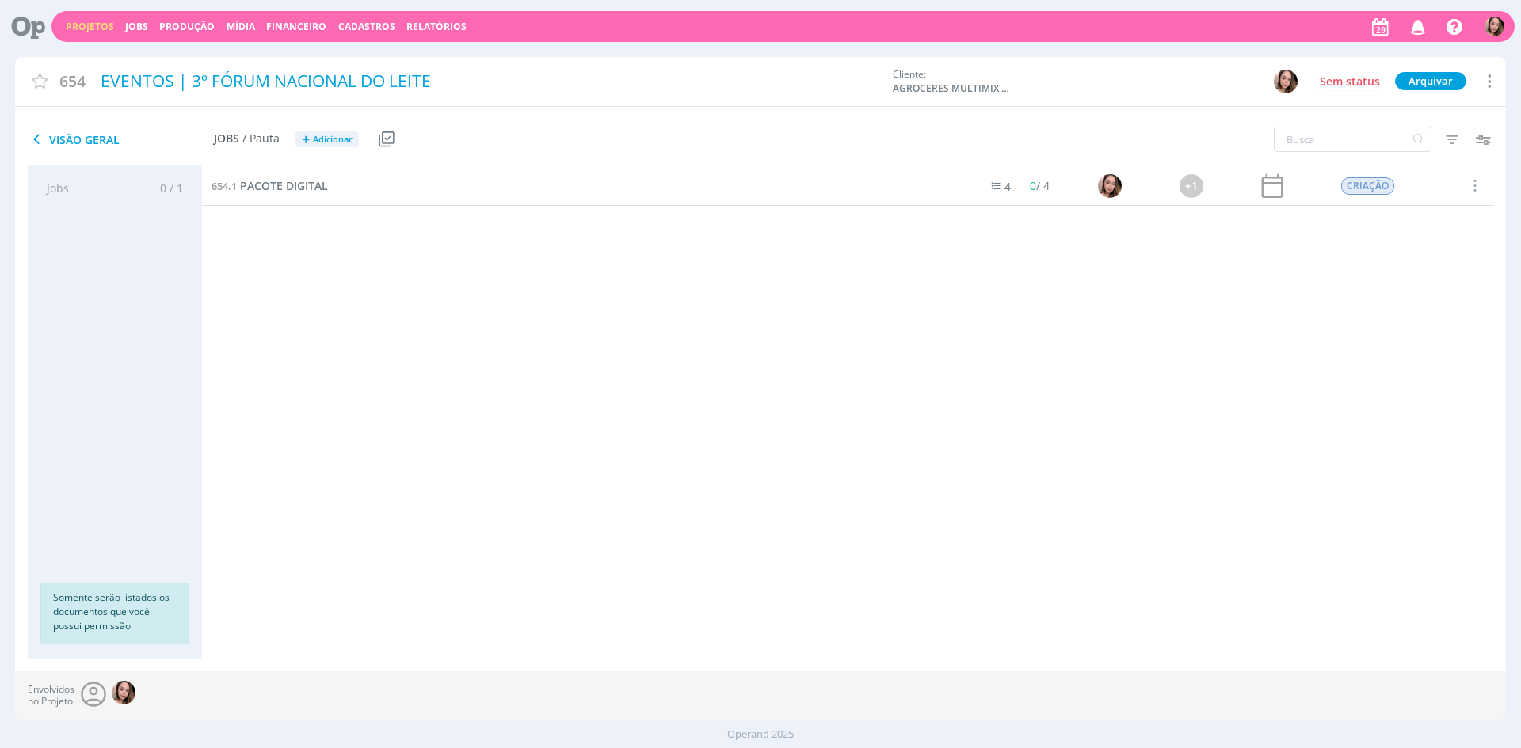
click at [284, 176] on div "654.1 PACOTE DIGITAL" at bounding box center [582, 185] width 761 height 39
click at [284, 181] on span "PACOTE DIGITAL" at bounding box center [284, 185] width 88 height 15
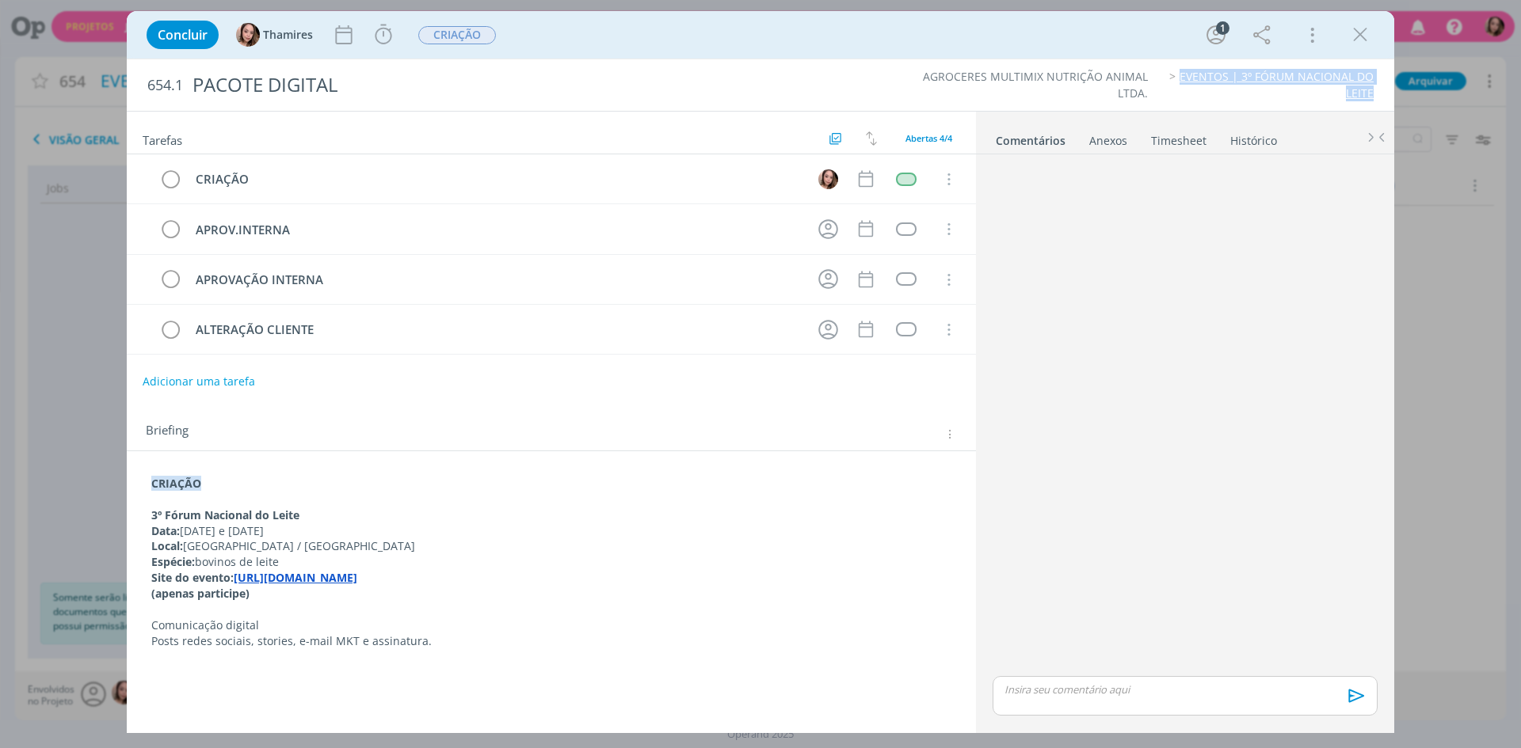
drag, startPoint x: 1176, startPoint y: 84, endPoint x: 1380, endPoint y: 94, distance: 203.8
click at [1380, 94] on div "AGROCERES MULTIMIX NUTRIÇÃO ANIMAL LTDA. EVENTOS | 3º FÓRUM NACIONAL DO LEITE" at bounding box center [1122, 85] width 517 height 32
copy link "EVENTOS | 3º FÓRUM NACIONAL DO LEITE"
